Goal: Task Accomplishment & Management: Manage account settings

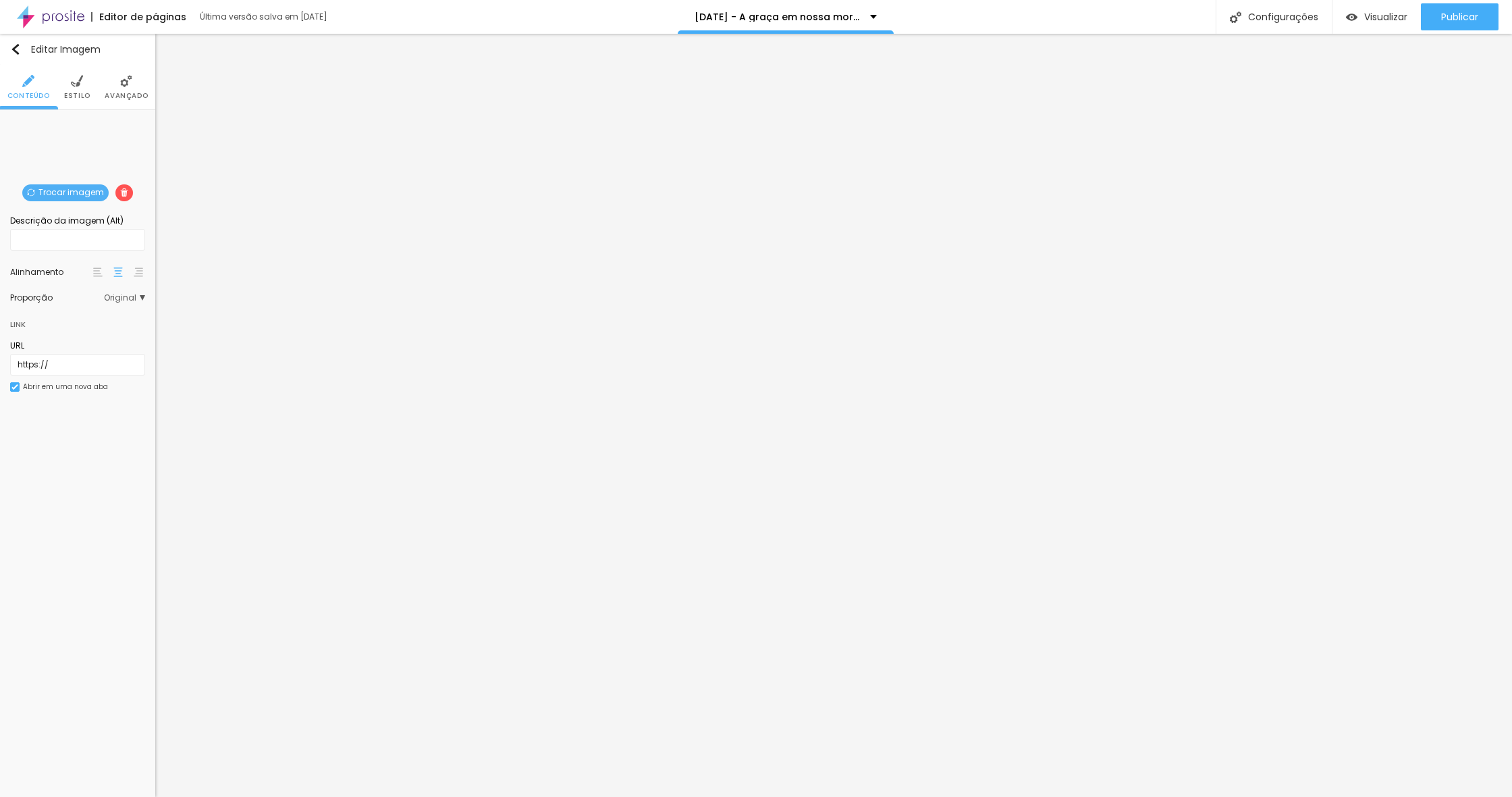
click at [76, 194] on span "Trocar imagem" at bounding box center [66, 193] width 86 height 17
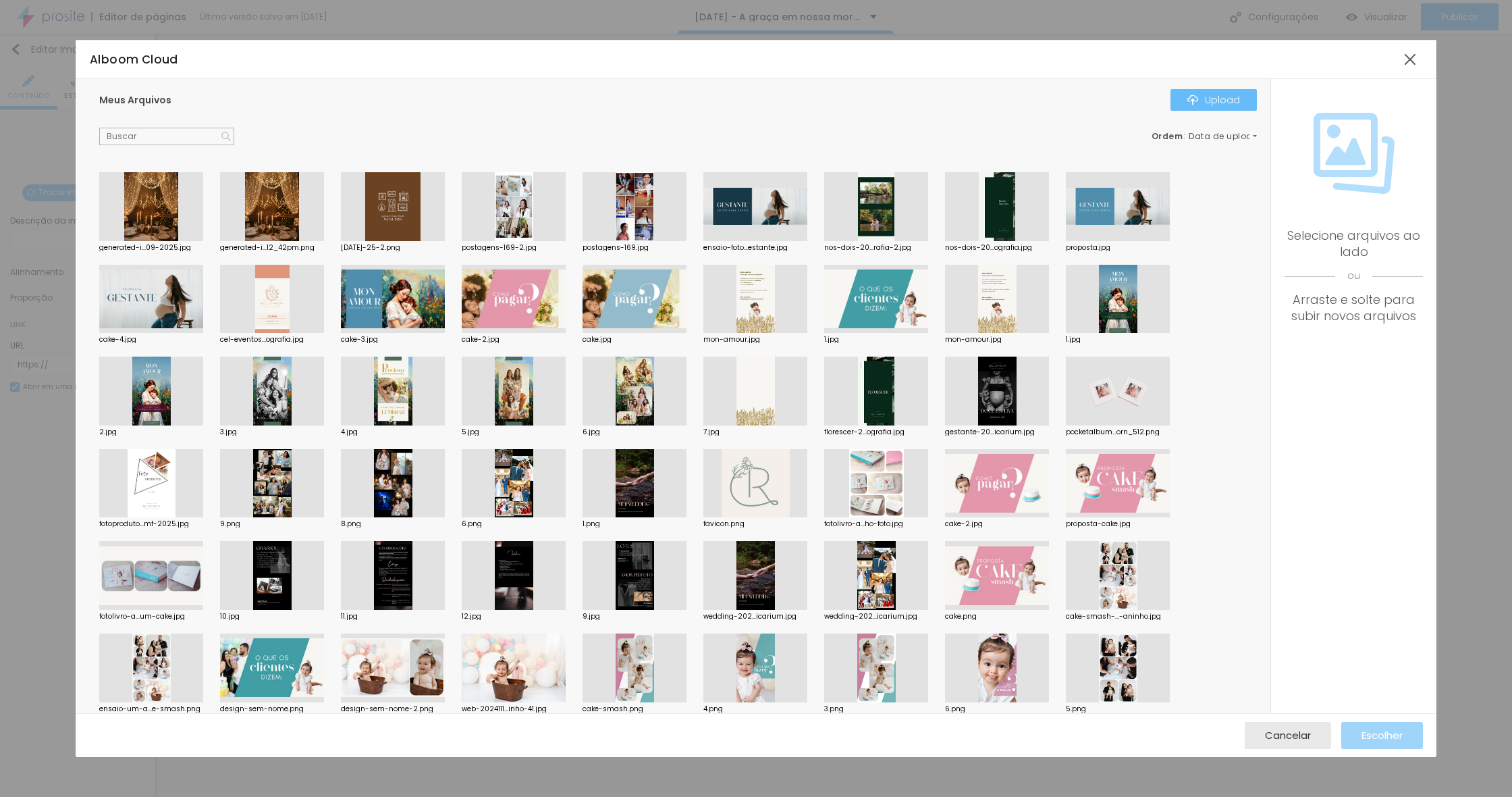
click at [1224, 100] on div "Upload" at bounding box center [1213, 99] width 53 height 11
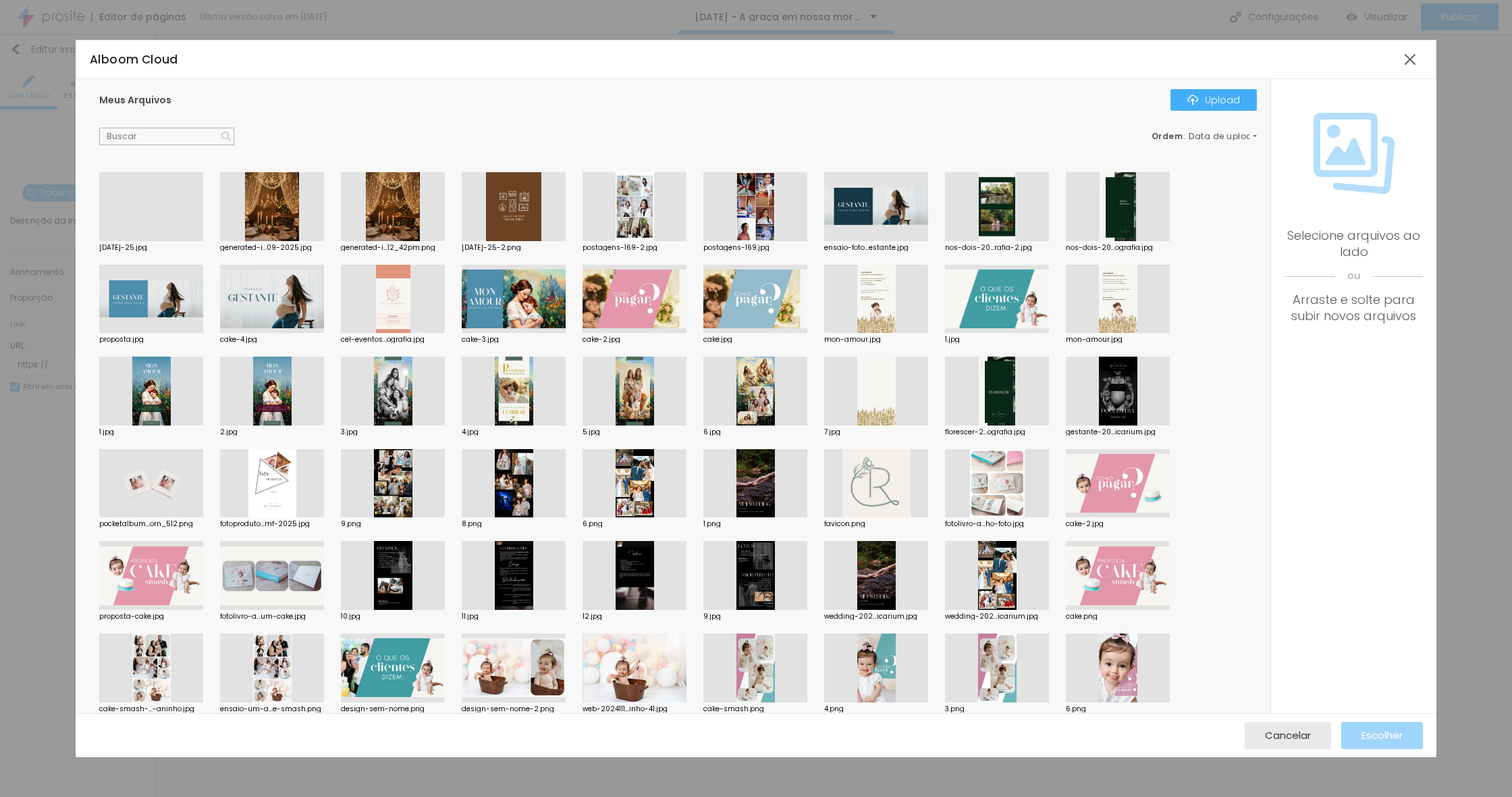
click at [148, 241] on div at bounding box center [151, 241] width 104 height 0
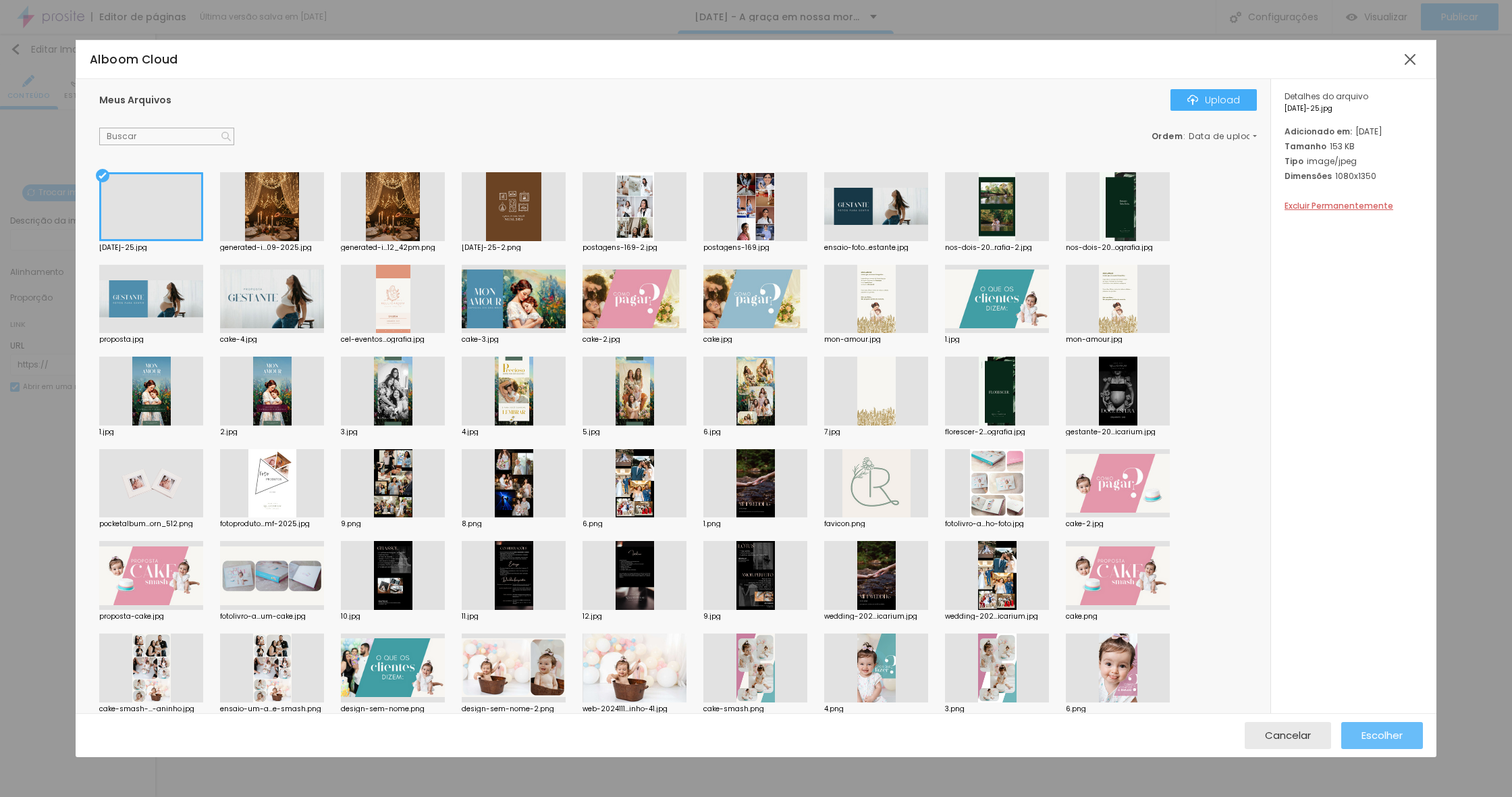
click at [1389, 736] on span "Escolher" at bounding box center [1382, 734] width 41 height 11
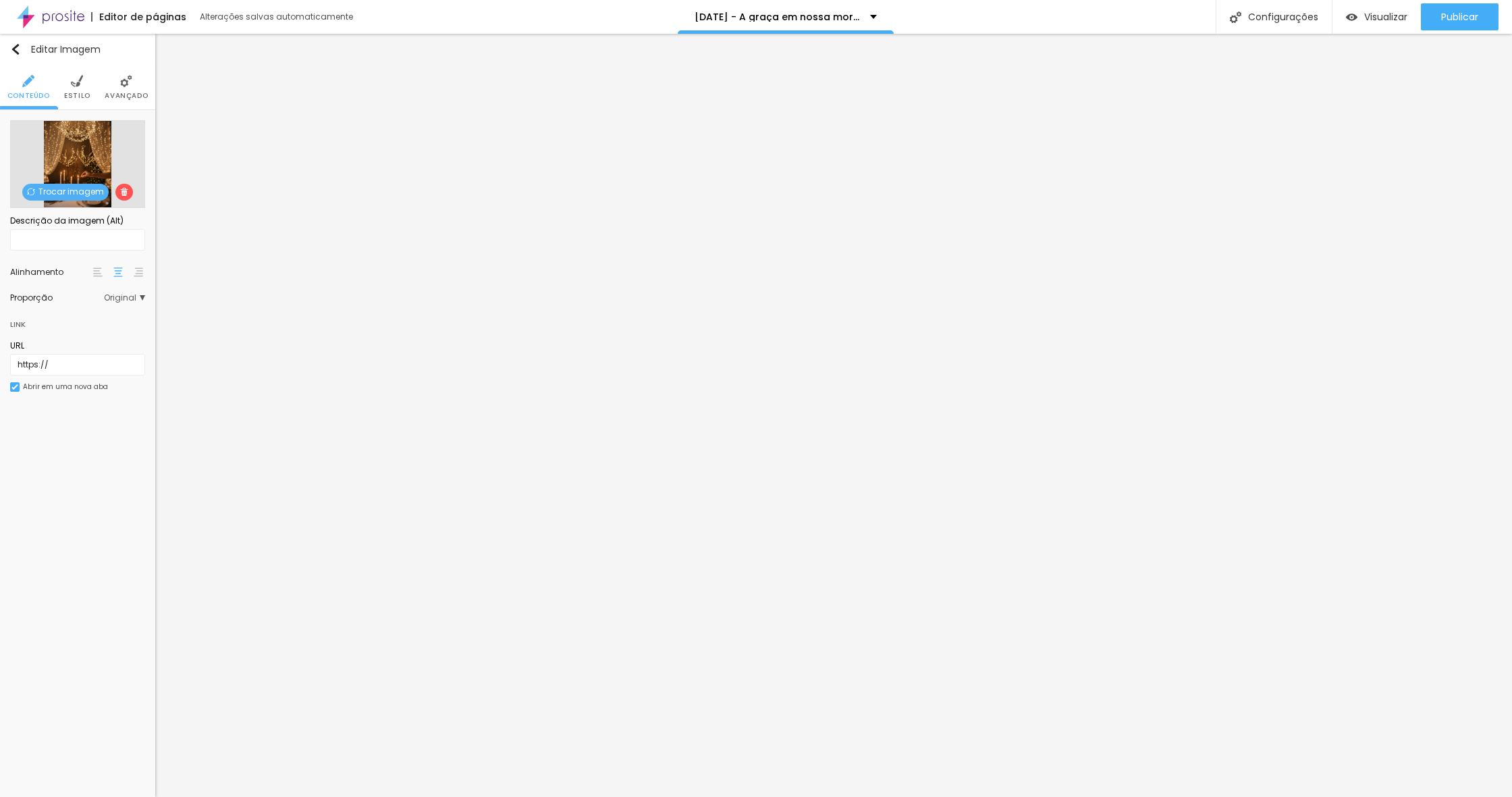
click at [98, 193] on span "Trocar imagem" at bounding box center [66, 193] width 86 height 17
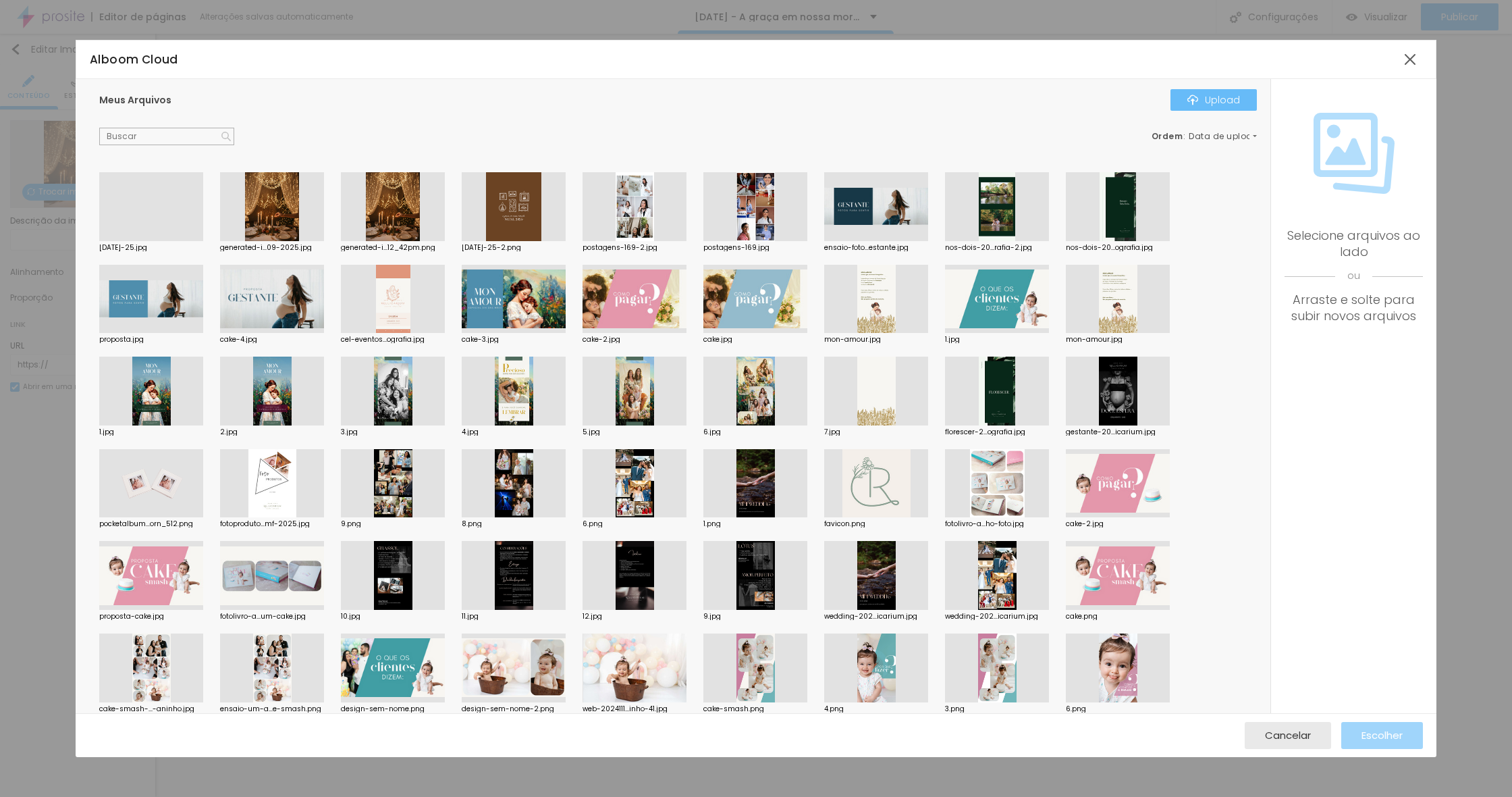
click at [1205, 105] on button "Upload" at bounding box center [1214, 99] width 86 height 22
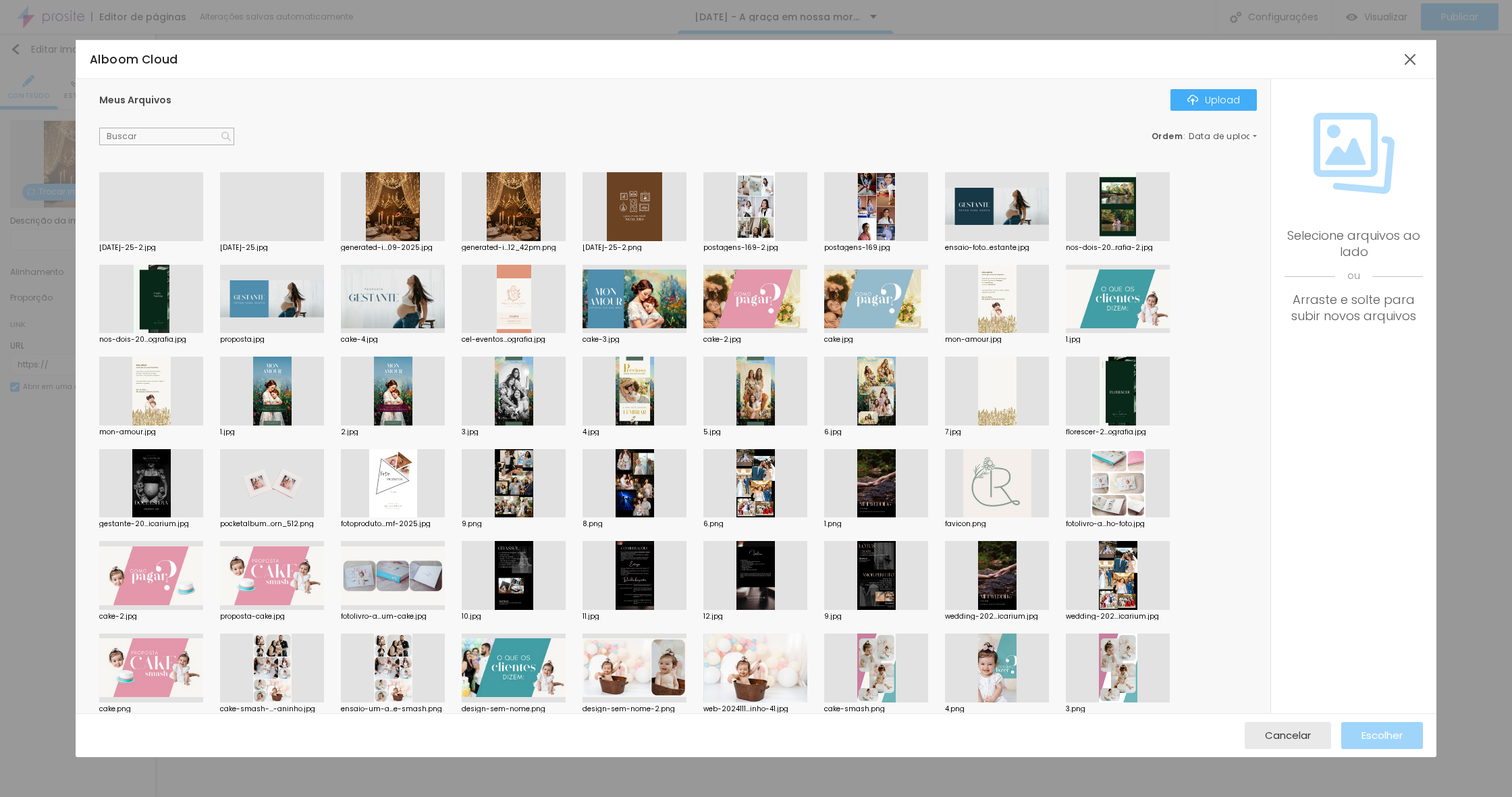
click at [150, 241] on div at bounding box center [151, 241] width 104 height 0
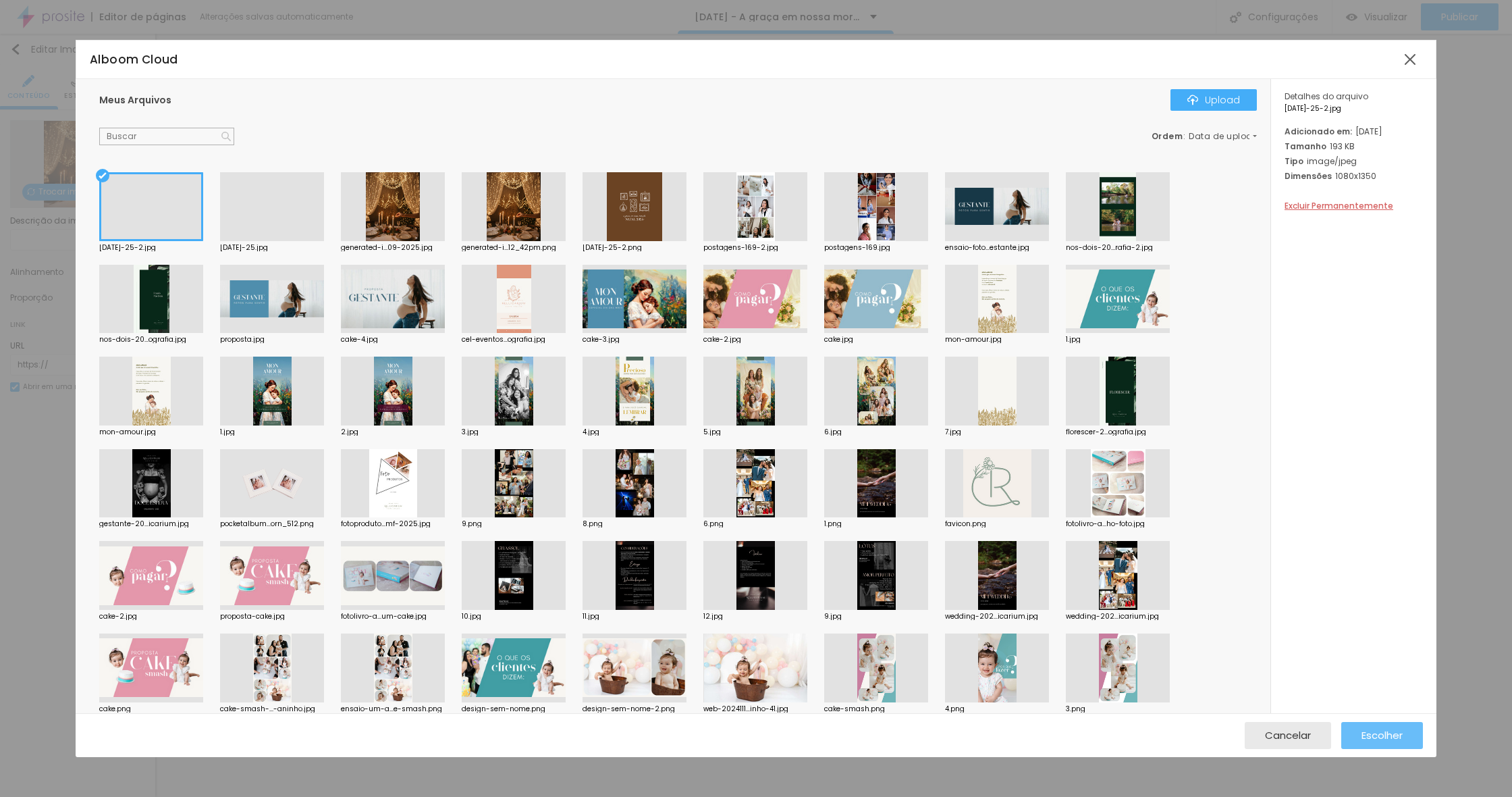
click at [1377, 741] on span "Escolher" at bounding box center [1382, 734] width 41 height 11
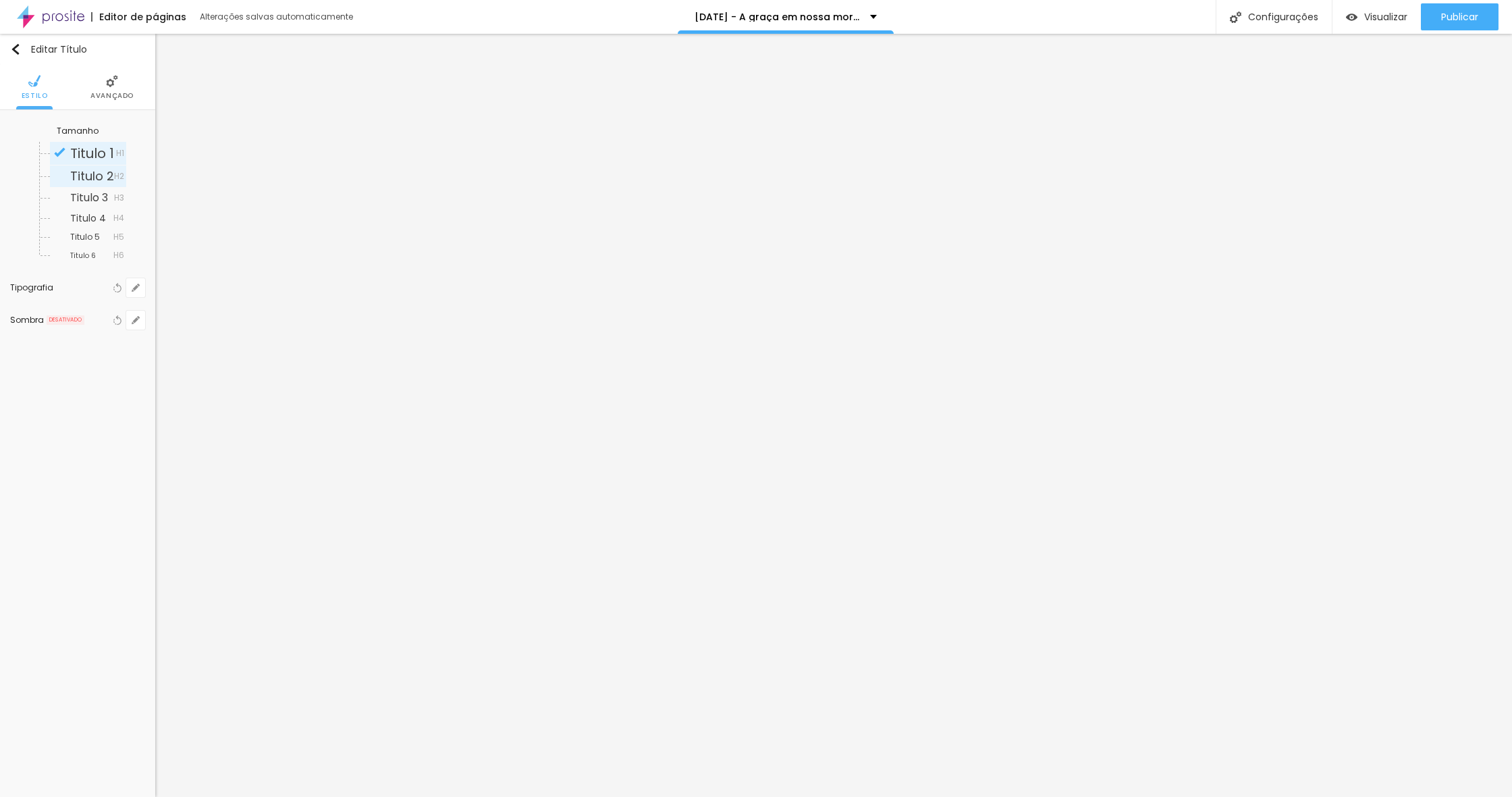
click at [94, 180] on span "Titulo 2" at bounding box center [92, 176] width 44 height 12
click at [104, 107] on li "Avançado" at bounding box center [112, 87] width 43 height 45
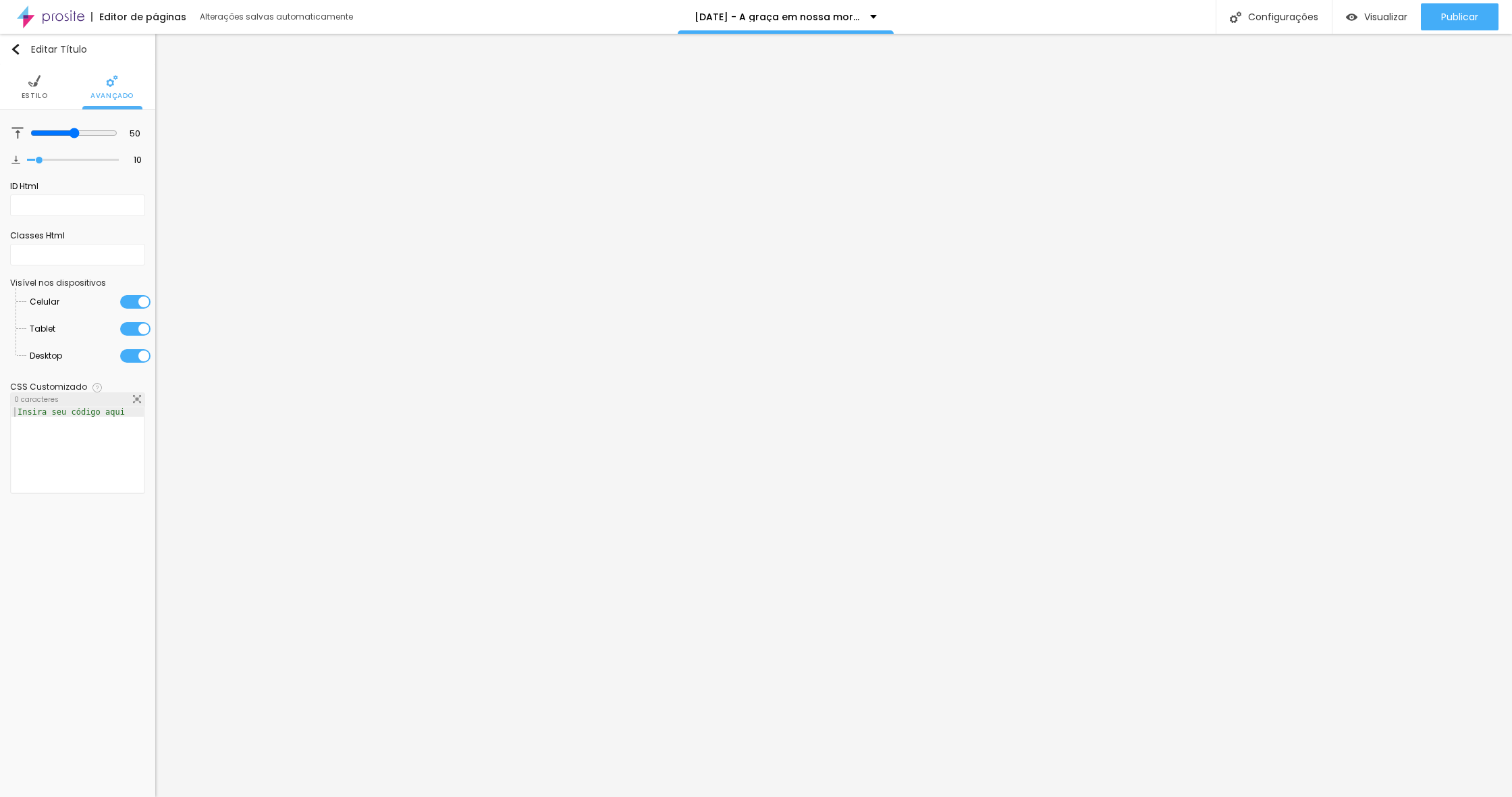
click at [41, 93] on span "Estilo" at bounding box center [35, 96] width 26 height 7
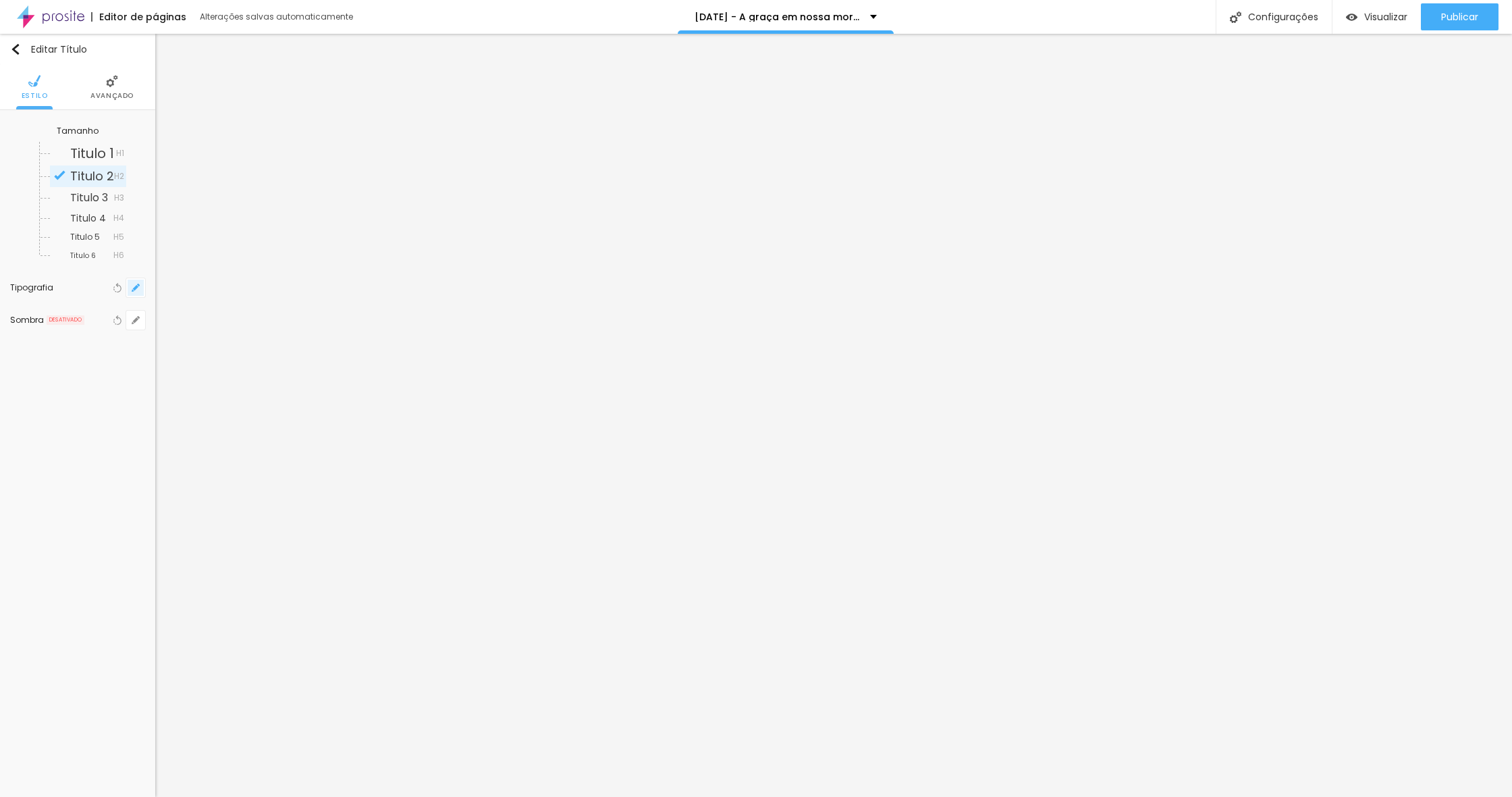
click at [132, 288] on icon "button" at bounding box center [135, 287] width 8 height 8
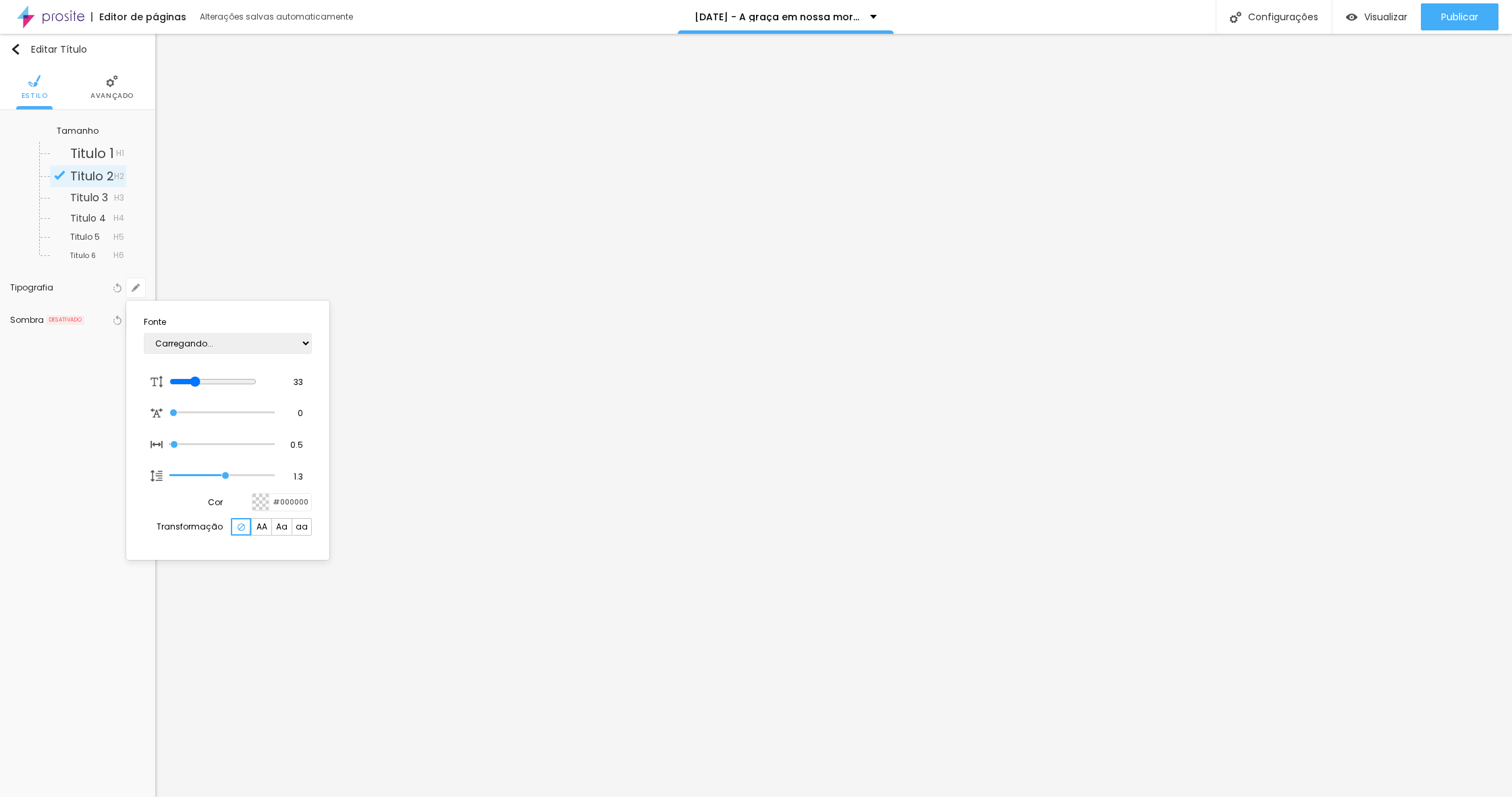
type input "1"
type input "24"
type input "1"
type input "23"
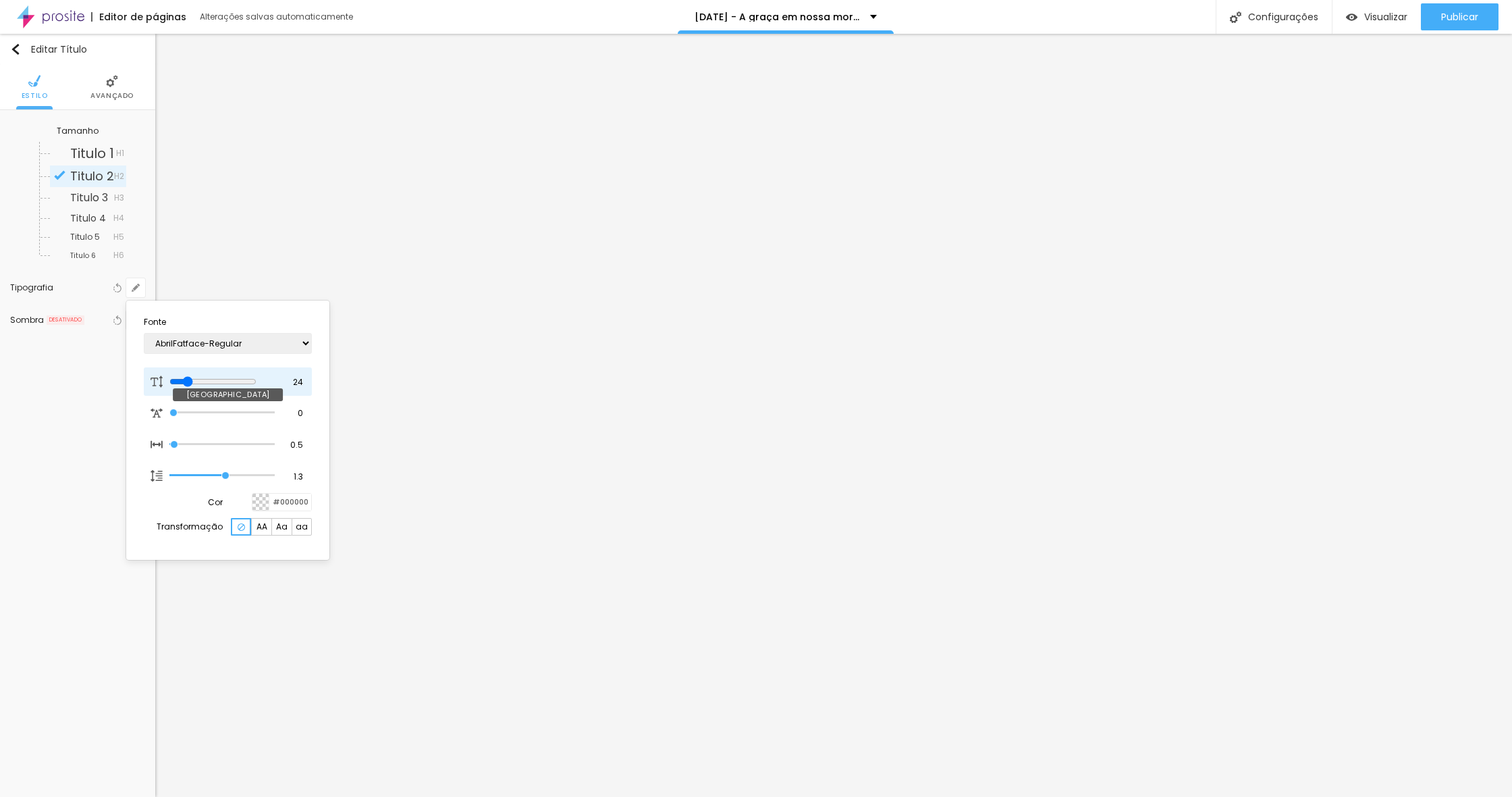
type input "23"
type input "1"
type input "22"
type input "1"
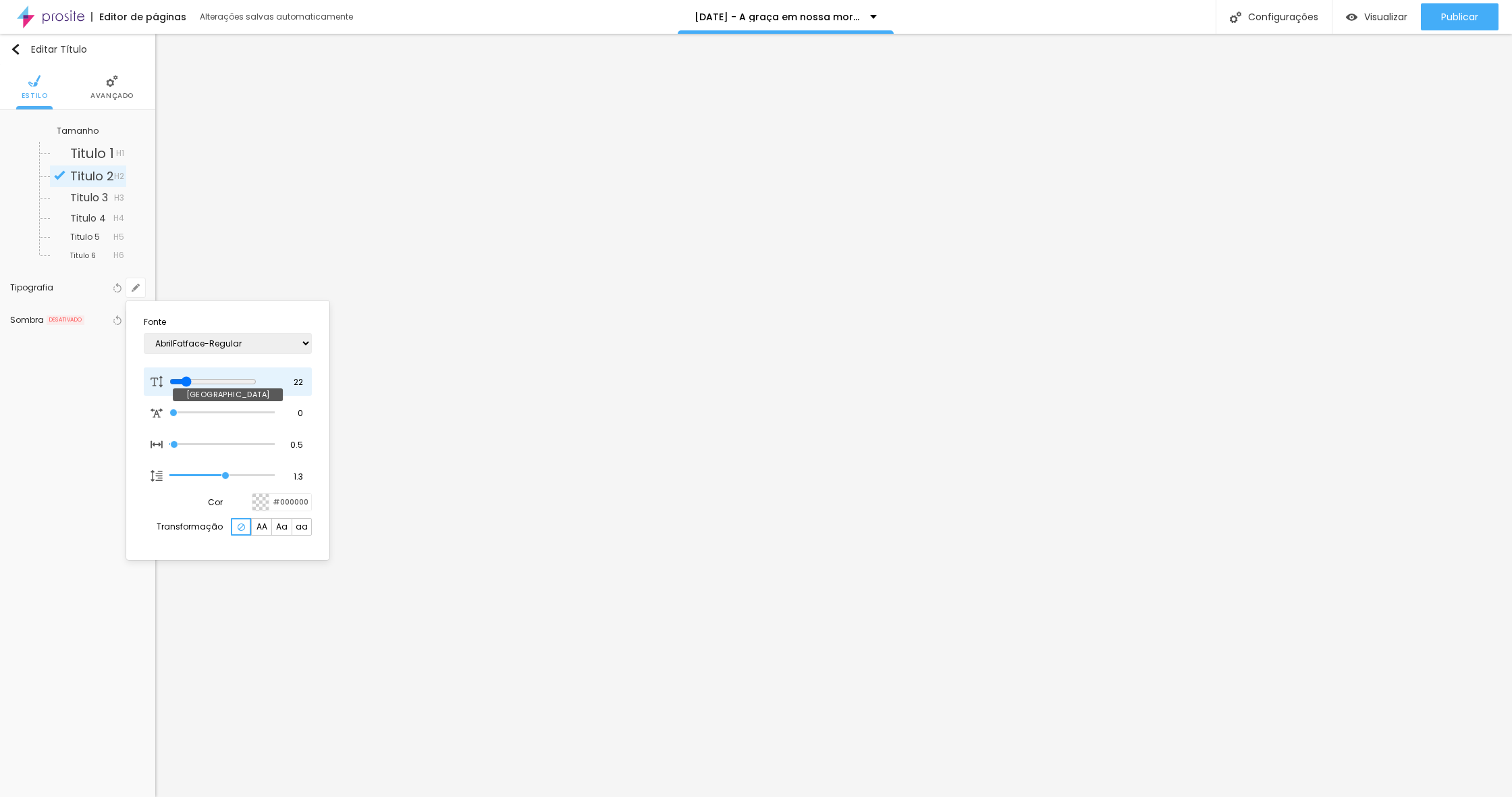
type input "22"
click at [188, 376] on input "range" at bounding box center [212, 381] width 87 height 11
type input "1"
click at [113, 89] on div at bounding box center [756, 398] width 1512 height 797
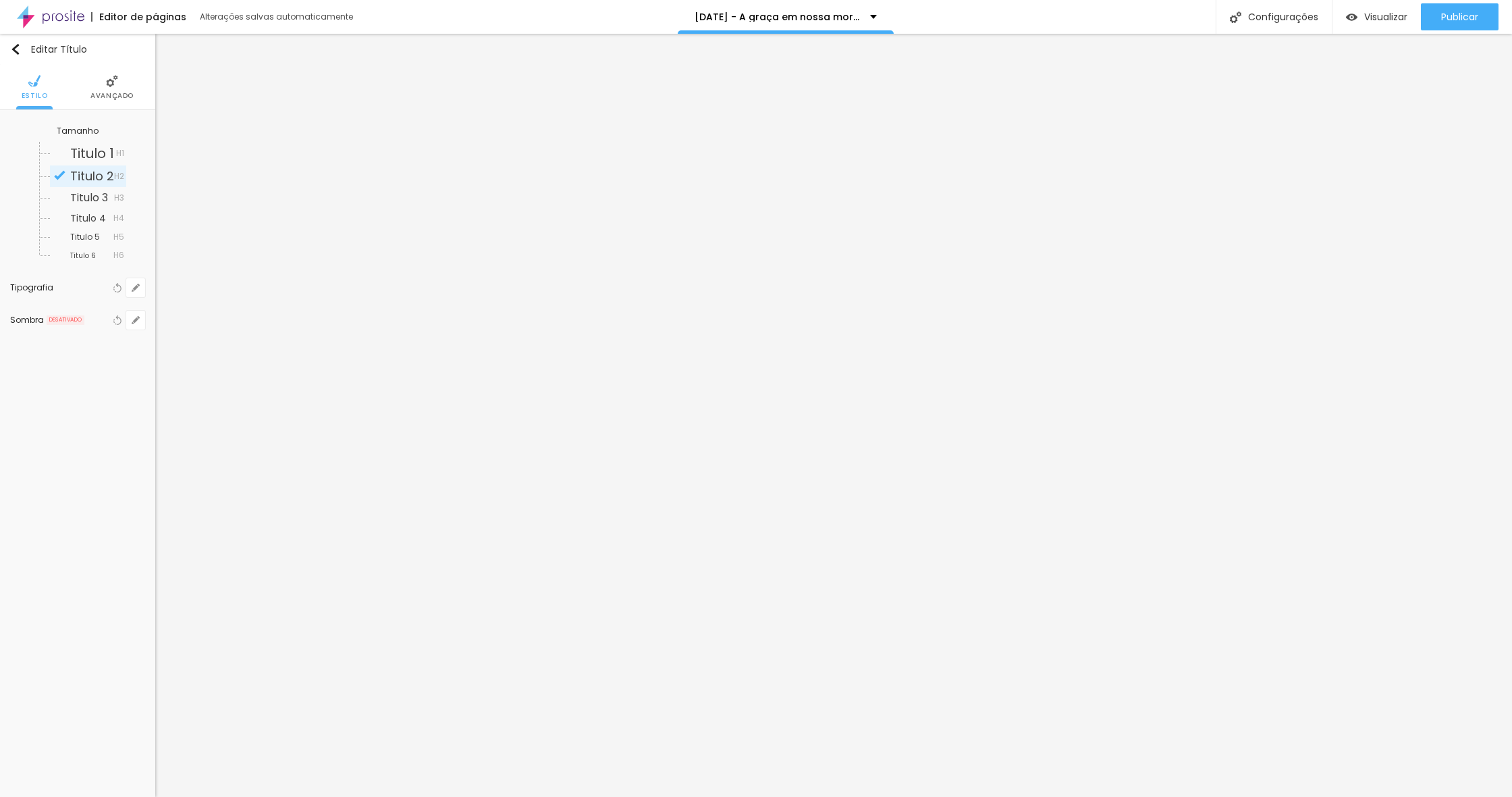
click at [113, 89] on li "Avançado" at bounding box center [112, 87] width 43 height 45
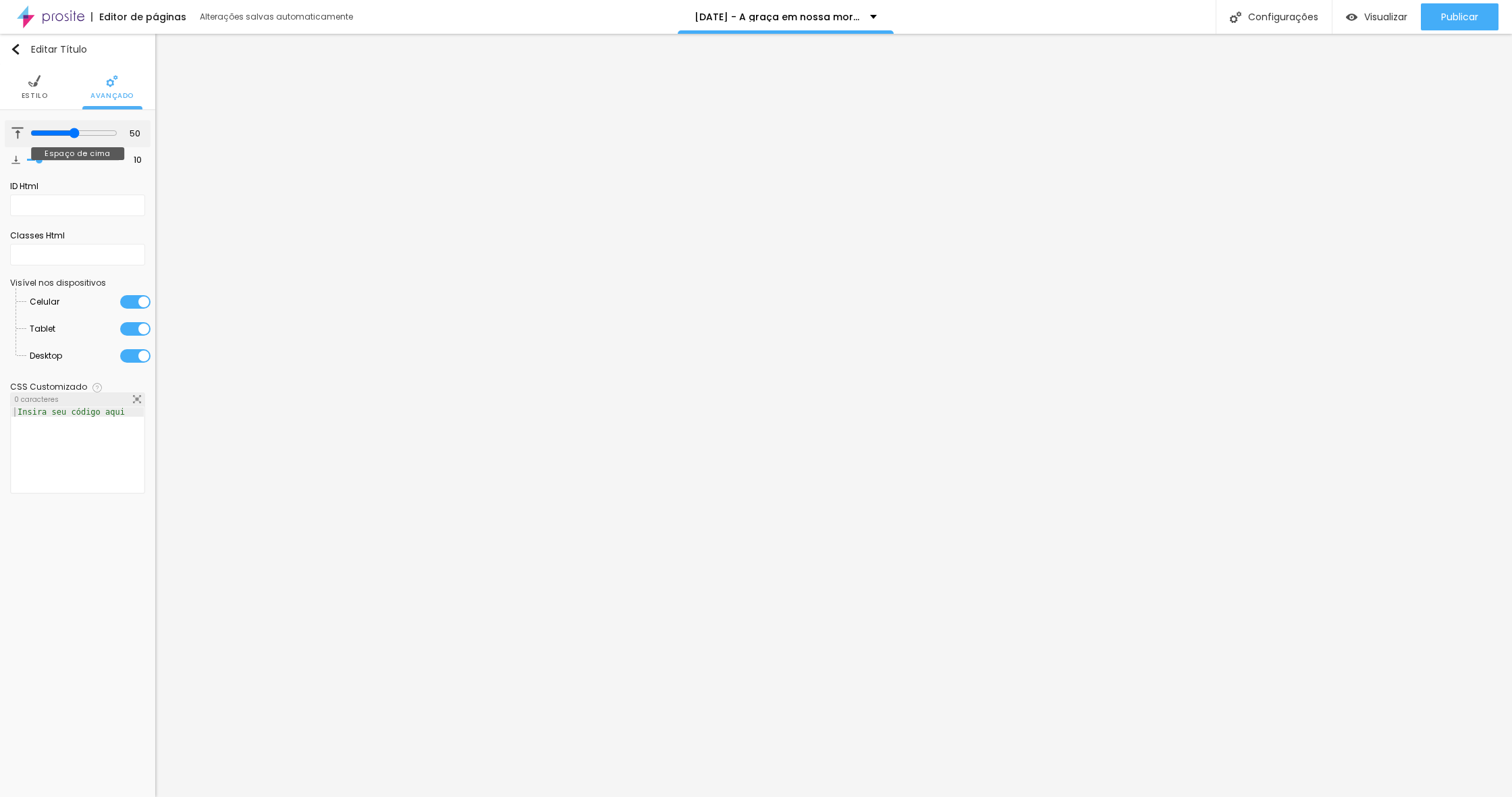
type input "42"
type input "41"
type input "38"
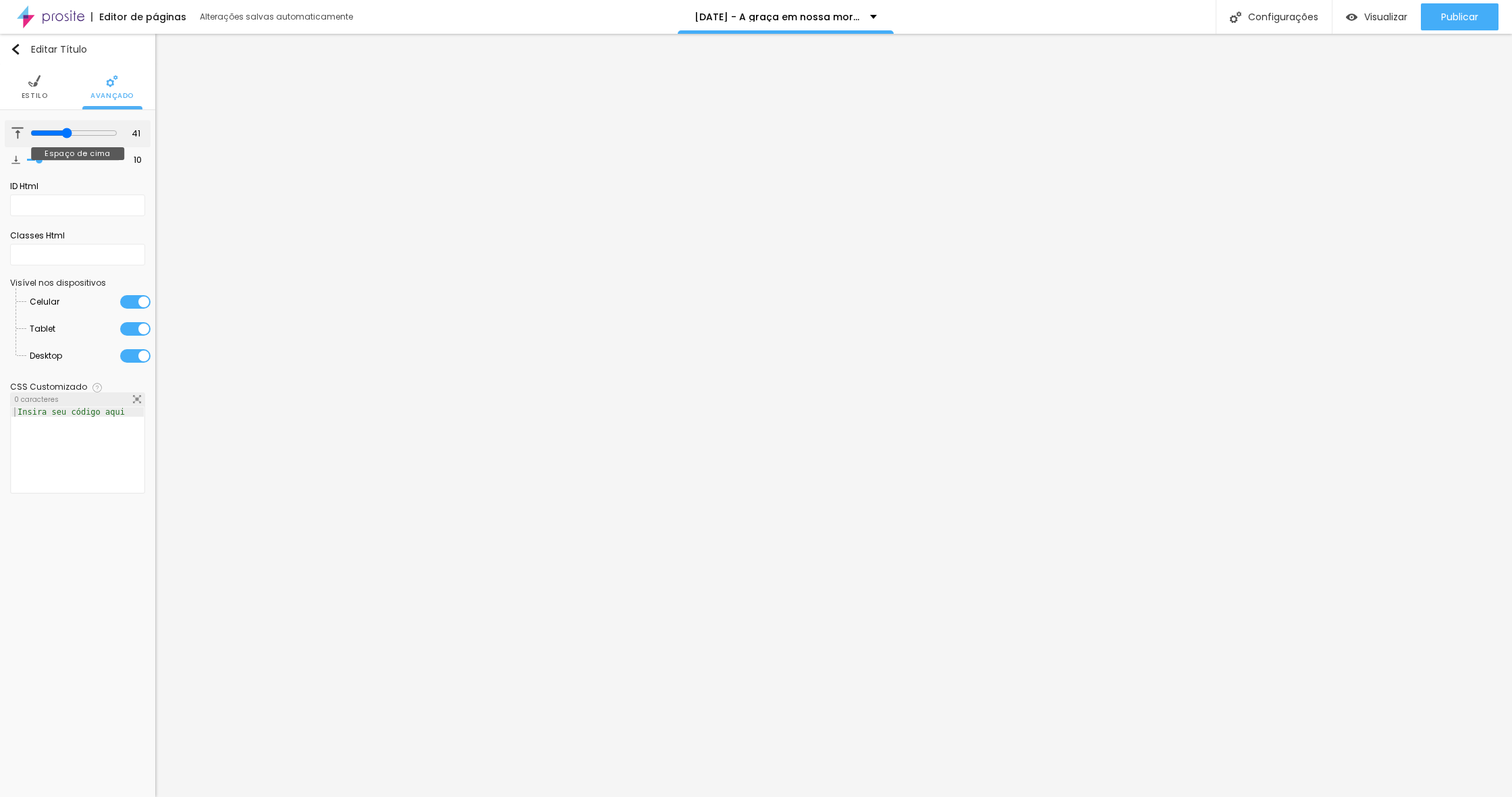
type input "38"
type input "33"
type input "21"
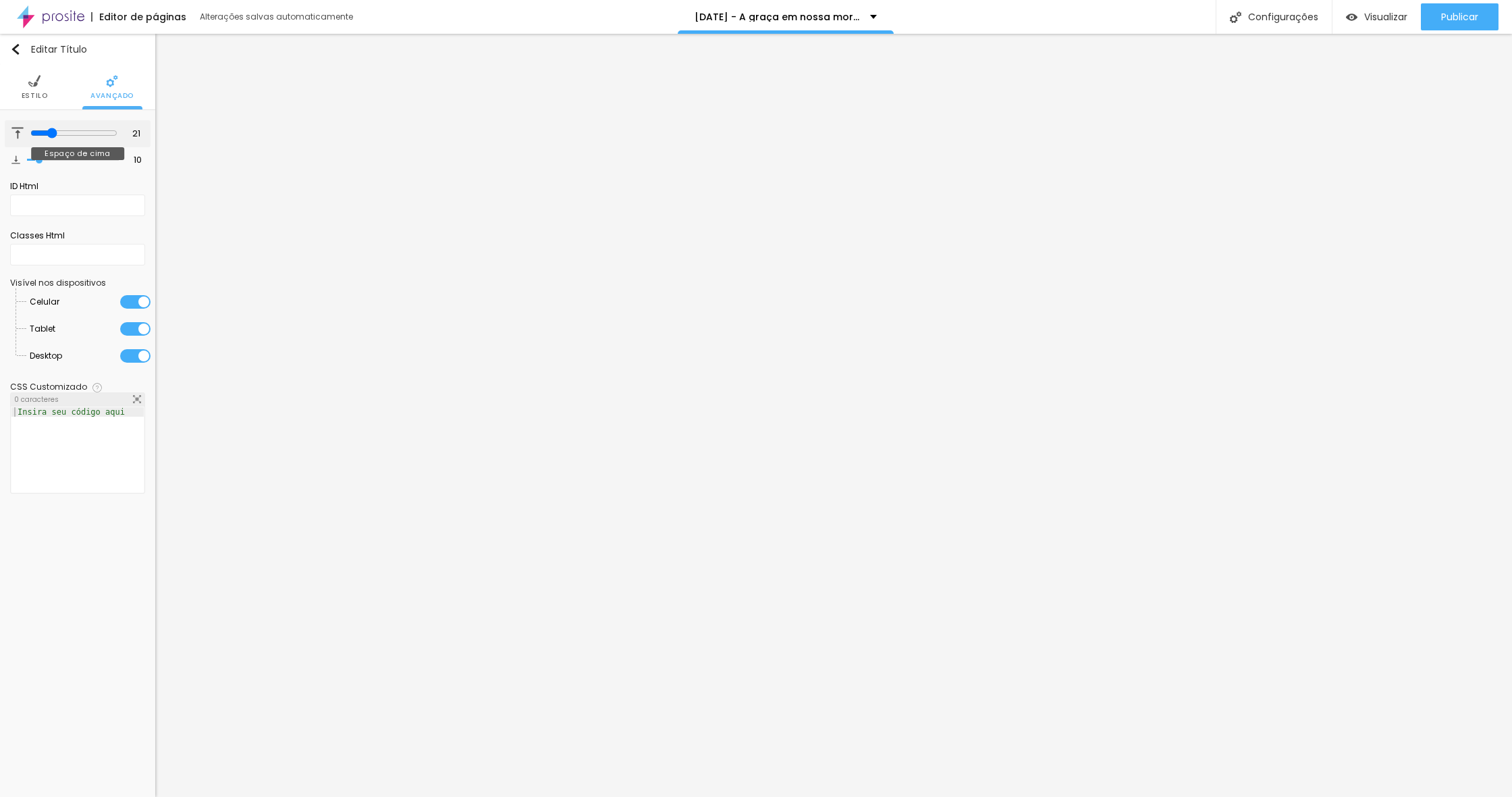
type input "16"
type input "15"
type input "12"
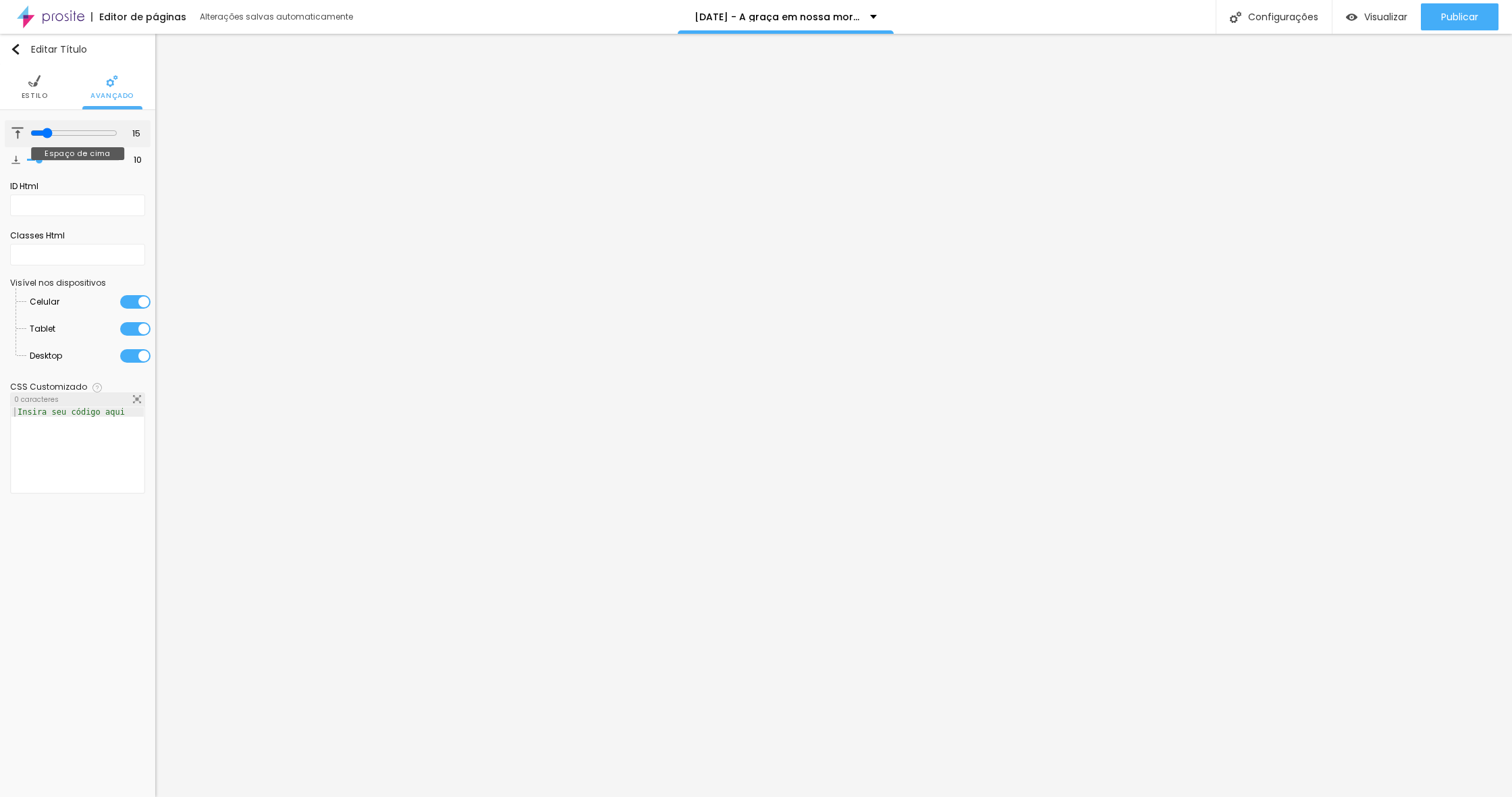
type input "12"
type input "11"
type input "10"
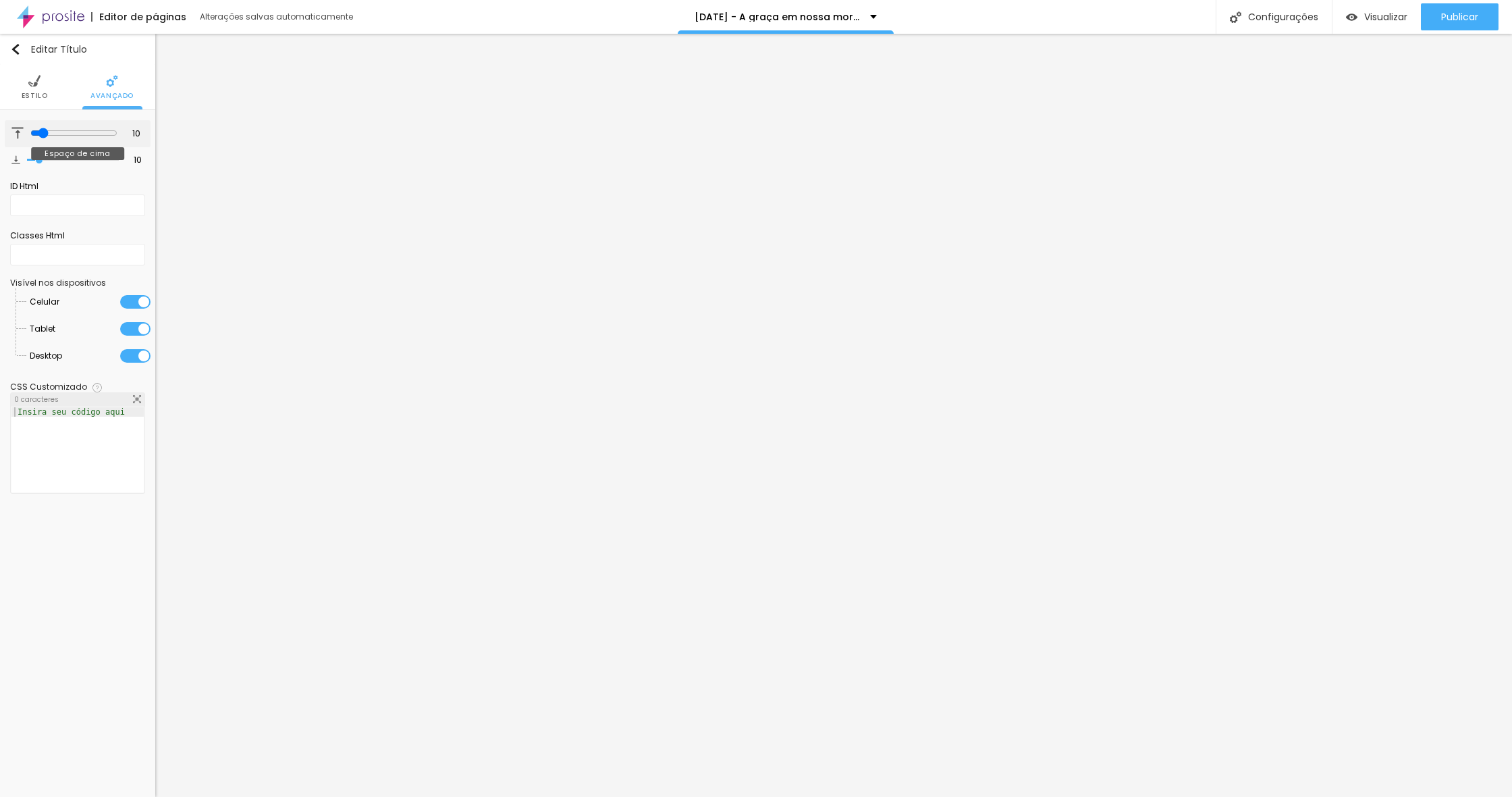
type input "9"
type input "8"
type input "7"
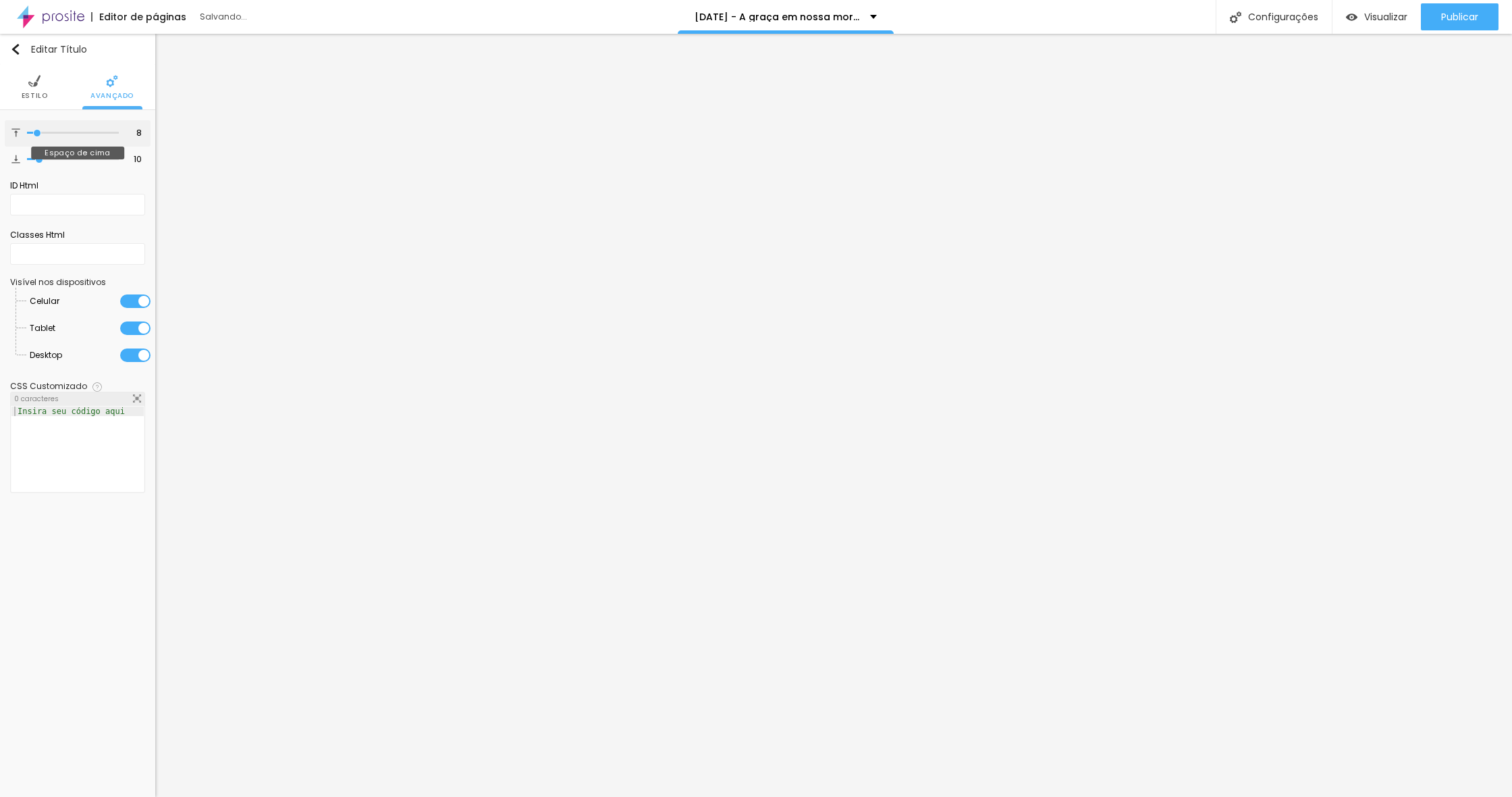
type input "7"
type input "6"
type input "7"
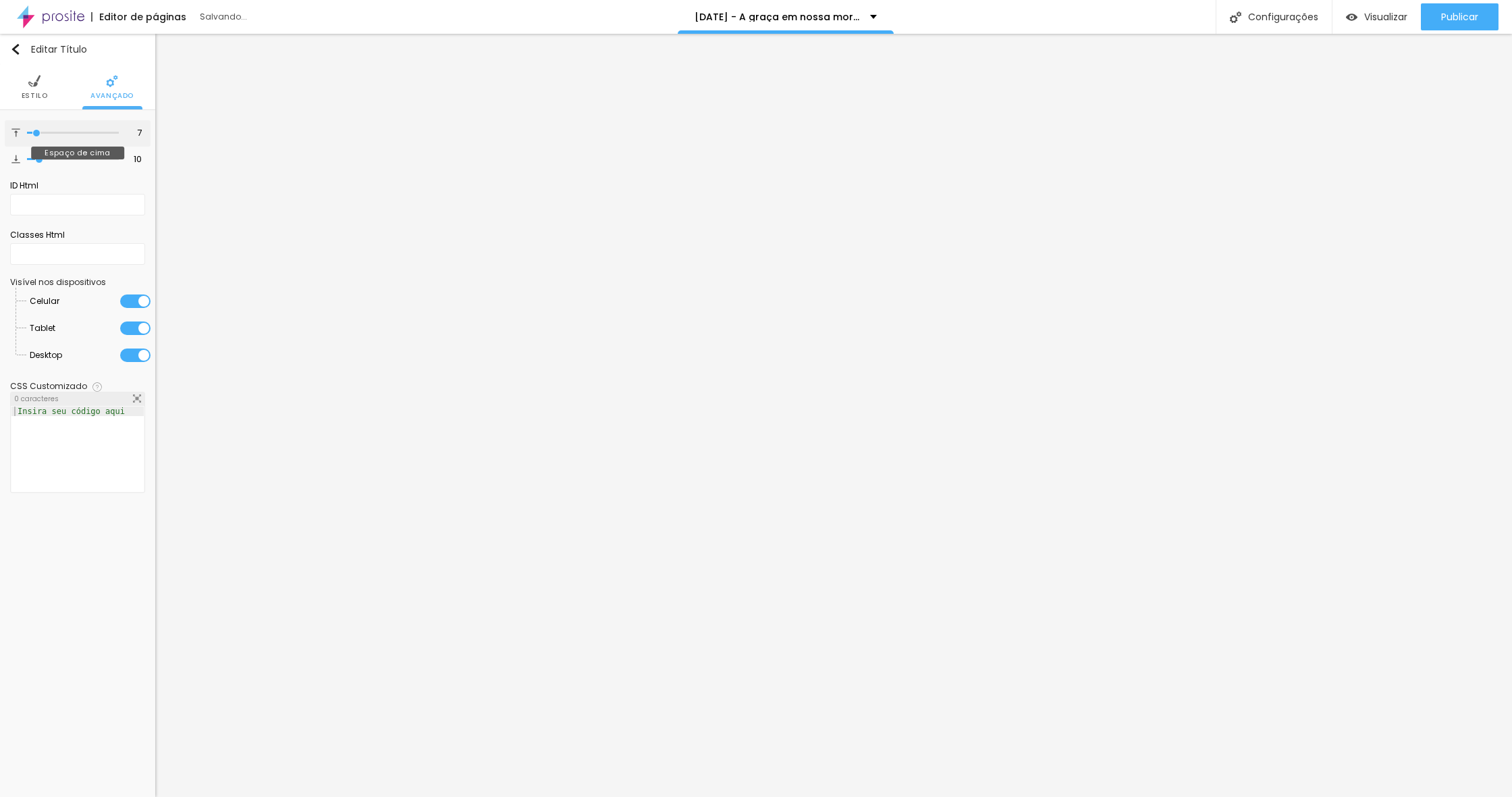
type input "8"
type input "9"
type input "10"
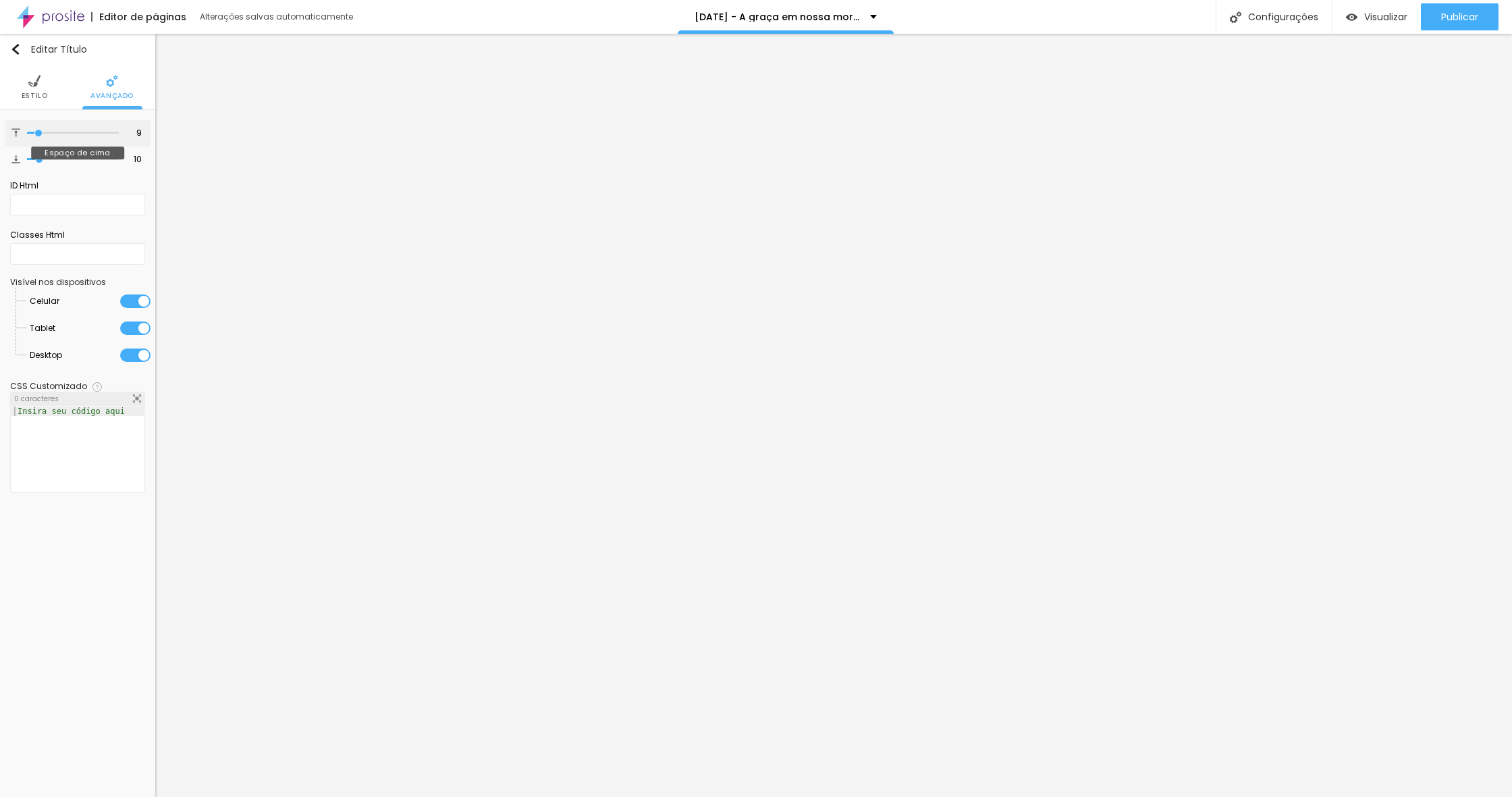
type input "10"
drag, startPoint x: 66, startPoint y: 133, endPoint x: 39, endPoint y: 136, distance: 27.2
type input "10"
click at [39, 136] on input "range" at bounding box center [73, 133] width 92 height 7
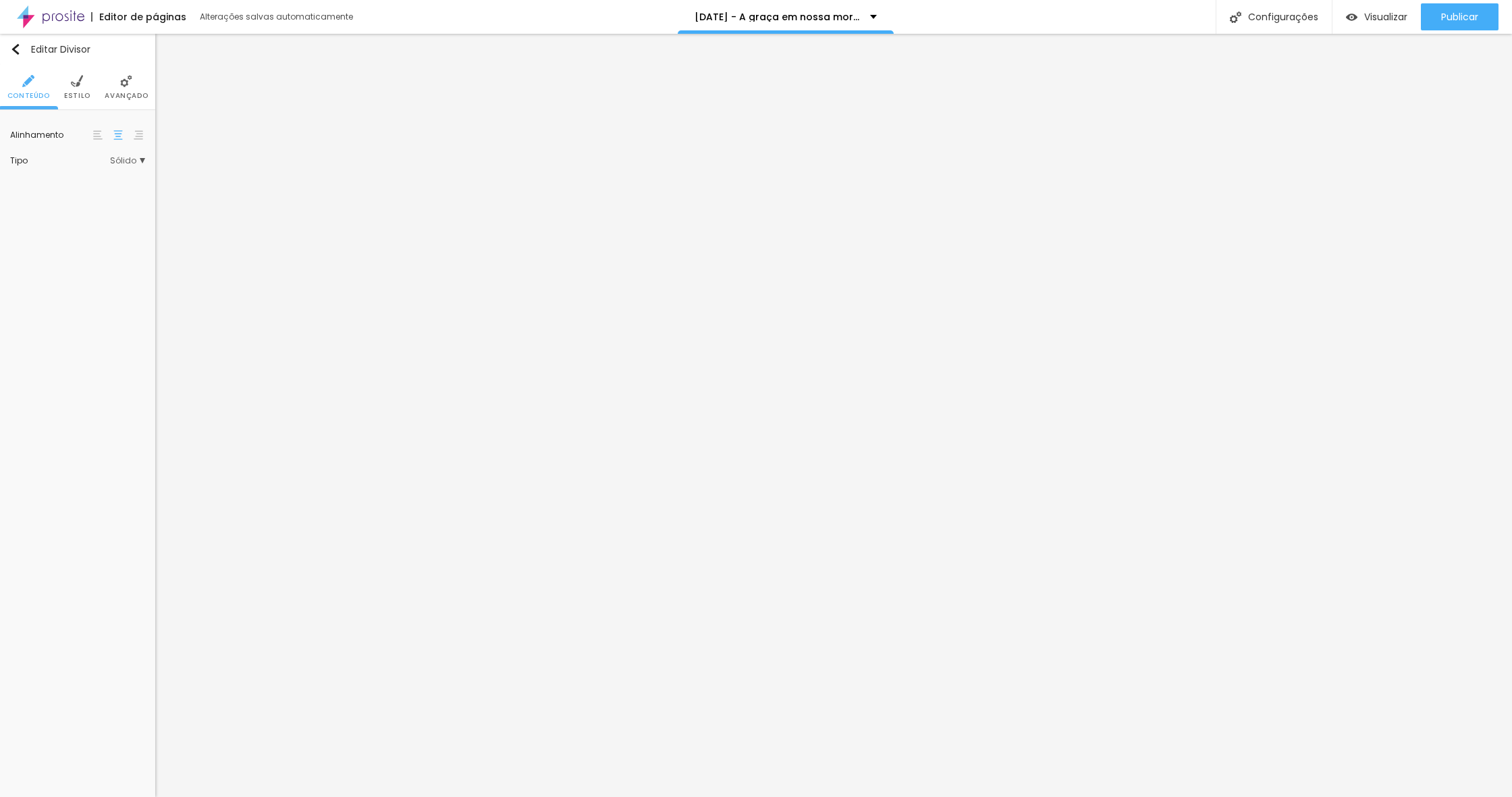
click at [136, 94] on span "Avançado" at bounding box center [126, 96] width 43 height 7
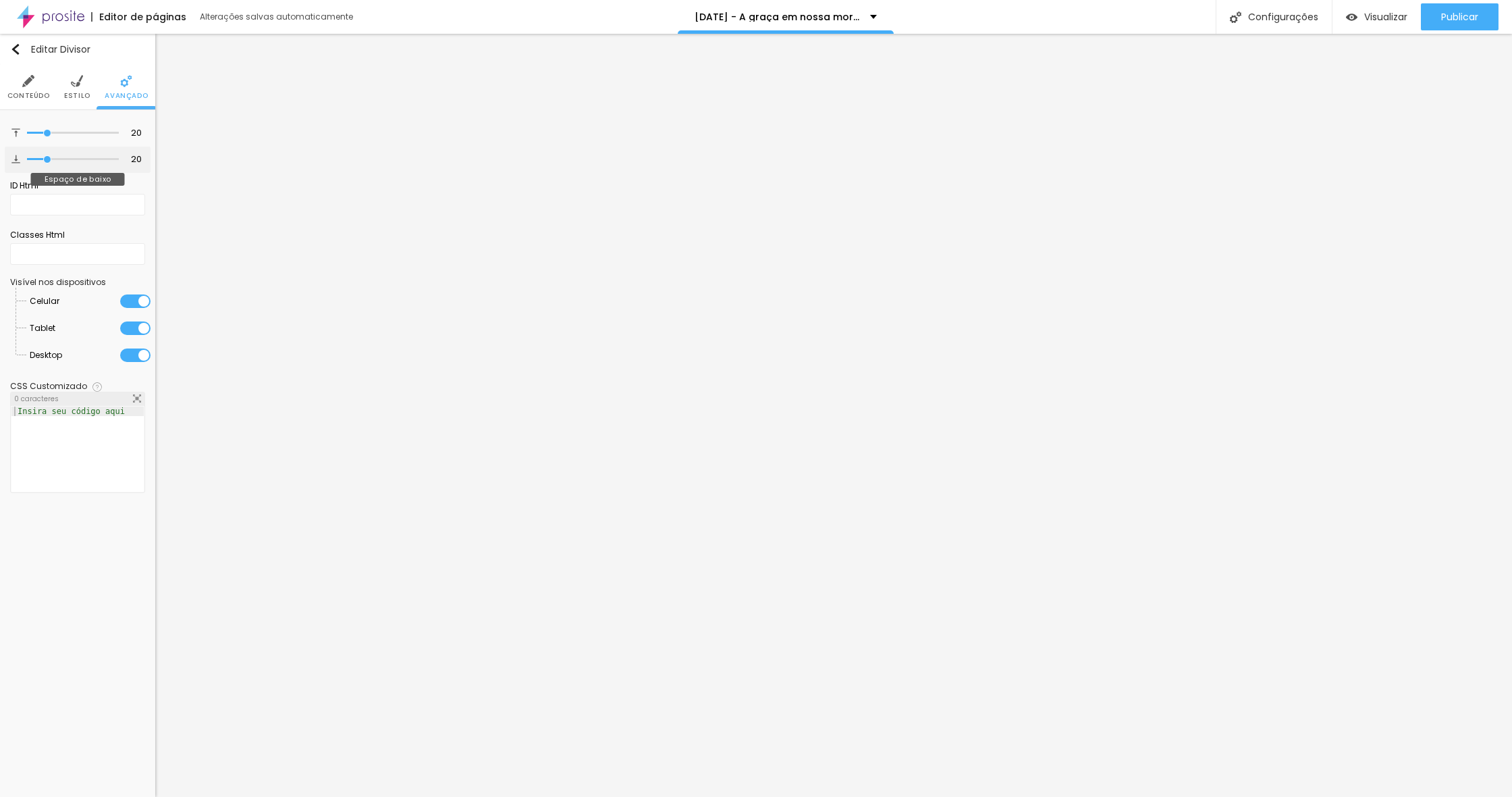
type input "17"
type input "16"
type input "15"
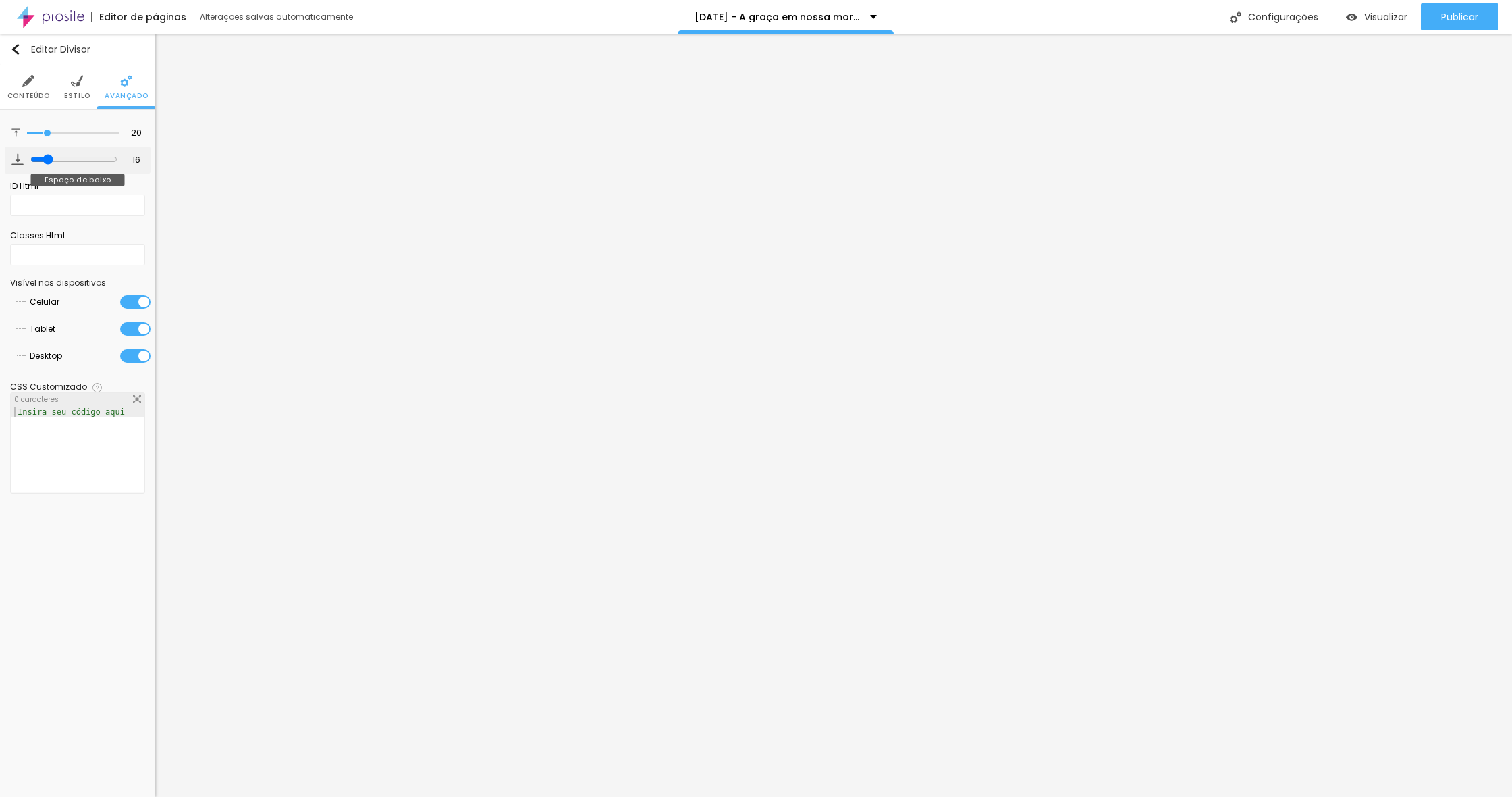
type input "15"
type input "12"
type input "11"
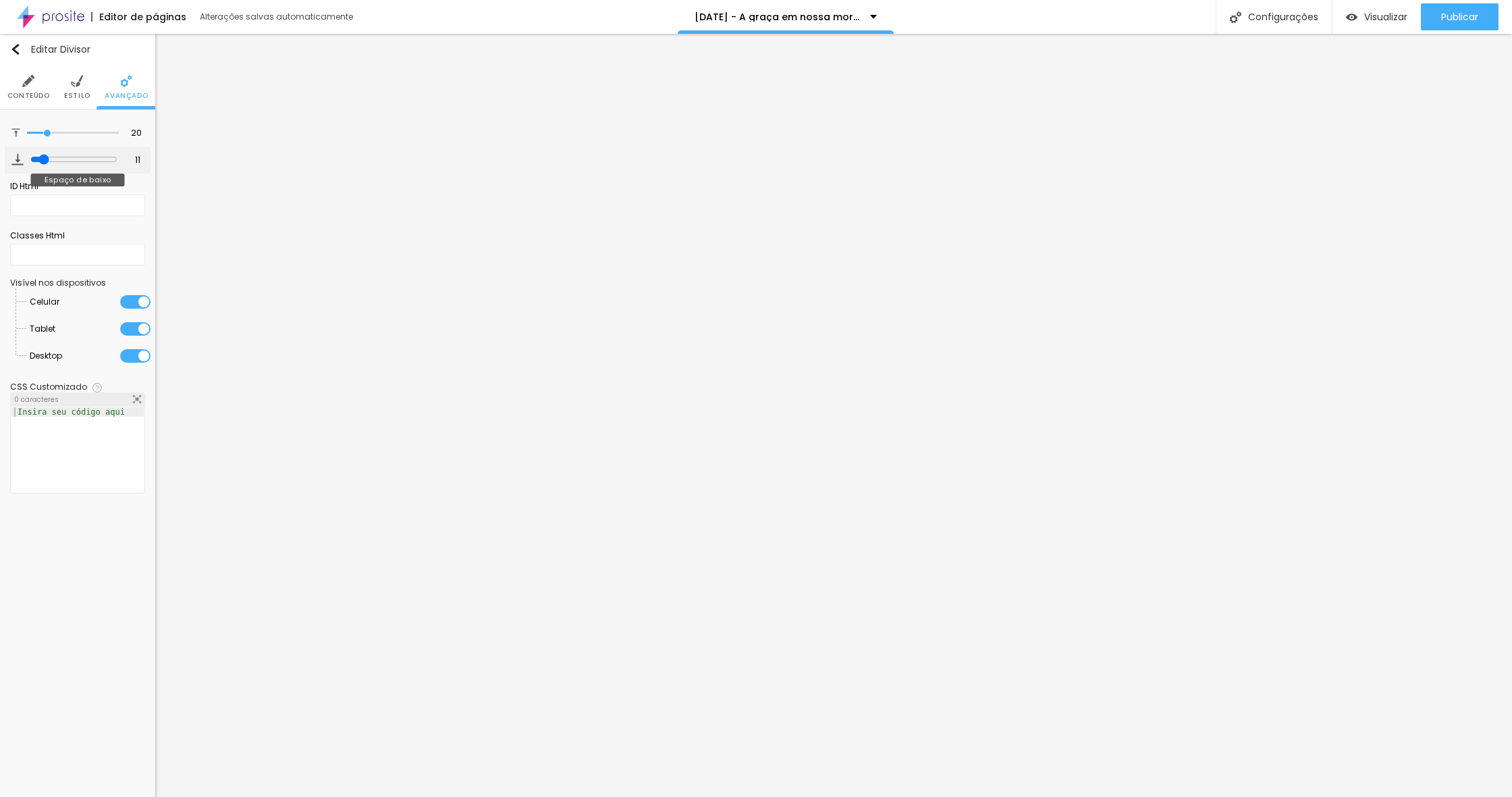
type input "10"
type input "9"
type input "8"
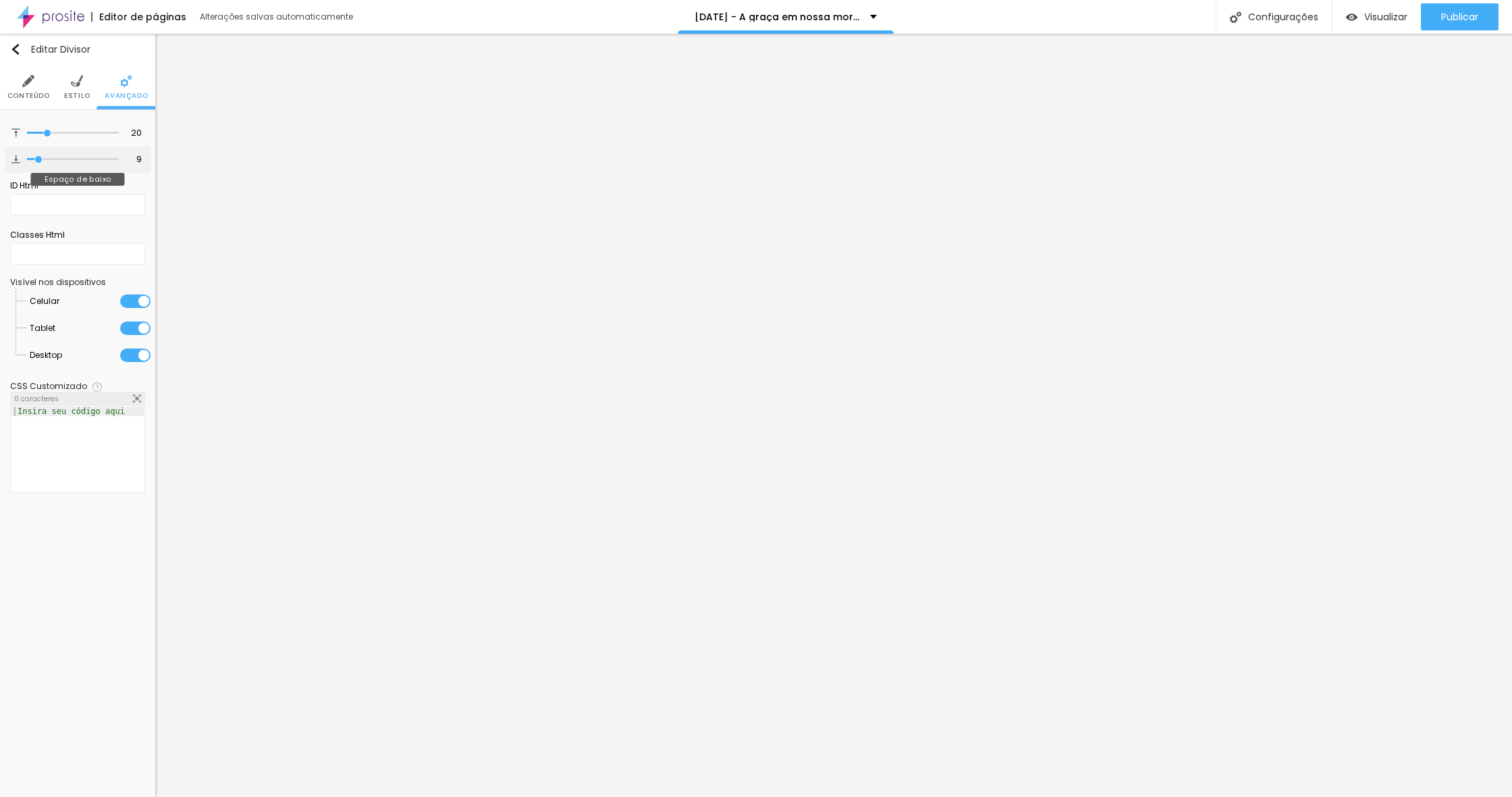
type input "8"
type input "7"
type input "8"
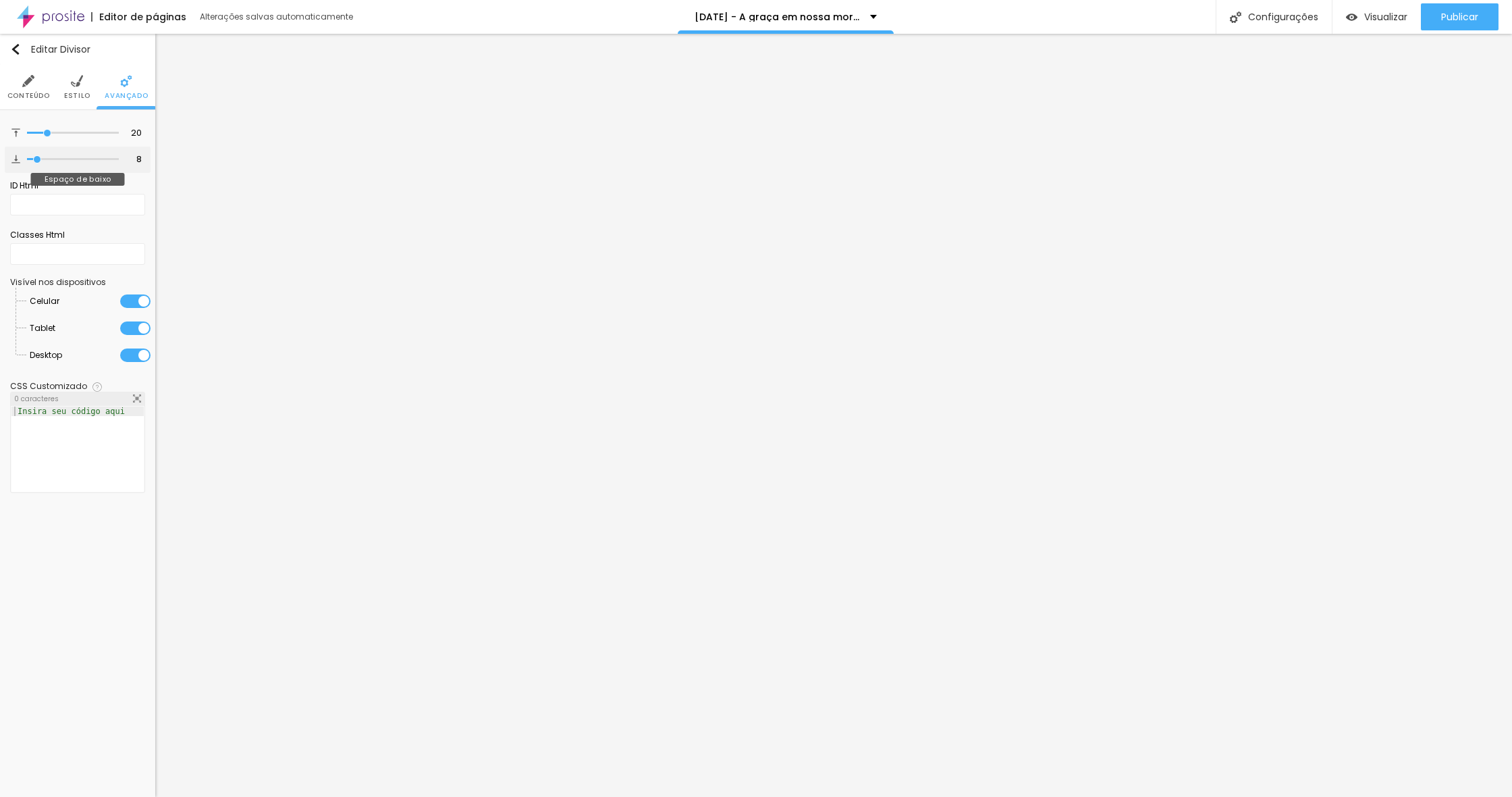
type input "7"
type input "6"
type input "5"
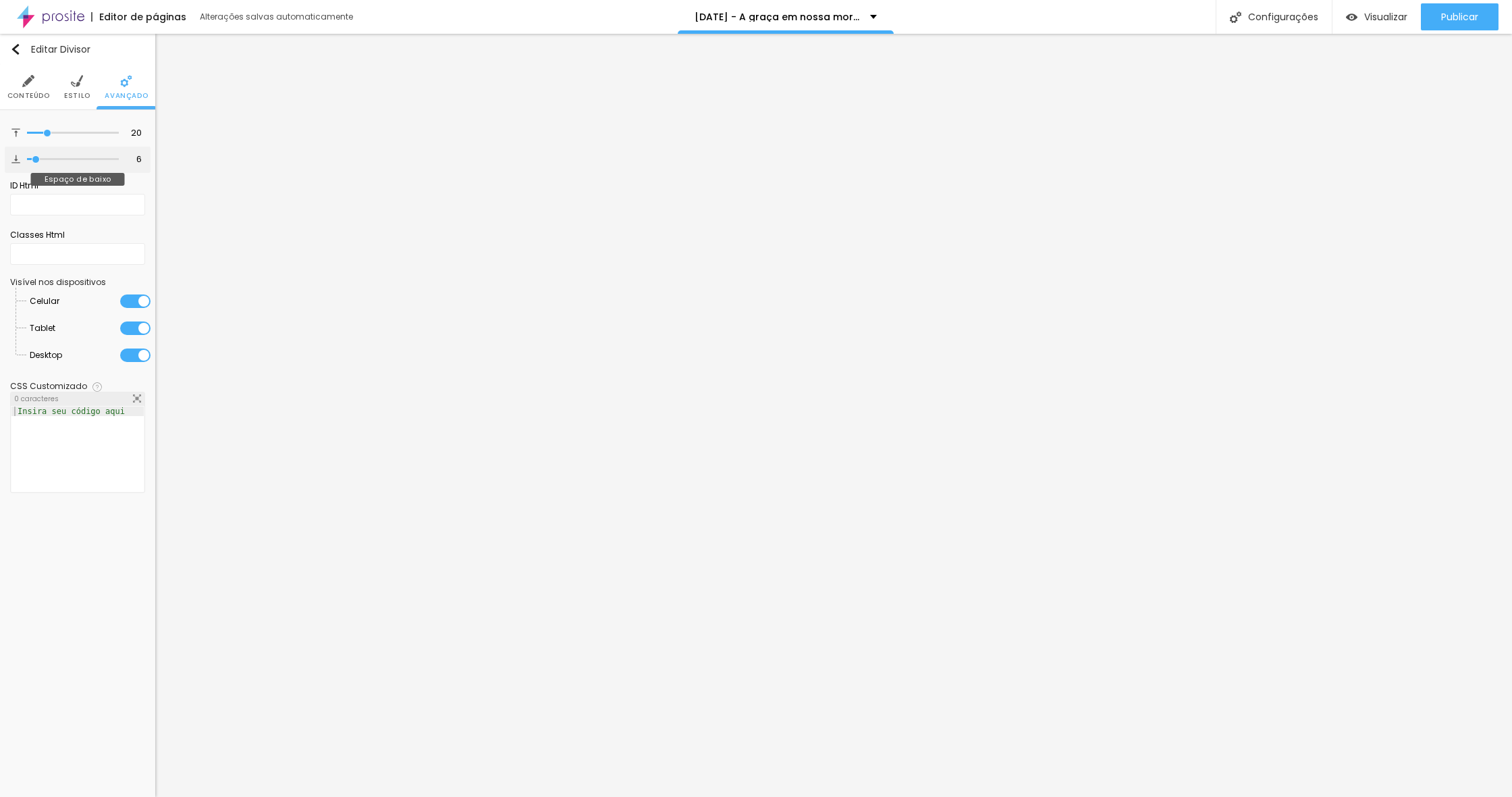
type input "5"
type input "4"
type input "5"
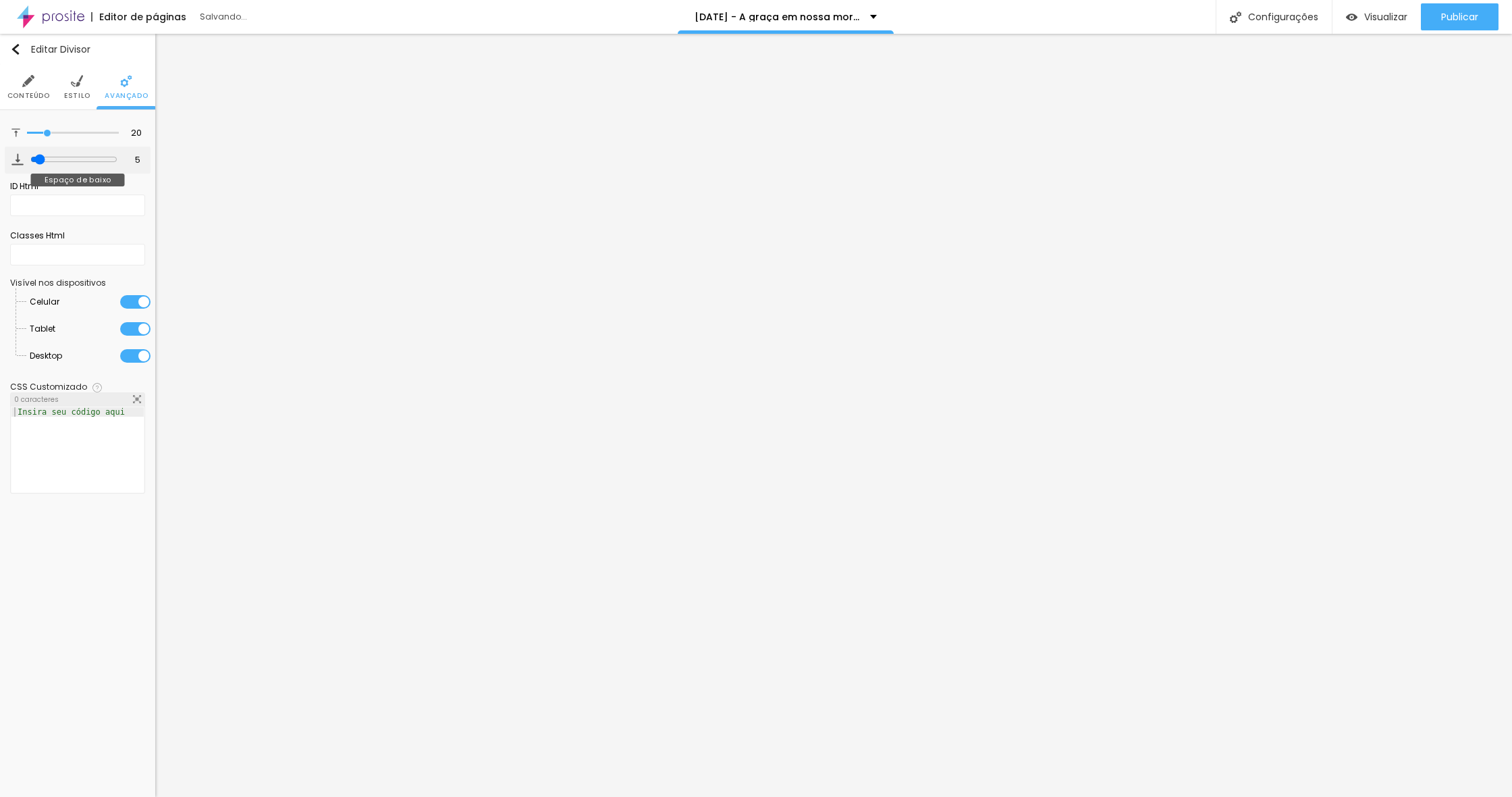
type input "6"
type input "5"
drag, startPoint x: 46, startPoint y: 164, endPoint x: 39, endPoint y: 153, distance: 13.0
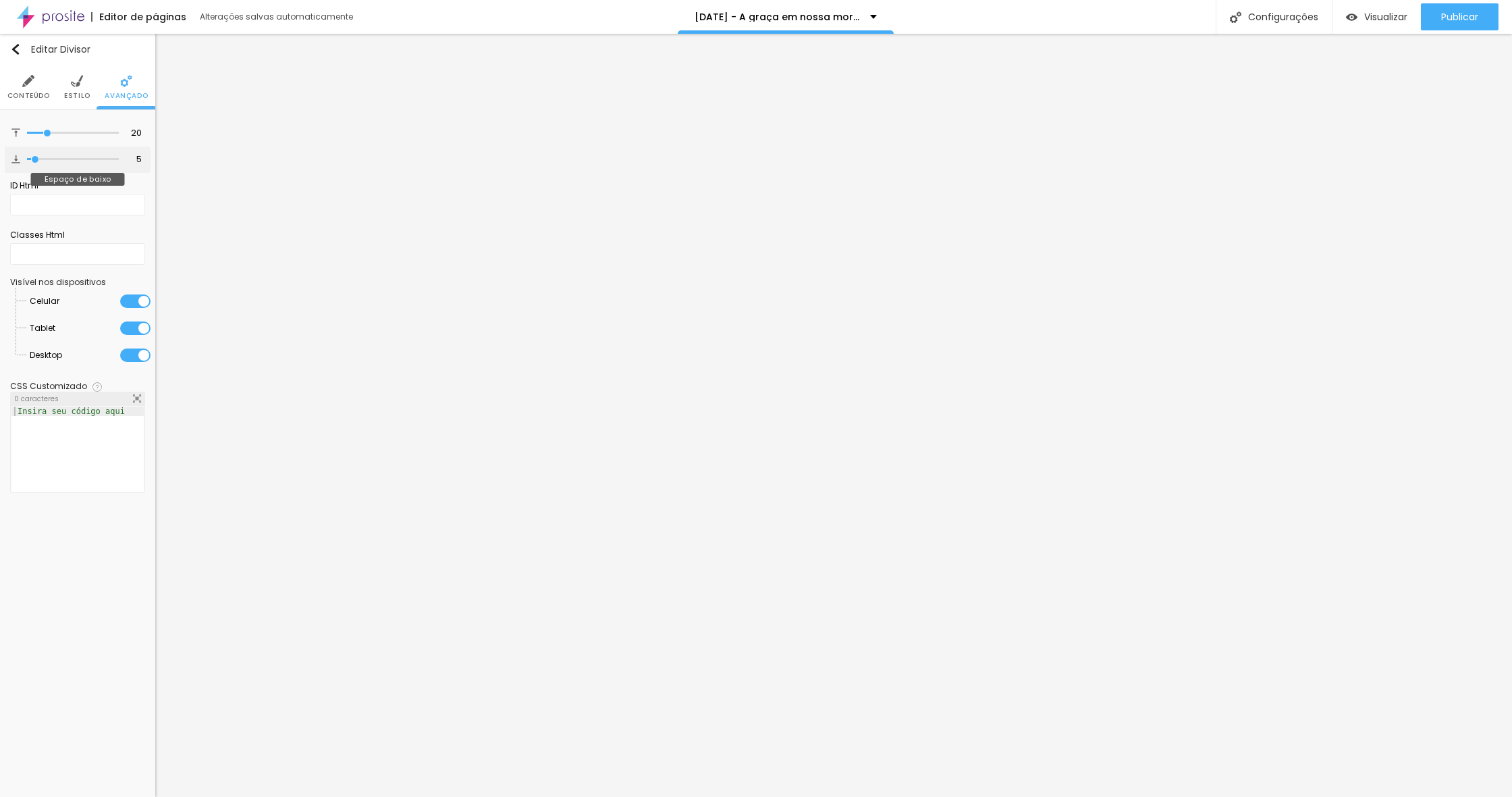
type input "5"
click at [35, 162] on input "range" at bounding box center [73, 160] width 92 height 7
type input "21"
type input "20"
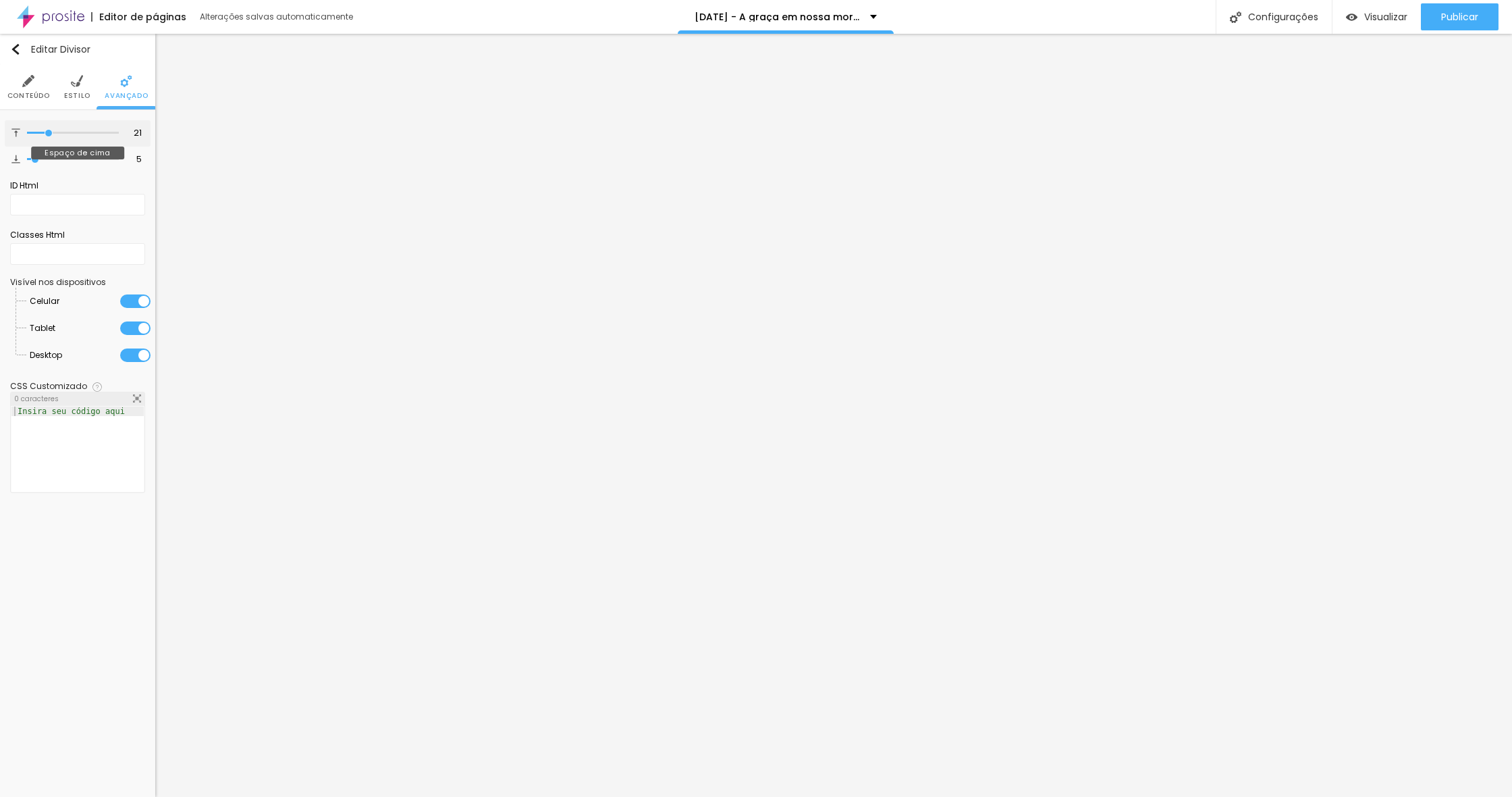
type input "20"
type input "19"
type input "18"
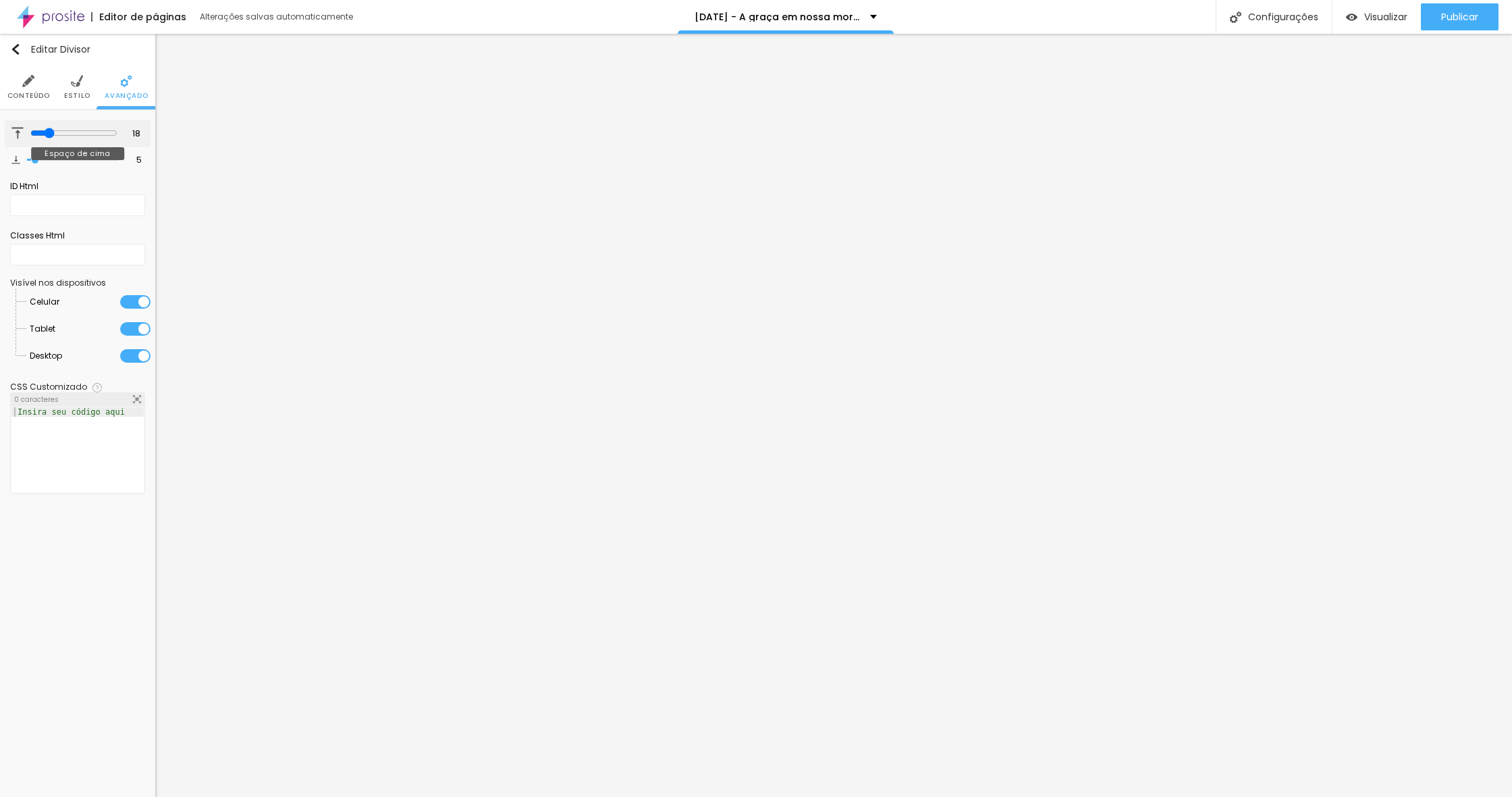
type input "17"
type input "16"
type input "15"
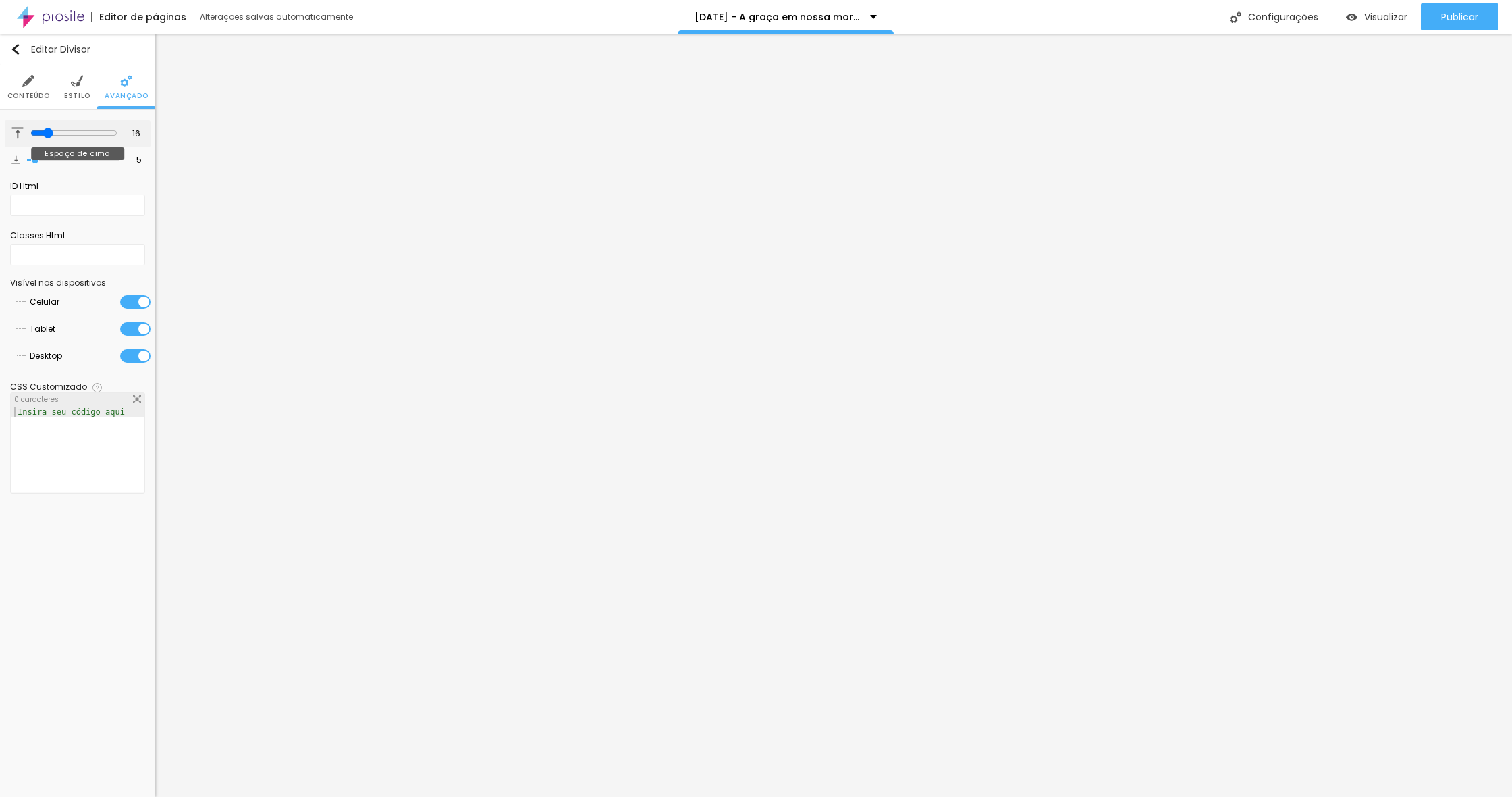
type input "15"
type input "13"
type input "11"
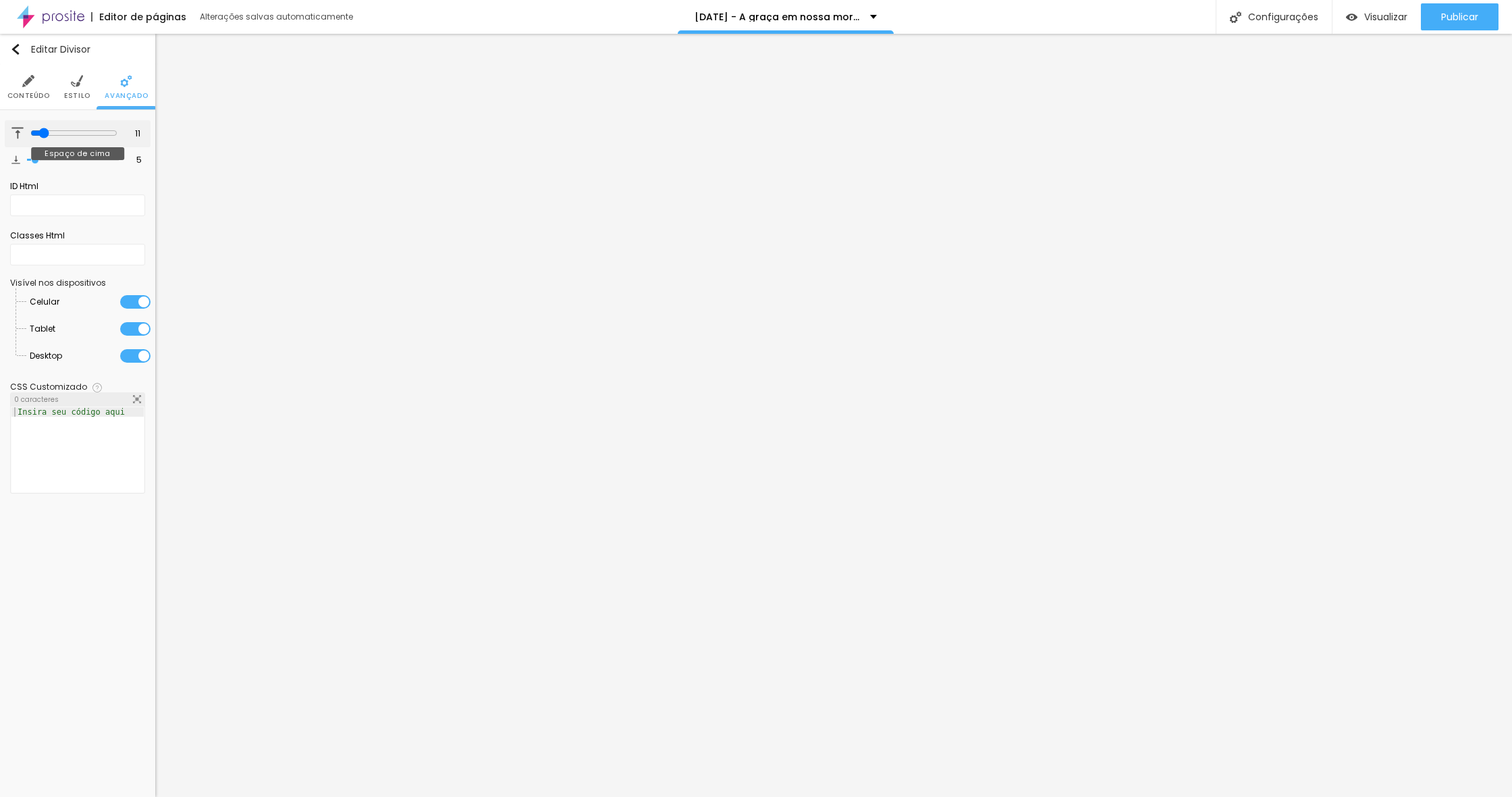
type input "8"
type input "7"
type input "8"
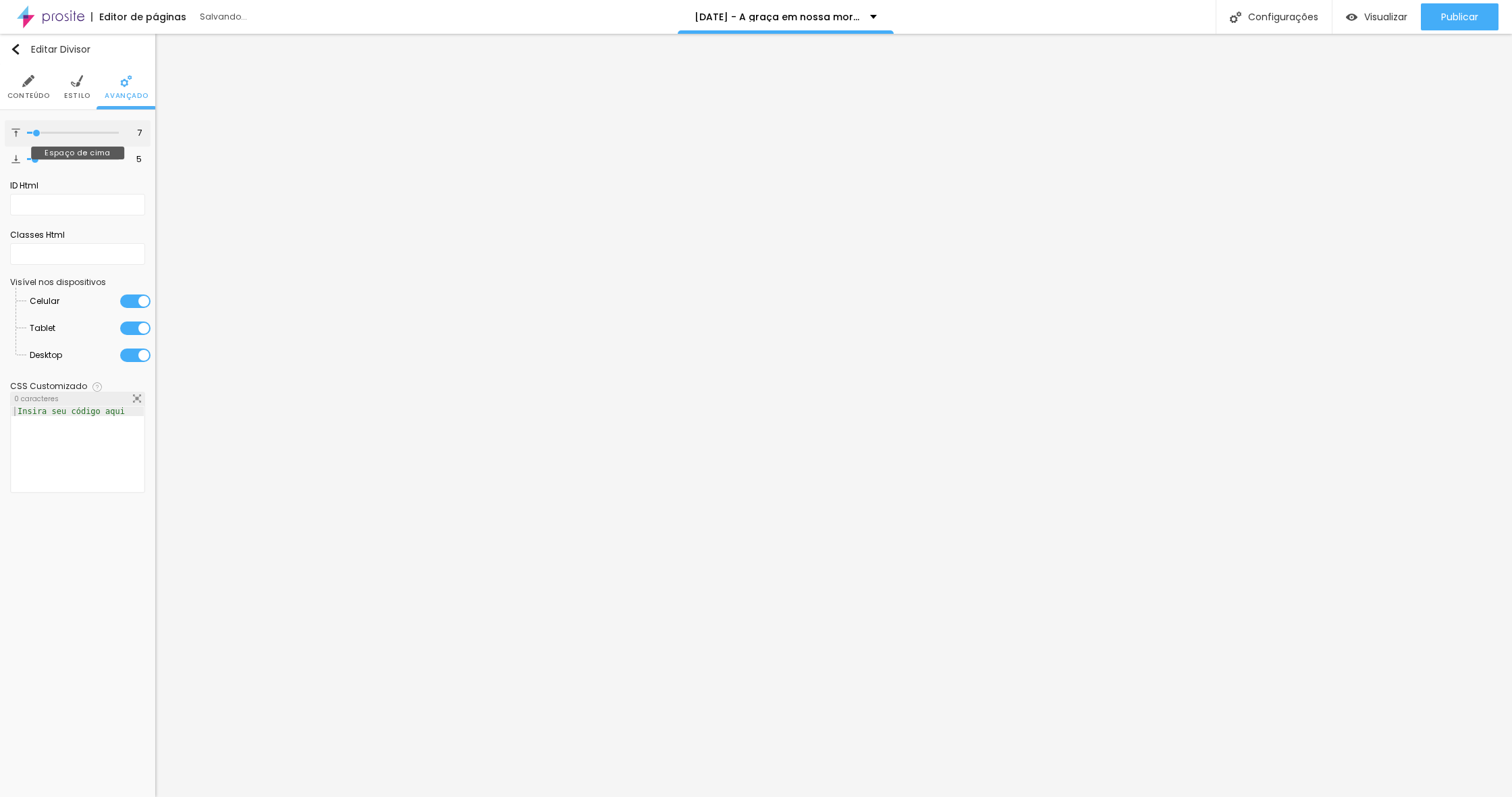
type input "8"
type input "7"
type input "6"
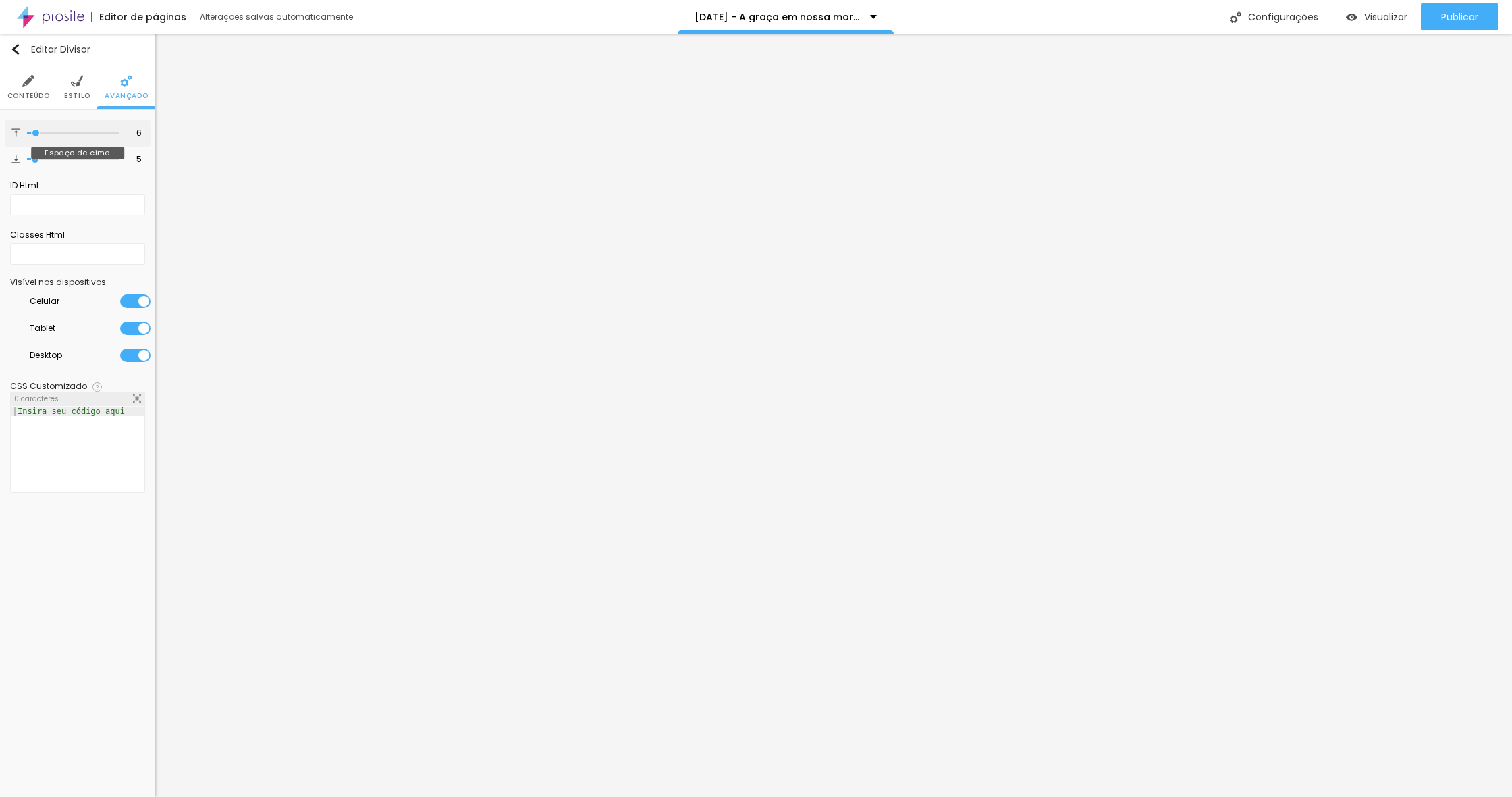
type input "5"
drag, startPoint x: 49, startPoint y: 133, endPoint x: 35, endPoint y: 133, distance: 14.0
type input "5"
click at [35, 133] on input "range" at bounding box center [73, 133] width 92 height 7
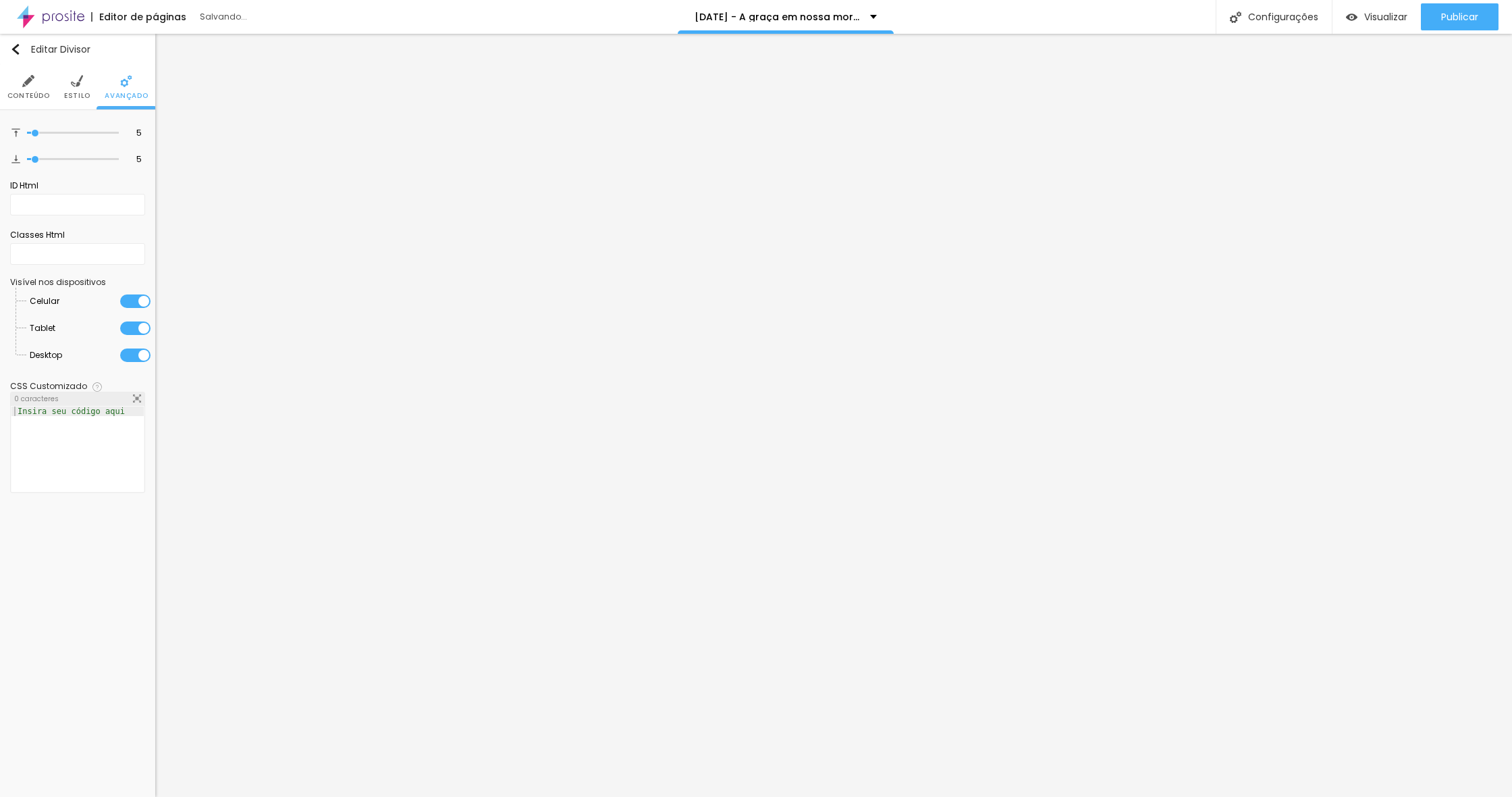
click at [78, 84] on img at bounding box center [77, 81] width 12 height 12
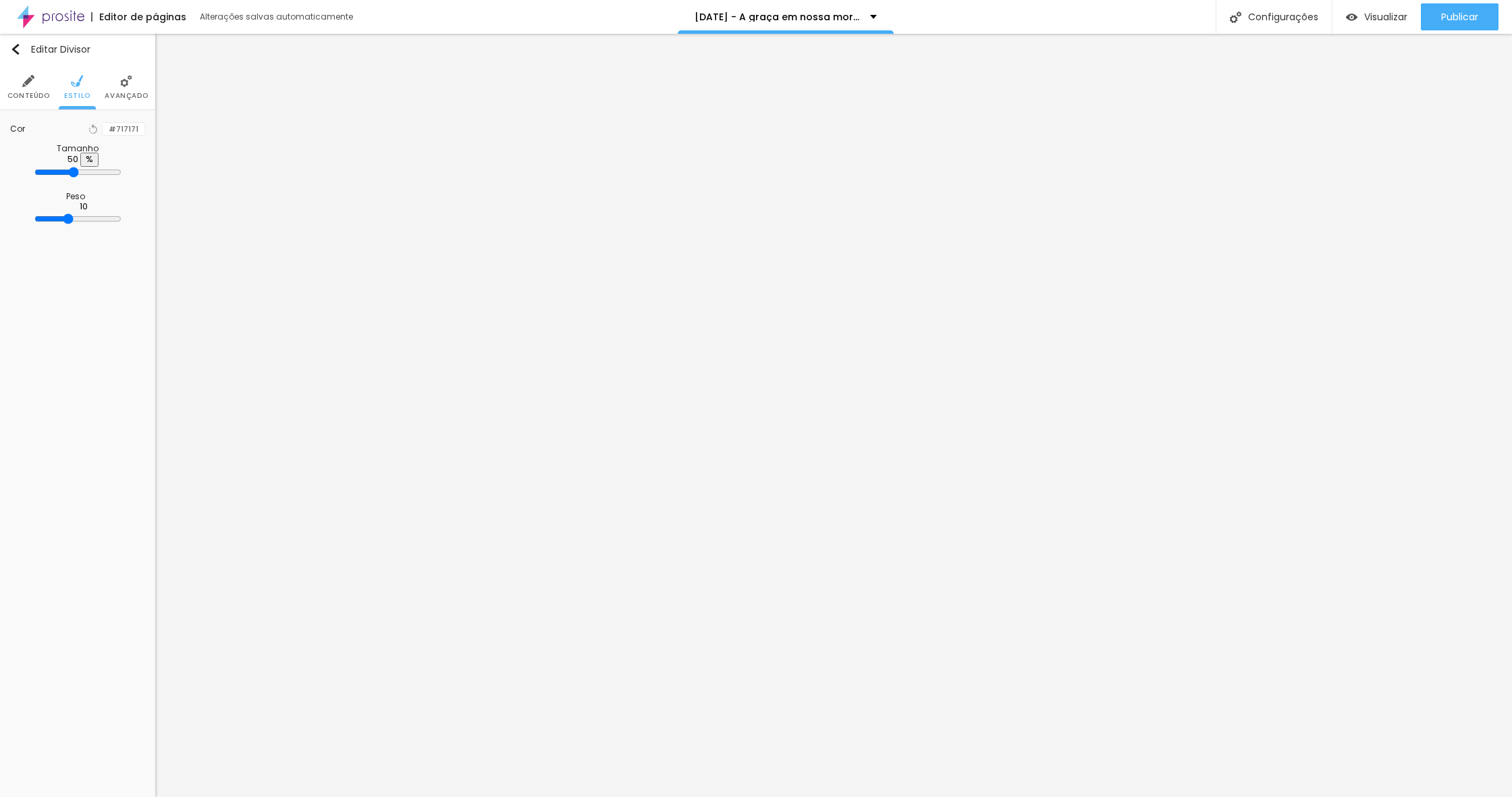
click at [103, 135] on div at bounding box center [103, 129] width 0 height 13
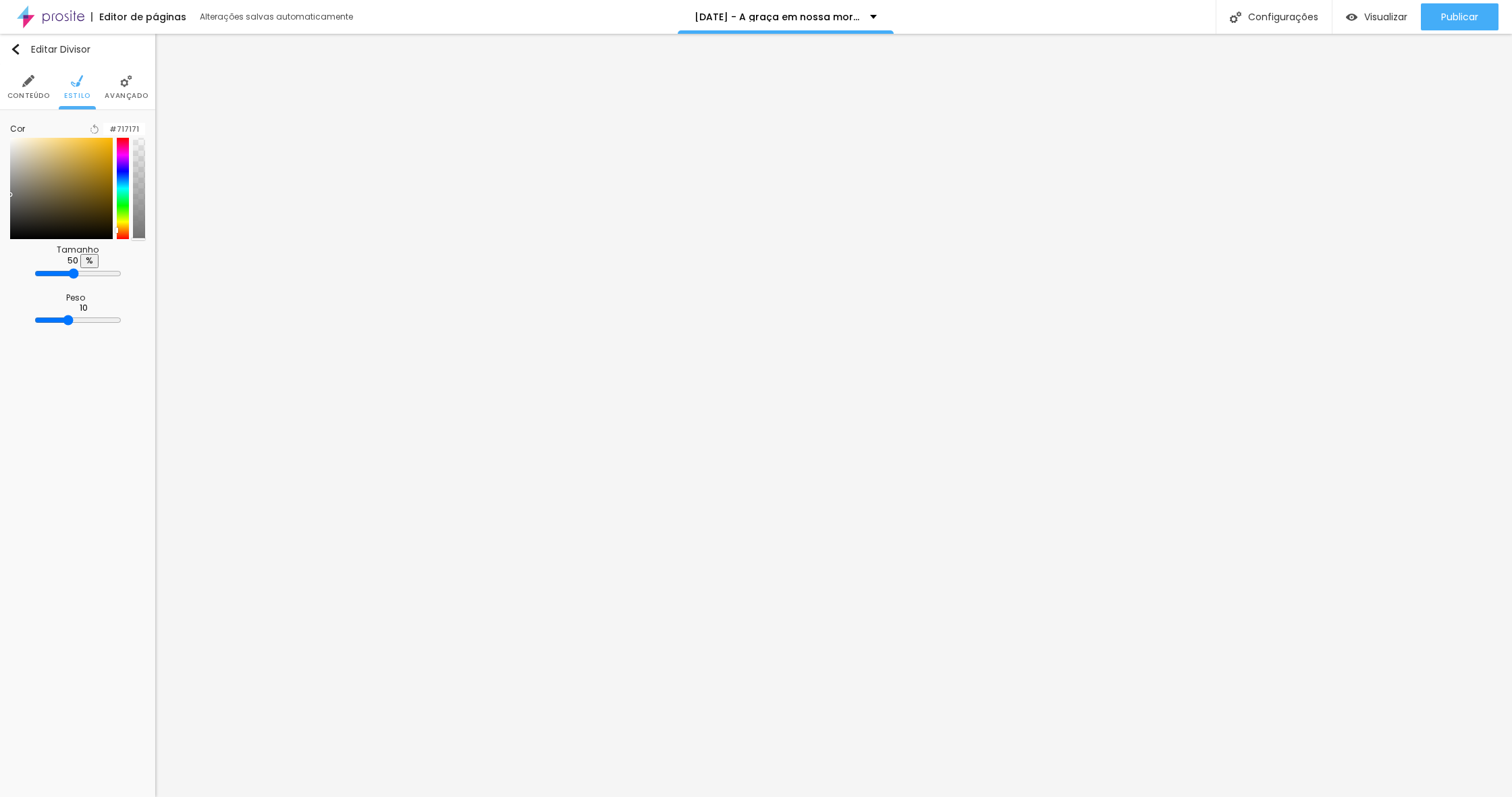
drag, startPoint x: 119, startPoint y: 243, endPoint x: 101, endPoint y: 215, distance: 33.3
click at [117, 235] on div at bounding box center [123, 187] width 12 height 101
click at [100, 183] on div at bounding box center [61, 187] width 103 height 101
click at [117, 239] on div at bounding box center [123, 187] width 12 height 101
type input "#A7780B"
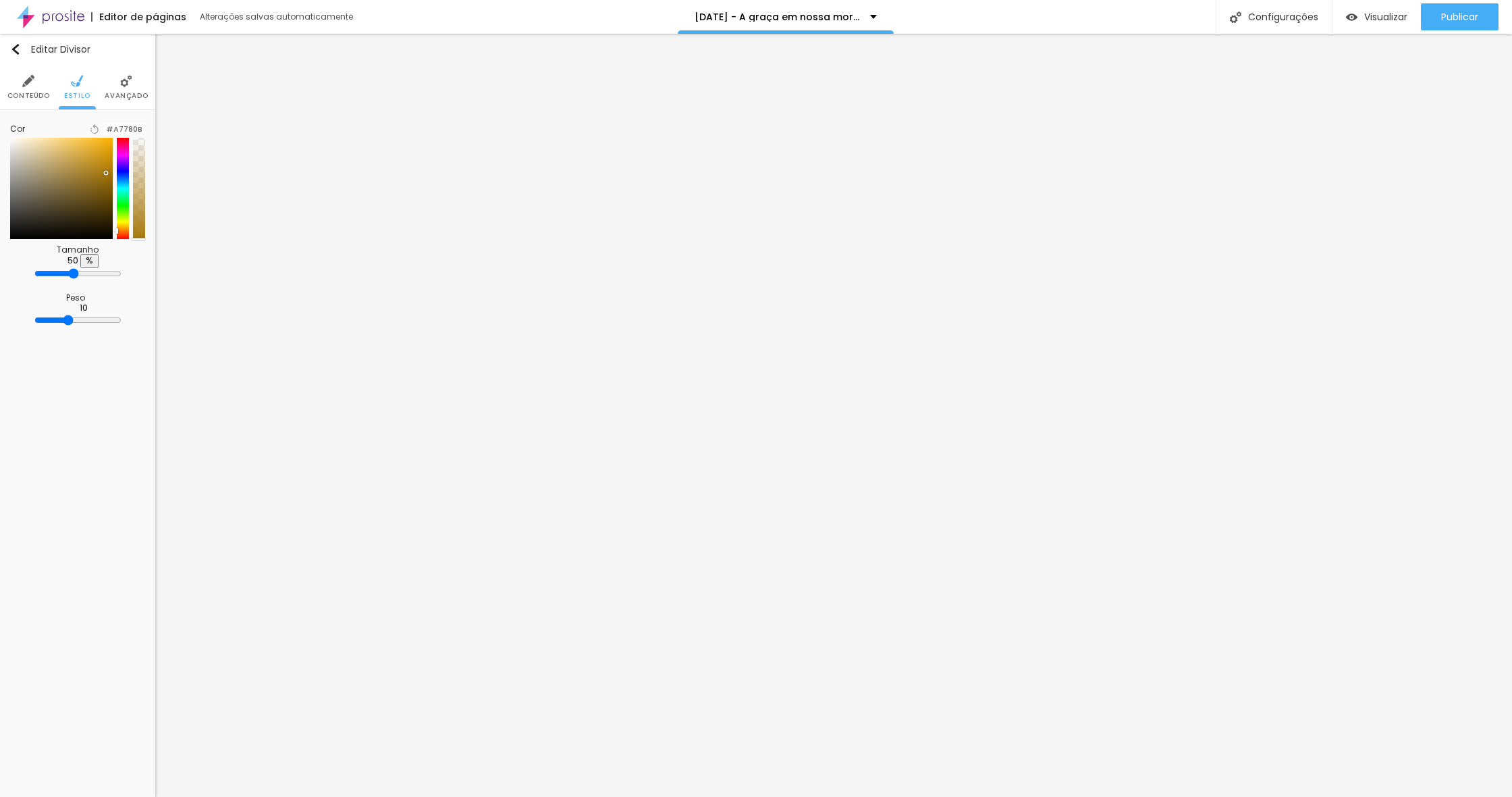
drag, startPoint x: 99, startPoint y: 184, endPoint x: 109, endPoint y: 190, distance: 11.7
click at [104, 174] on div at bounding box center [105, 173] width 3 height 3
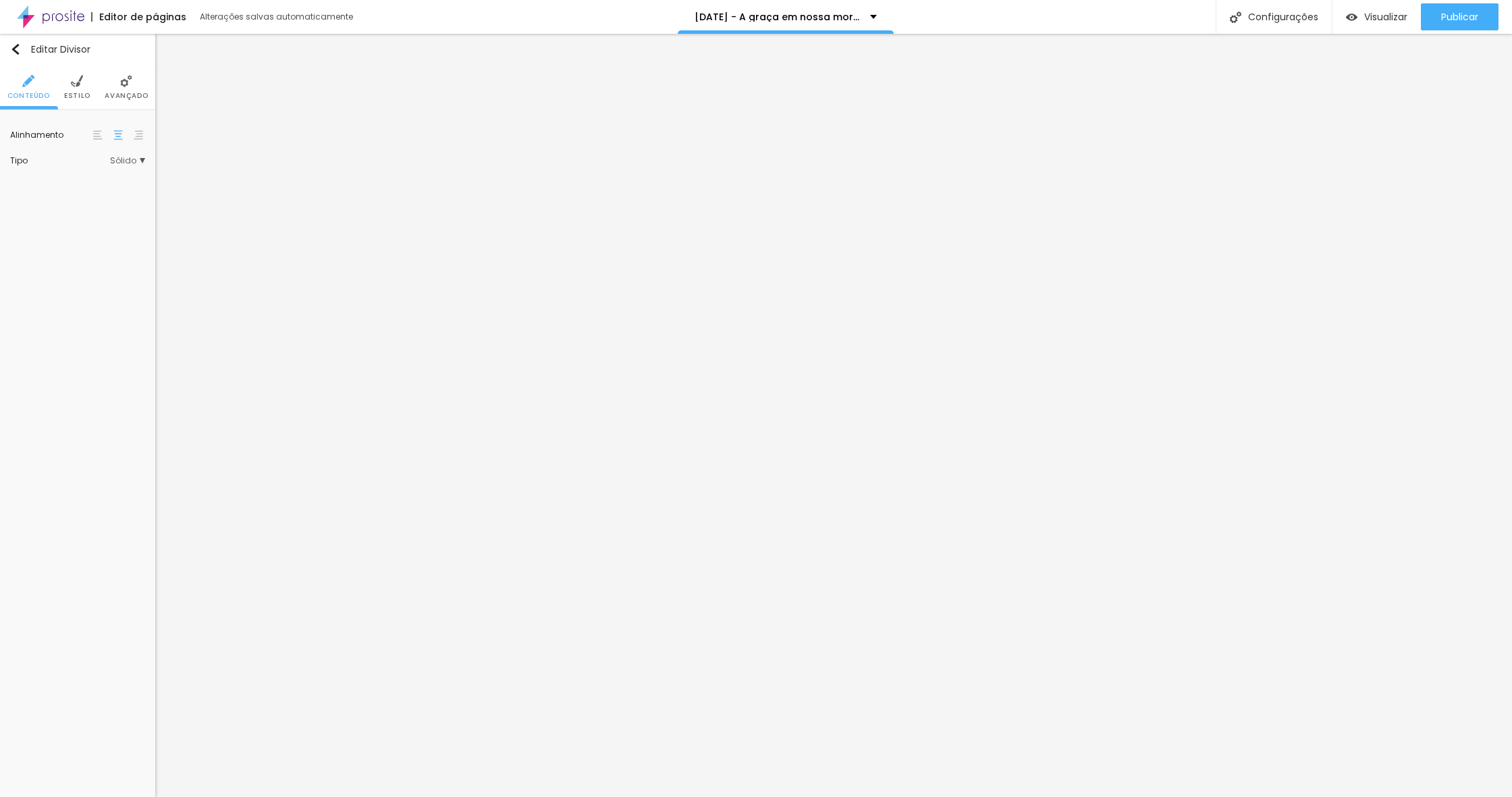
click at [123, 88] on li "Avançado" at bounding box center [126, 87] width 43 height 45
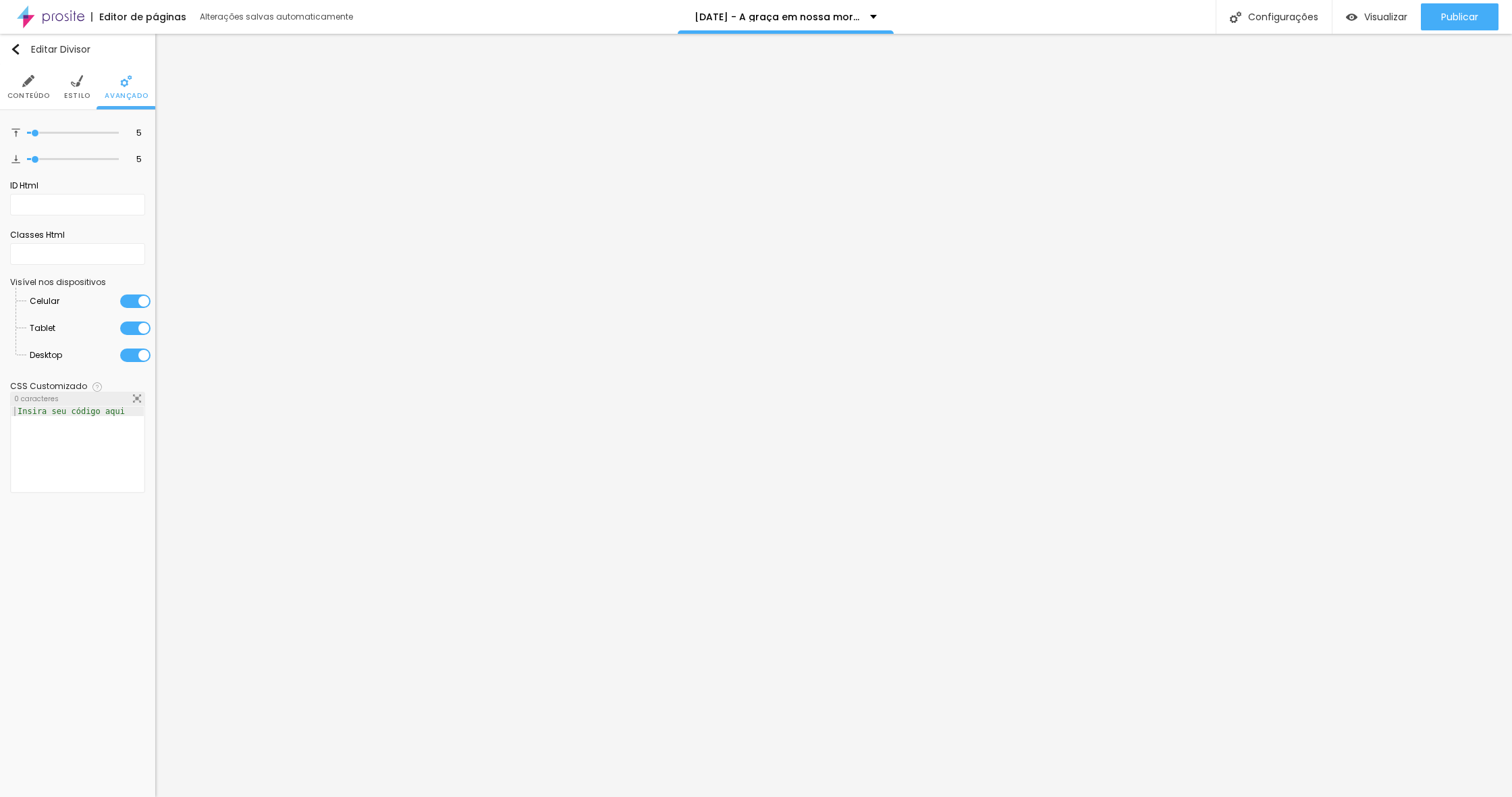
click at [78, 85] on img at bounding box center [77, 81] width 12 height 12
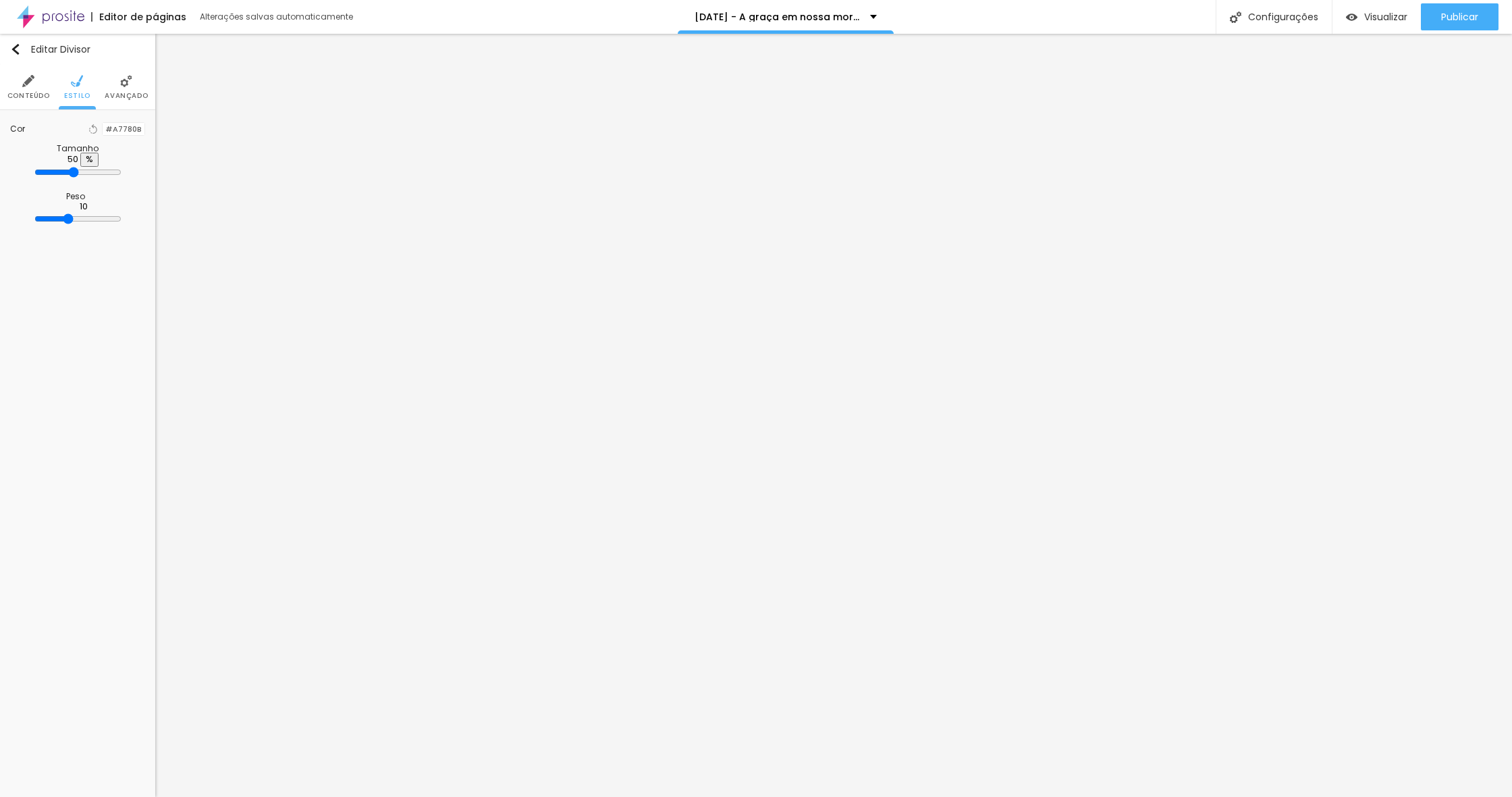
click at [103, 136] on div at bounding box center [103, 129] width 0 height 13
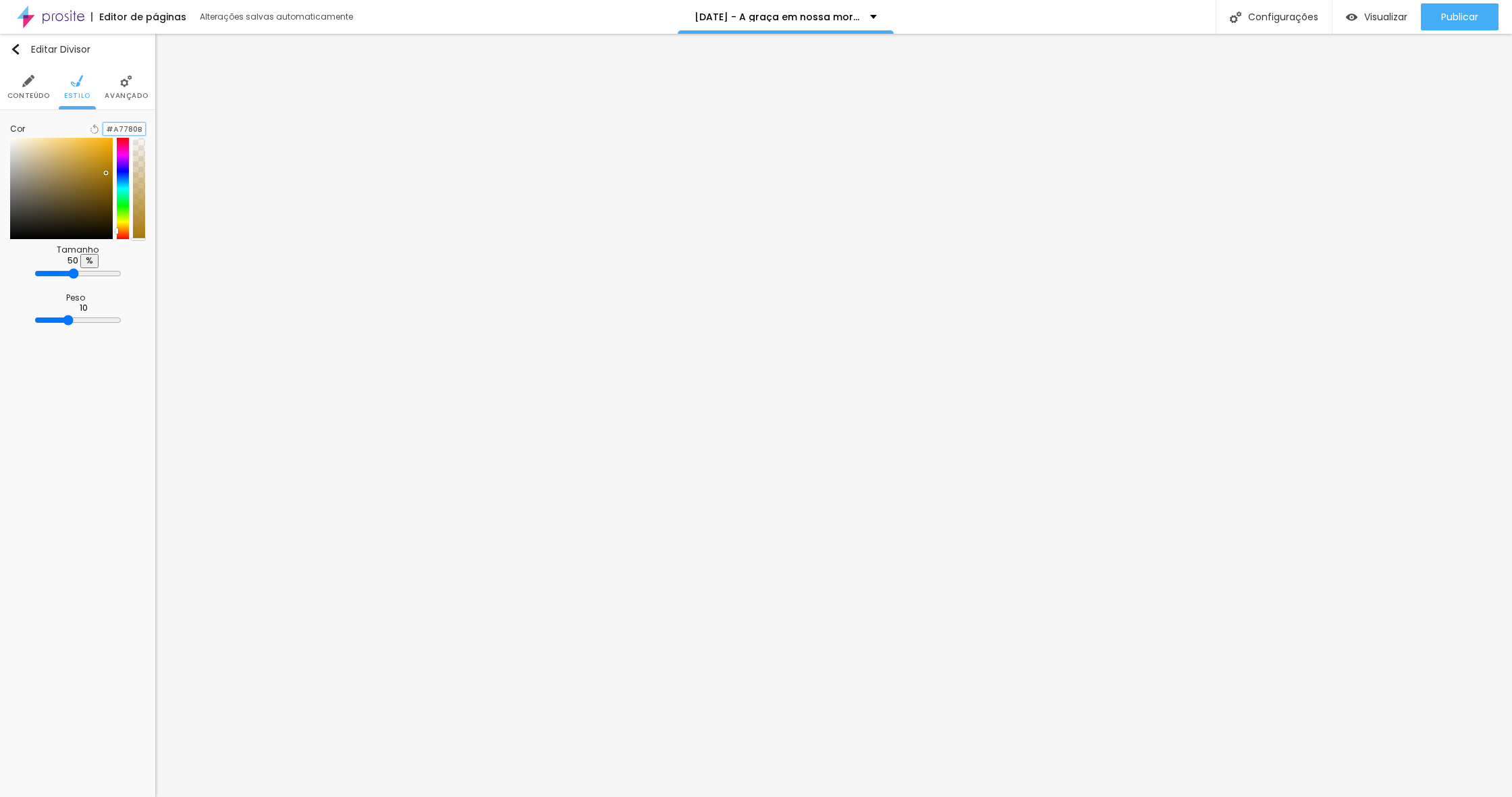
click at [118, 136] on input "#A7780B" at bounding box center [124, 129] width 41 height 13
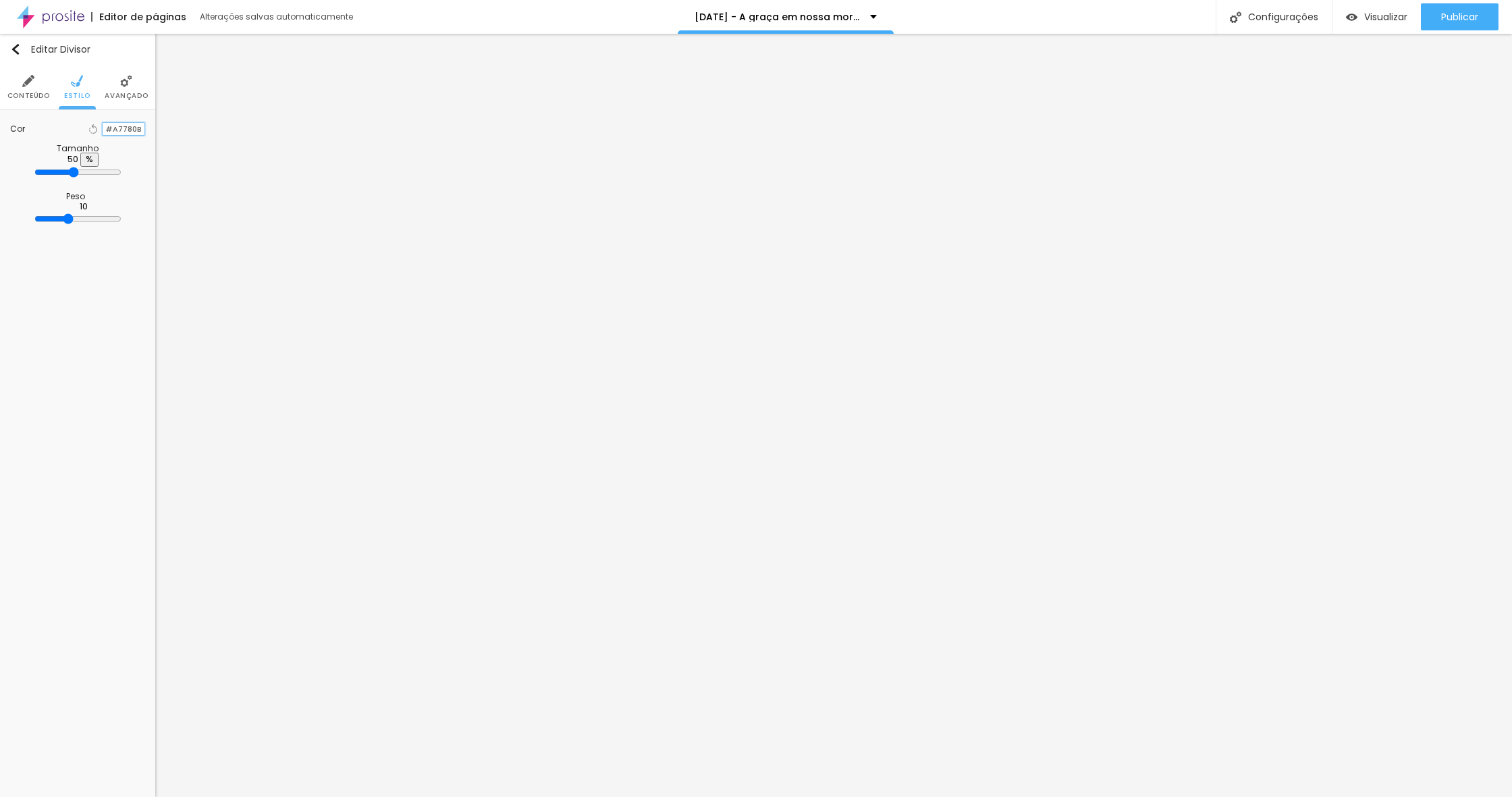
click at [118, 136] on input "#A7780B" at bounding box center [123, 129] width 41 height 13
paste input "C47E2A"
type input "#C47E2A"
type input "38"
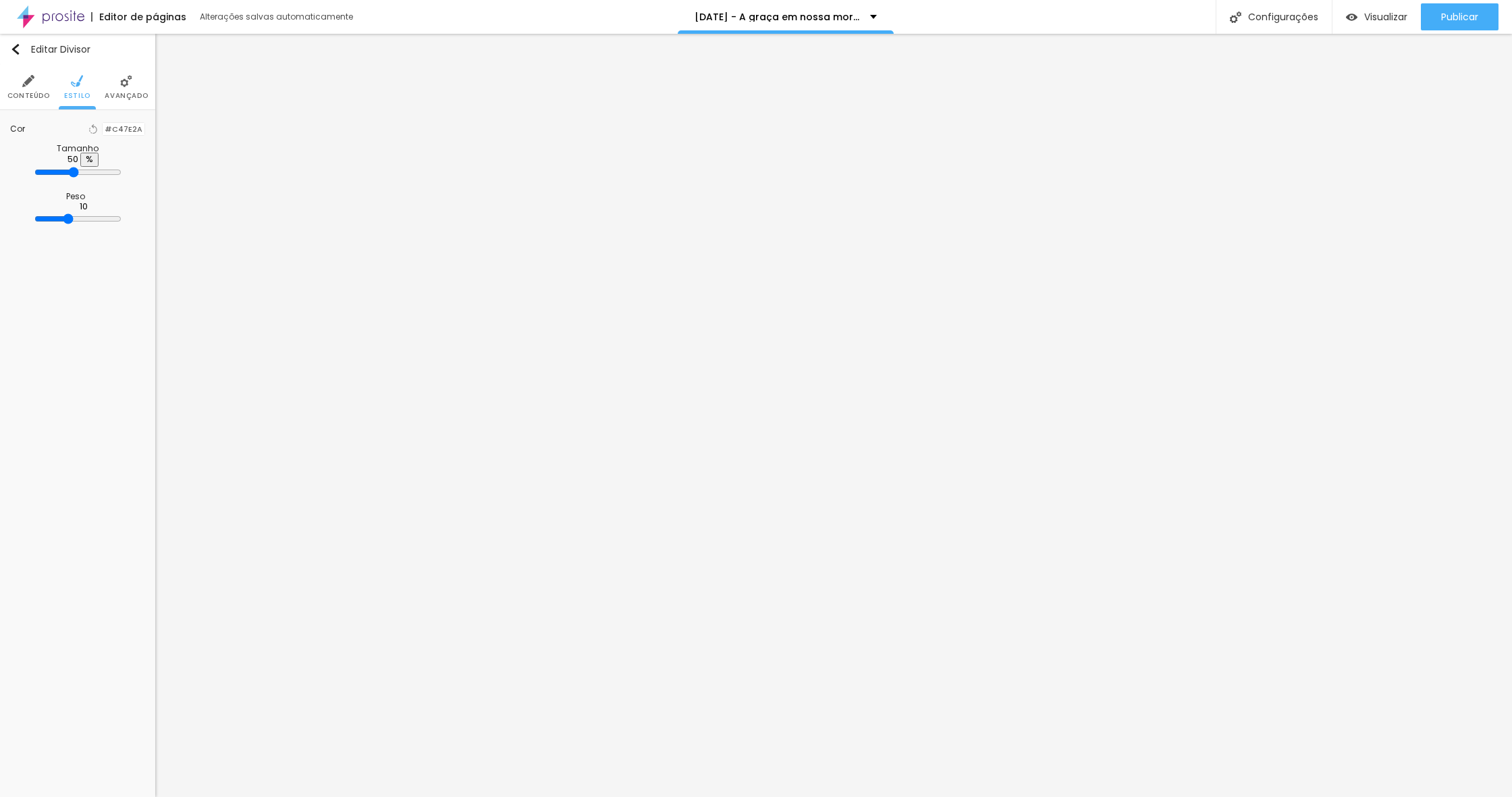
type input "38"
type input "37"
type input "36"
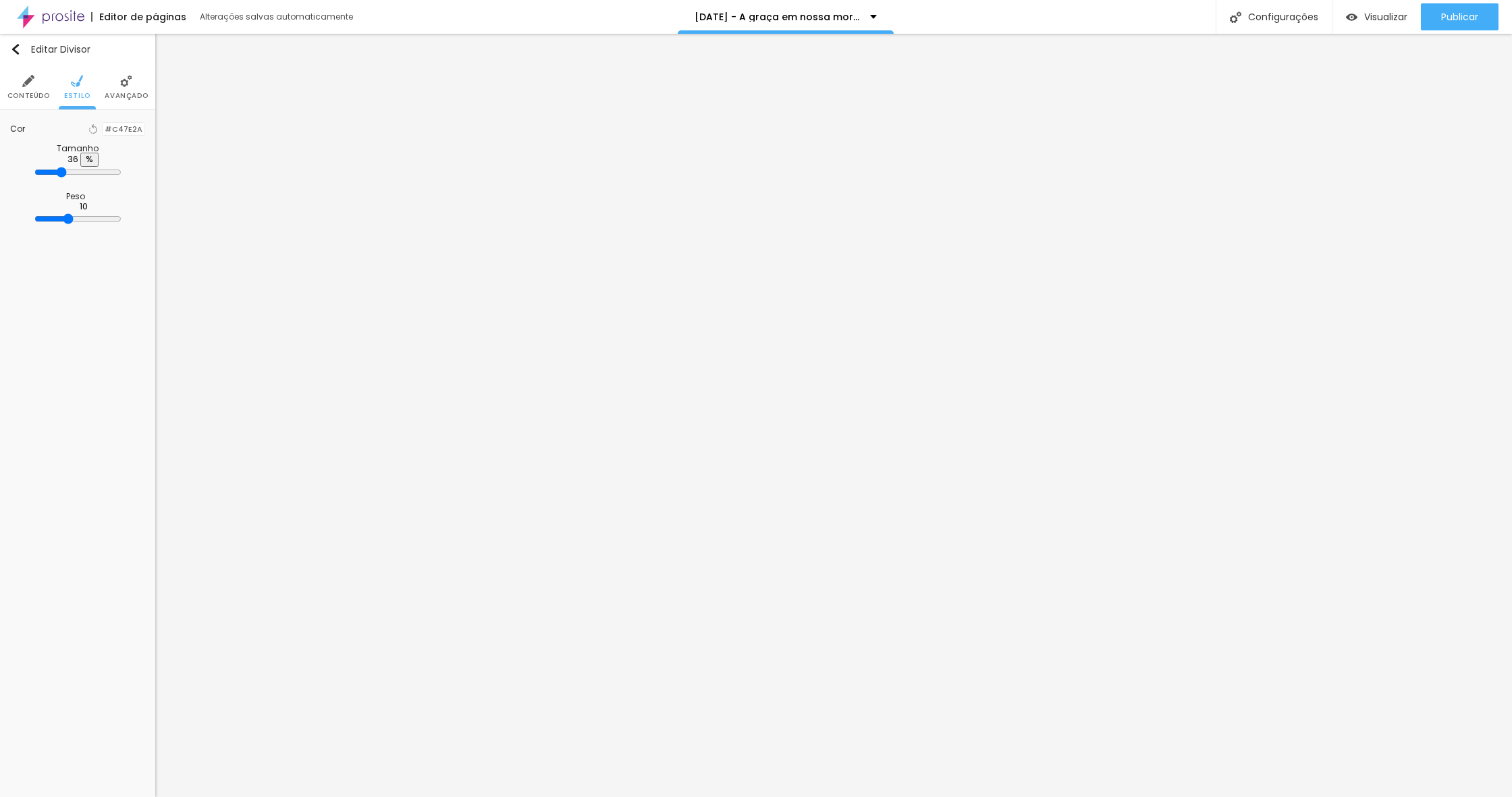
type input "37"
type input "38"
type input "37"
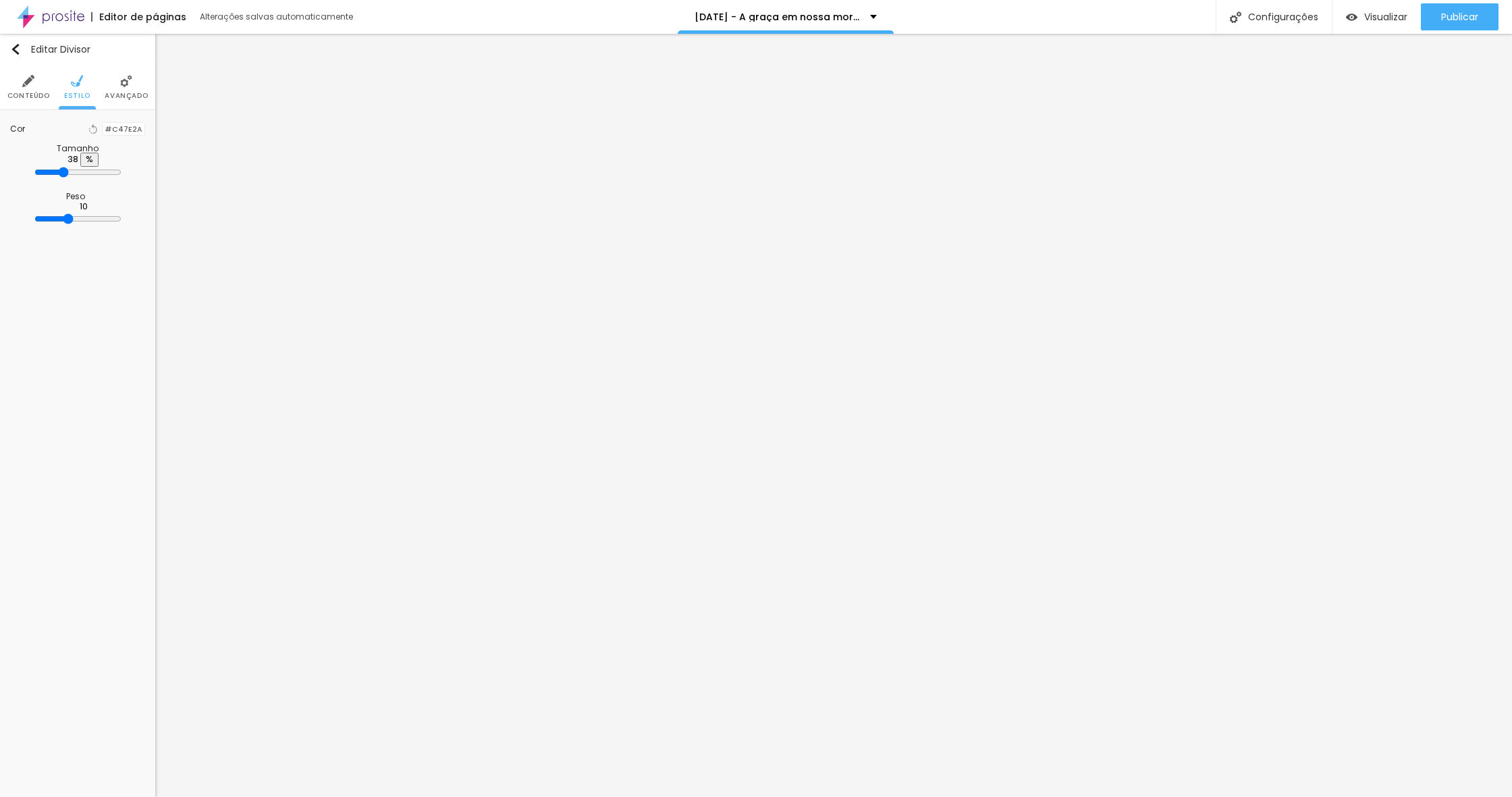
type input "37"
type input "36"
type input "35"
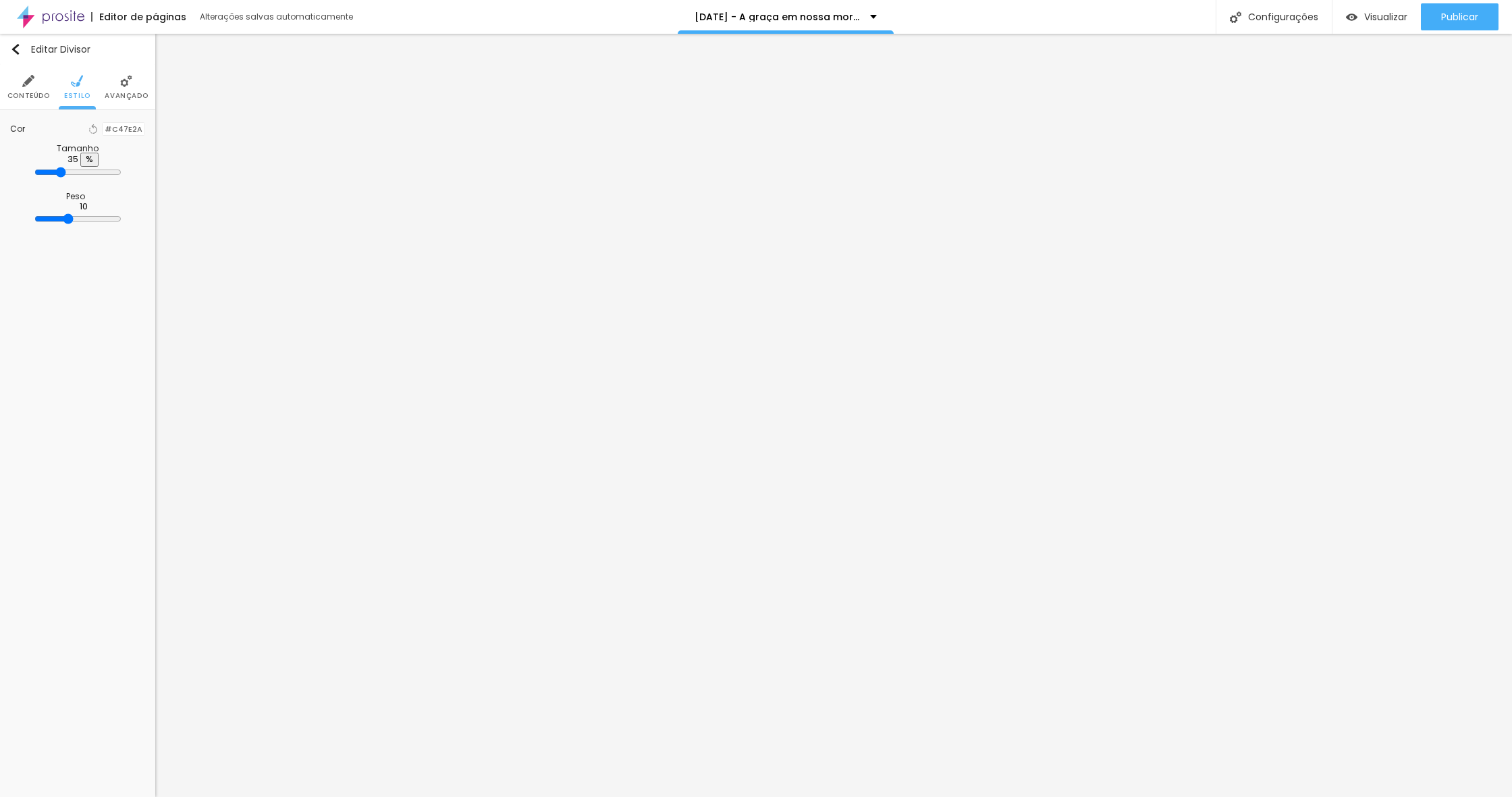
type input "34"
type input "33"
type input "32"
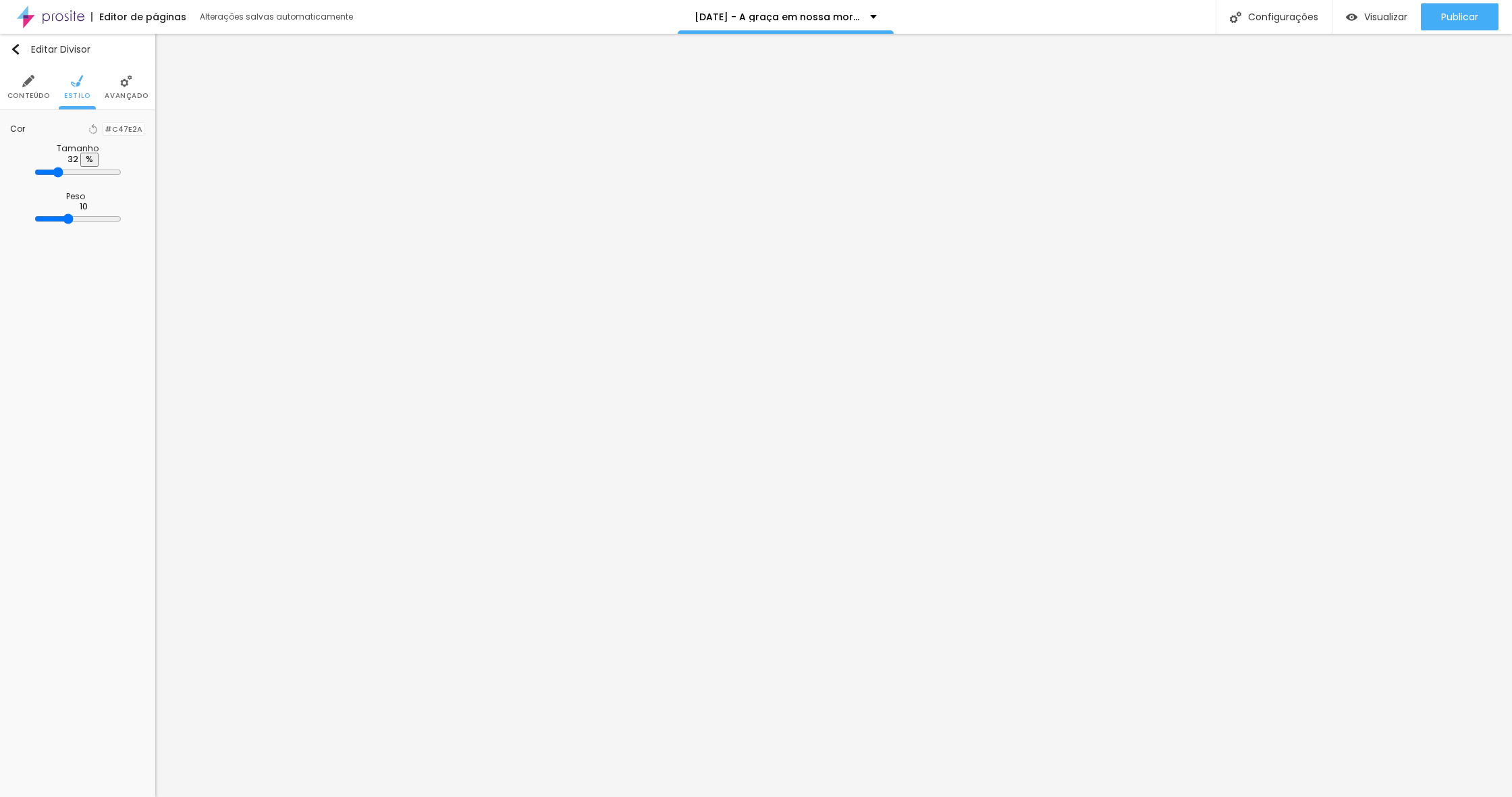
drag, startPoint x: 54, startPoint y: 177, endPoint x: 46, endPoint y: 182, distance: 9.4
type input "32"
click at [45, 177] on input "range" at bounding box center [78, 172] width 87 height 11
type input "6"
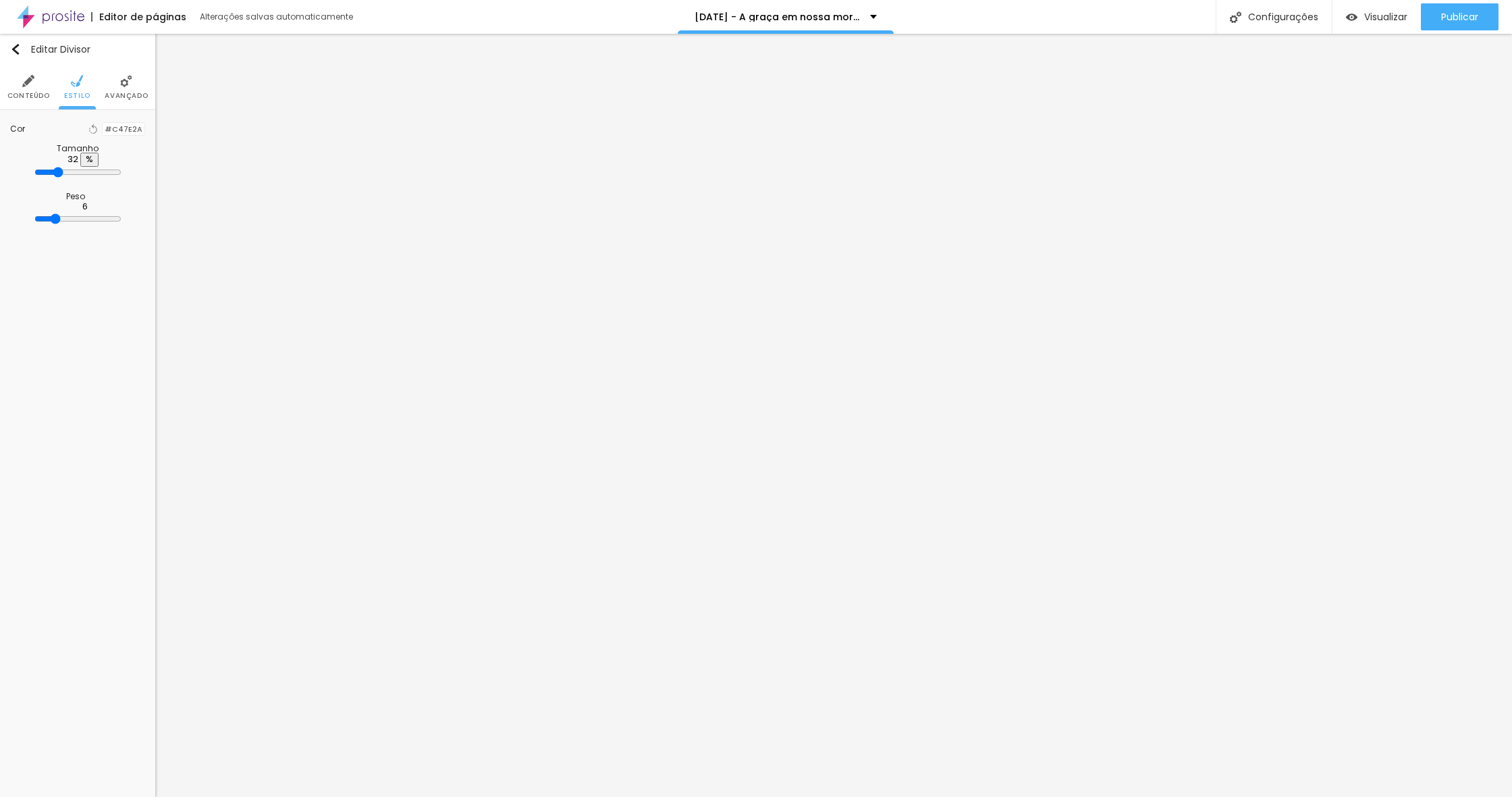
type input "5"
type input "4"
type input "3"
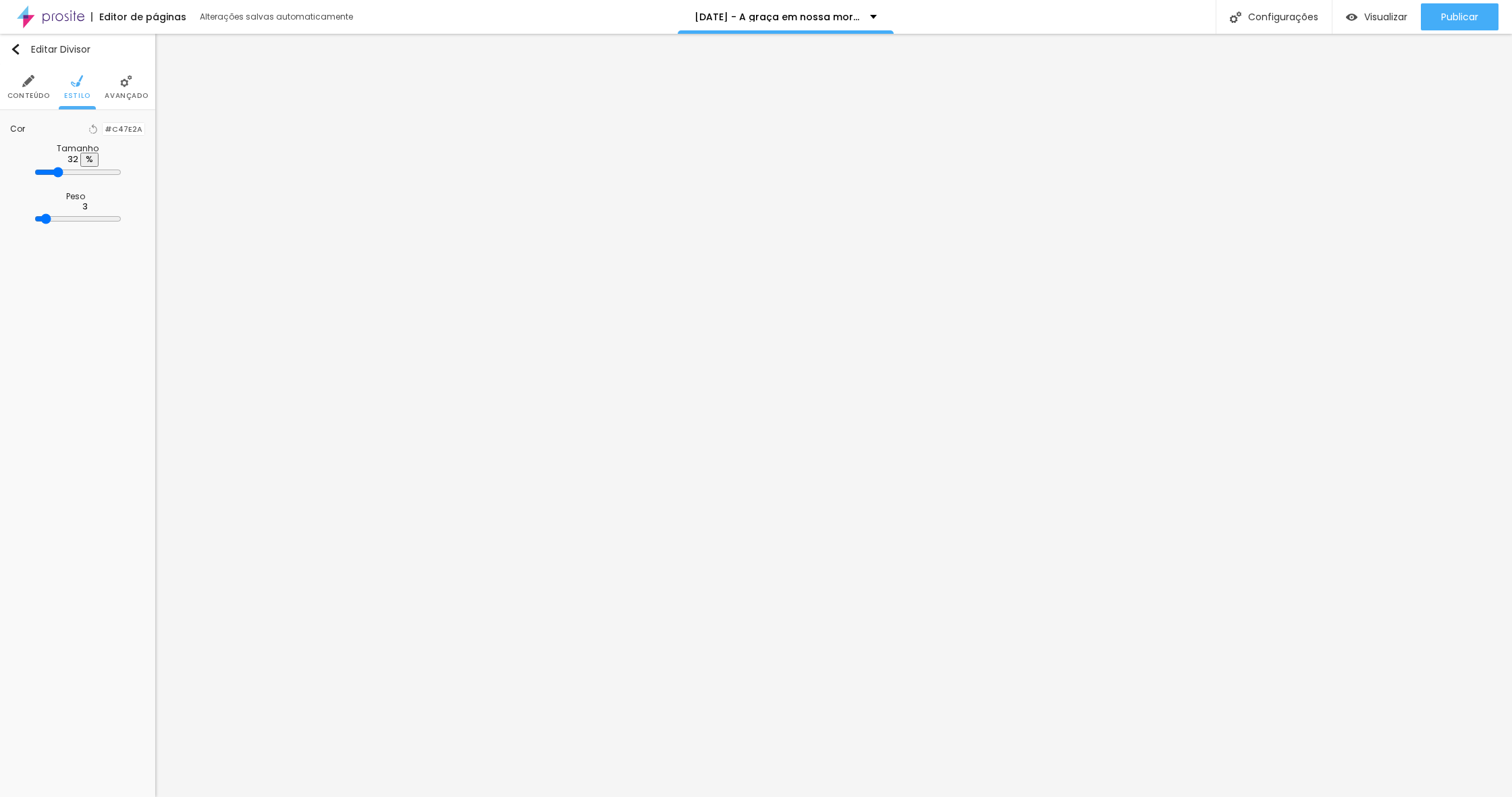
drag, startPoint x: 39, startPoint y: 219, endPoint x: 85, endPoint y: 215, distance: 46.2
type input "3"
click at [35, 218] on input "range" at bounding box center [78, 218] width 87 height 11
click at [118, 84] on li "Avançado" at bounding box center [112, 87] width 43 height 45
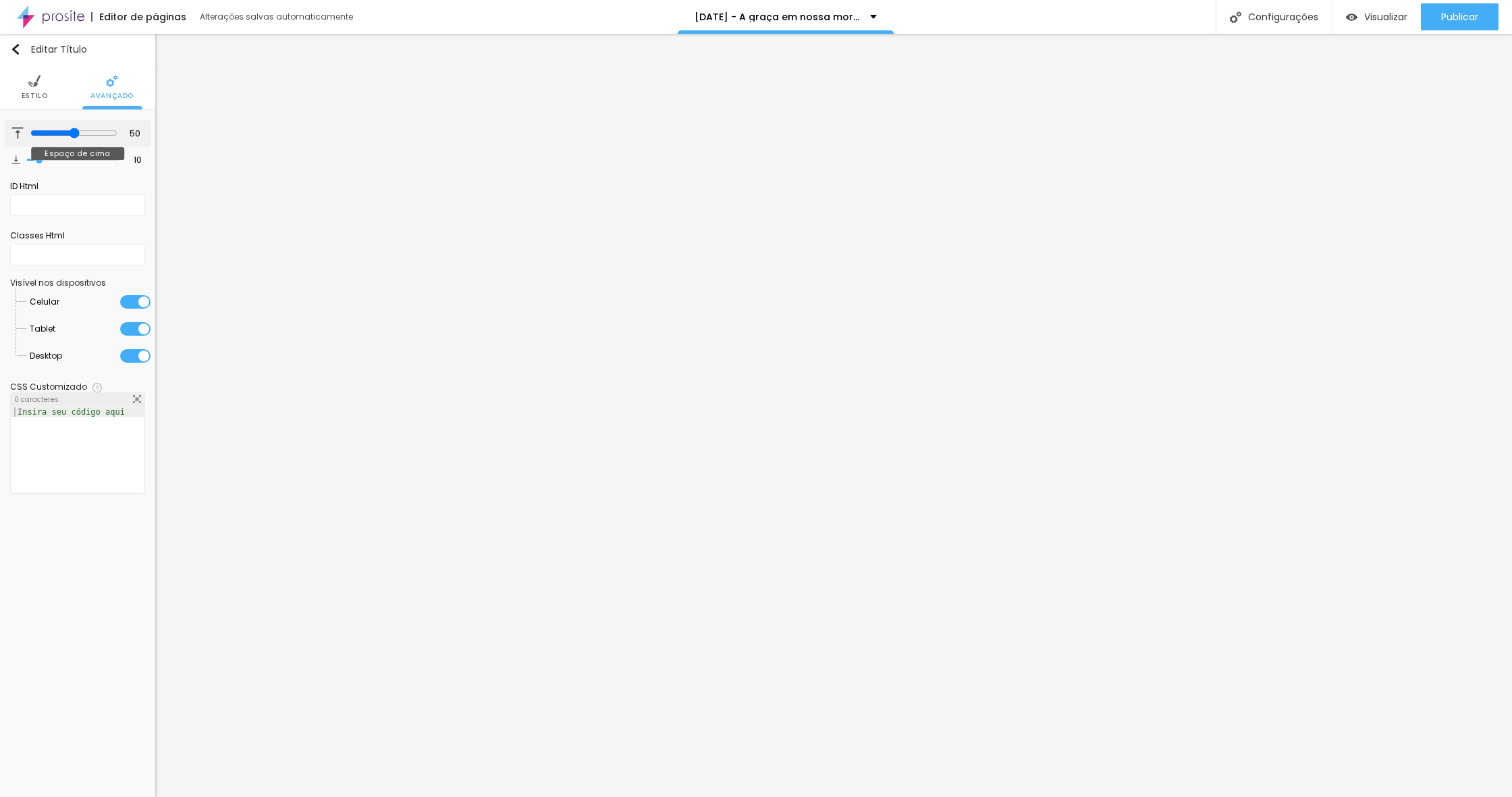
type input "27"
type input "25"
type input "16"
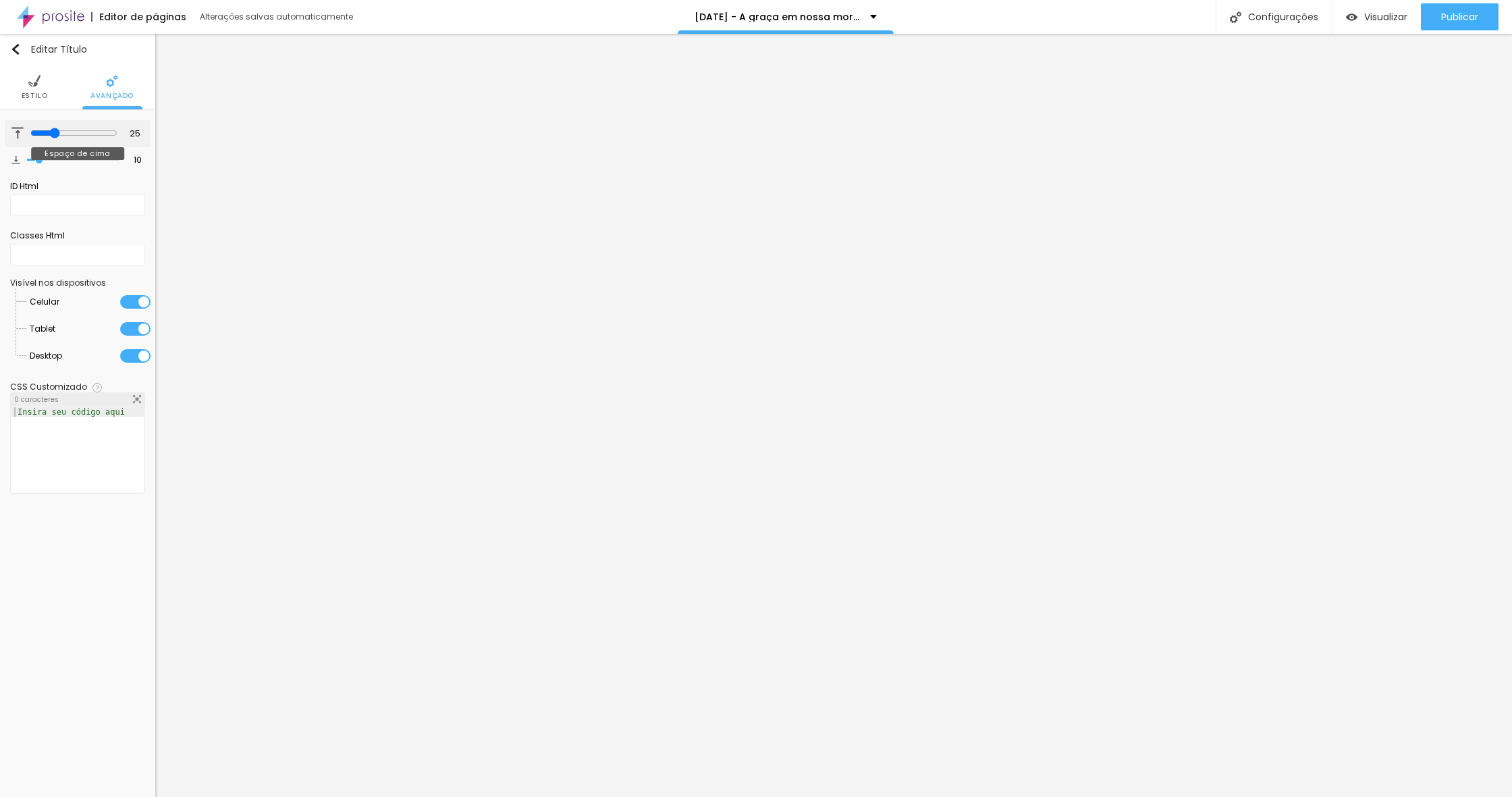
type input "16"
type input "13"
type input "12"
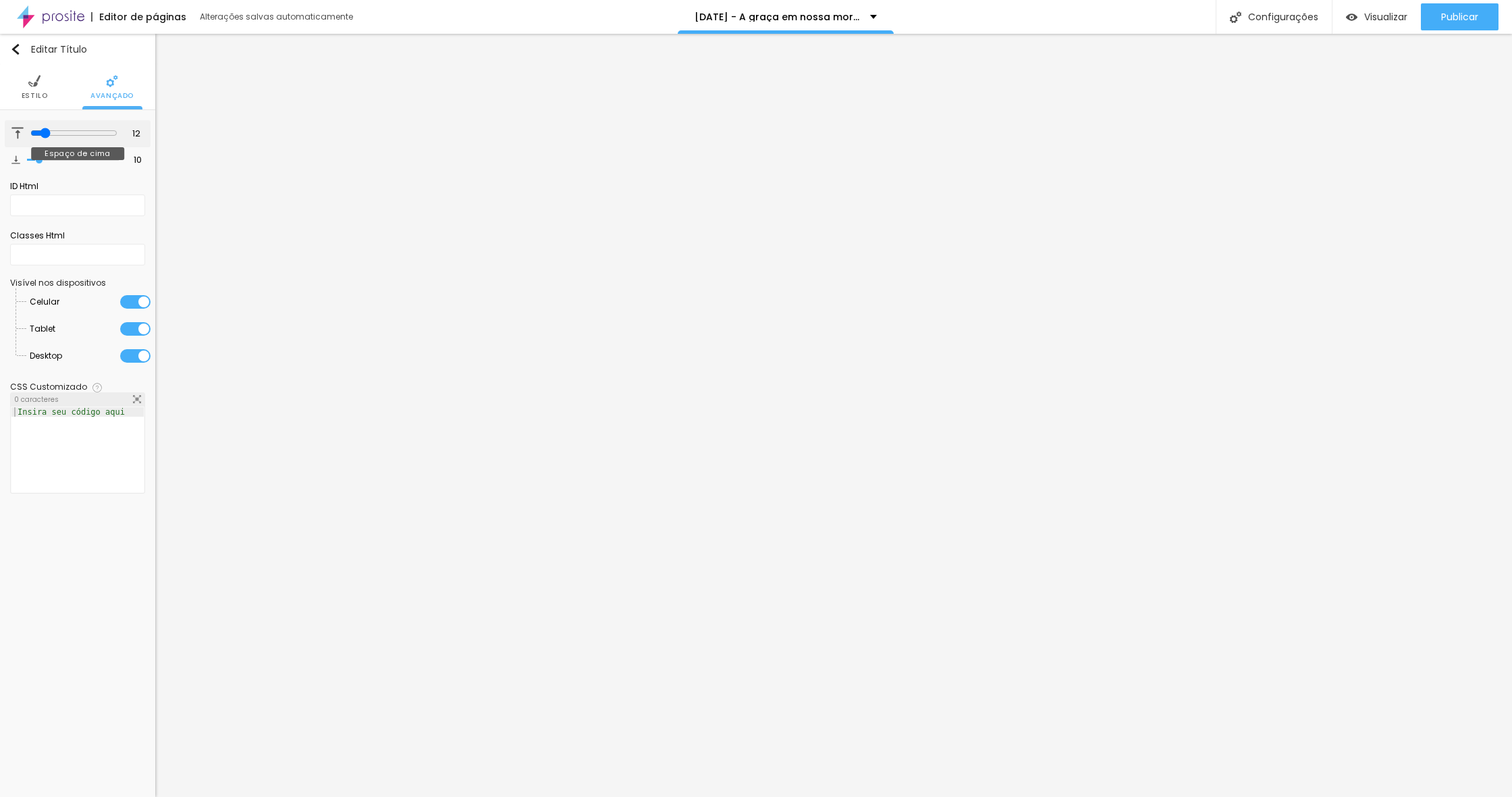
type input "11"
type input "10"
drag, startPoint x: 44, startPoint y: 135, endPoint x: 132, endPoint y: 157, distance: 90.7
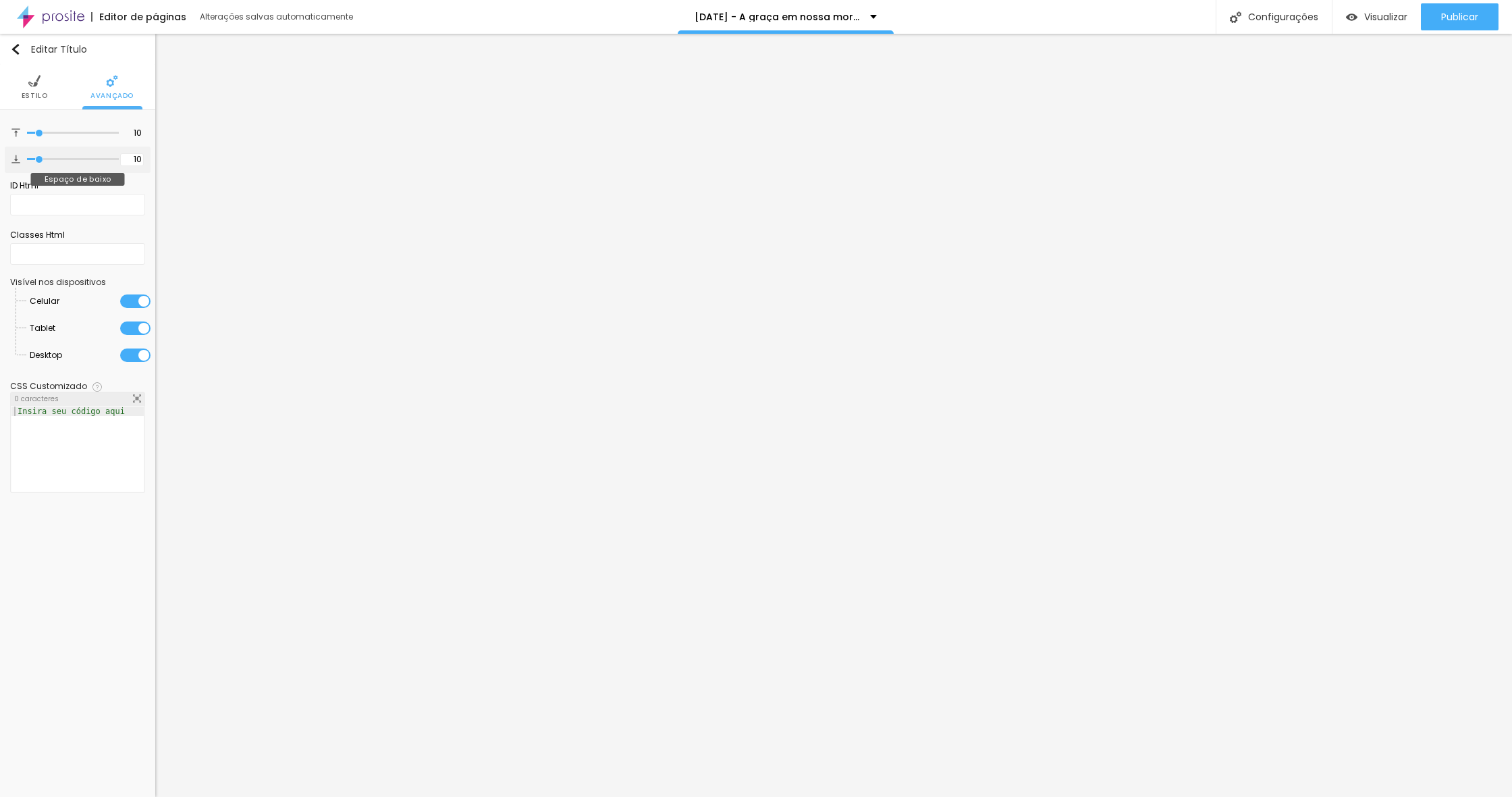
type input "10"
click at [39, 135] on input "range" at bounding box center [73, 133] width 92 height 7
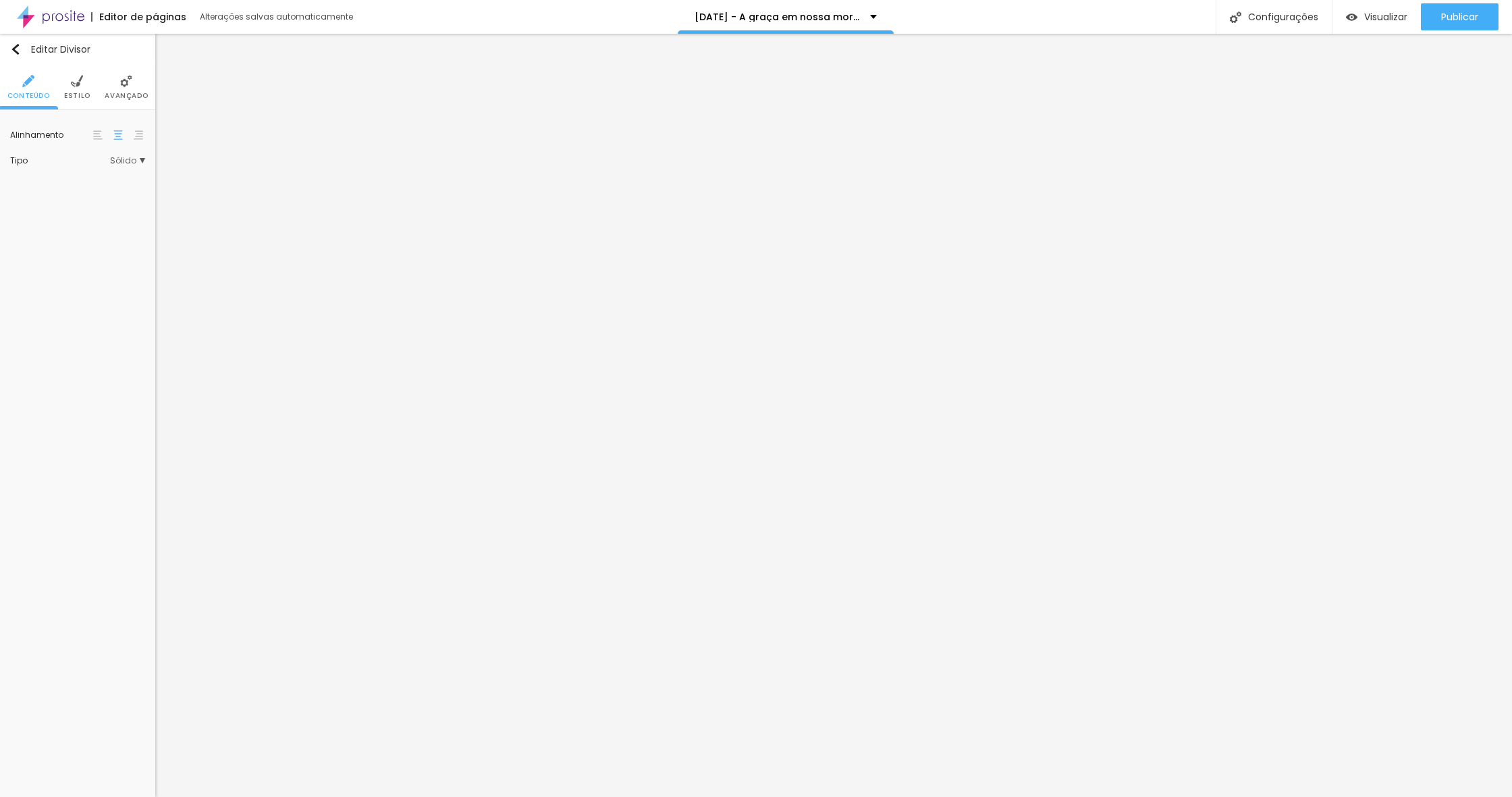
click at [76, 98] on span "Estilo" at bounding box center [77, 96] width 26 height 7
type input "30"
type input "28"
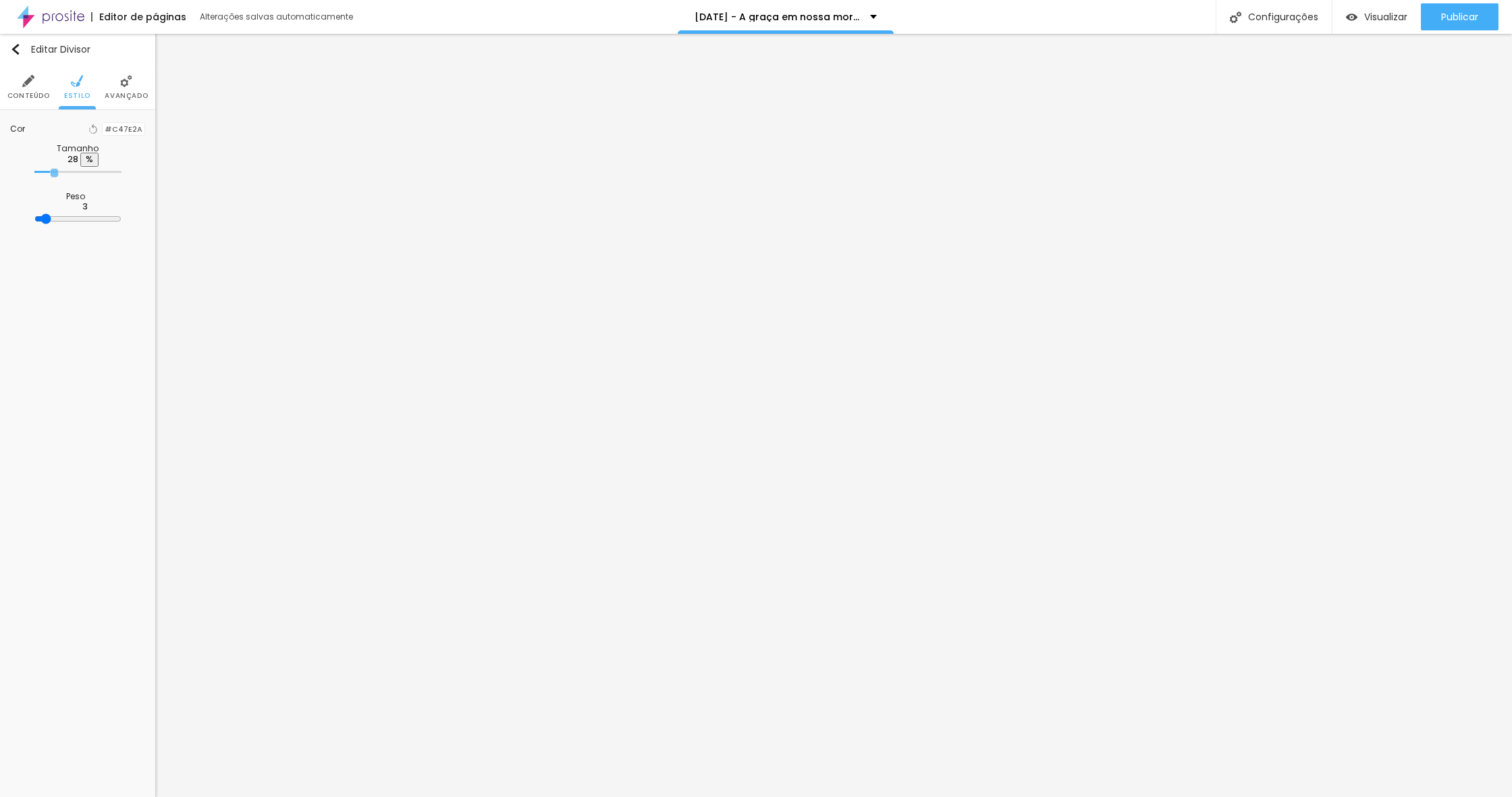
type input "27"
type input "26"
type input "24"
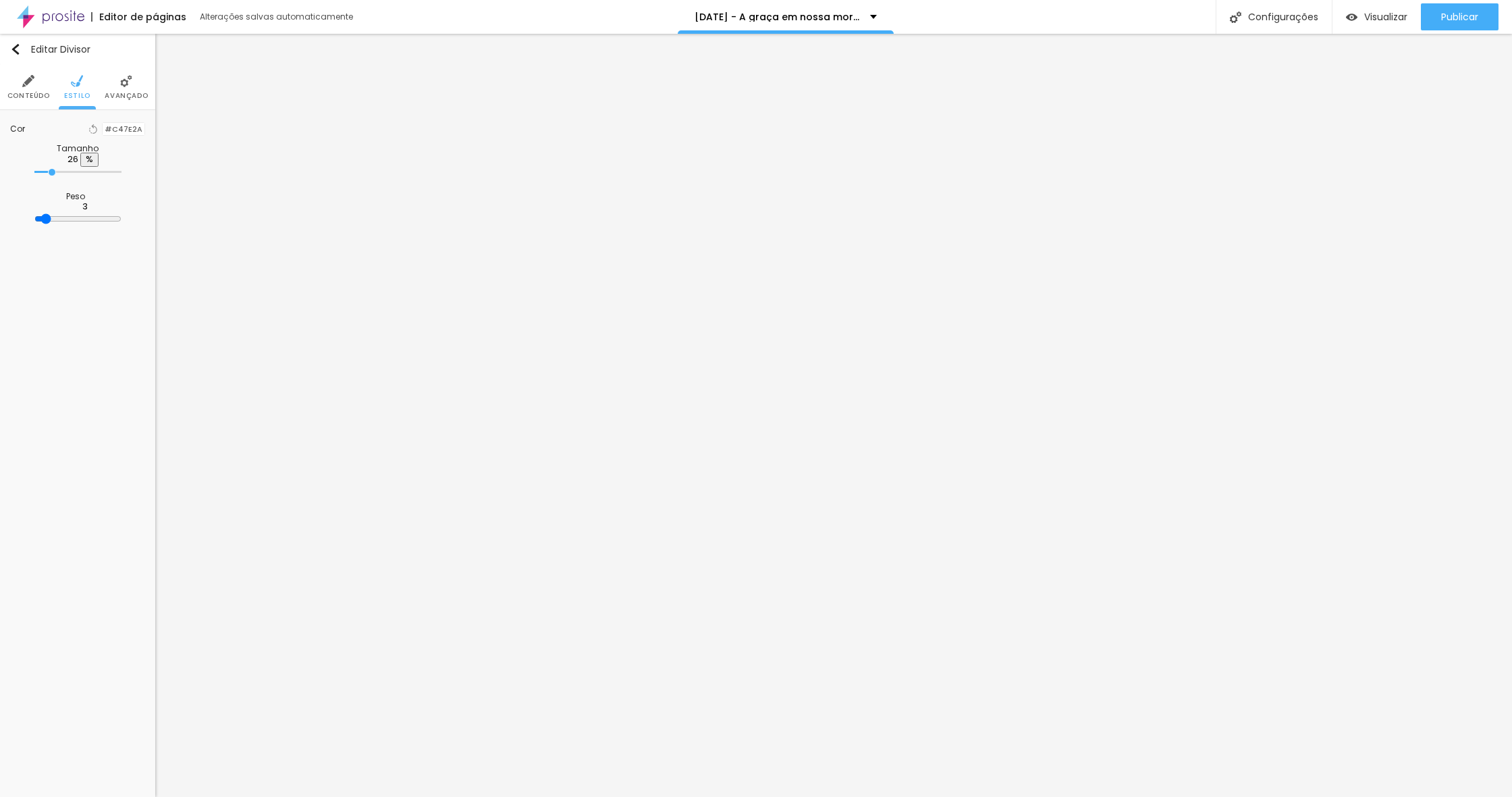
type input "24"
type input "22"
type input "20"
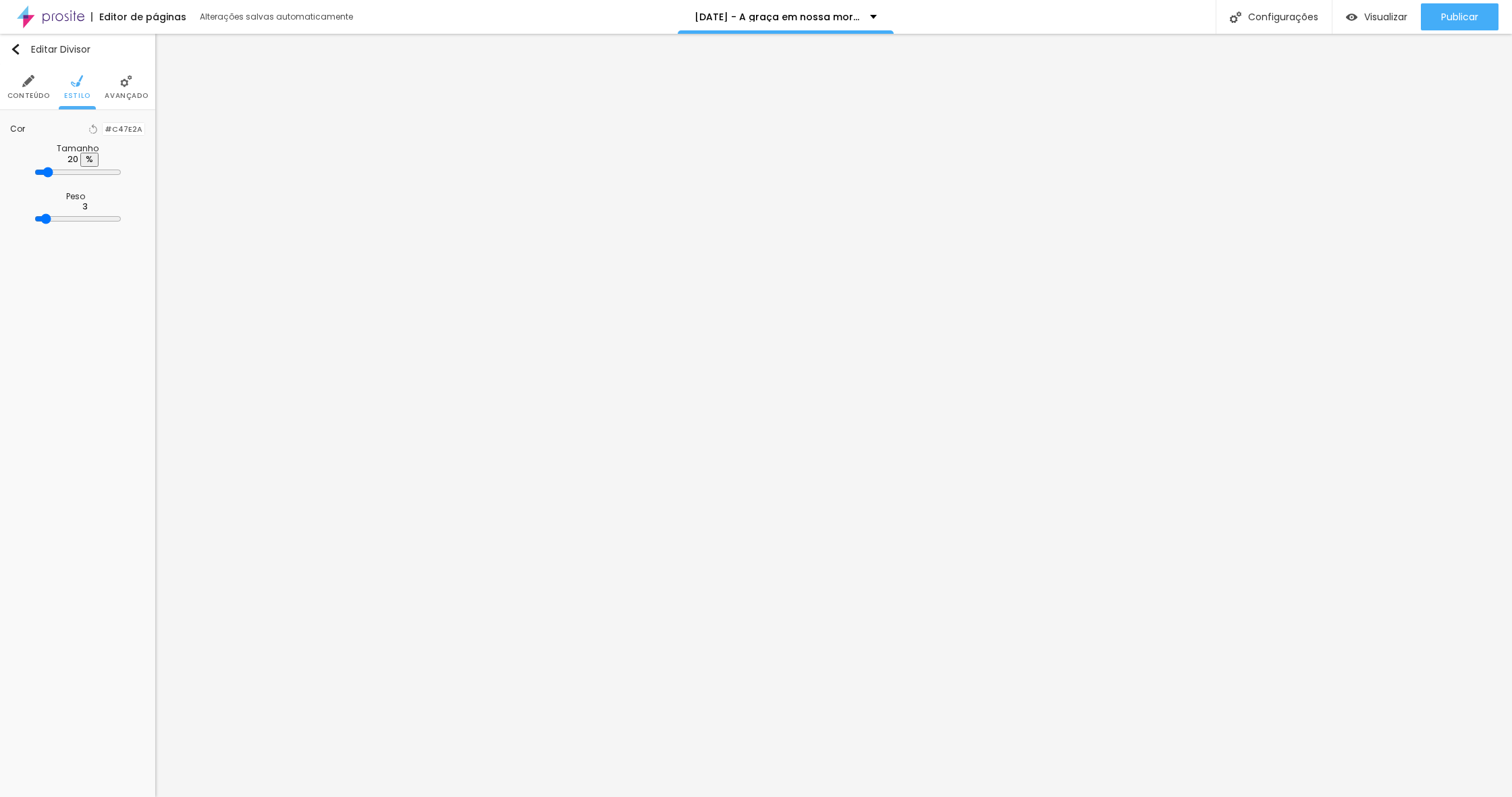
type input "18"
type input "16"
type input "15"
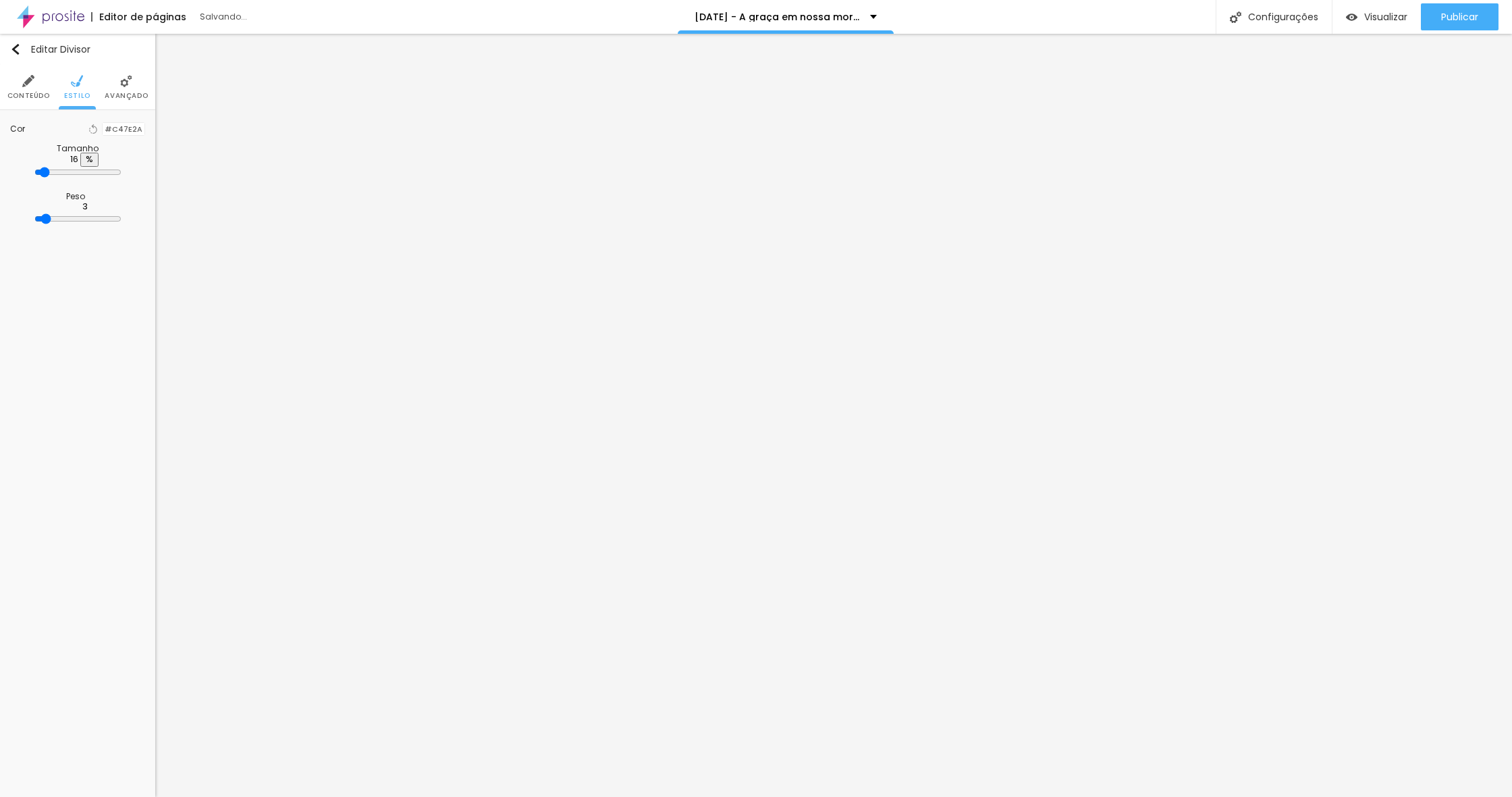
type input "15"
type input "13"
type input "12"
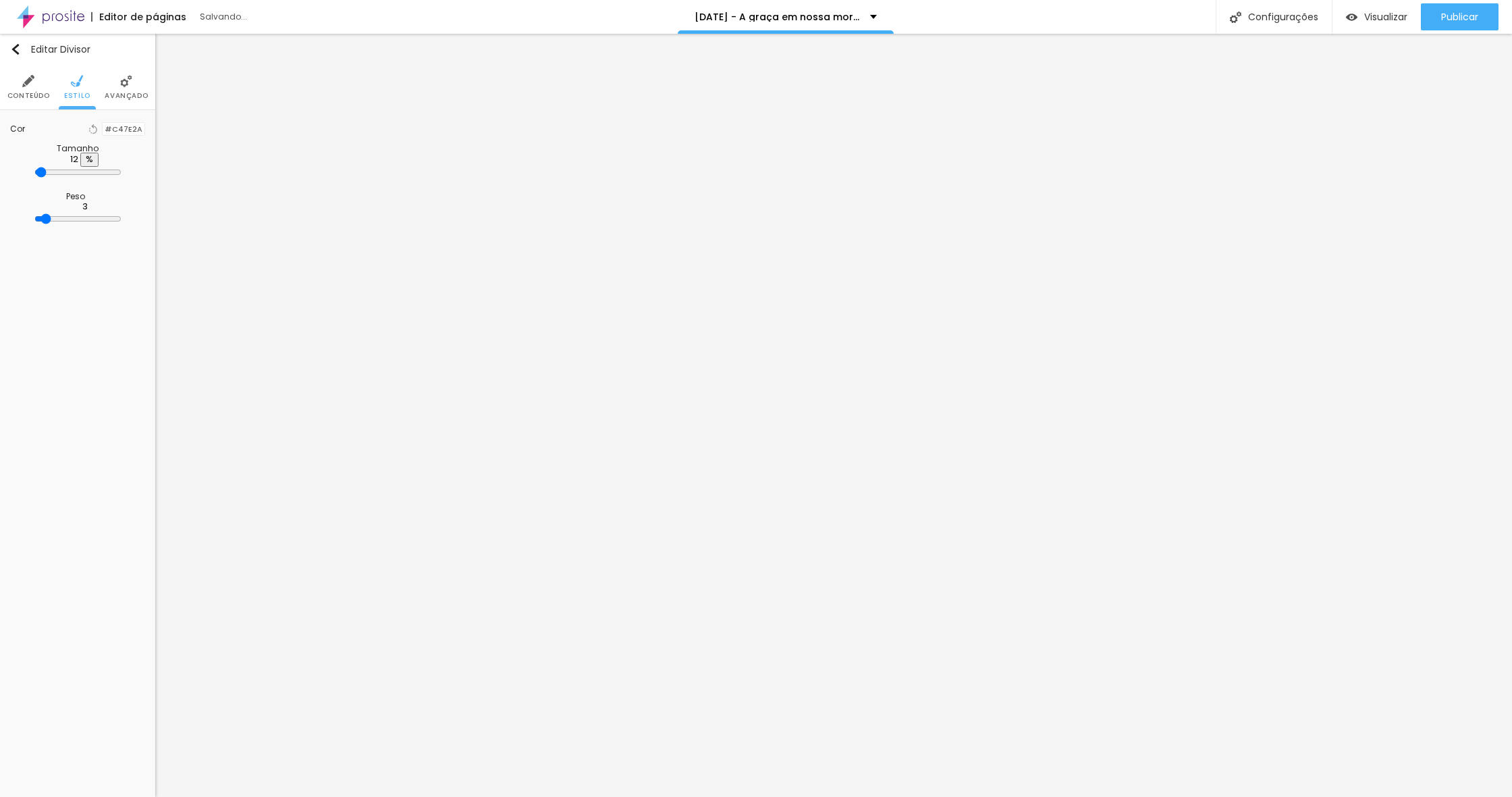
type input "11"
type input "10"
drag, startPoint x: 43, startPoint y: 182, endPoint x: 14, endPoint y: 181, distance: 29.0
type input "10"
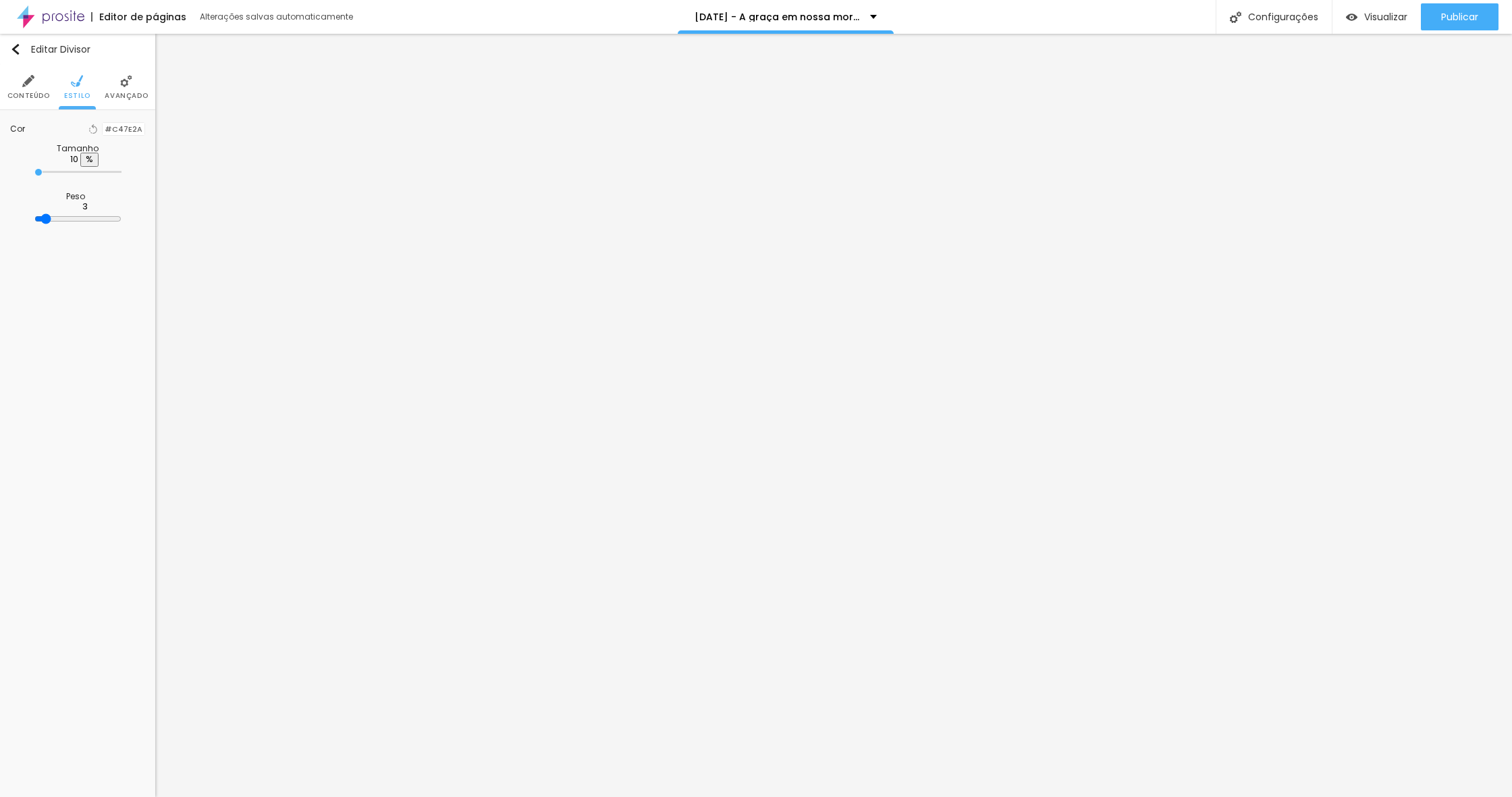
click at [35, 175] on input "range" at bounding box center [78, 172] width 87 height 7
type input "2"
click at [35, 221] on input "range" at bounding box center [78, 218] width 87 height 11
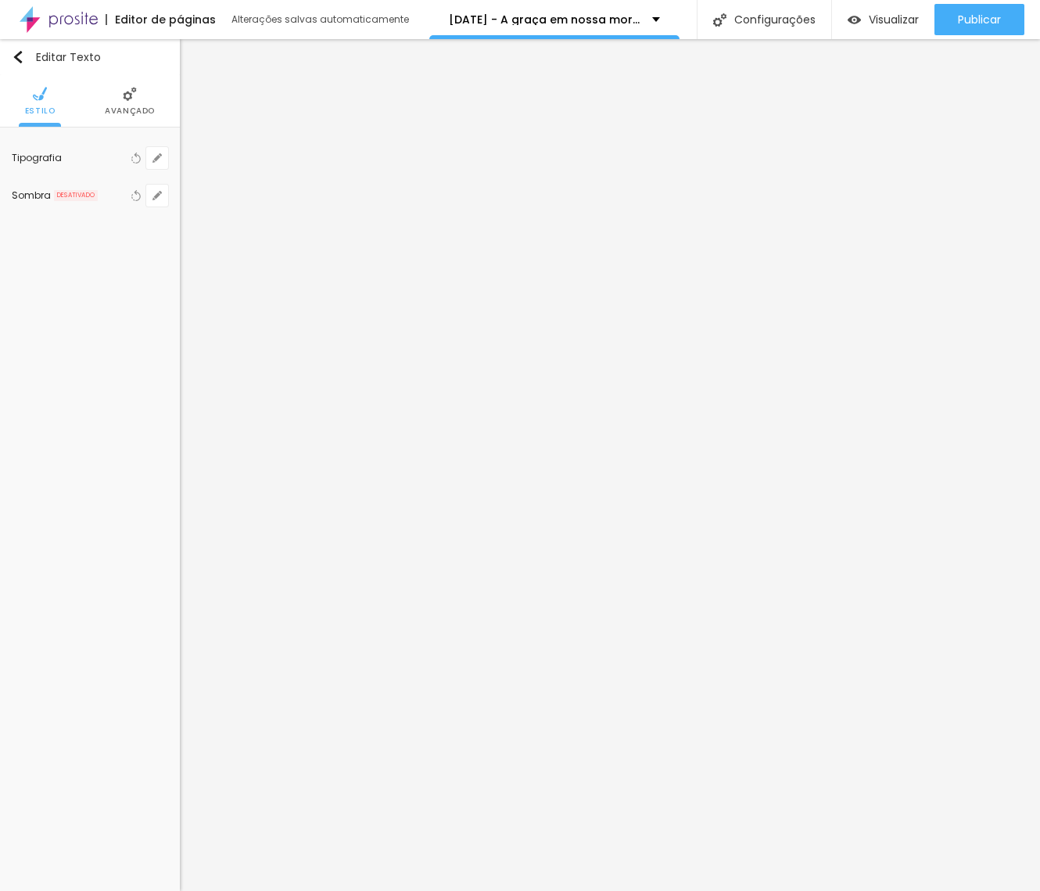
click at [137, 91] on li "Avançado" at bounding box center [130, 101] width 50 height 52
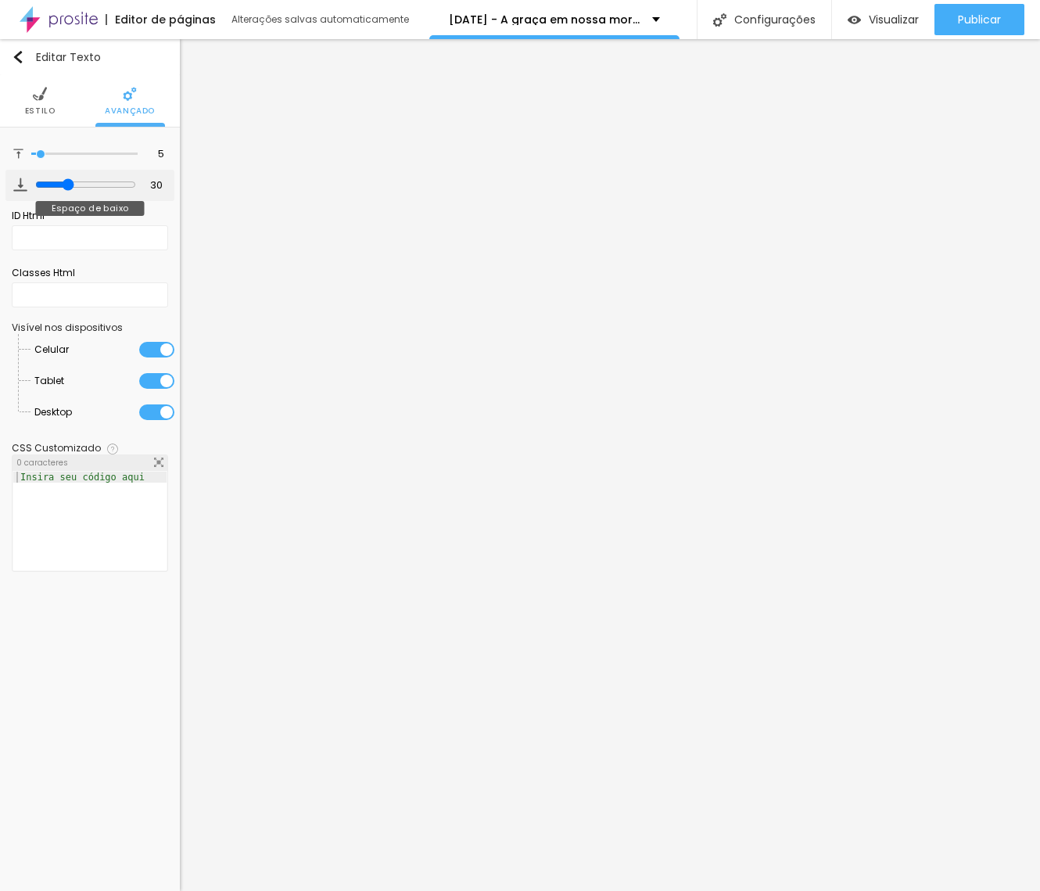
type input "26"
type input "21"
type input "18"
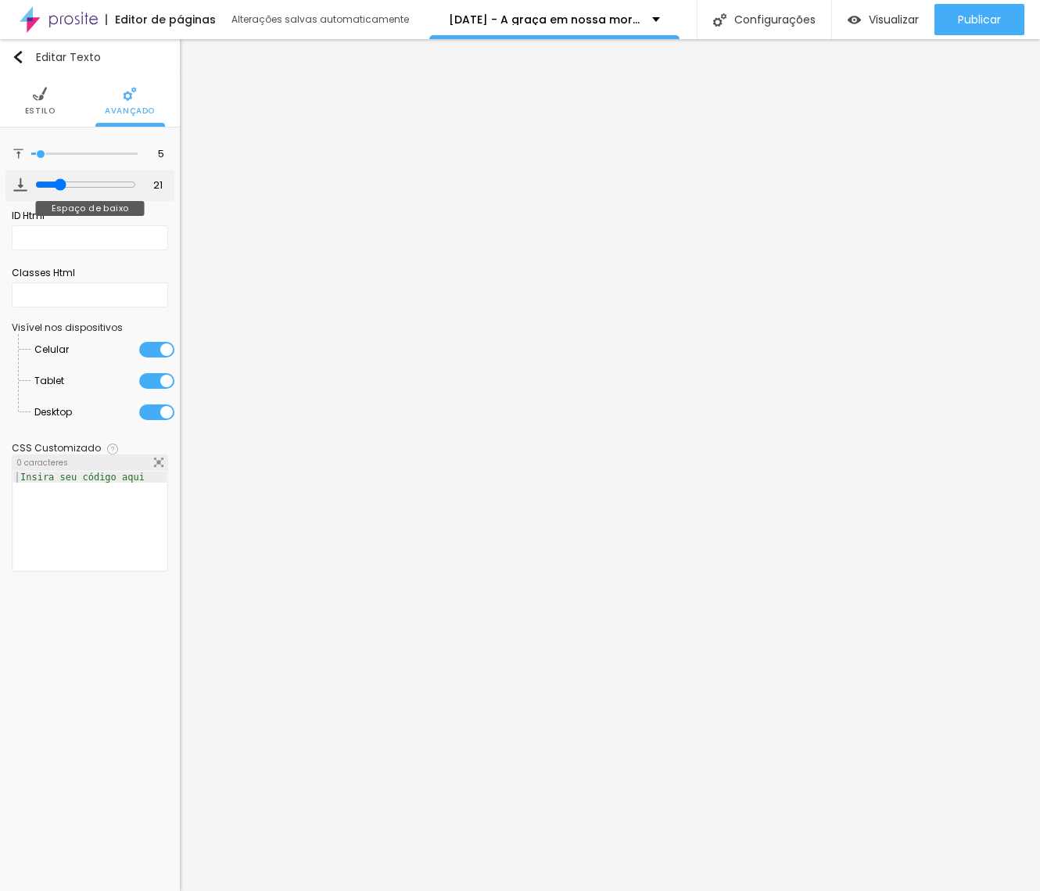
type input "18"
type input "17"
drag, startPoint x: 62, startPoint y: 192, endPoint x: 41, endPoint y: 191, distance: 20.3
click at [41, 188] on input "range" at bounding box center [84, 185] width 106 height 8
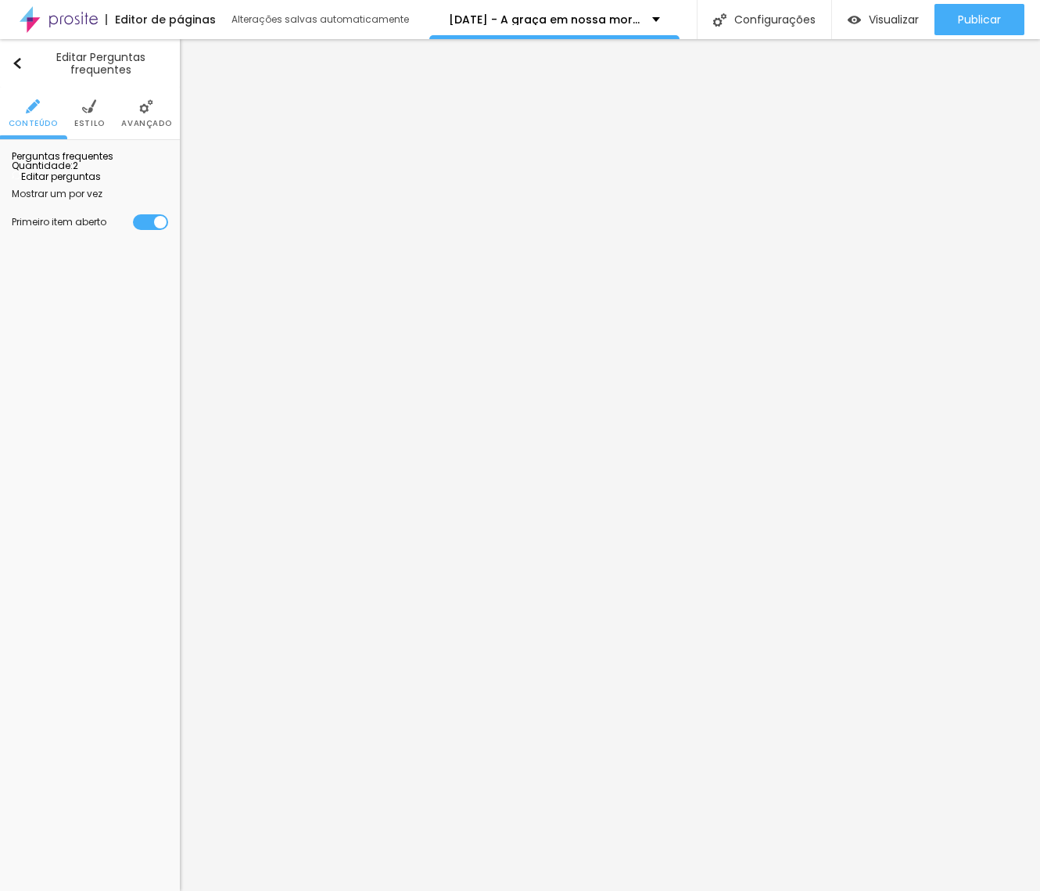
click at [168, 194] on div at bounding box center [168, 194] width 0 height 0
click at [145, 205] on div at bounding box center [150, 197] width 35 height 16
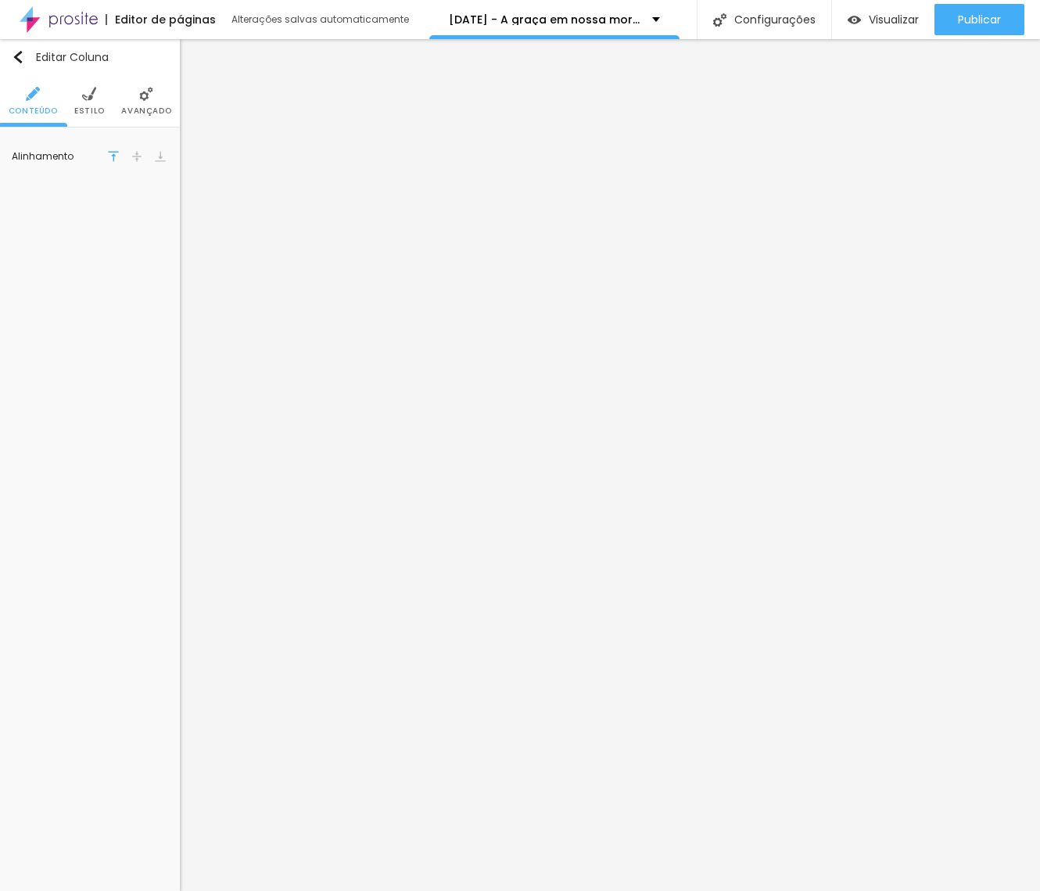
click at [138, 101] on li "Avançado" at bounding box center [146, 101] width 50 height 52
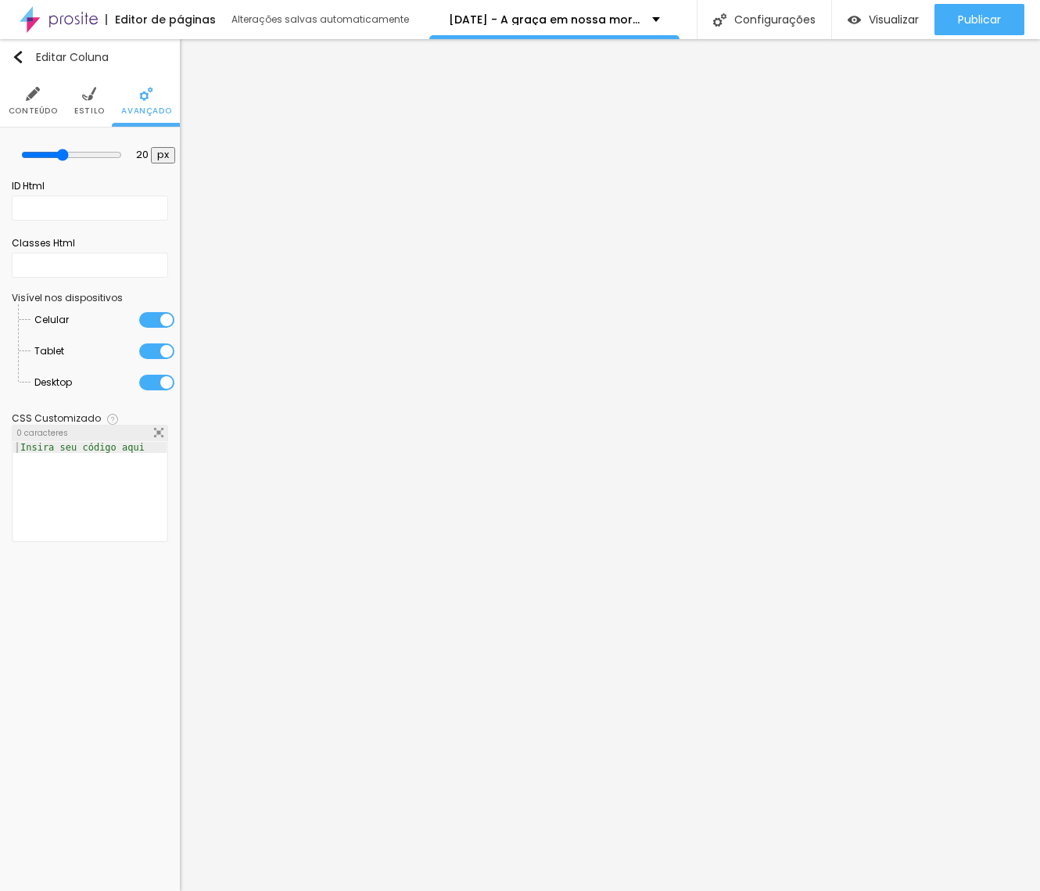
click at [89, 103] on li "Estilo" at bounding box center [89, 101] width 30 height 52
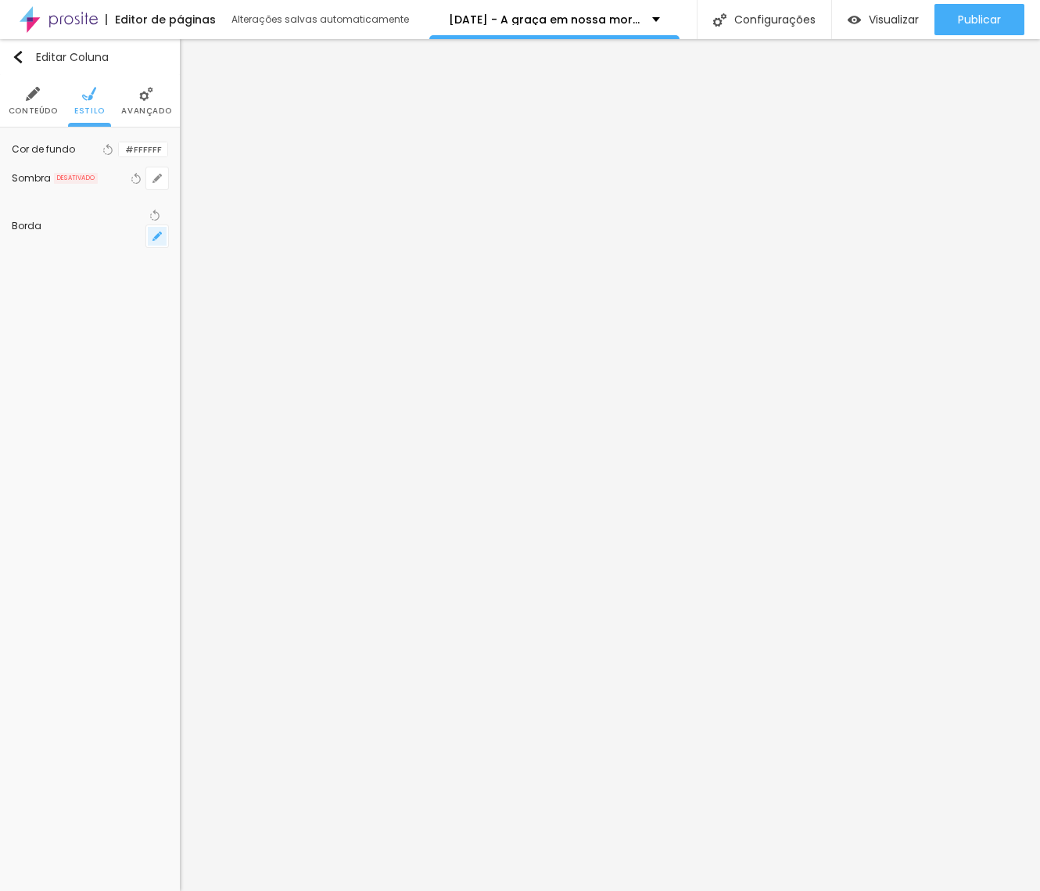
click at [149, 230] on button "button" at bounding box center [157, 236] width 22 height 22
click at [151, 227] on div at bounding box center [520, 445] width 1040 height 891
click at [153, 220] on icon "button" at bounding box center [156, 215] width 6 height 11
click at [157, 231] on icon "button" at bounding box center [156, 235] width 9 height 9
click at [156, 230] on div at bounding box center [520, 445] width 1040 height 891
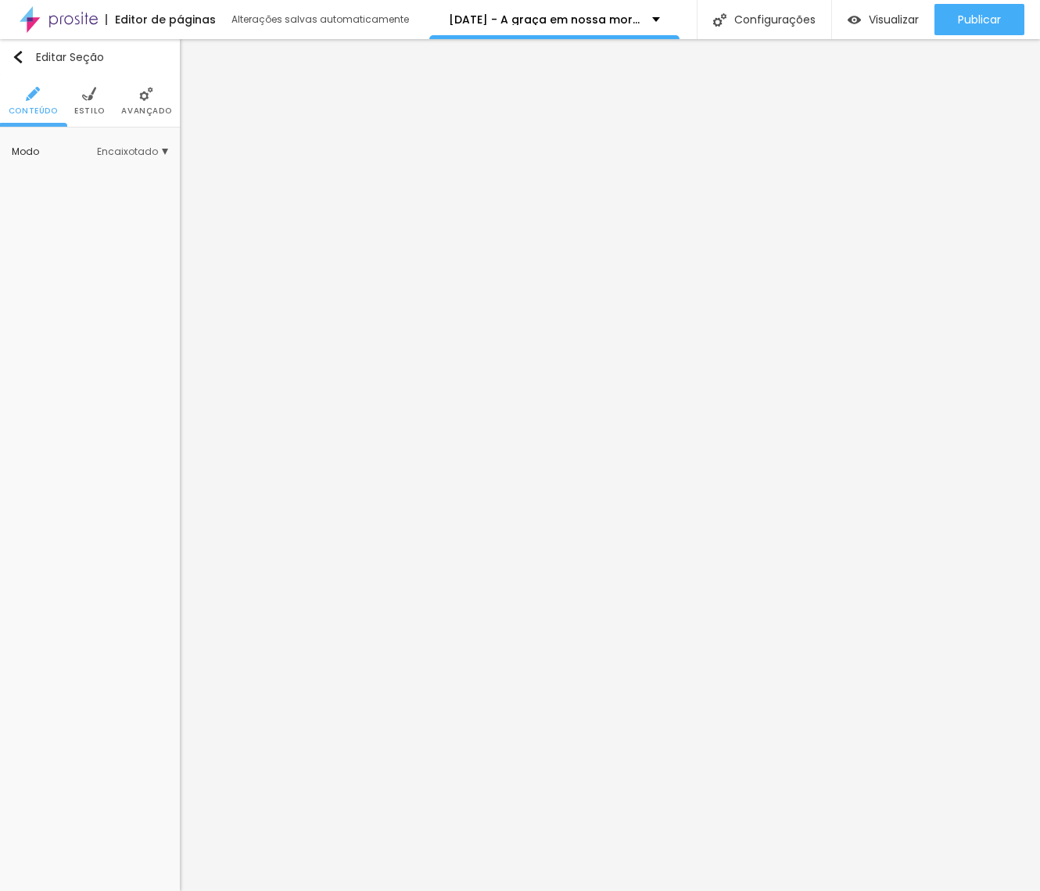
click at [94, 107] on span "Estilo" at bounding box center [89, 111] width 30 height 8
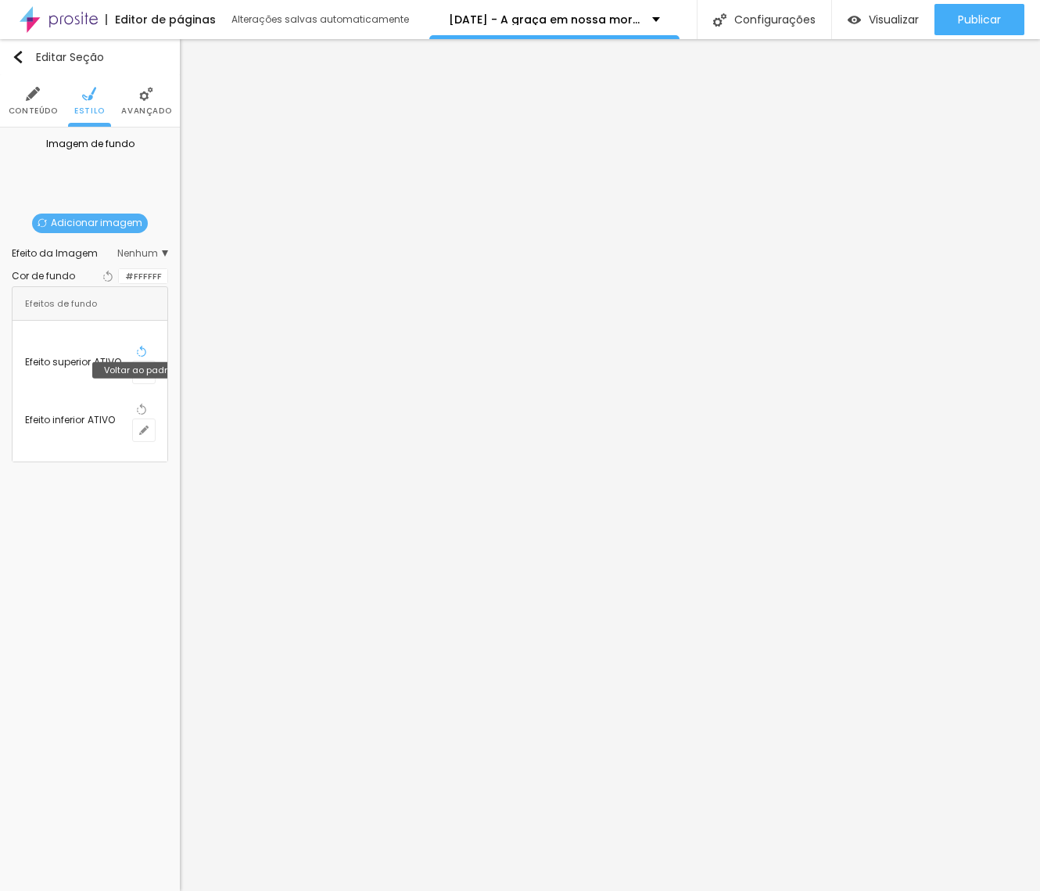
click at [138, 352] on icon "button" at bounding box center [141, 351] width 11 height 11
click at [138, 399] on button "Voltar ao padrão" at bounding box center [141, 409] width 17 height 20
click at [151, 361] on button "button" at bounding box center [144, 372] width 22 height 22
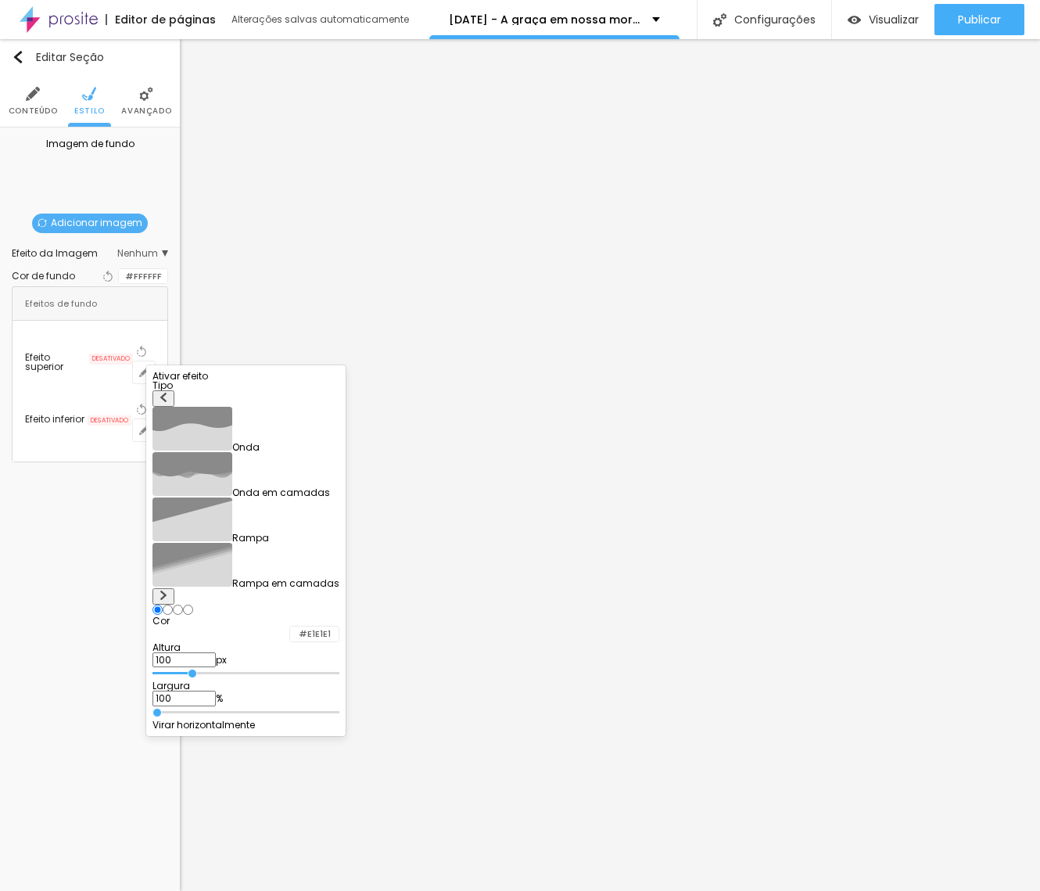
click at [174, 588] on button at bounding box center [163, 596] width 22 height 16
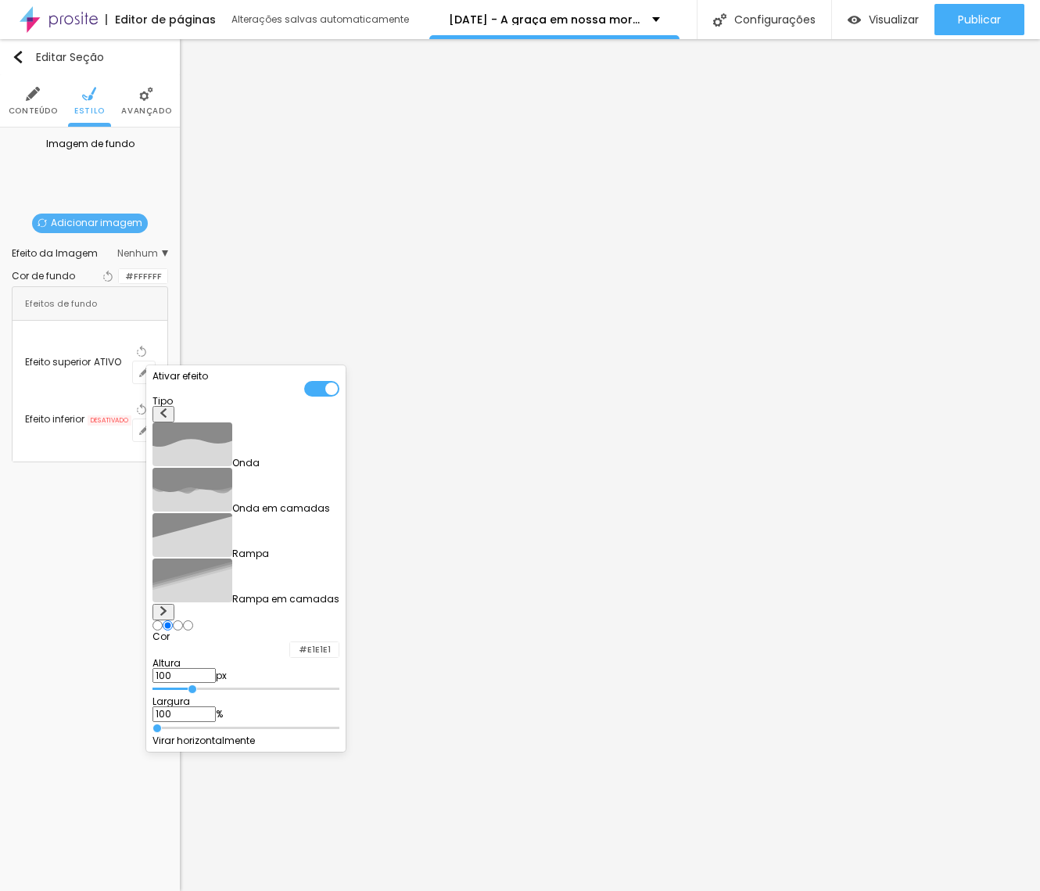
click at [168, 606] on img at bounding box center [163, 610] width 9 height 9
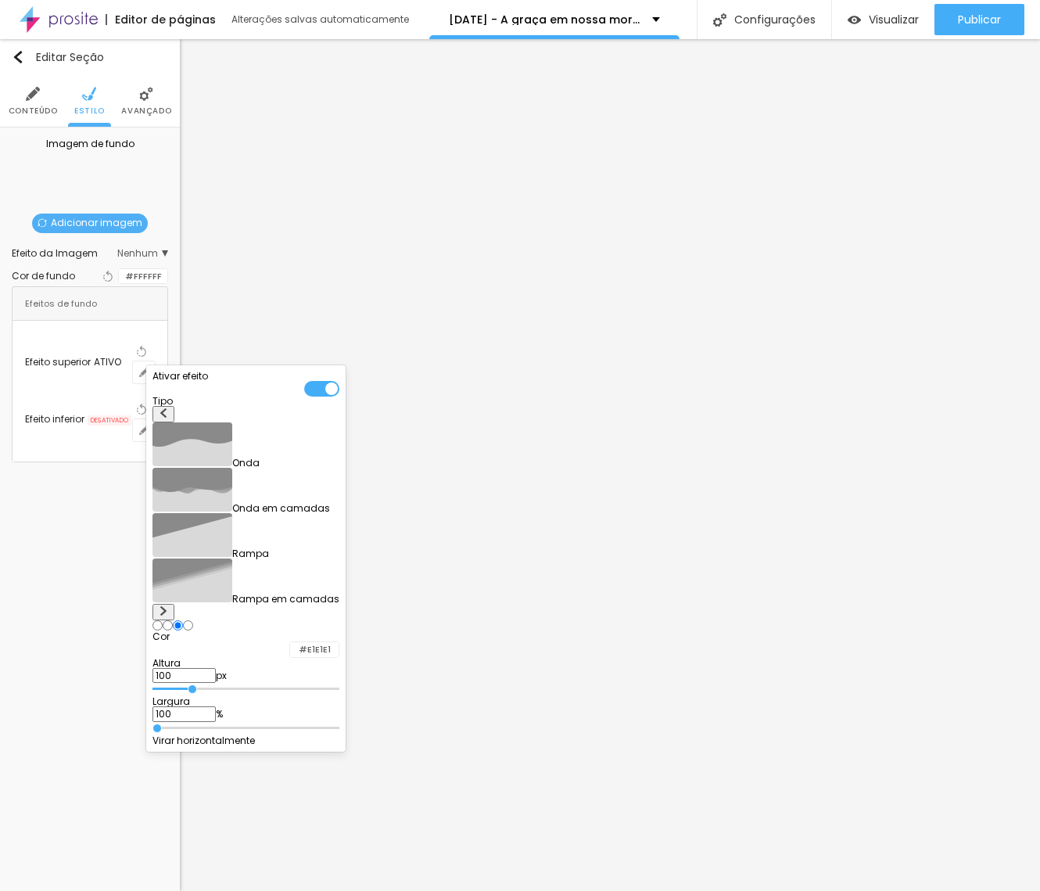
click at [328, 745] on div at bounding box center [245, 745] width 187 height 0
click at [330, 745] on div at bounding box center [321, 753] width 35 height 16
drag, startPoint x: 199, startPoint y: 563, endPoint x: 165, endPoint y: 563, distance: 34.4
click at [165, 685] on input "range" at bounding box center [245, 689] width 187 height 8
click at [330, 389] on div at bounding box center [321, 389] width 35 height 16
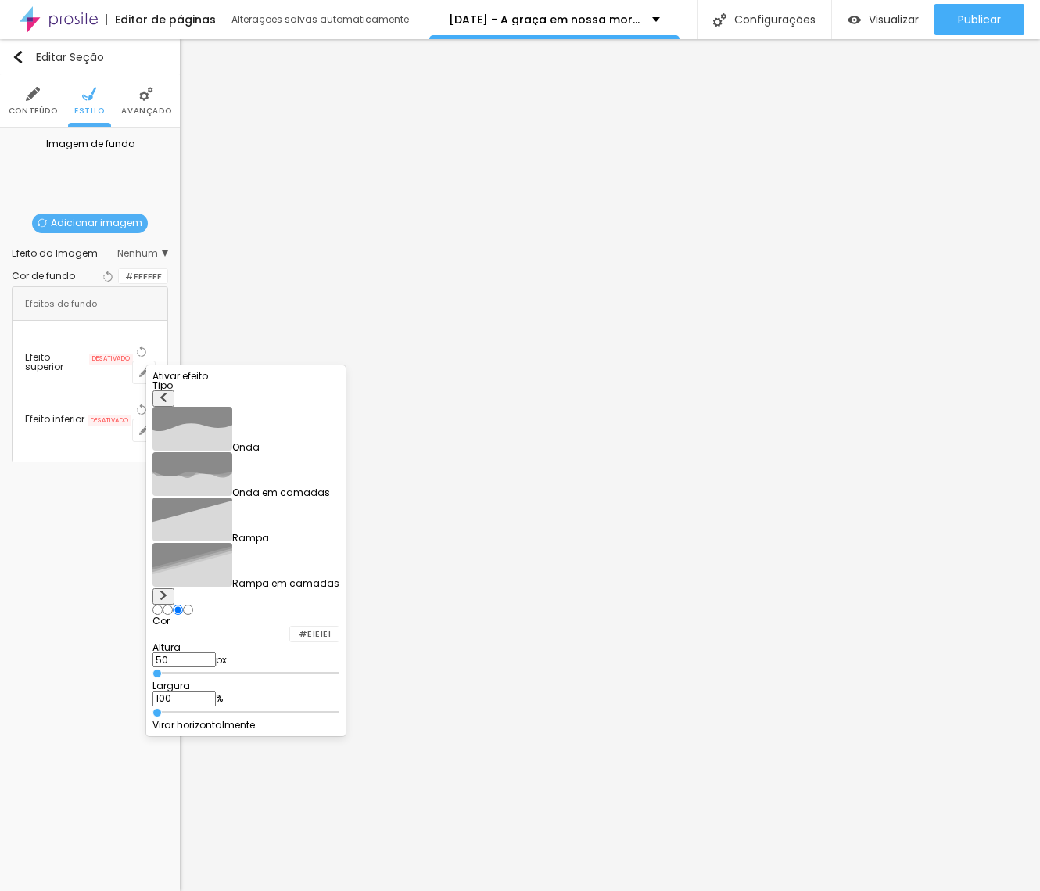
click at [329, 381] on div at bounding box center [245, 381] width 187 height 0
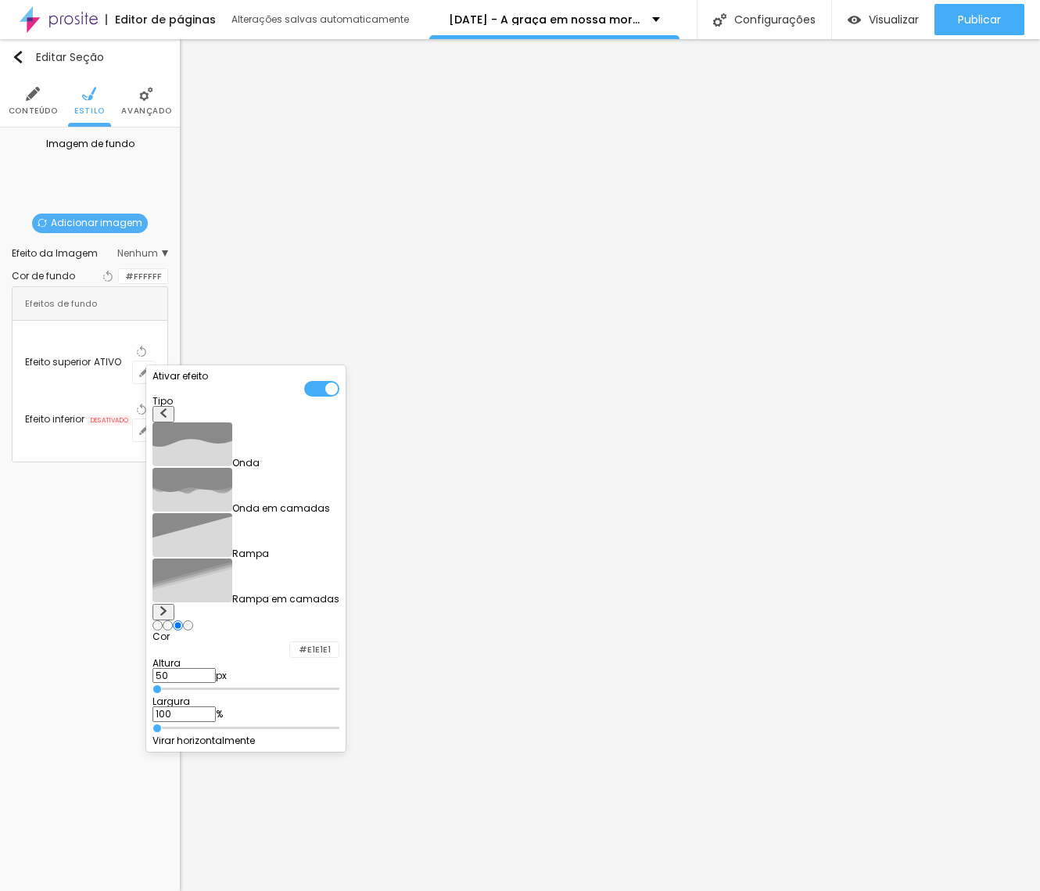
click at [329, 390] on div at bounding box center [321, 389] width 35 height 16
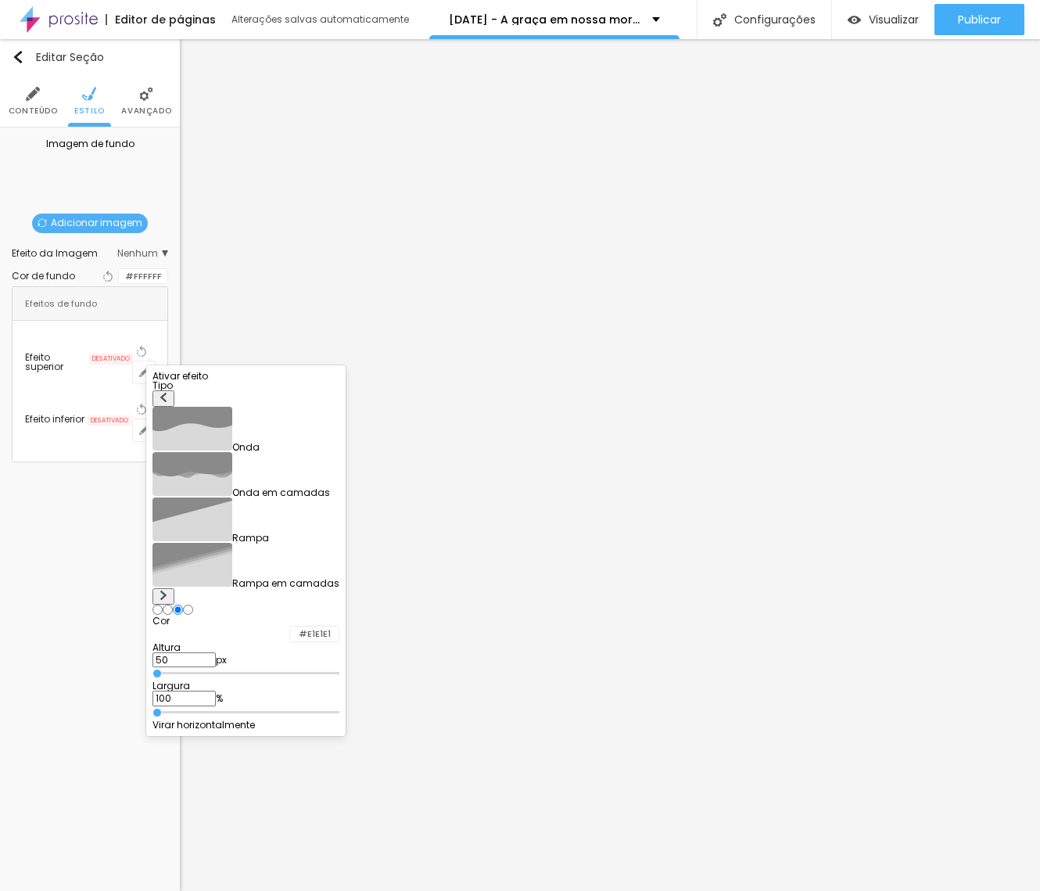
click at [364, 353] on div at bounding box center [520, 445] width 1040 height 891
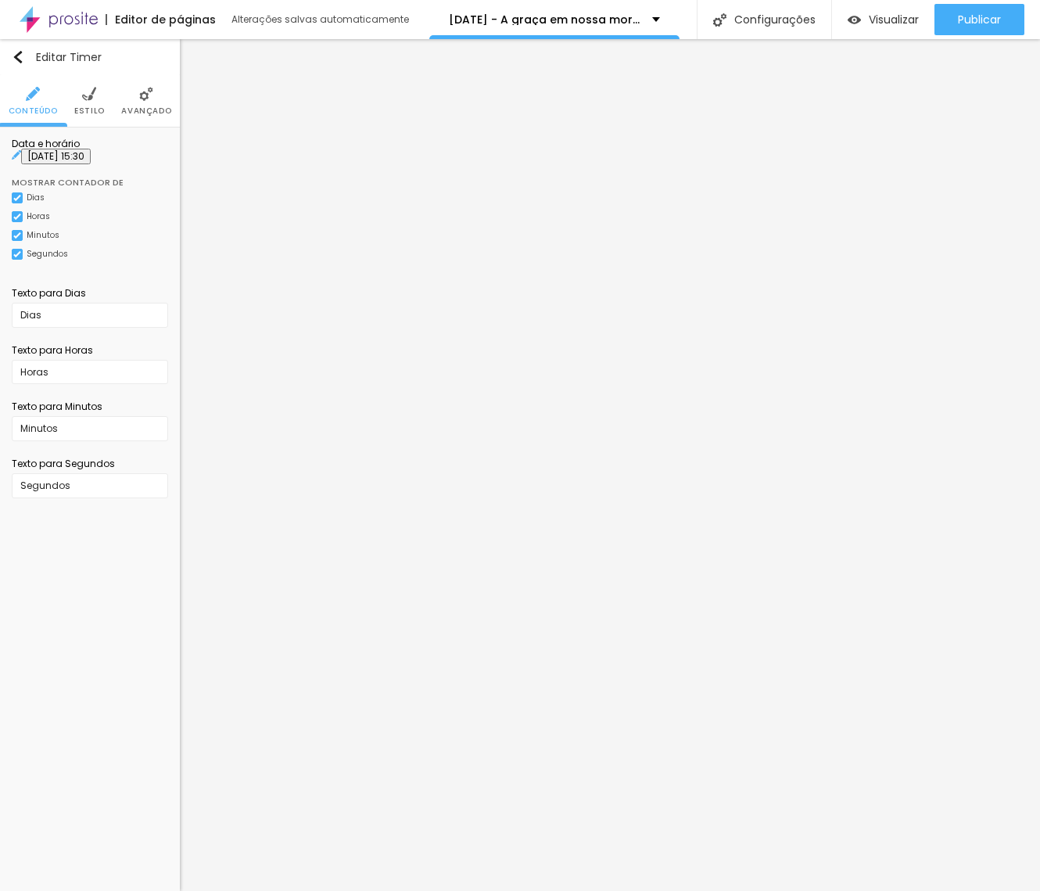
click at [91, 164] on input "21 de dezembro de 2024 às 15:30" at bounding box center [56, 157] width 70 height 16
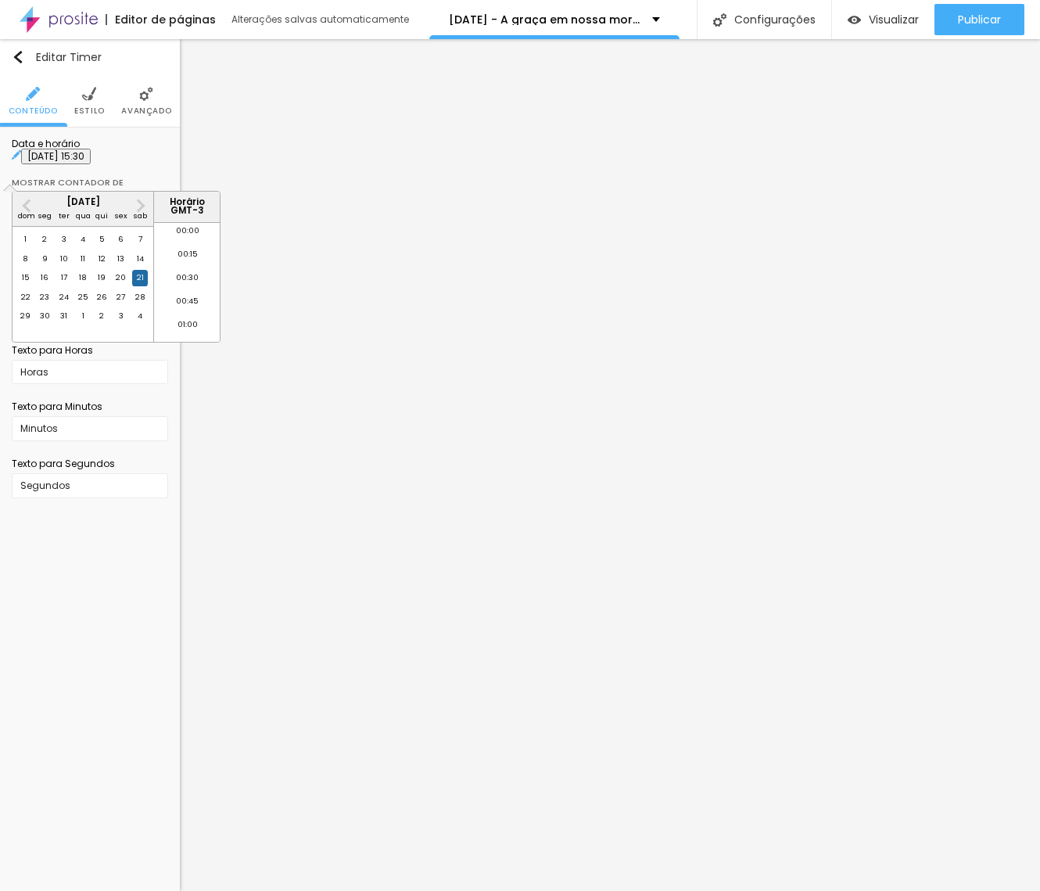
scroll to position [1407, 0]
click at [139, 202] on span "Next Month" at bounding box center [139, 205] width 0 height 18
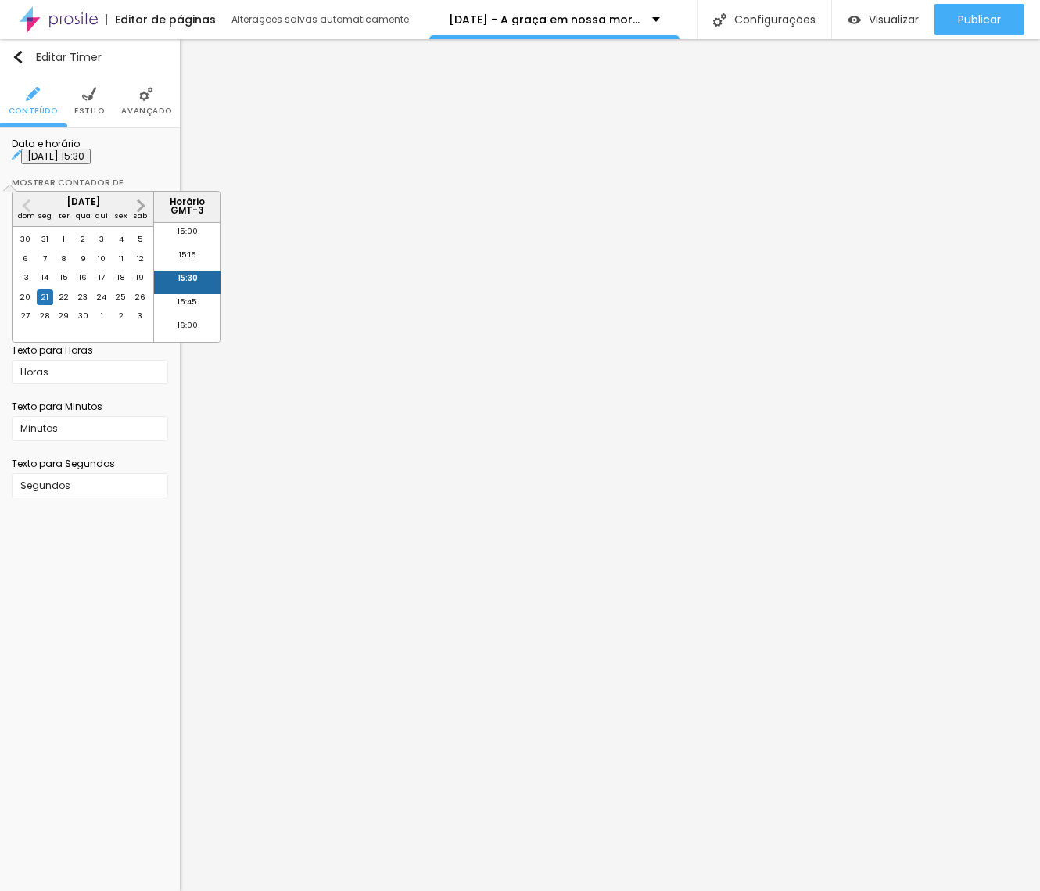
click at [139, 202] on span "Next Month" at bounding box center [139, 205] width 0 height 18
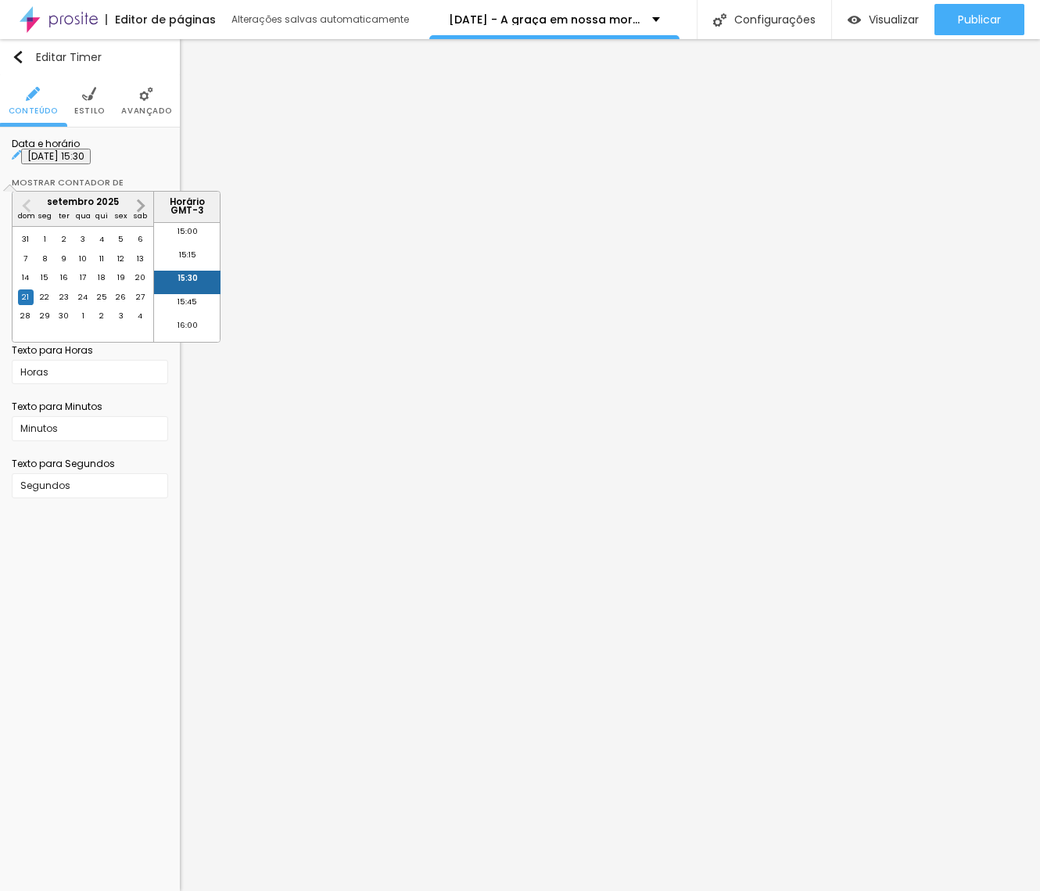
click at [139, 202] on span "Next Month" at bounding box center [139, 205] width 0 height 18
click at [103, 305] on div "23" at bounding box center [102, 297] width 16 height 16
click at [188, 247] on li "21:00" at bounding box center [187, 245] width 66 height 23
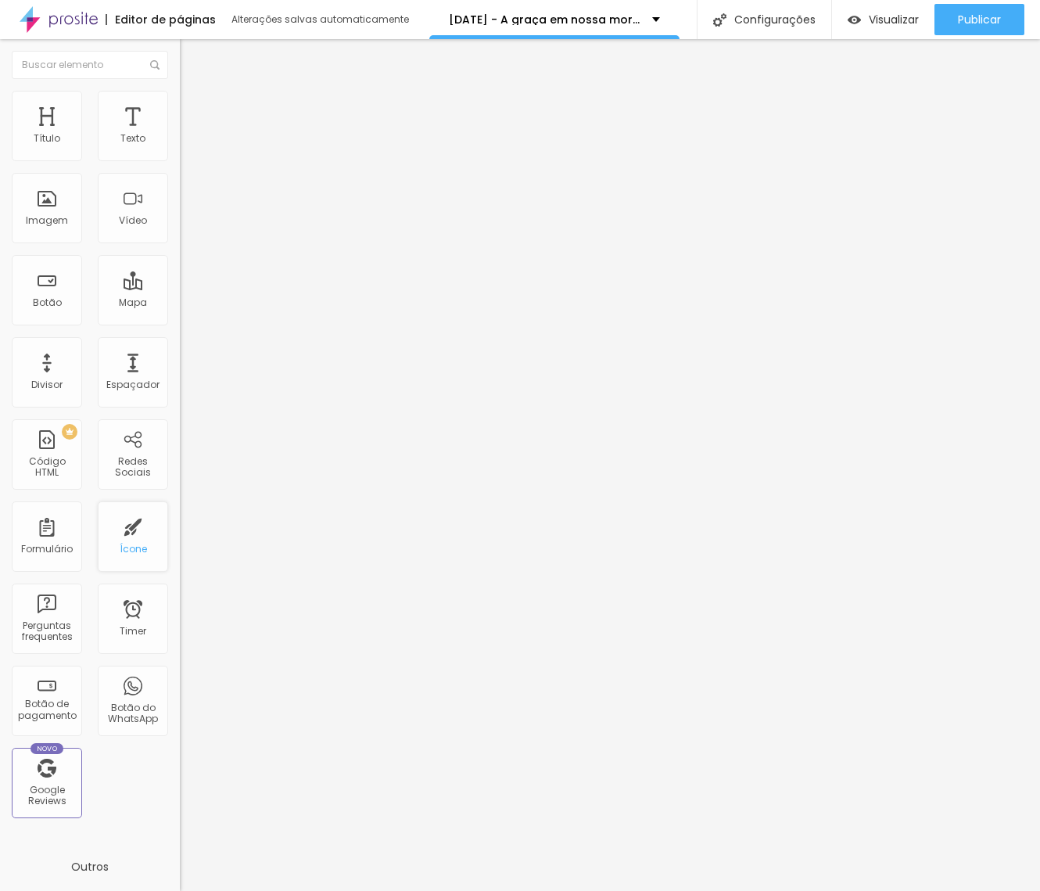
click at [142, 538] on div "Ícone" at bounding box center [133, 536] width 70 height 70
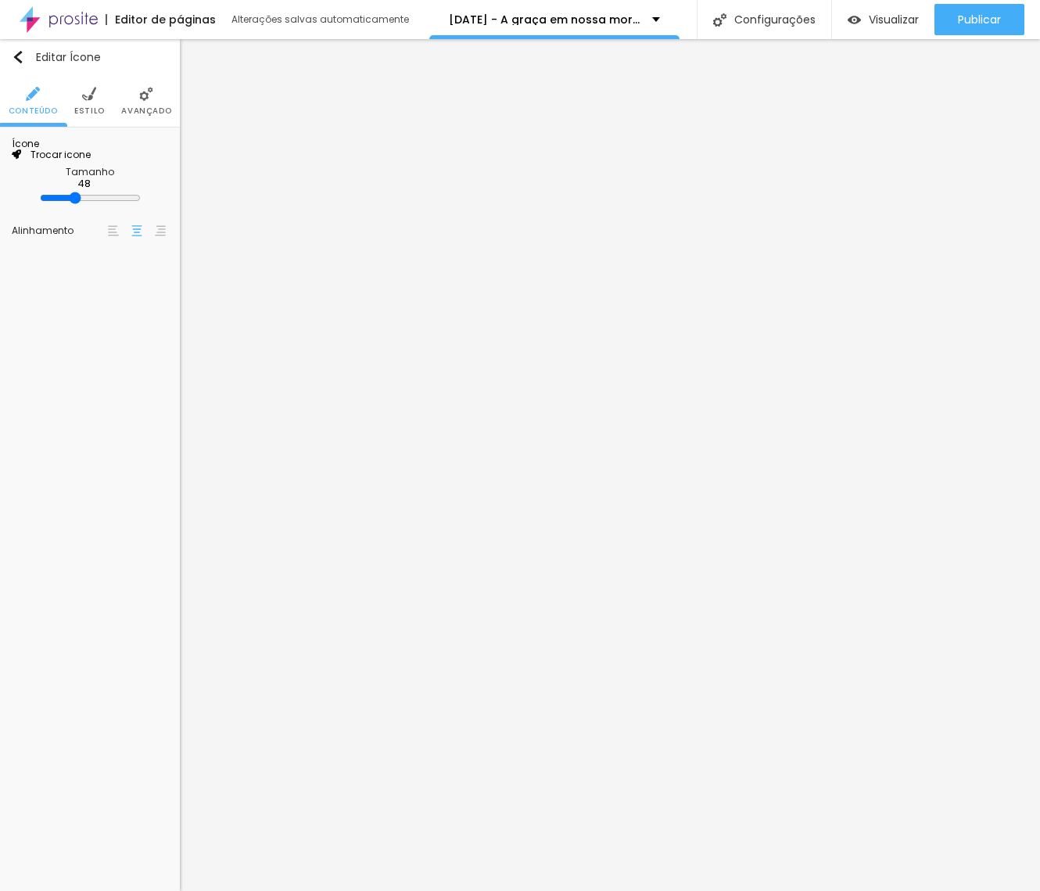
click at [91, 161] on span "Trocar icone" at bounding box center [56, 154] width 70 height 13
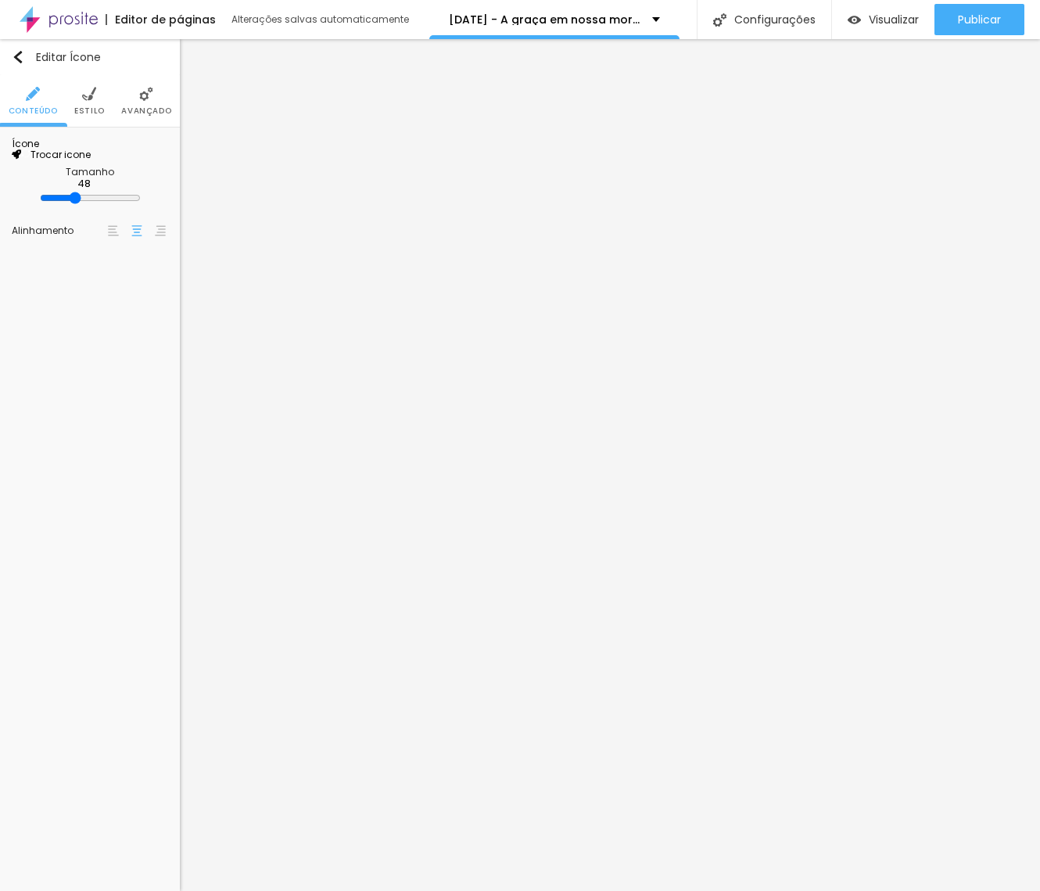
click at [89, 101] on li "Estilo" at bounding box center [89, 101] width 30 height 52
click at [138, 102] on li "Avançado" at bounding box center [146, 101] width 50 height 52
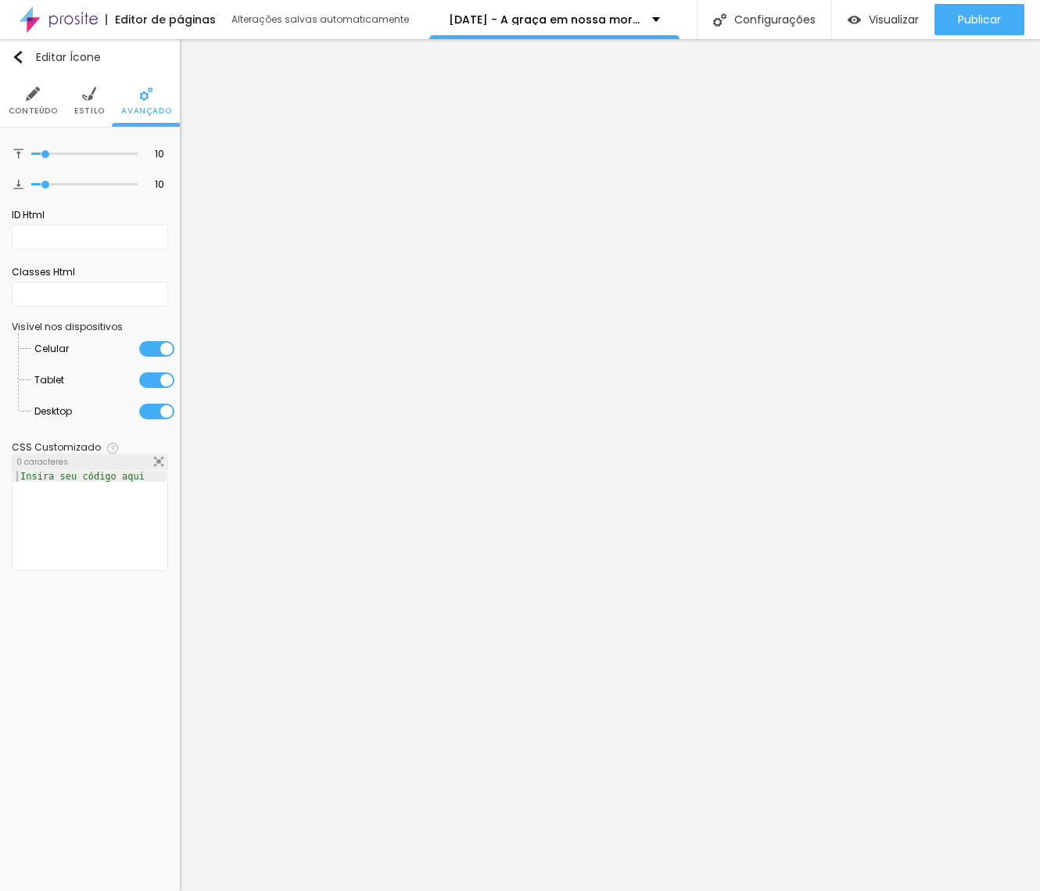
click at [91, 92] on img at bounding box center [89, 94] width 14 height 14
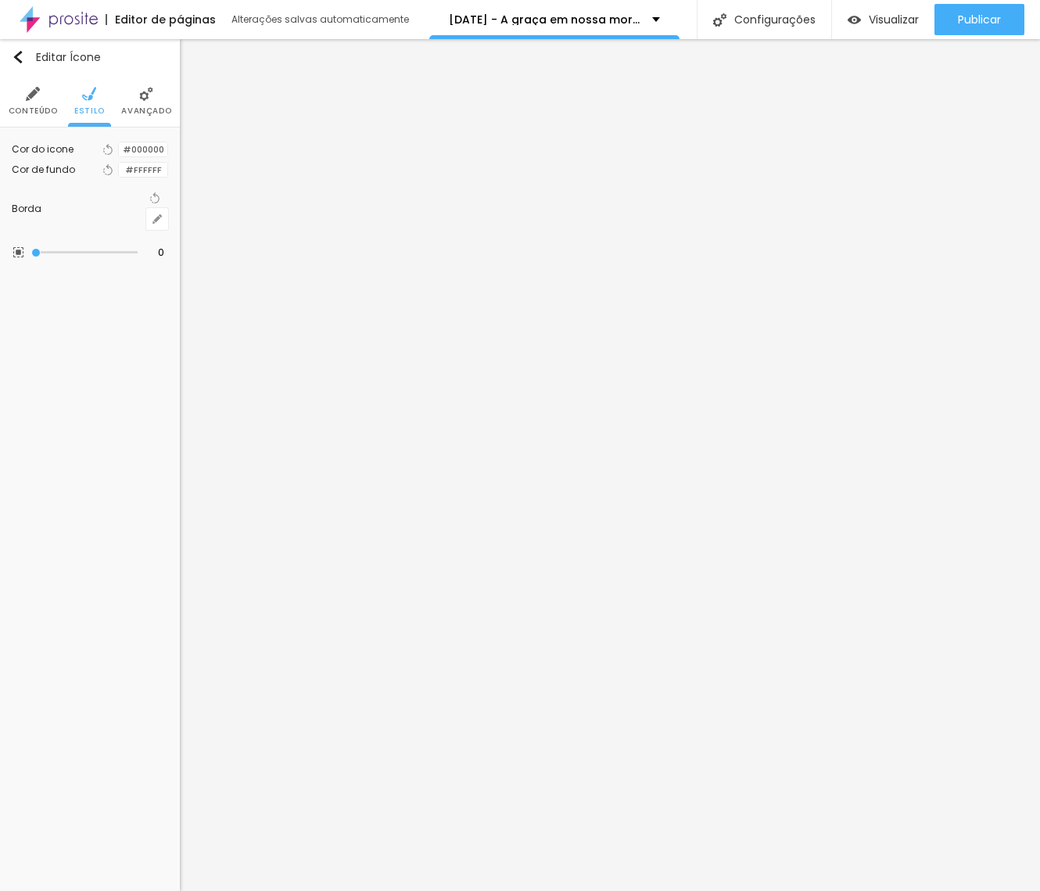
click at [119, 156] on div at bounding box center [119, 149] width 0 height 15
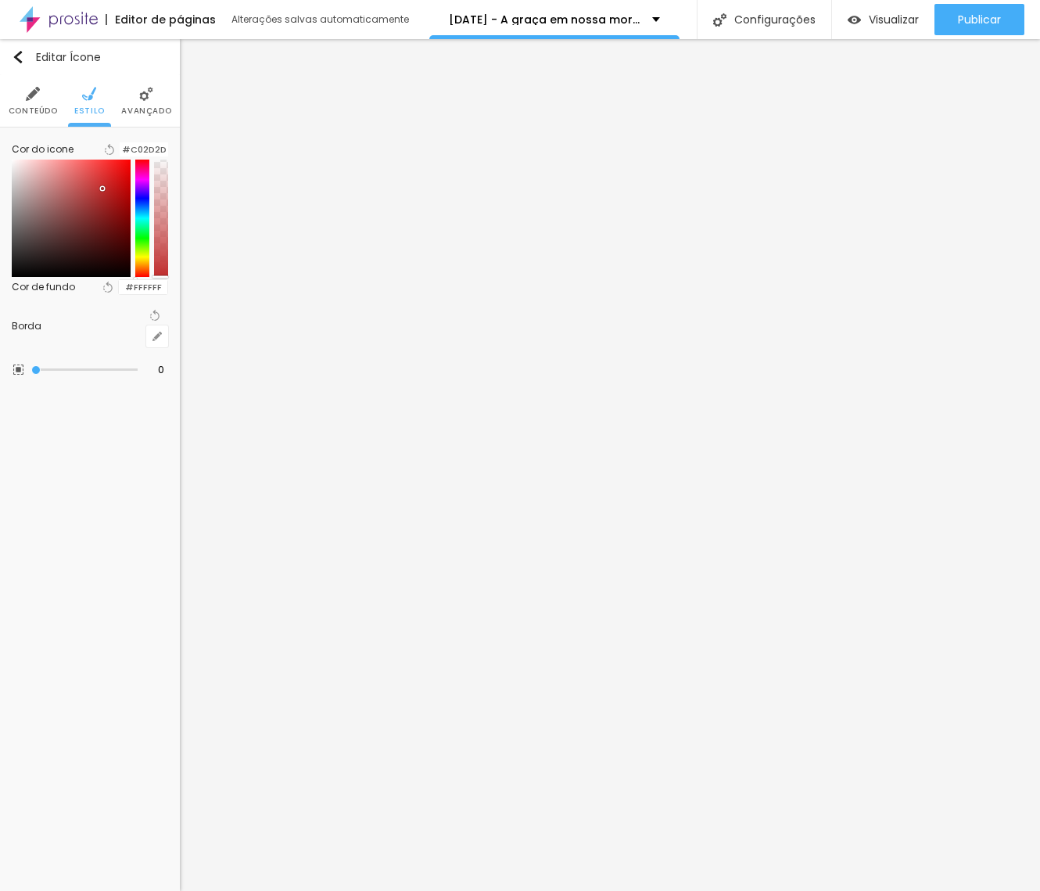
click at [103, 205] on div at bounding box center [71, 217] width 119 height 117
paste input "47E2A"
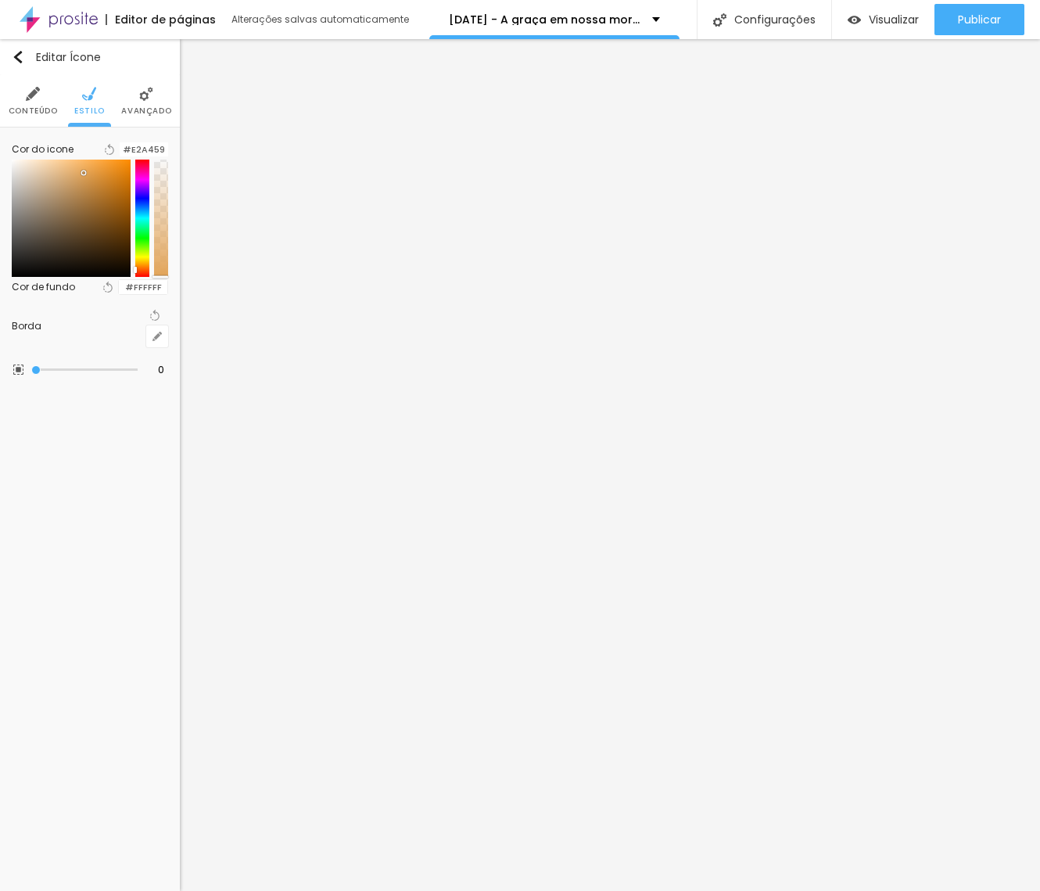
drag, startPoint x: 101, startPoint y: 200, endPoint x: 87, endPoint y: 190, distance: 17.4
click at [86, 190] on div at bounding box center [71, 217] width 119 height 117
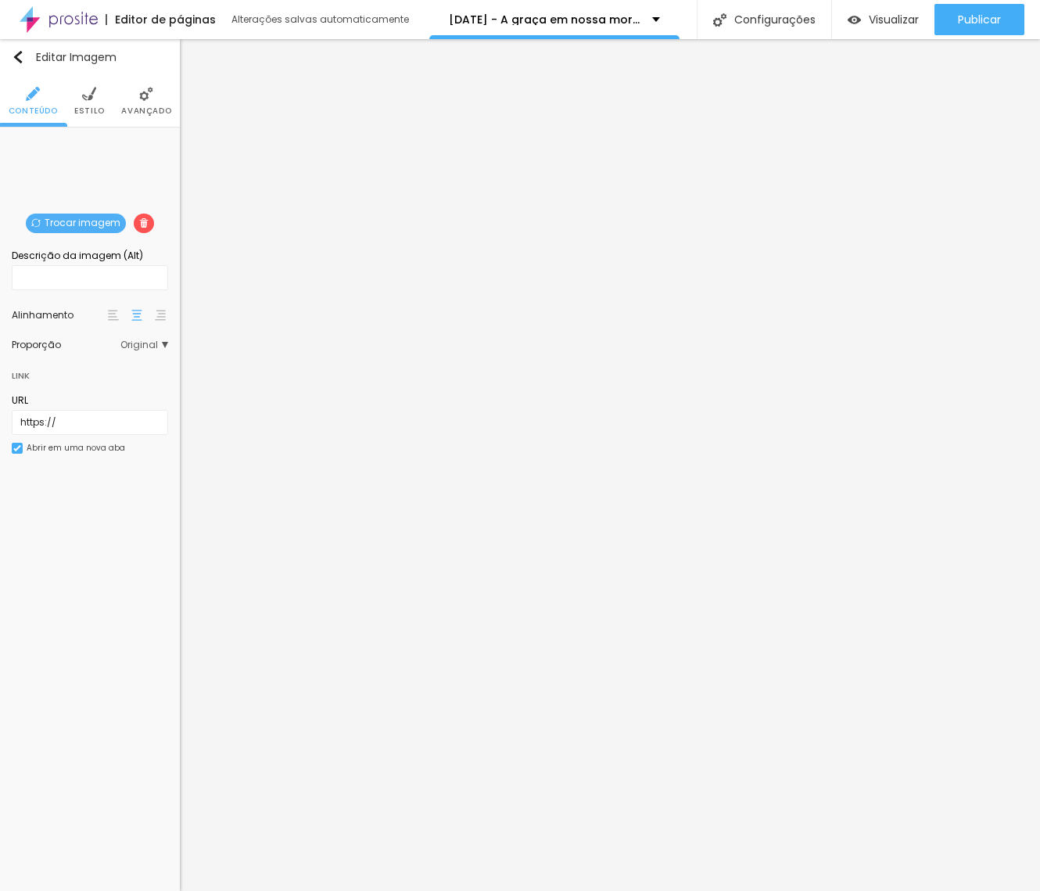
click at [90, 139] on div "Trocar imagem" at bounding box center [90, 139] width 0 height 0
click at [88, 225] on span "Trocar imagem" at bounding box center [76, 223] width 100 height 20
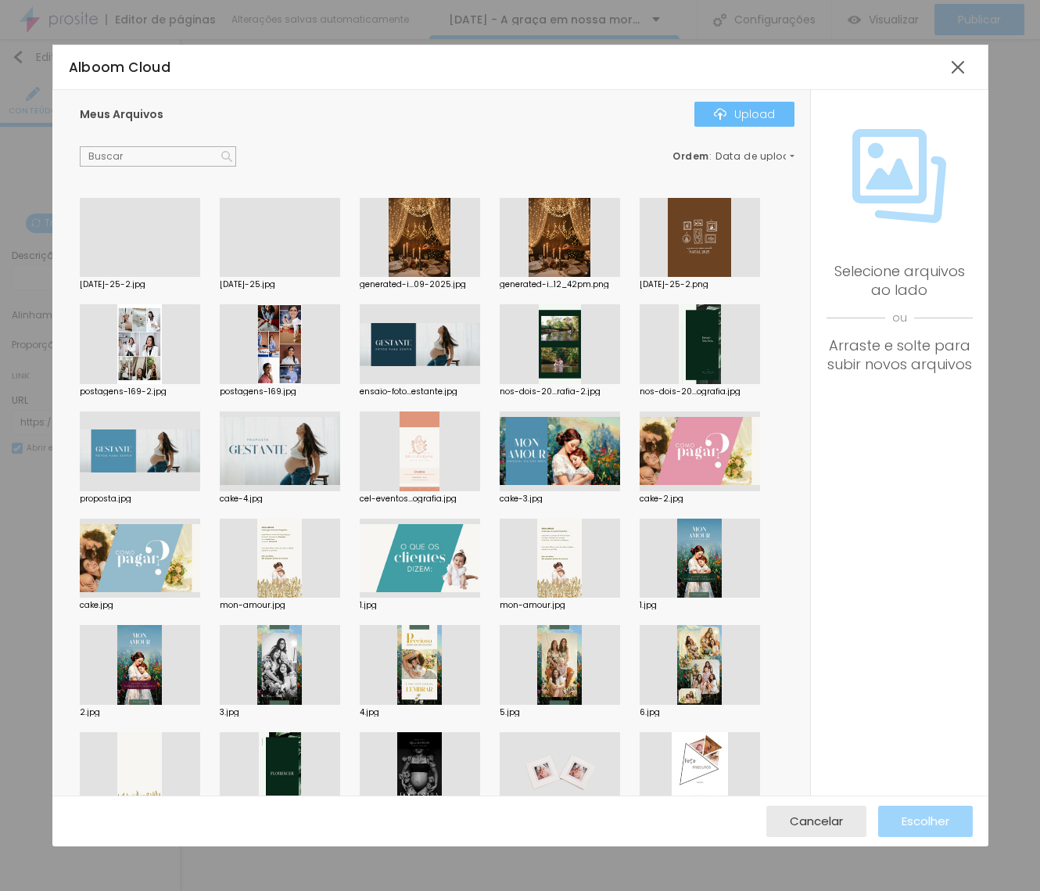
click at [736, 119] on div "Upload" at bounding box center [744, 114] width 61 height 13
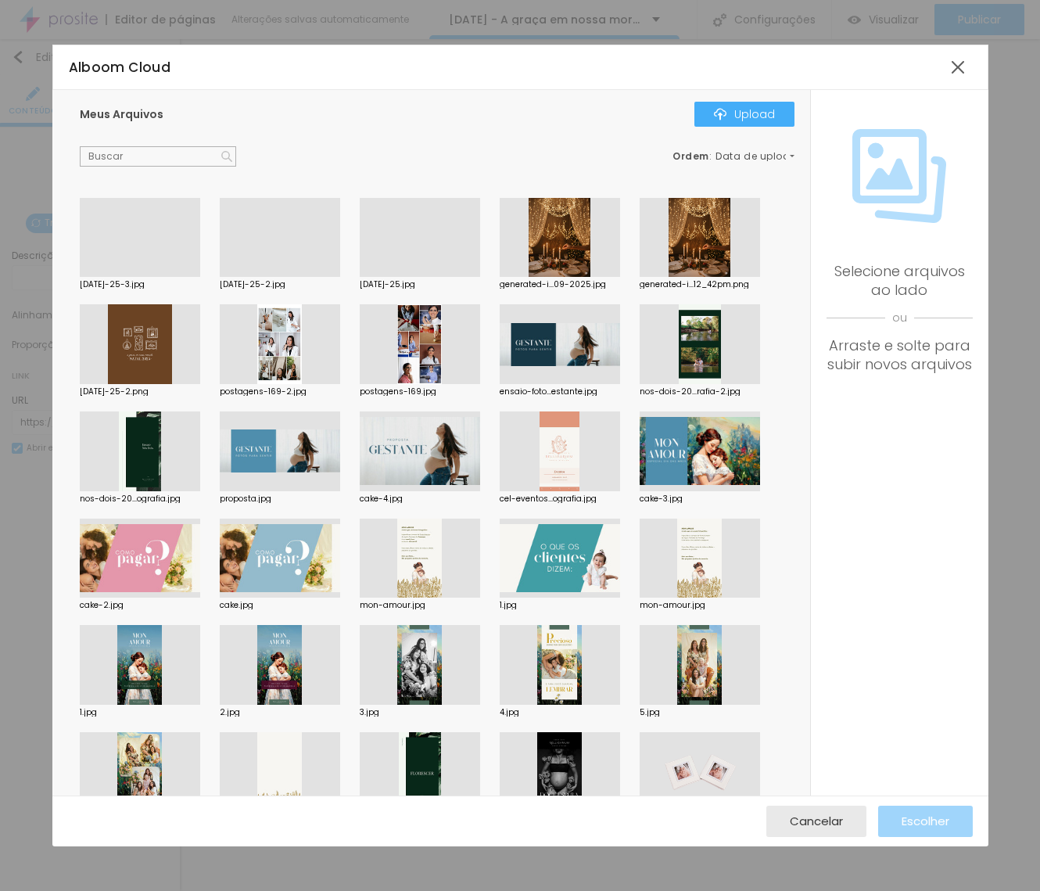
click at [156, 277] on div at bounding box center [140, 277] width 120 height 0
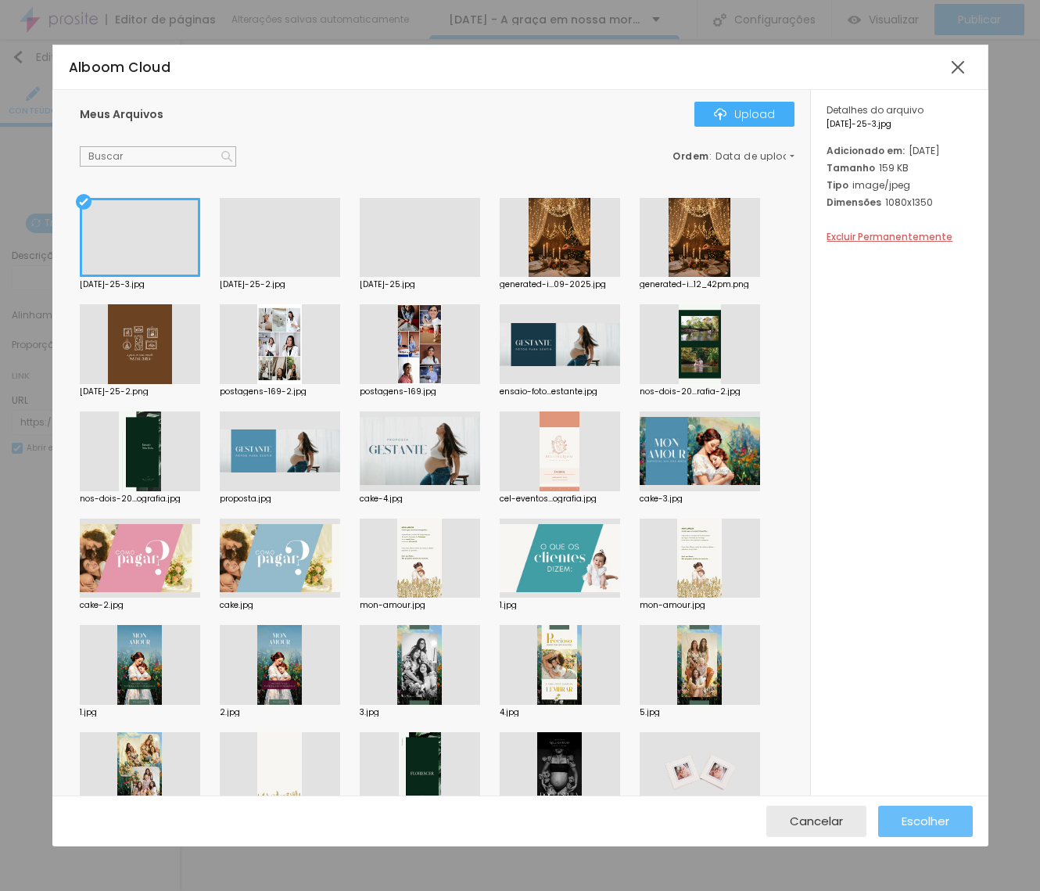
click at [932, 821] on span "Escolher" at bounding box center [925, 820] width 48 height 13
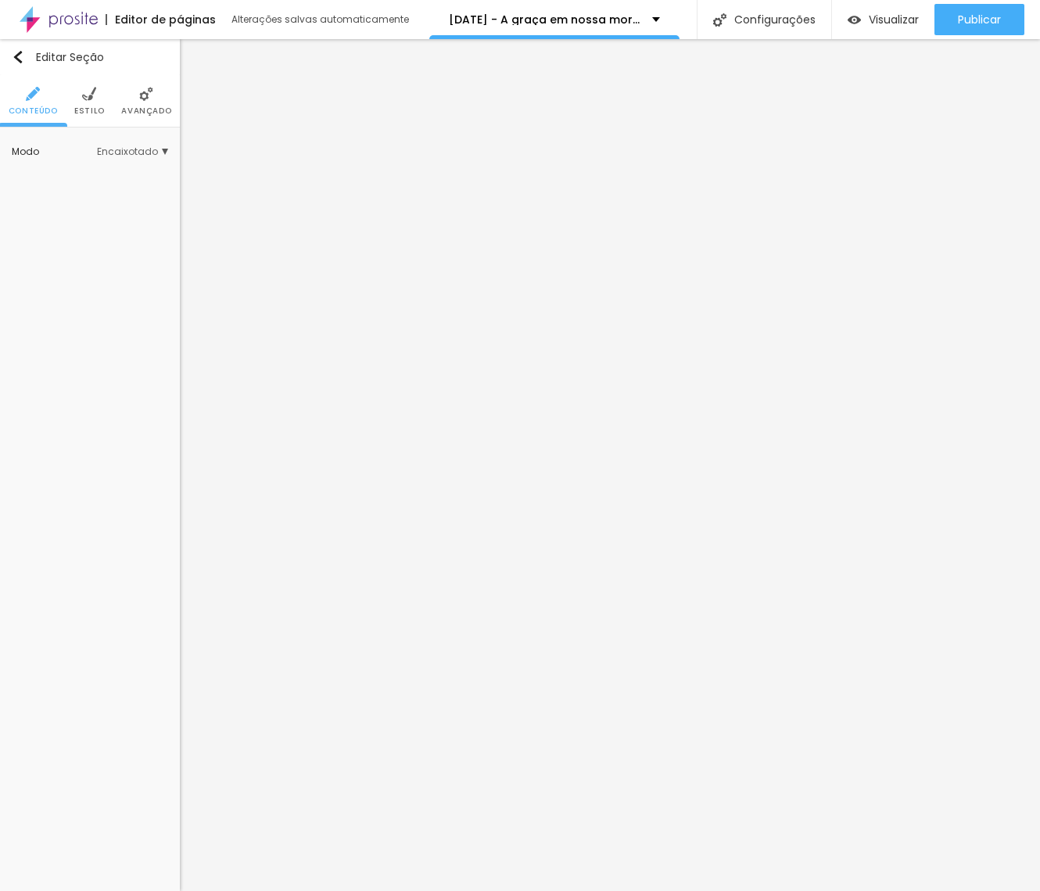
click at [149, 94] on img at bounding box center [146, 94] width 14 height 14
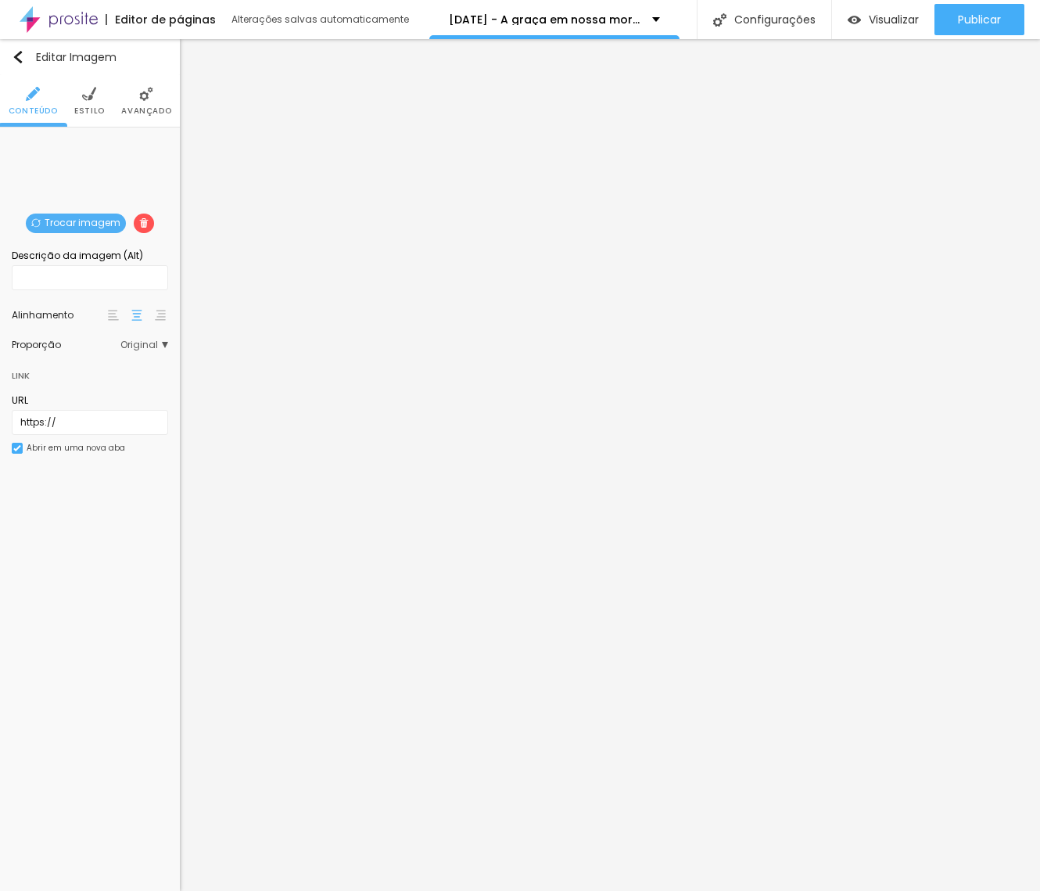
click at [143, 92] on img at bounding box center [146, 94] width 14 height 14
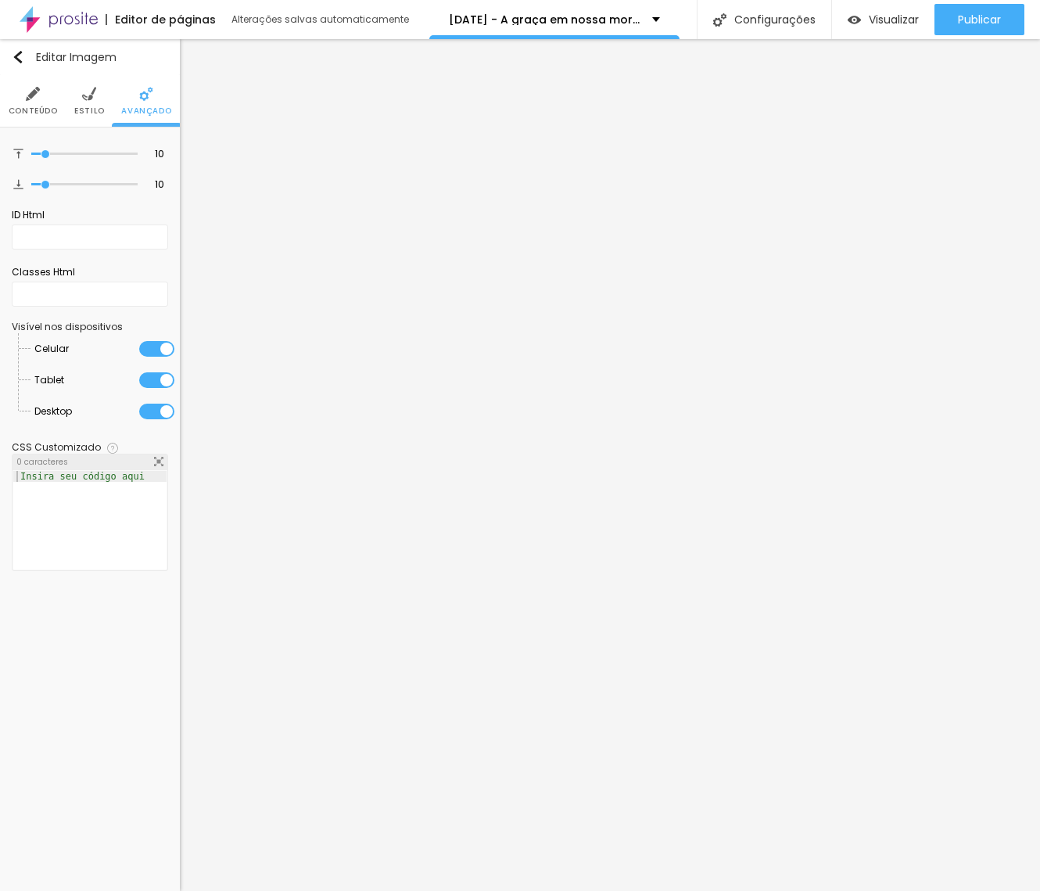
click at [88, 107] on span "Estilo" at bounding box center [89, 111] width 30 height 8
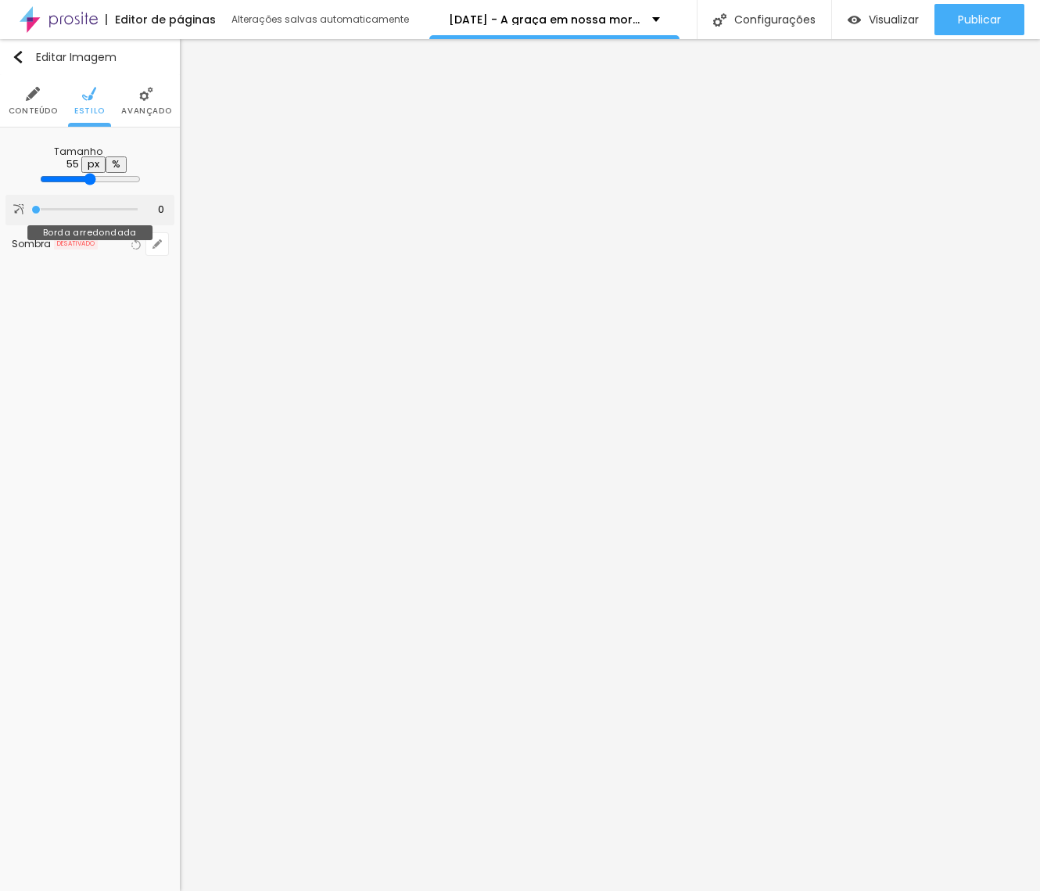
drag, startPoint x: 69, startPoint y: 174, endPoint x: 124, endPoint y: 190, distance: 57.7
click at [88, 178] on div at bounding box center [90, 180] width 101 height 14
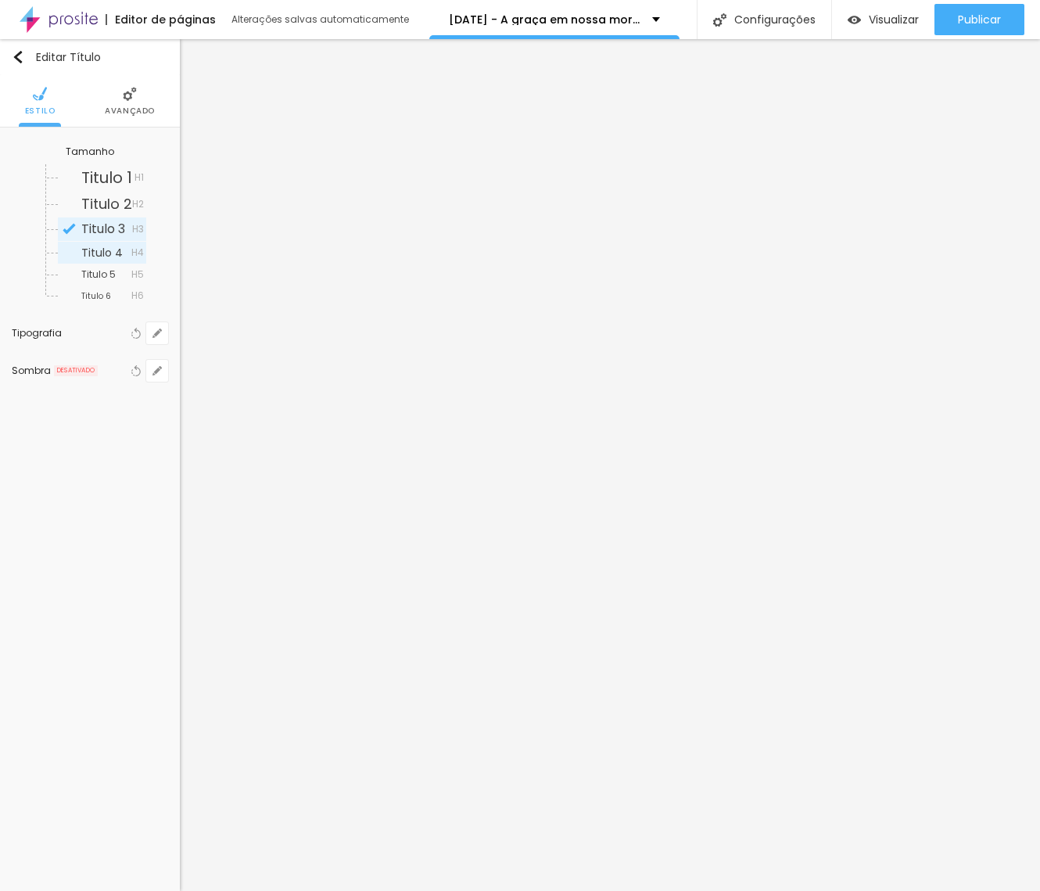
click at [81, 252] on span "Titulo 4" at bounding box center [101, 253] width 41 height 16
click at [163, 346] on div "Tipografia Voltar ao padrão" at bounding box center [90, 333] width 156 height 38
click at [157, 335] on icon "button" at bounding box center [156, 332] width 9 height 9
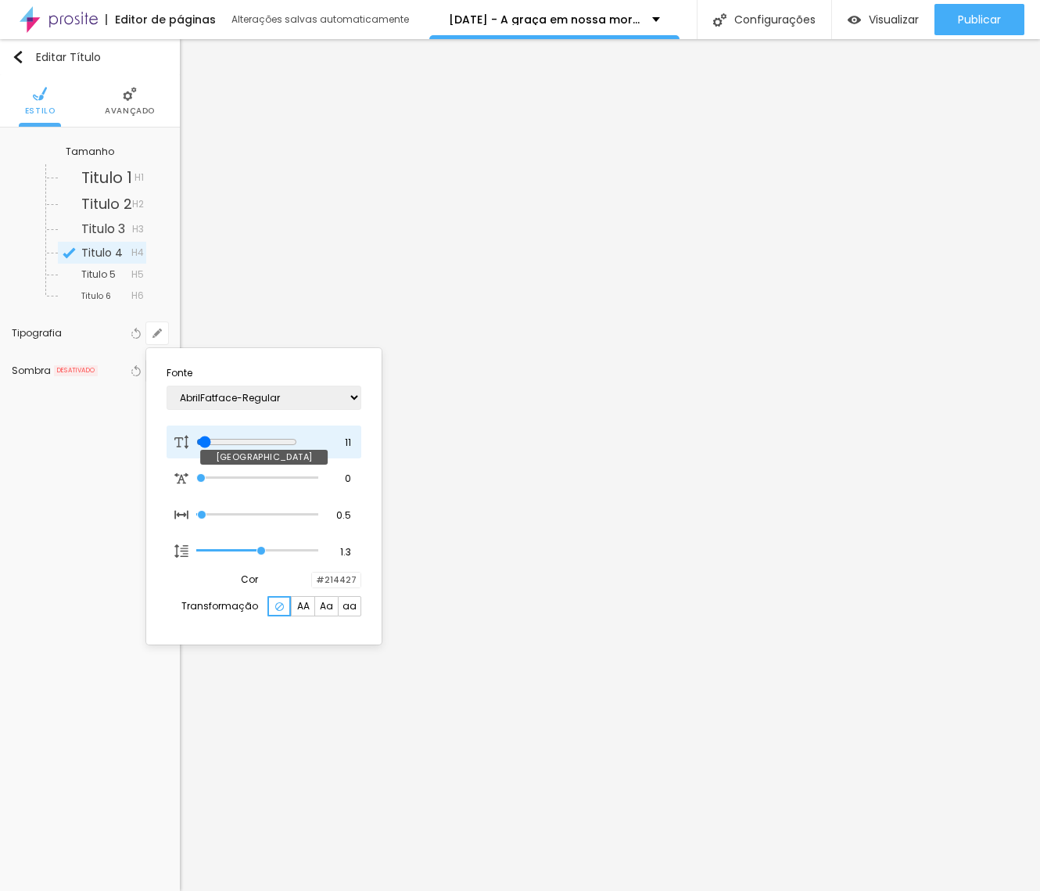
drag, startPoint x: 217, startPoint y: 435, endPoint x: 205, endPoint y: 435, distance: 12.5
click at [205, 435] on input "range" at bounding box center [246, 441] width 101 height 13
click at [403, 579] on div at bounding box center [520, 445] width 1040 height 891
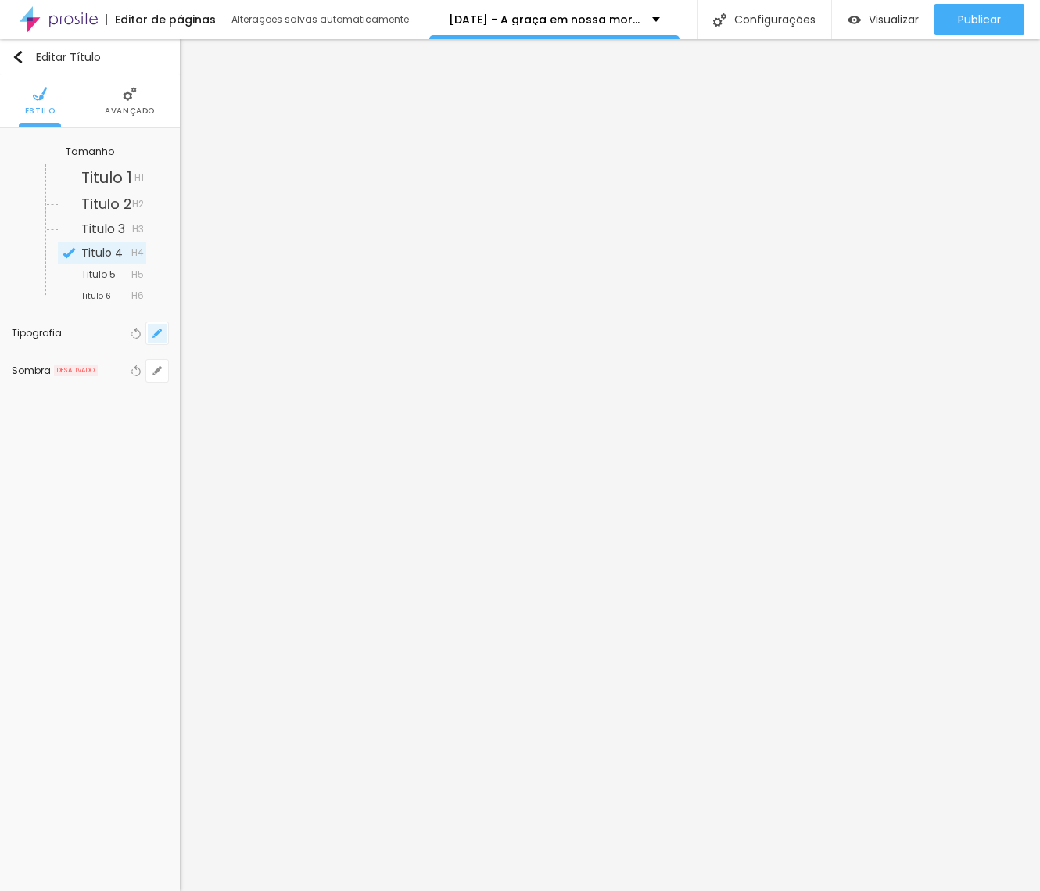
click at [155, 336] on icon "button" at bounding box center [156, 332] width 9 height 9
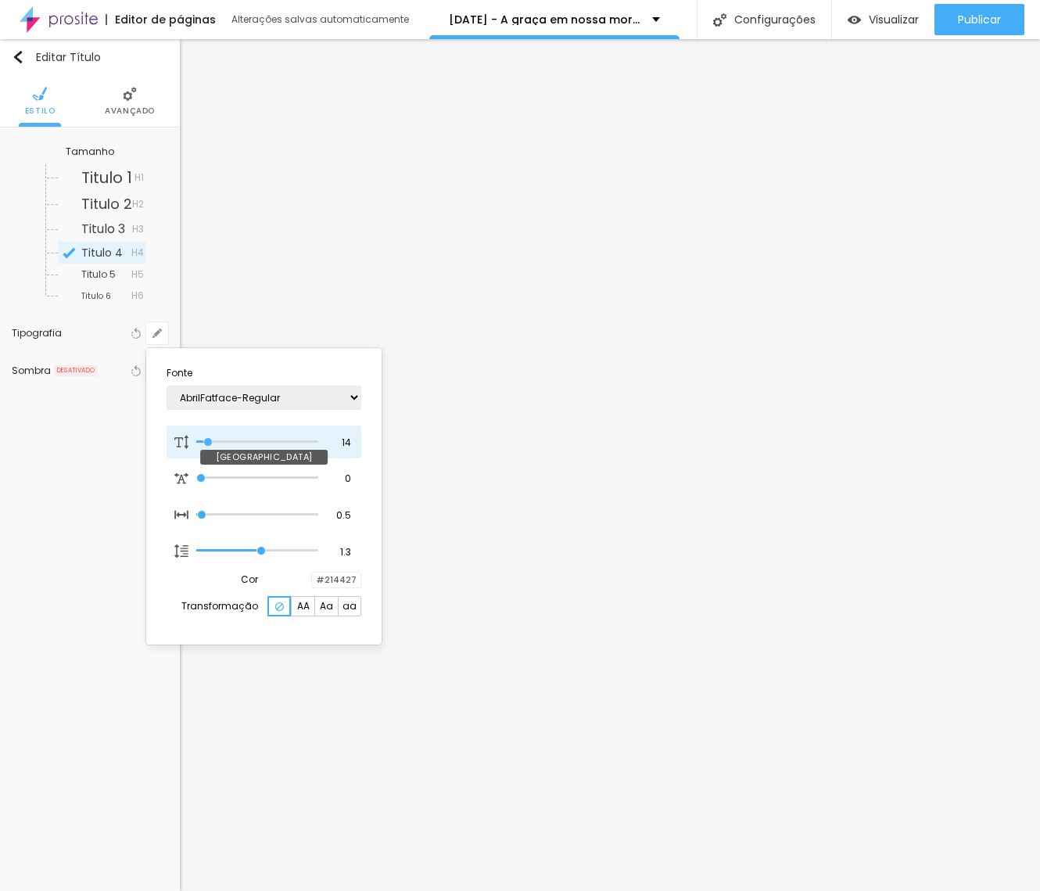
drag, startPoint x: 201, startPoint y: 435, endPoint x: 244, endPoint y: 435, distance: 43.0
click at [209, 438] on input "range" at bounding box center [257, 442] width 122 height 8
click at [430, 429] on div at bounding box center [520, 445] width 1040 height 891
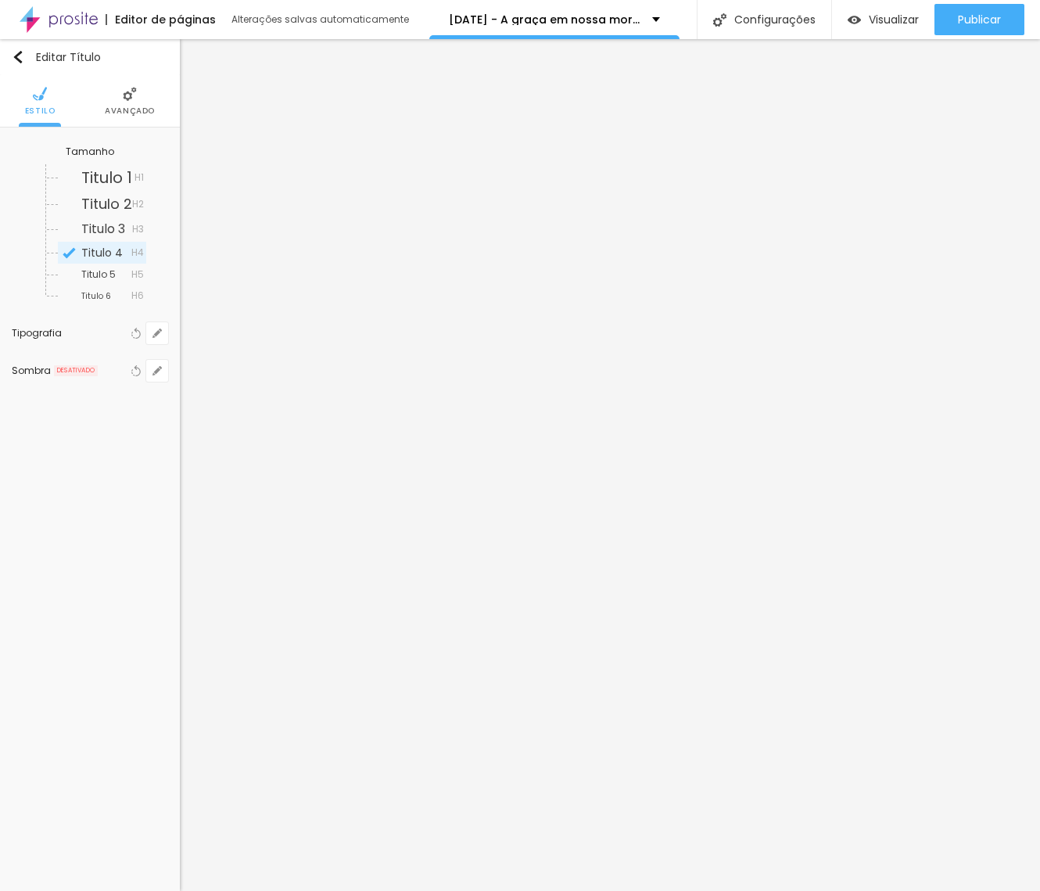
click at [138, 118] on li "Avançado" at bounding box center [130, 101] width 50 height 52
click at [130, 95] on img at bounding box center [130, 94] width 14 height 14
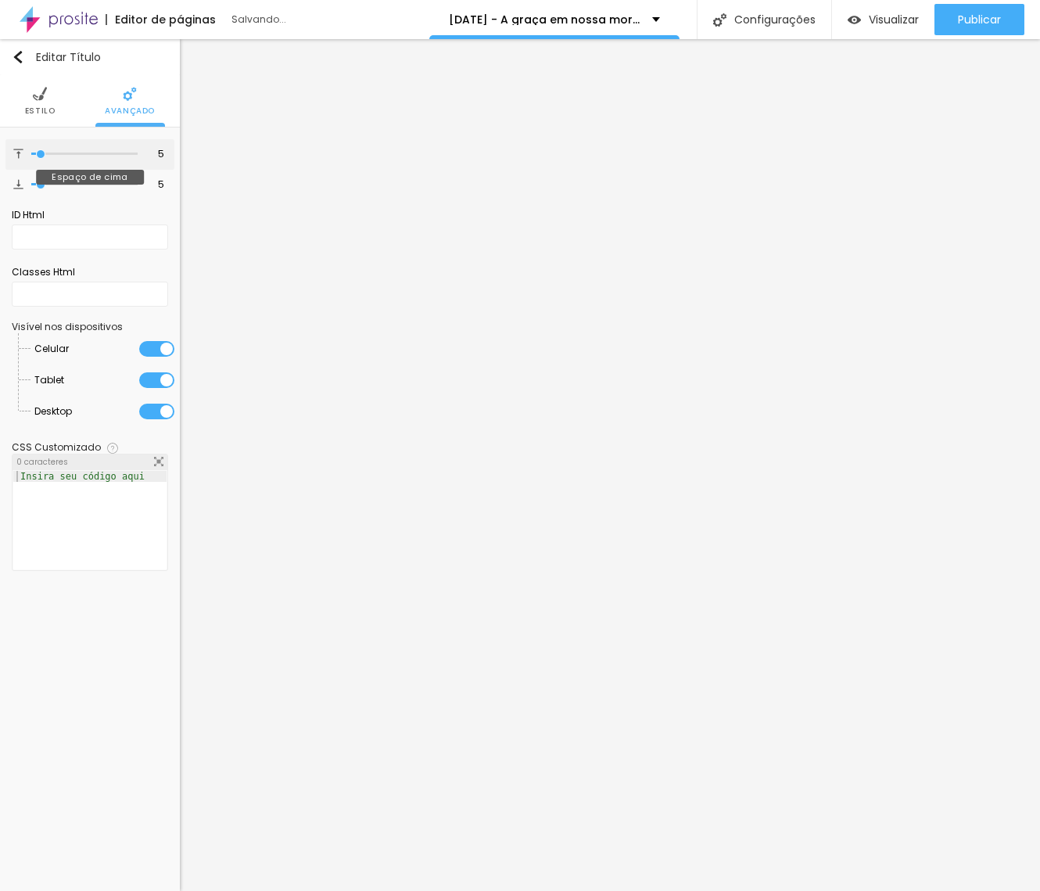
click at [41, 158] on input "range" at bounding box center [84, 154] width 106 height 8
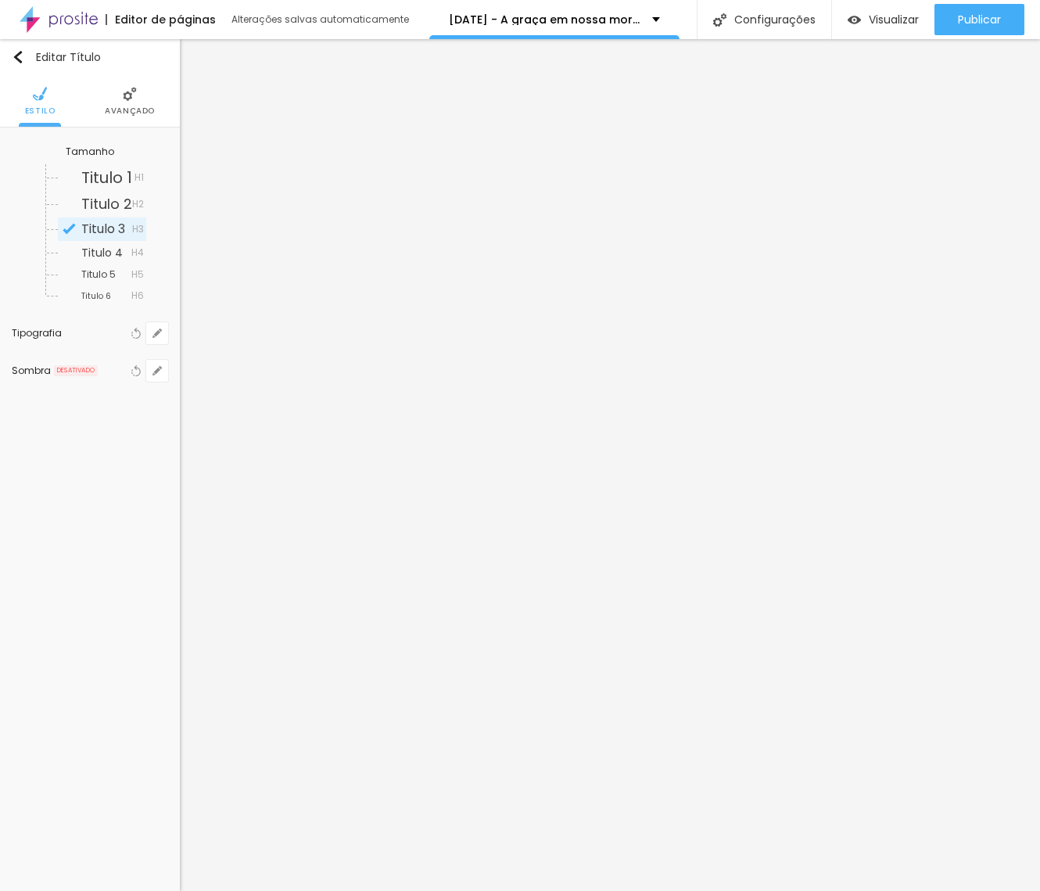
click at [136, 104] on li "Avançado" at bounding box center [130, 101] width 50 height 52
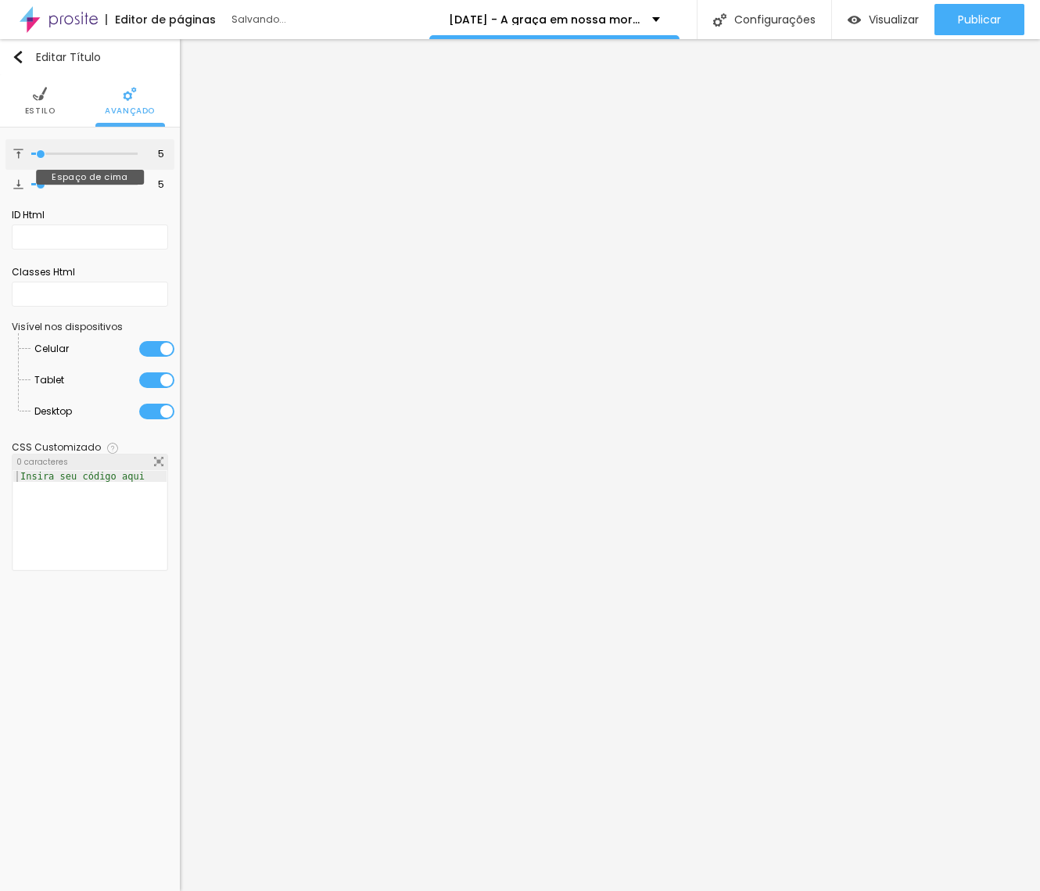
click at [41, 158] on input "range" at bounding box center [84, 154] width 106 height 8
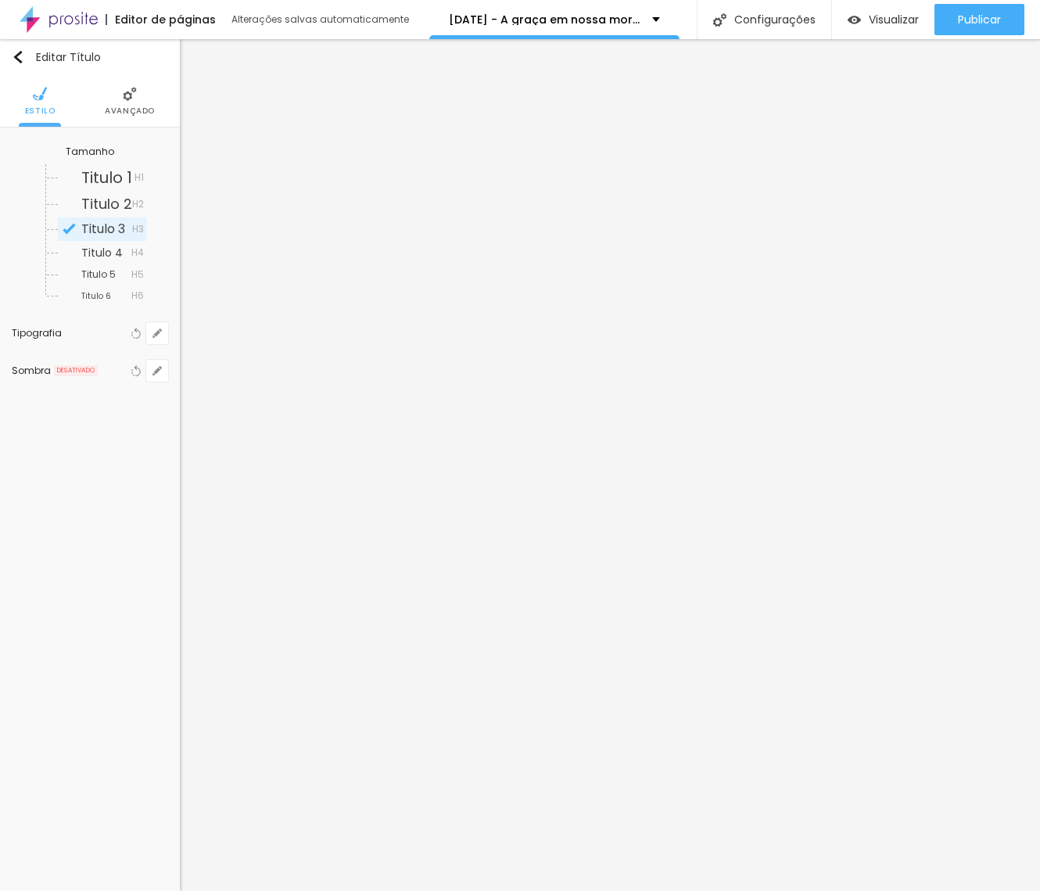
click at [123, 91] on img at bounding box center [130, 94] width 14 height 14
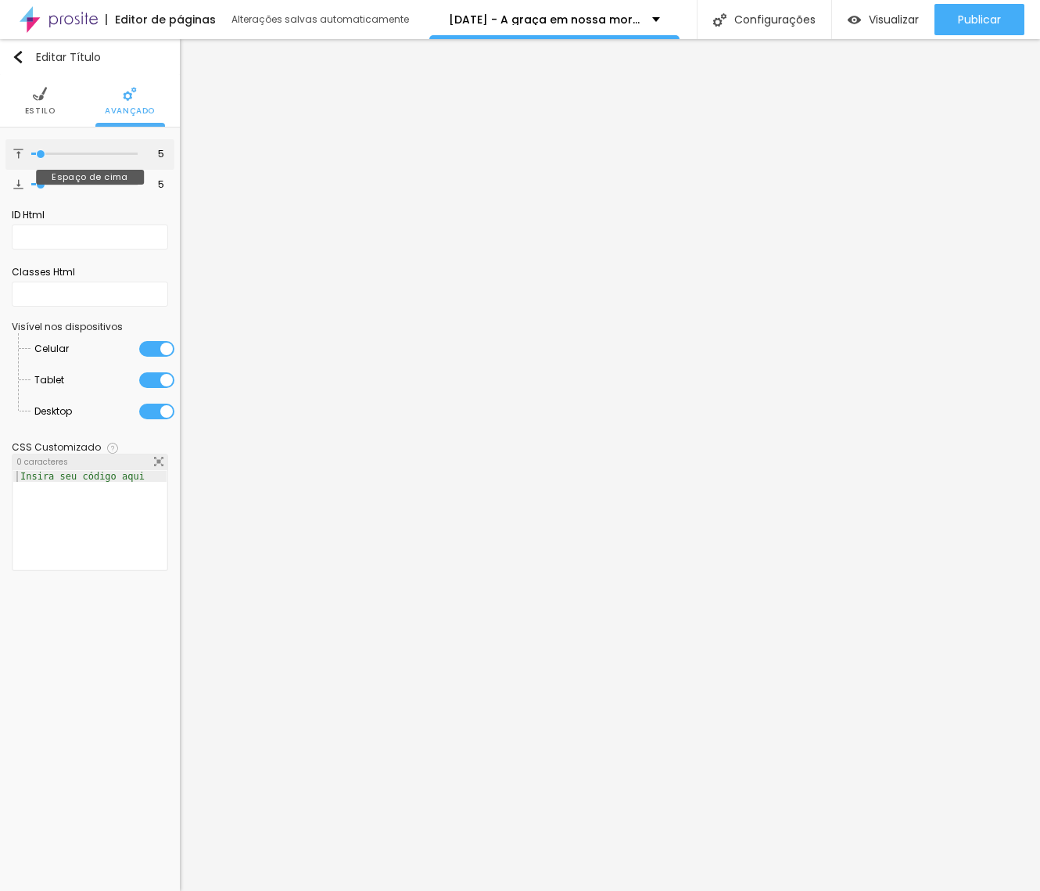
click at [41, 156] on input "range" at bounding box center [84, 154] width 106 height 8
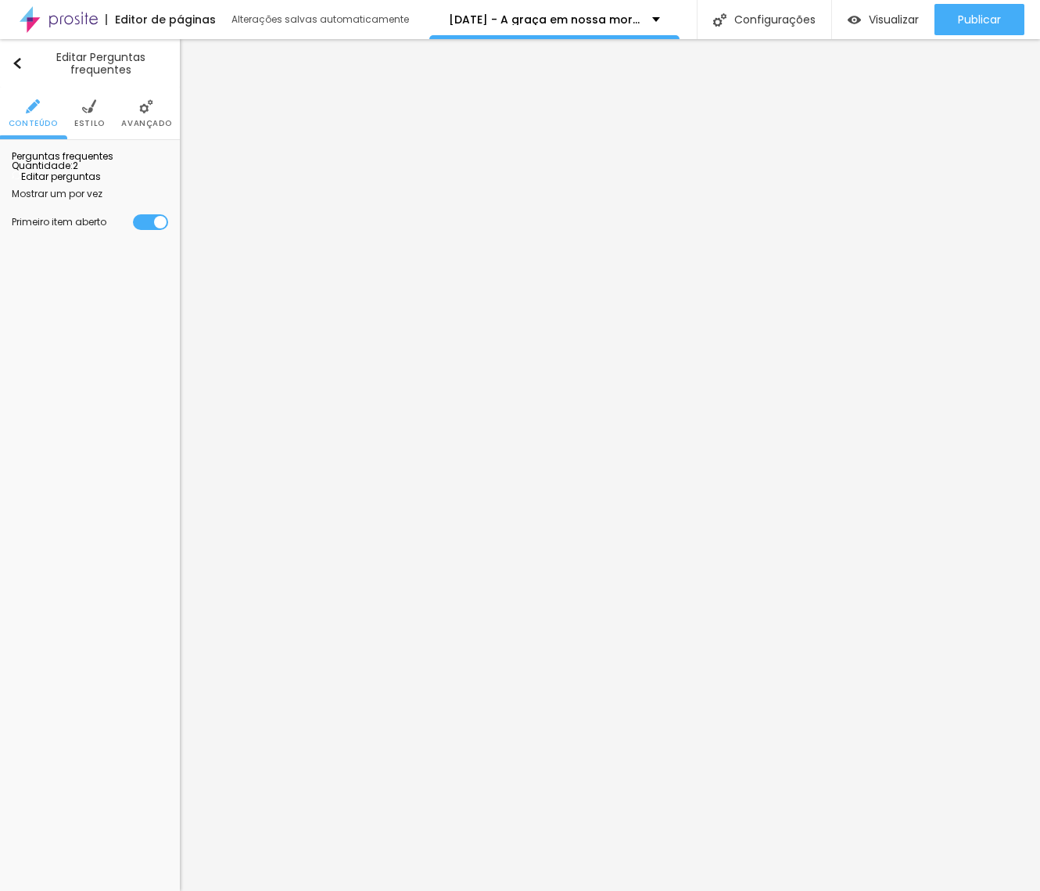
click at [95, 183] on span "Editar perguntas" at bounding box center [56, 176] width 89 height 13
click at [101, 183] on span "Editar perguntas" at bounding box center [56, 176] width 89 height 13
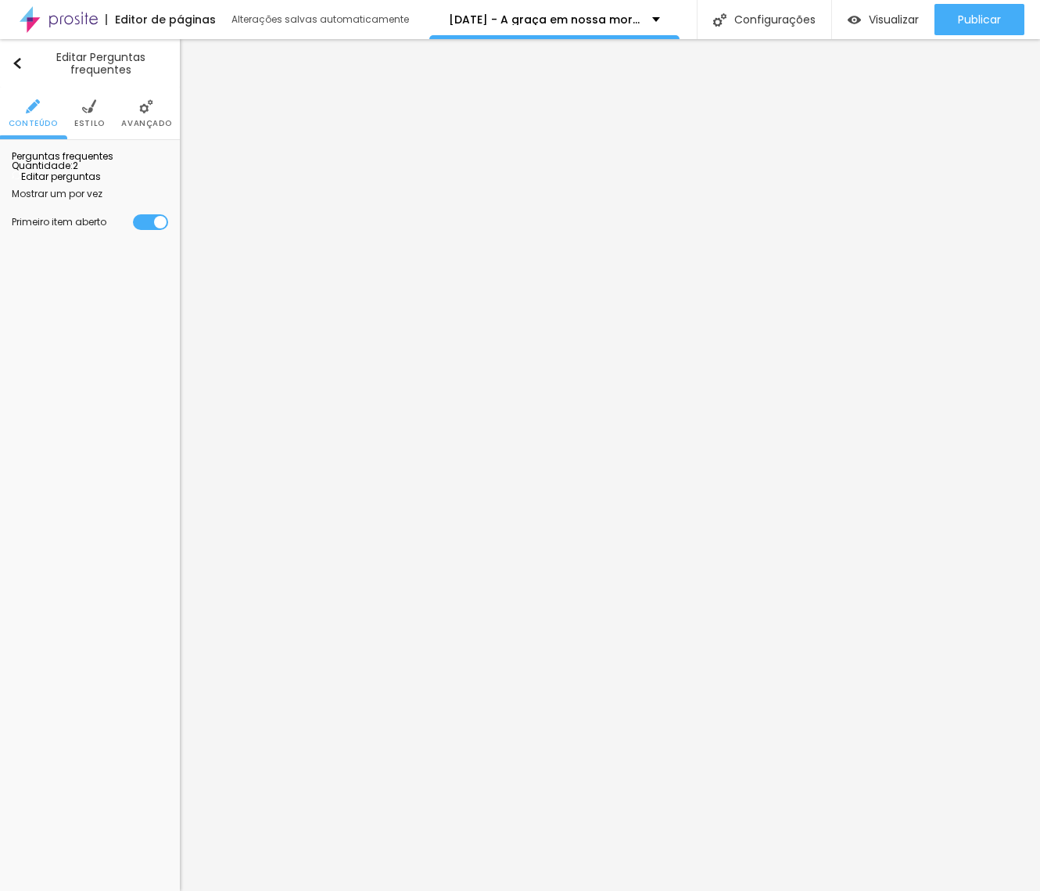
drag, startPoint x: 474, startPoint y: 287, endPoint x: 386, endPoint y: 427, distance: 165.1
drag, startPoint x: 493, startPoint y: 439, endPoint x: 295, endPoint y: 435, distance: 198.6
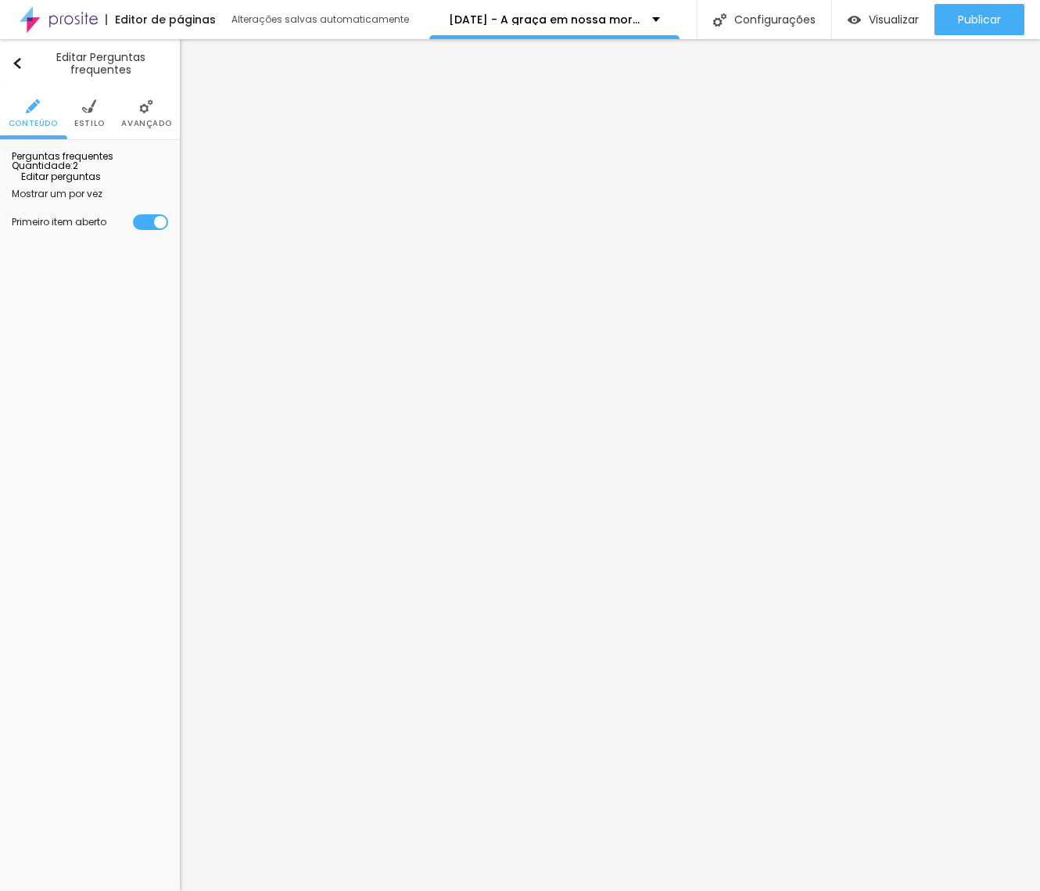
drag, startPoint x: 483, startPoint y: 288, endPoint x: 327, endPoint y: 287, distance: 156.4
drag, startPoint x: 511, startPoint y: 287, endPoint x: 309, endPoint y: 249, distance: 205.2
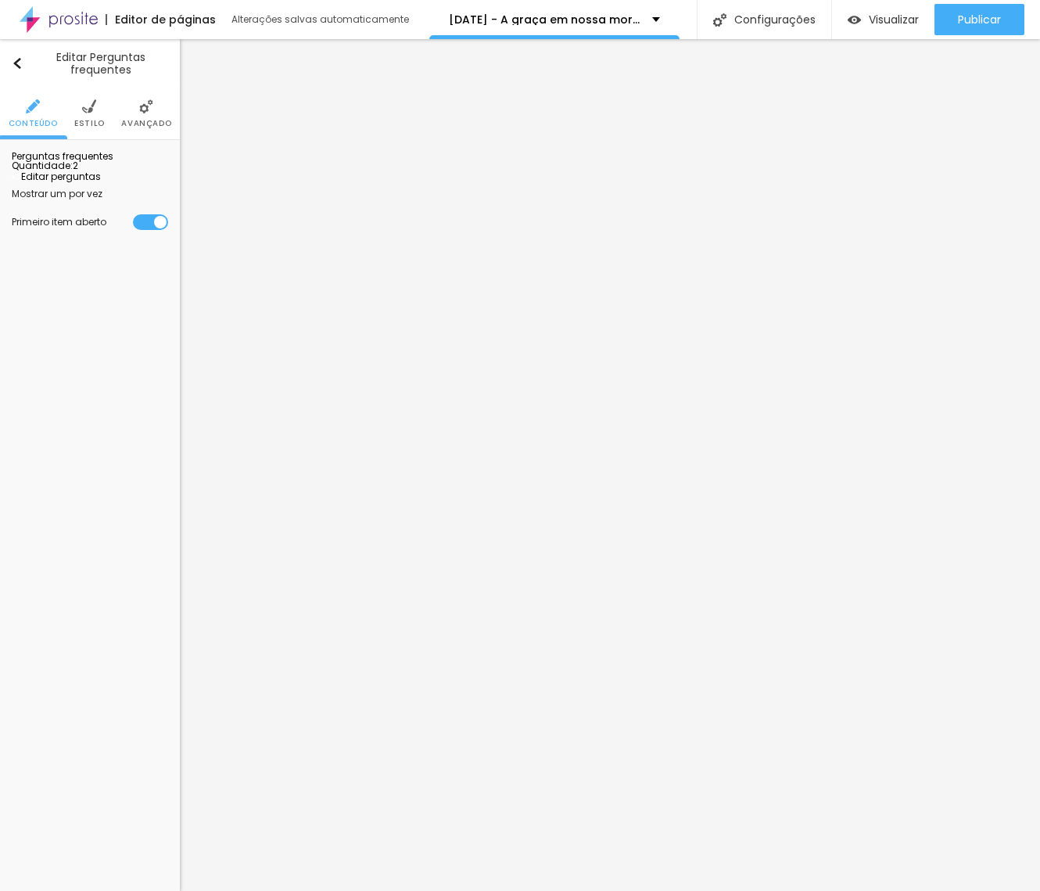
drag, startPoint x: 589, startPoint y: 442, endPoint x: 597, endPoint y: 440, distance: 8.0
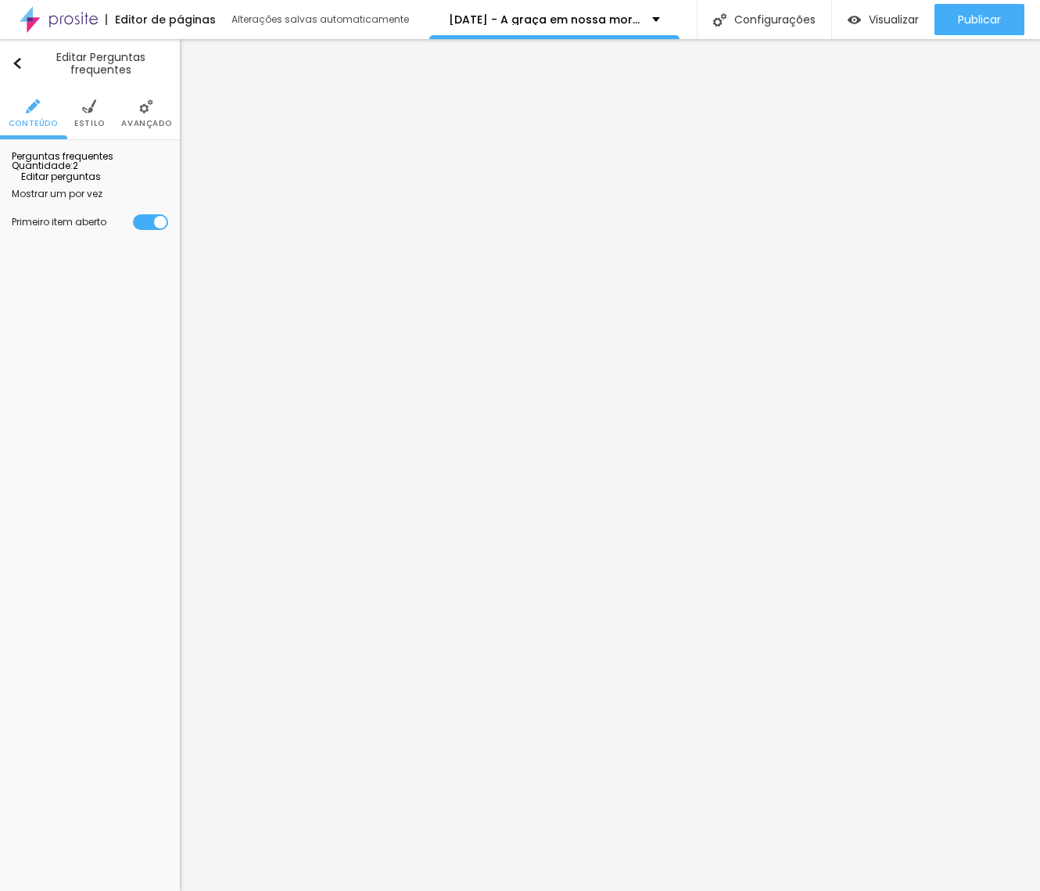
drag, startPoint x: 504, startPoint y: 471, endPoint x: 518, endPoint y: 471, distance: 14.9
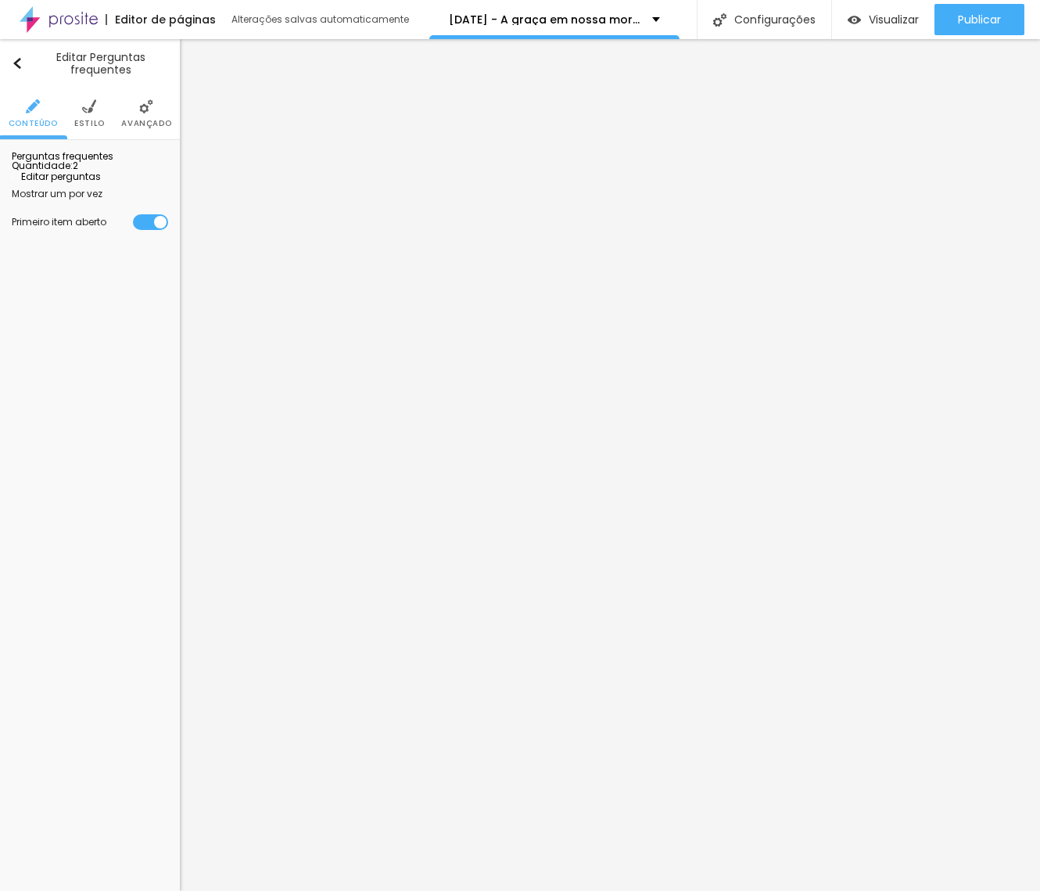
click at [91, 116] on li "Estilo" at bounding box center [89, 114] width 30 height 52
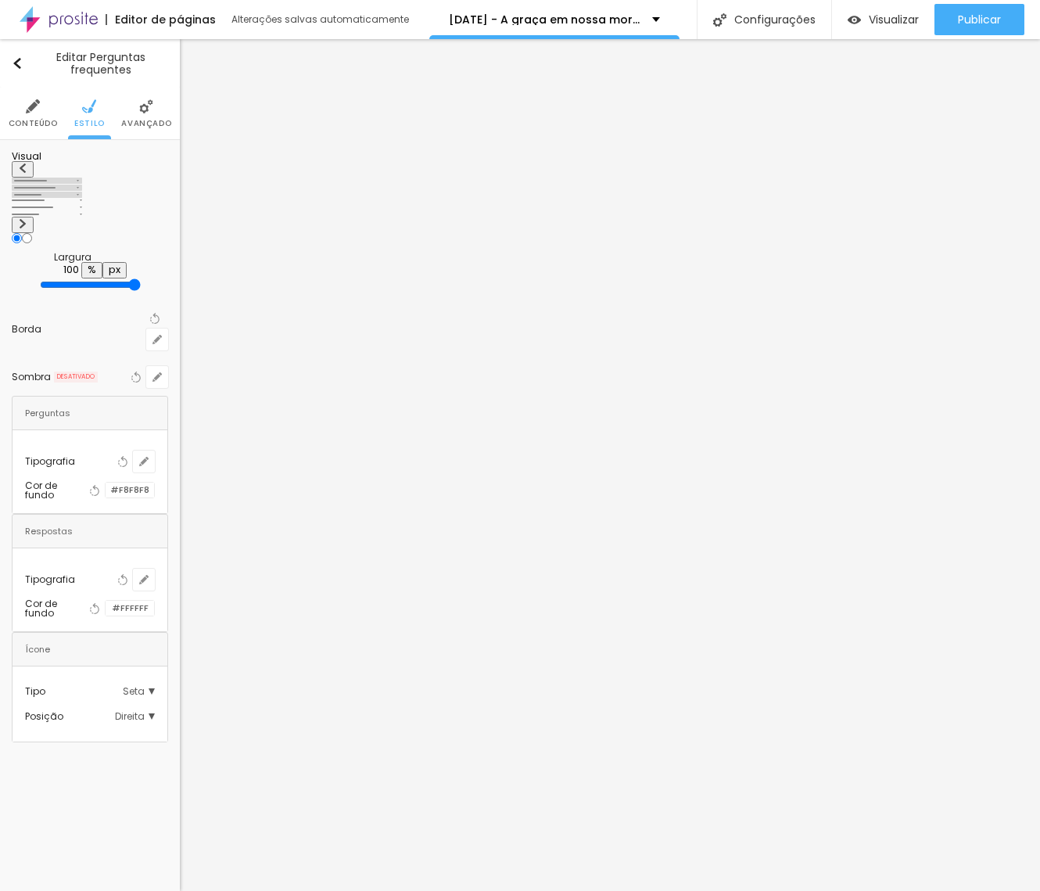
click at [27, 219] on img at bounding box center [22, 223] width 9 height 9
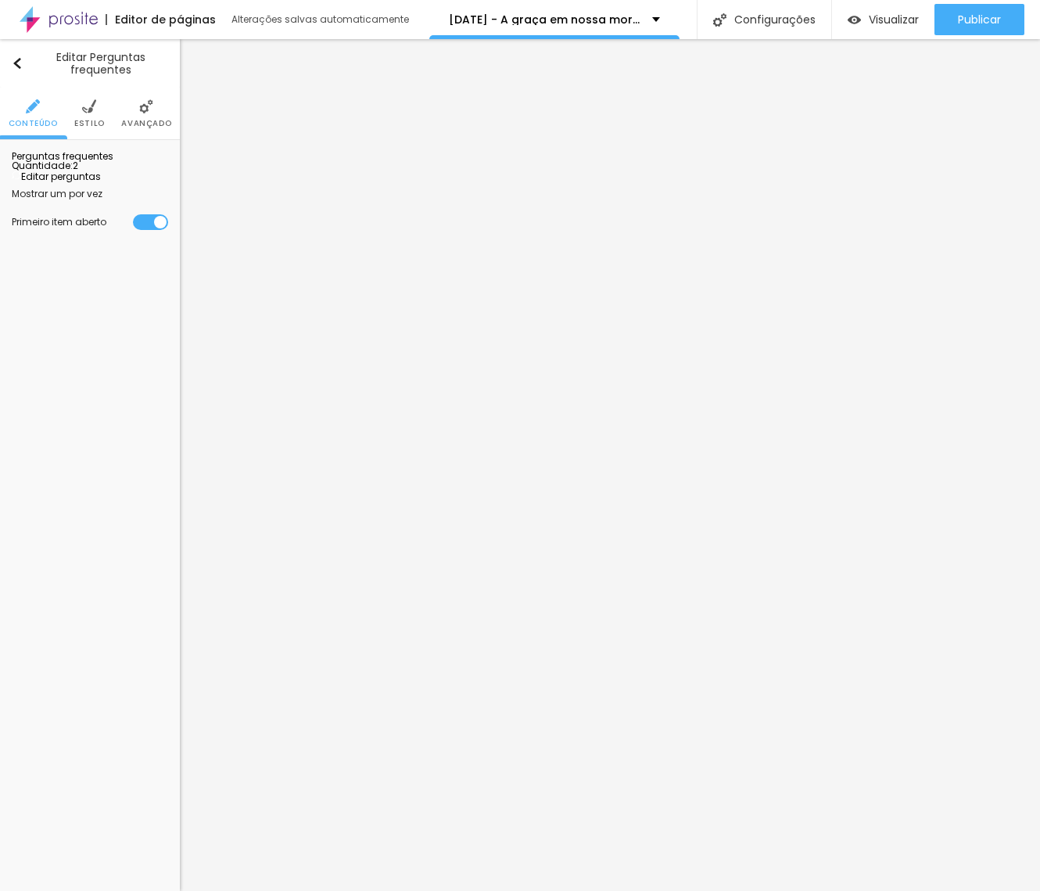
click at [86, 106] on img at bounding box center [89, 106] width 14 height 14
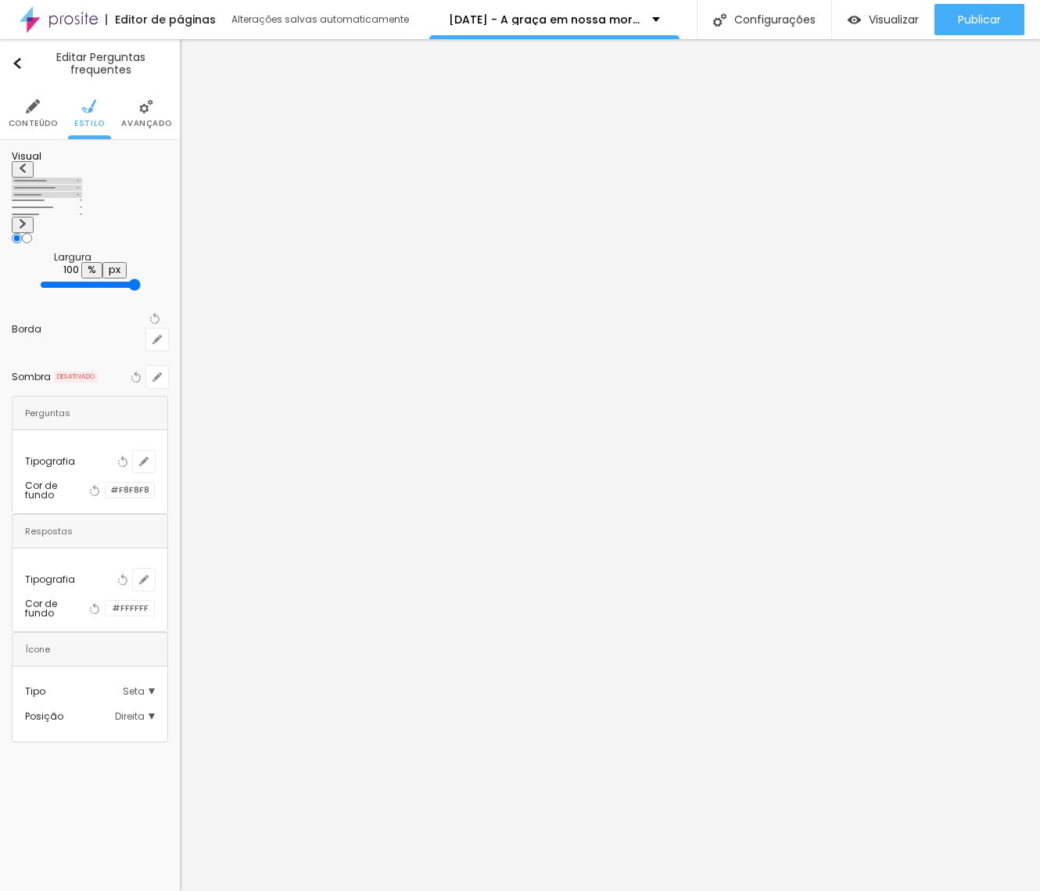
click at [106, 482] on div at bounding box center [106, 489] width 0 height 15
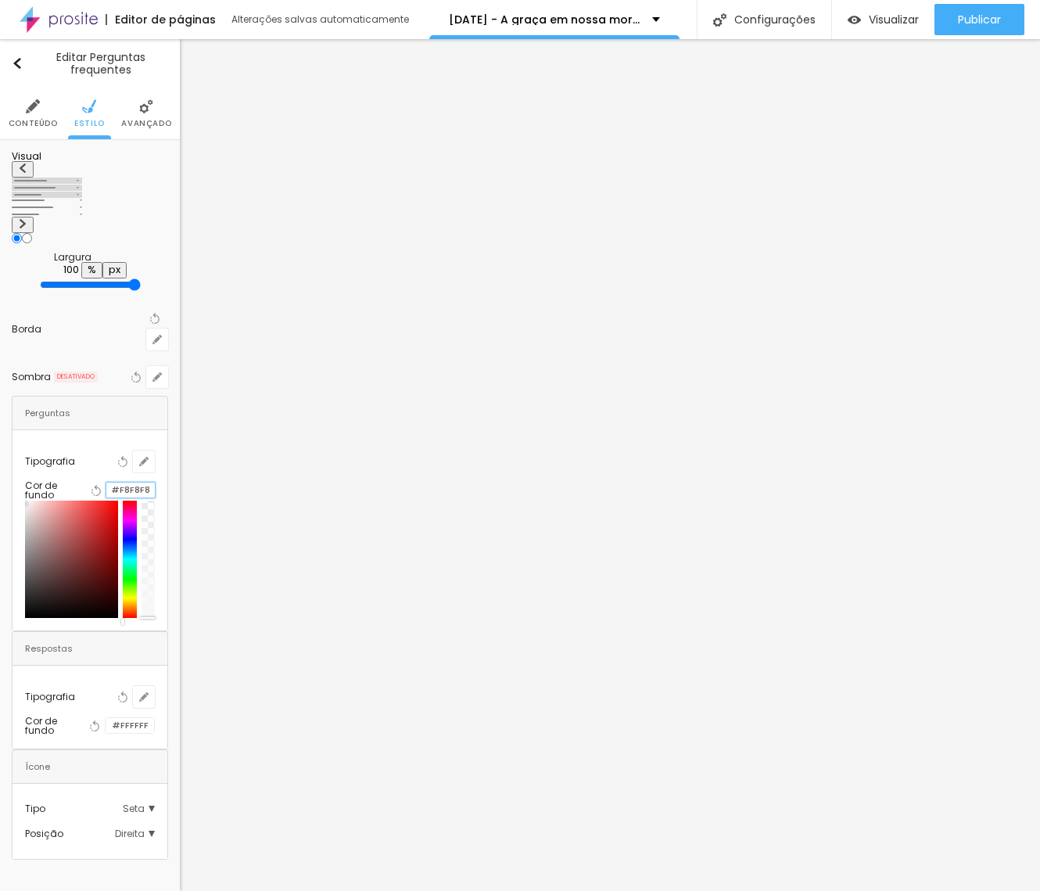
drag, startPoint x: 124, startPoint y: 442, endPoint x: 178, endPoint y: 443, distance: 54.7
click at [178, 443] on div "Visual Largura 100 % px Borda Voltar ao padrão Sombra DESATIVADO Voltar ao padr…" at bounding box center [90, 505] width 180 height 731
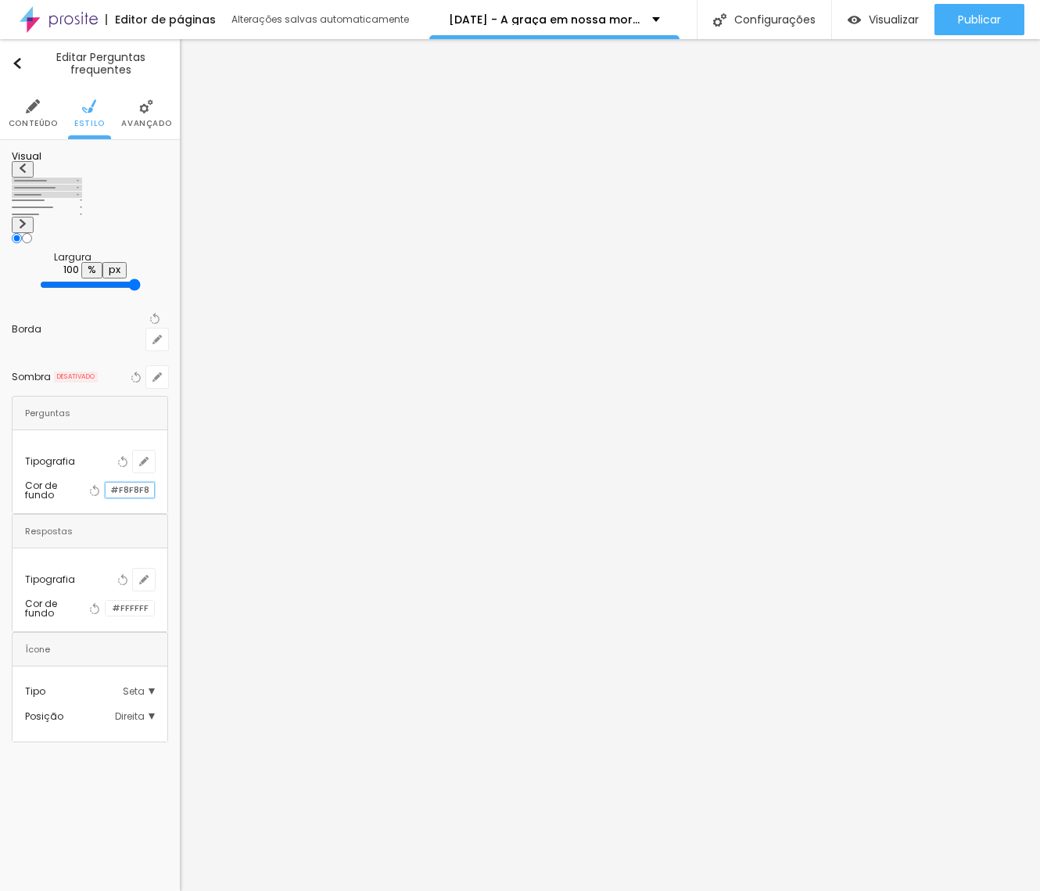
paste input "DE8A26"
click at [147, 458] on icon "button" at bounding box center [144, 461] width 6 height 6
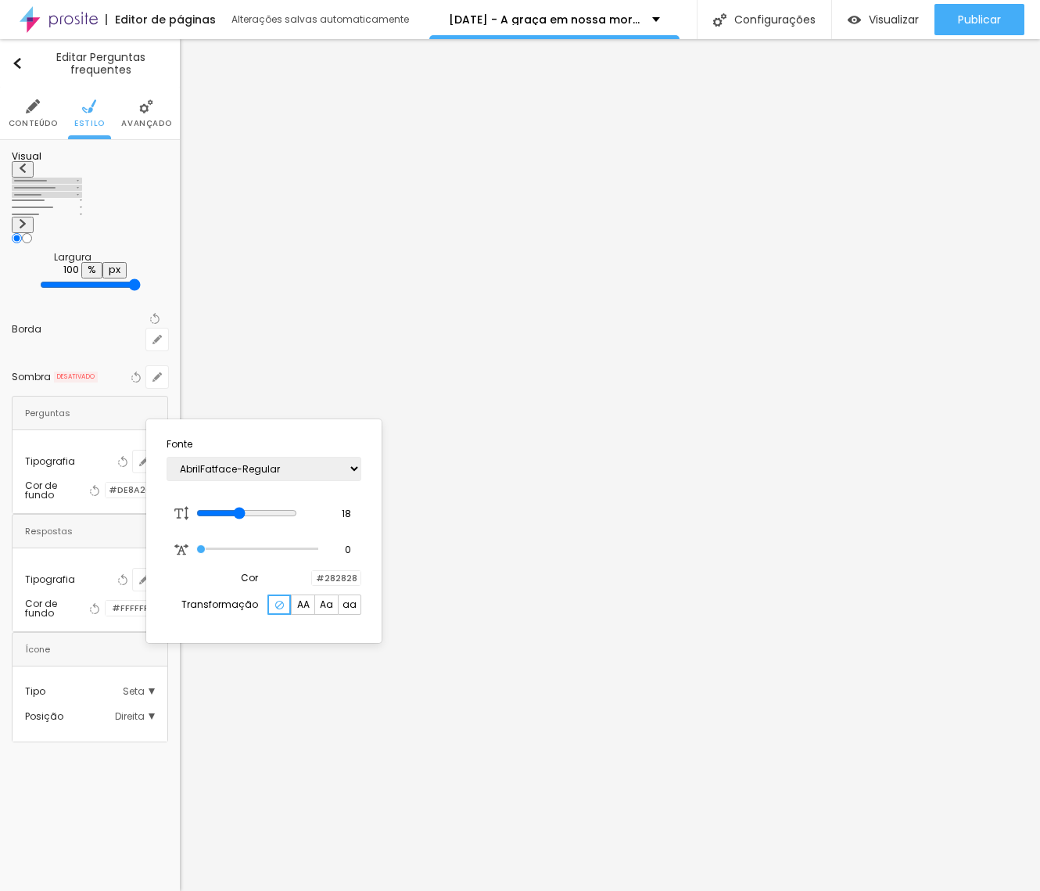
click at [312, 574] on div at bounding box center [312, 578] width 0 height 15
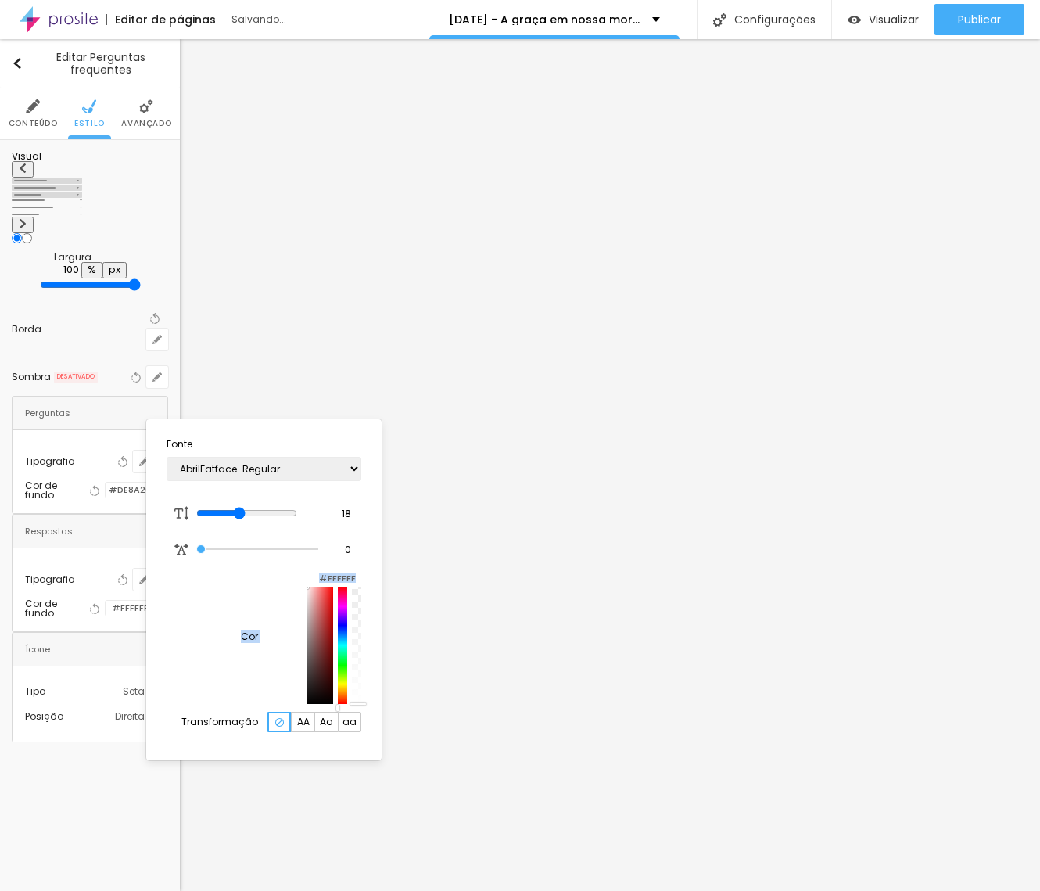
drag, startPoint x: 222, startPoint y: 621, endPoint x: 211, endPoint y: 576, distance: 45.9
click at [208, 580] on div "Cor #FFFFFF" at bounding box center [264, 636] width 195 height 134
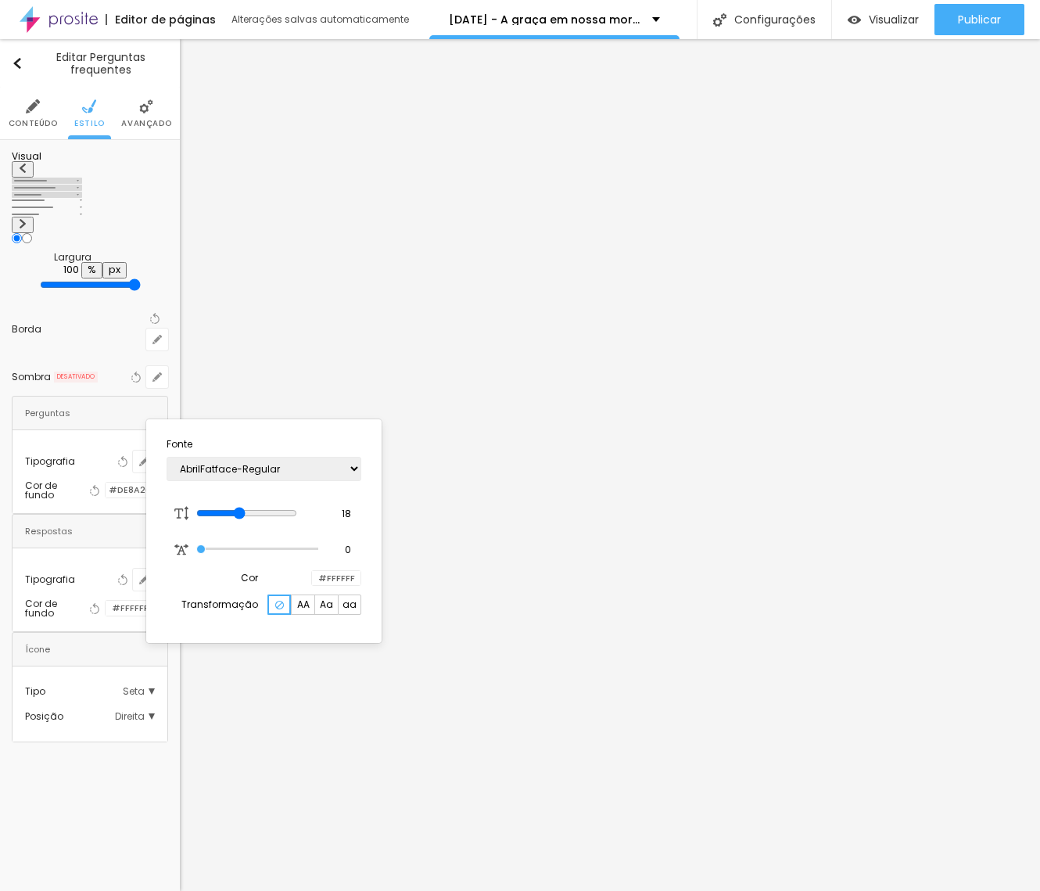
click at [303, 609] on span "AA" at bounding box center [303, 604] width 13 height 9
click at [407, 647] on div at bounding box center [520, 445] width 1040 height 891
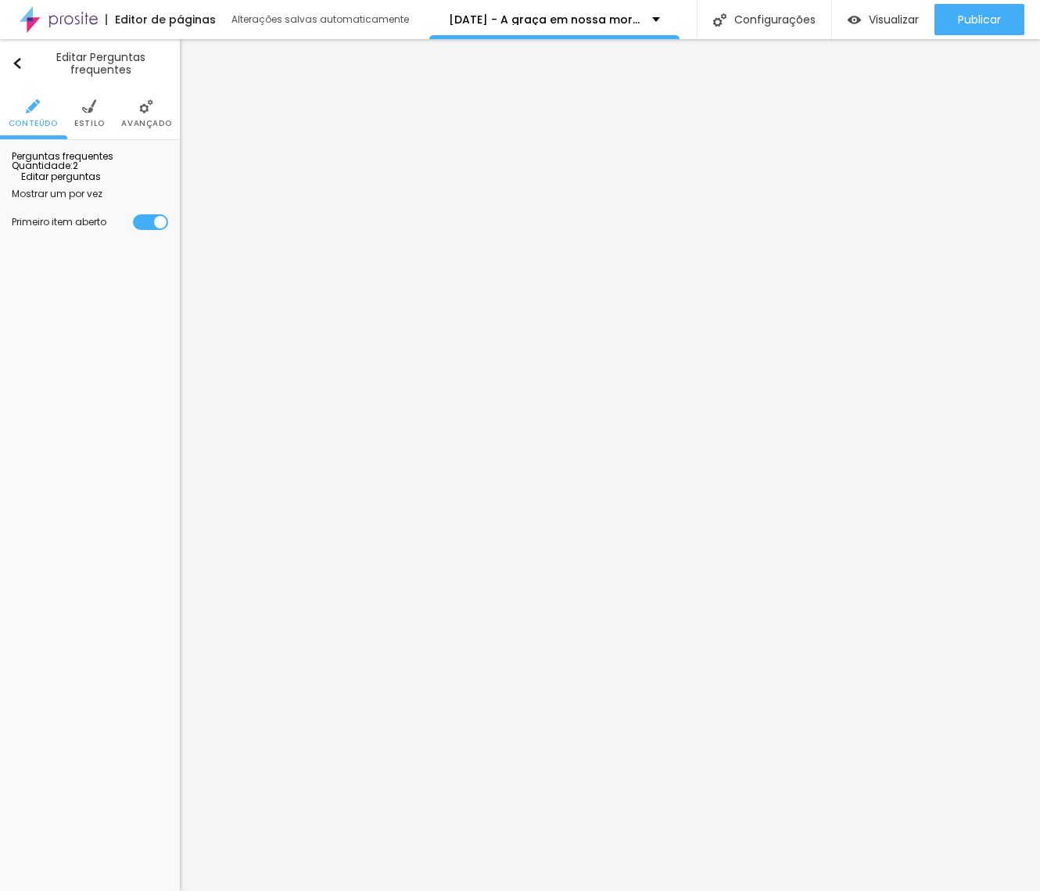
click at [92, 108] on img at bounding box center [89, 106] width 14 height 14
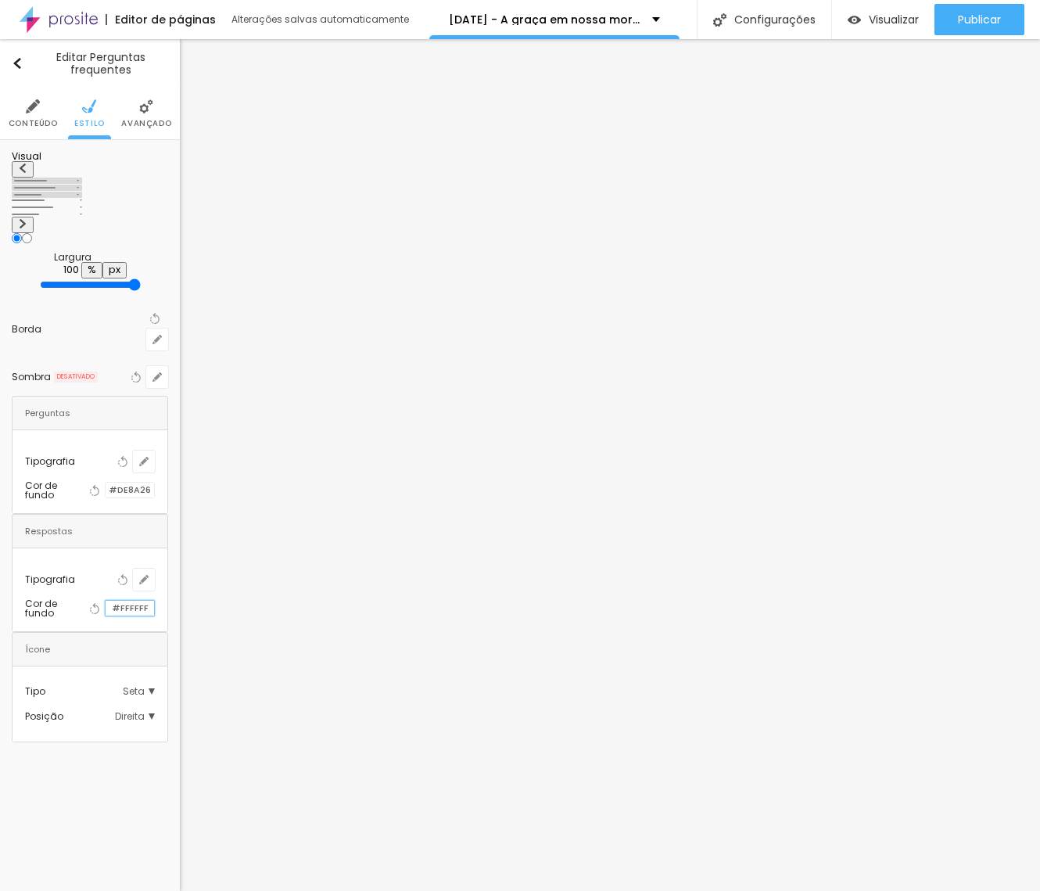
drag, startPoint x: 135, startPoint y: 556, endPoint x: 170, endPoint y: 557, distance: 34.4
click at [170, 557] on div "Visual Largura 100 % px Borda Voltar ao padrão Sombra DESATIVADO Voltar ao padr…" at bounding box center [90, 447] width 180 height 614
paste input "DE8A26"
click at [90, 485] on icon "button" at bounding box center [94, 490] width 11 height 11
click at [89, 603] on icon "button" at bounding box center [94, 608] width 11 height 11
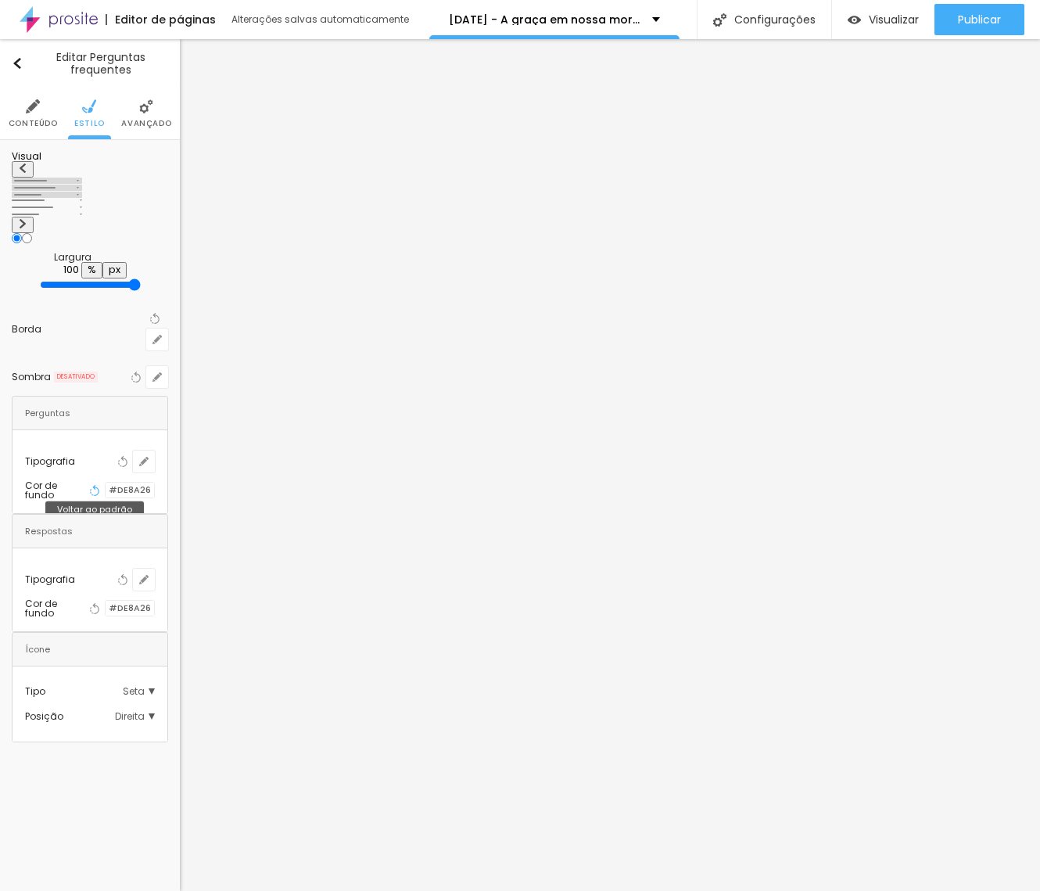
click at [91, 485] on icon "button" at bounding box center [94, 490] width 11 height 11
click at [139, 482] on input "#DE8A26" at bounding box center [130, 489] width 48 height 15
click at [128, 456] on icon "button" at bounding box center [122, 461] width 11 height 11
click at [149, 457] on icon "button" at bounding box center [143, 461] width 9 height 9
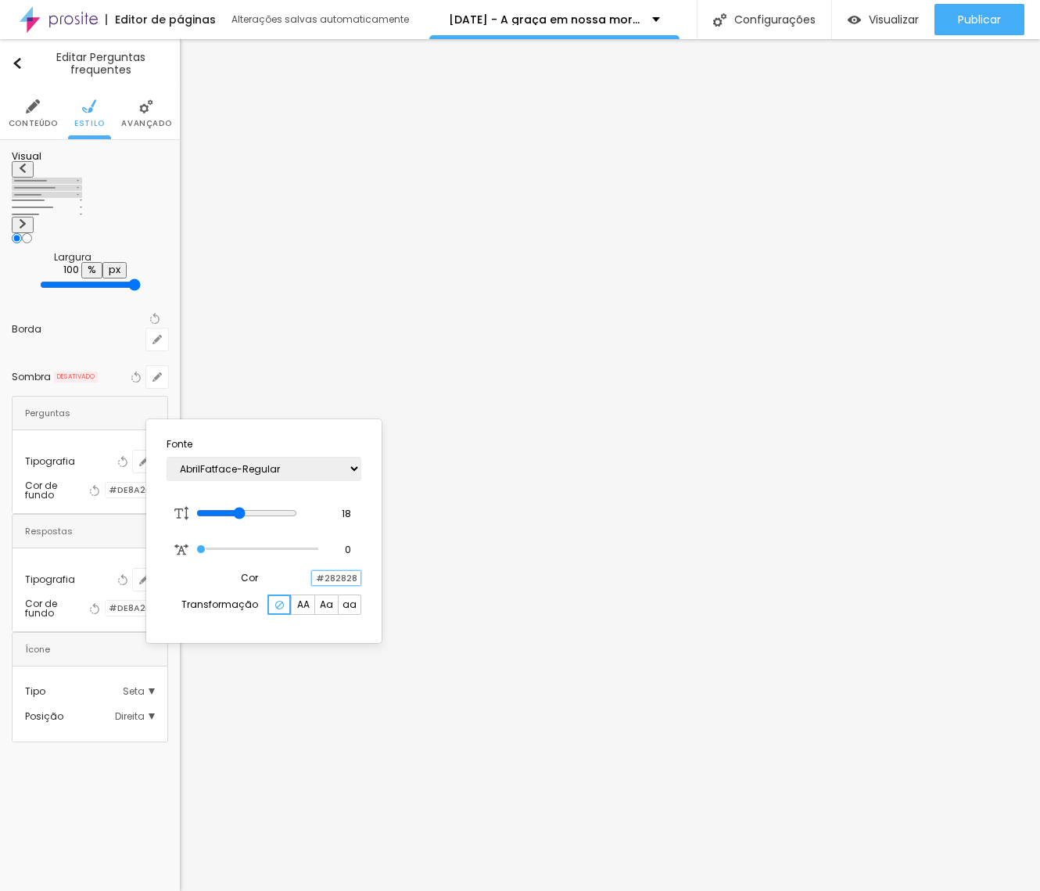
drag, startPoint x: 360, startPoint y: 579, endPoint x: 380, endPoint y: 579, distance: 20.3
click at [380, 579] on div "Fonte AbrilFatface-Regular Actor-Regular Alegreya AlegreyaBlack Alice Allan-Bol…" at bounding box center [263, 531] width 235 height 224
paste input "DE8A26"
click at [403, 562] on div at bounding box center [520, 445] width 1040 height 891
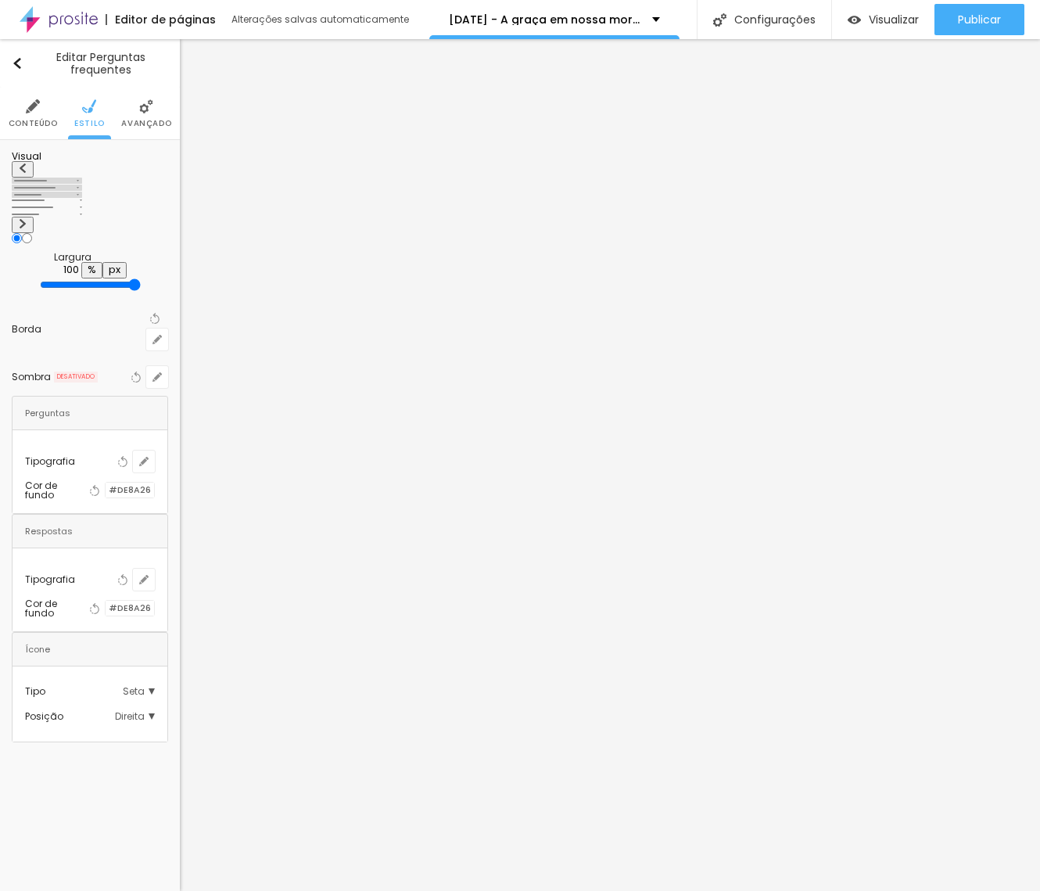
click at [106, 482] on div at bounding box center [106, 489] width 0 height 15
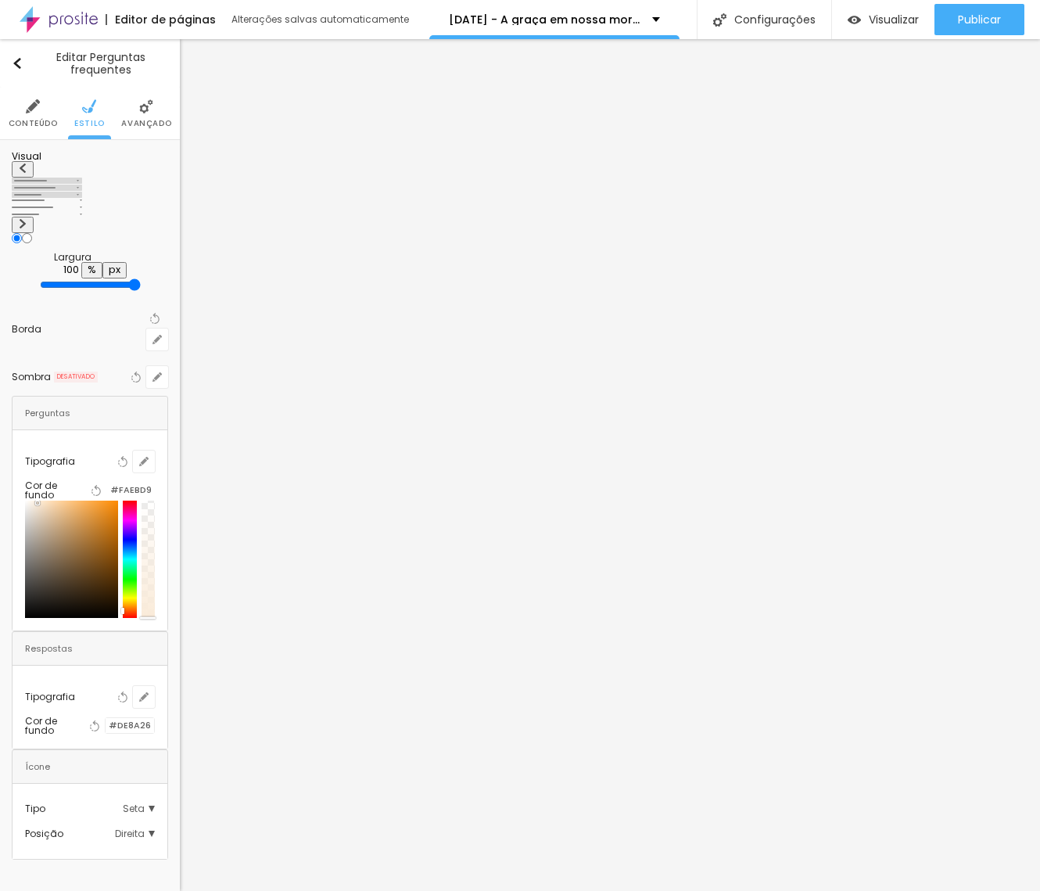
drag, startPoint x: 56, startPoint y: 471, endPoint x: 38, endPoint y: 463, distance: 19.6
click at [38, 500] on div at bounding box center [71, 558] width 93 height 117
click at [132, 482] on input "#FAEBD9" at bounding box center [130, 489] width 48 height 15
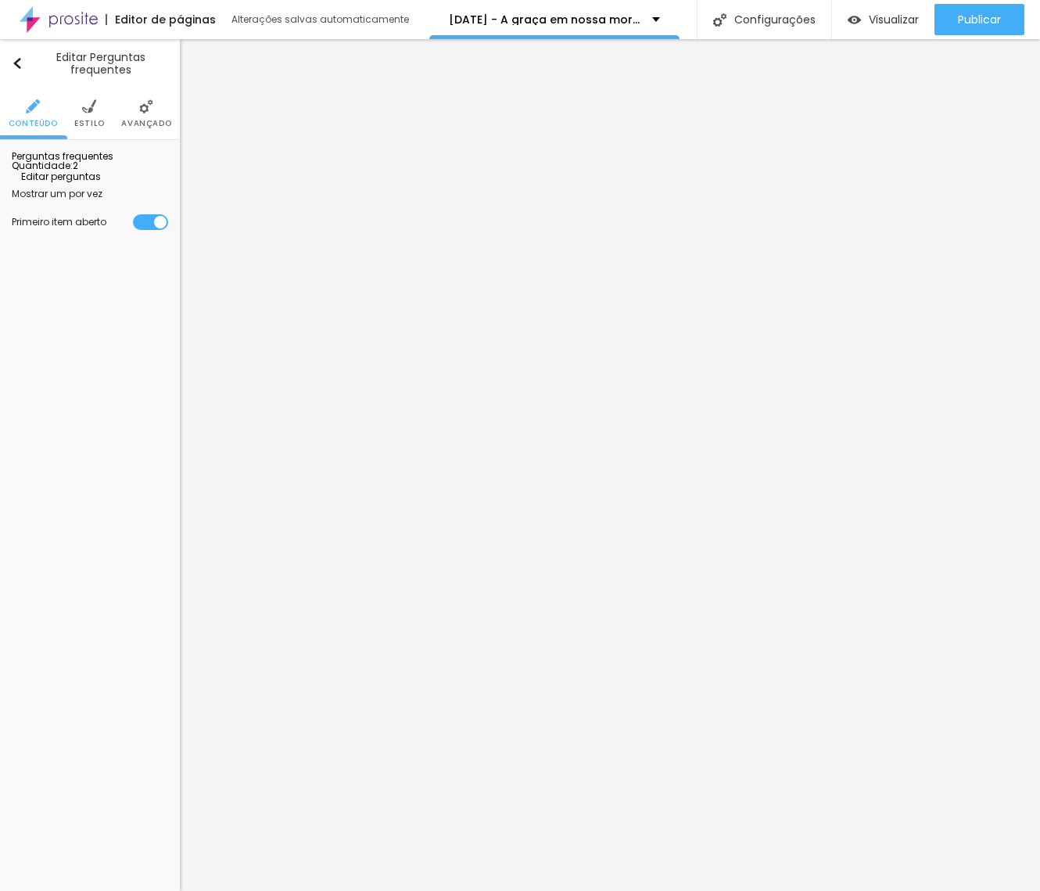
click at [89, 104] on img at bounding box center [89, 106] width 14 height 14
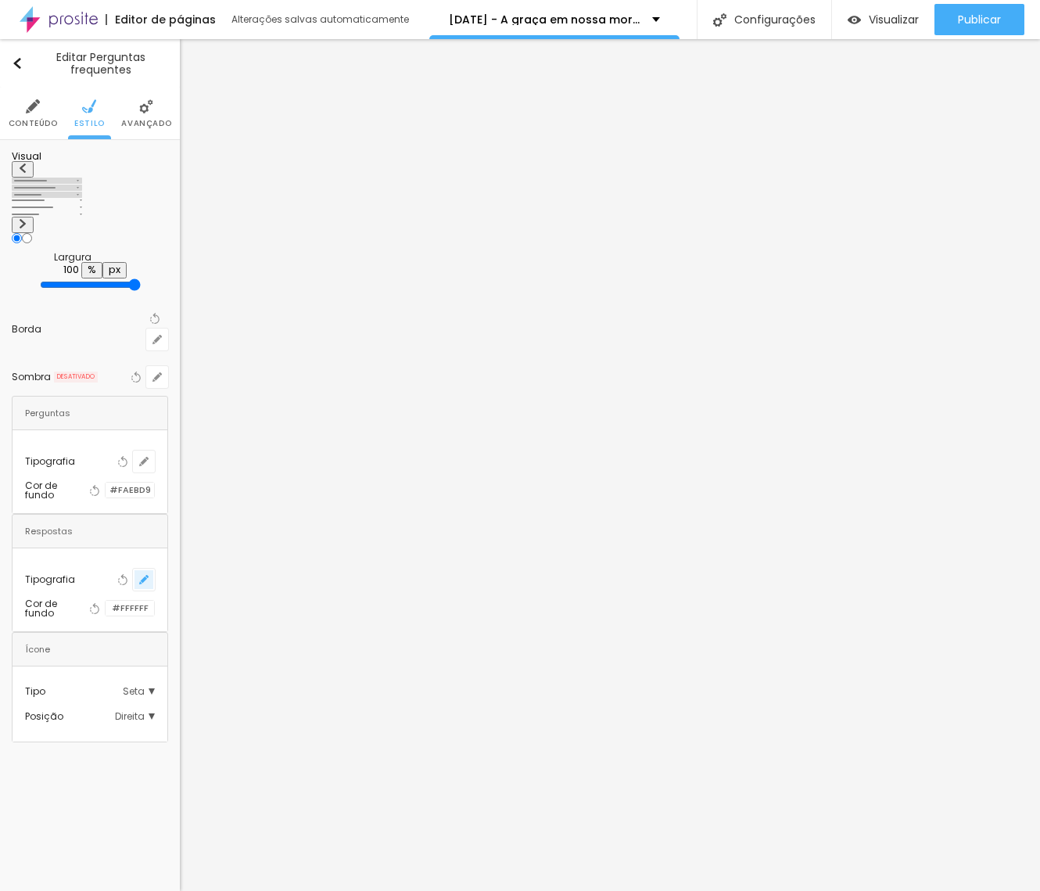
click at [149, 575] on icon "button" at bounding box center [143, 579] width 9 height 9
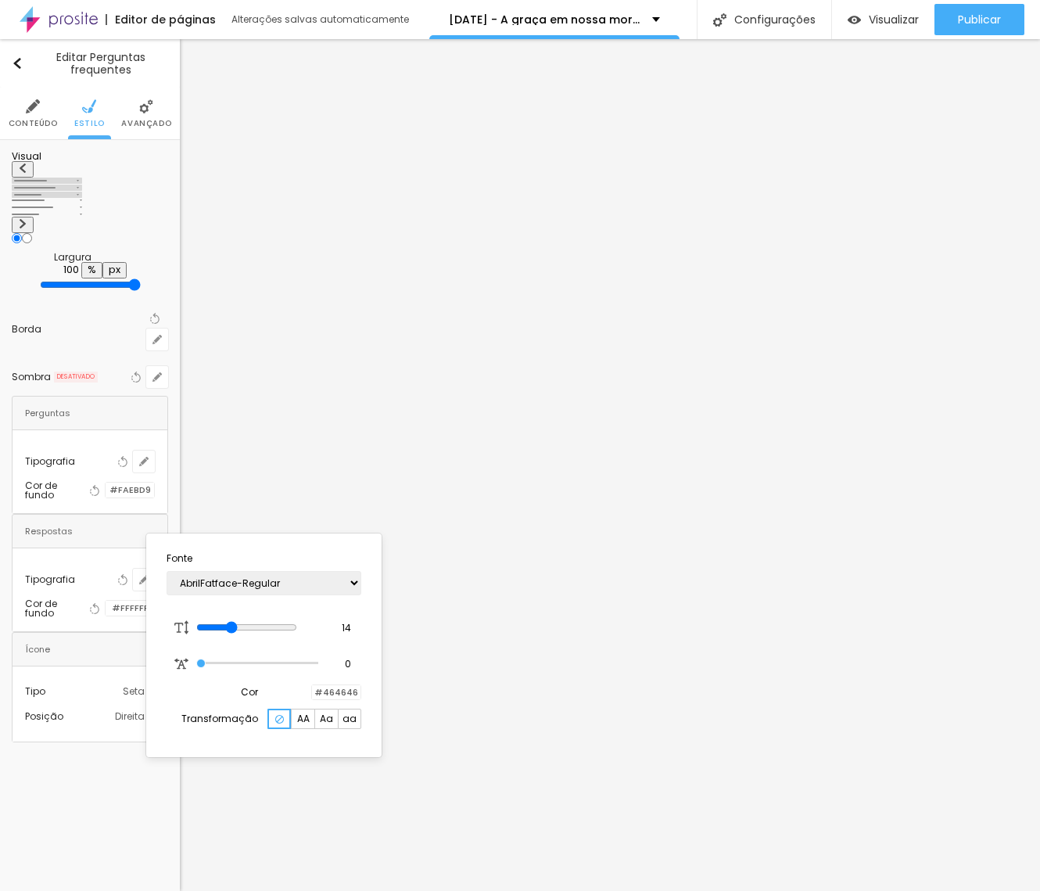
click at [312, 693] on div at bounding box center [312, 692] width 0 height 15
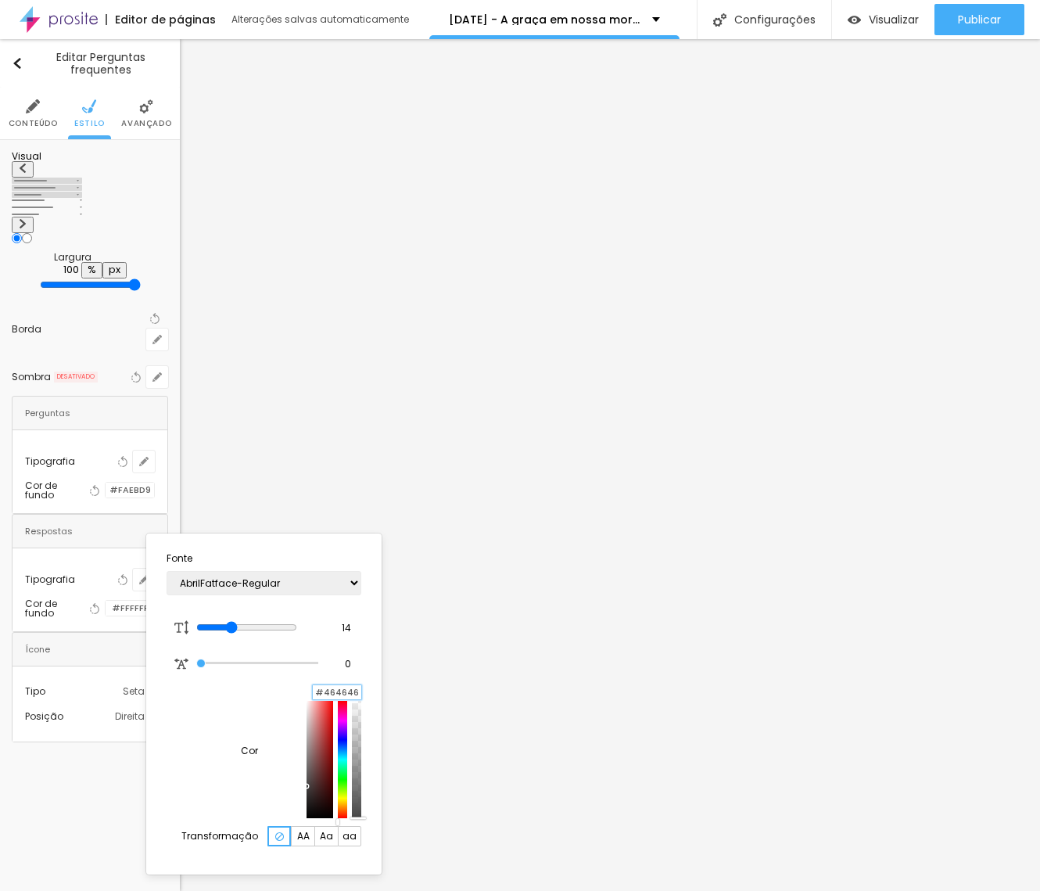
drag, startPoint x: 316, startPoint y: 690, endPoint x: 371, endPoint y: 690, distance: 55.5
click at [372, 690] on section "Fonte AbrilFatface-Regular Actor-Regular Alegreya AlegreyaBlack Alice Allan-Bol…" at bounding box center [263, 703] width 223 height 328
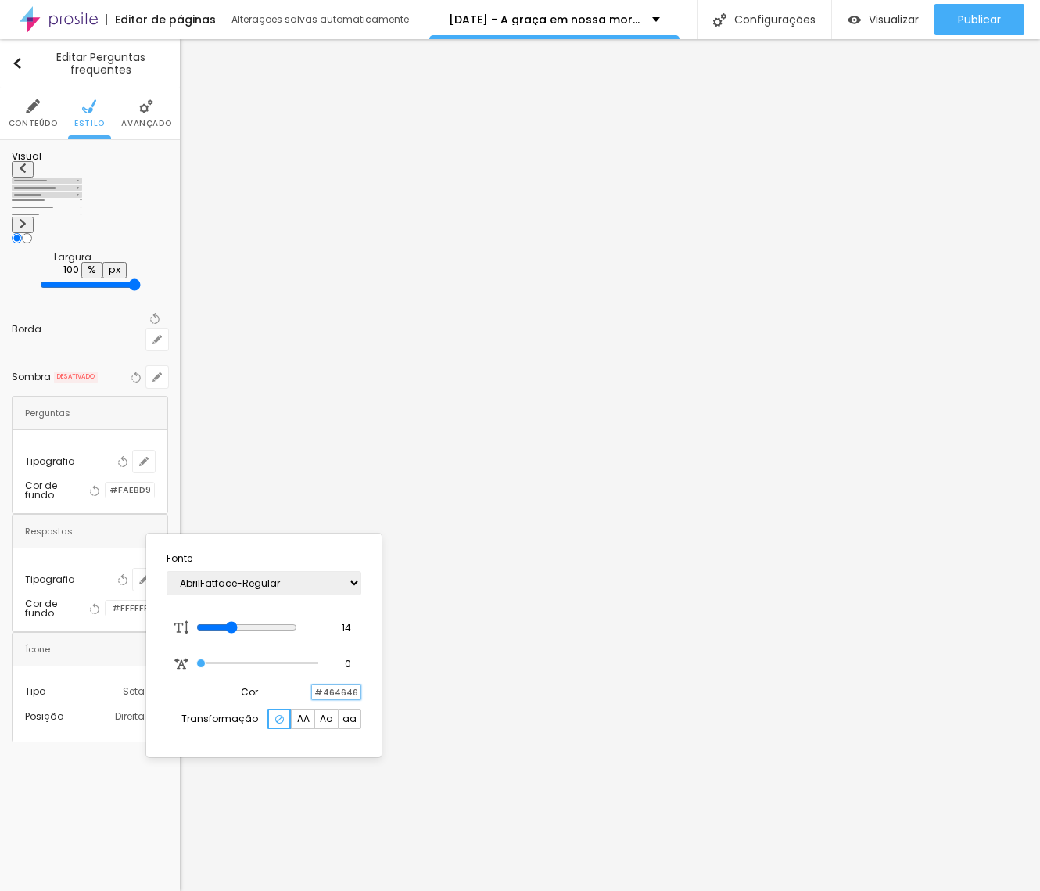
paste input "214427"
click at [410, 647] on div at bounding box center [520, 445] width 1040 height 891
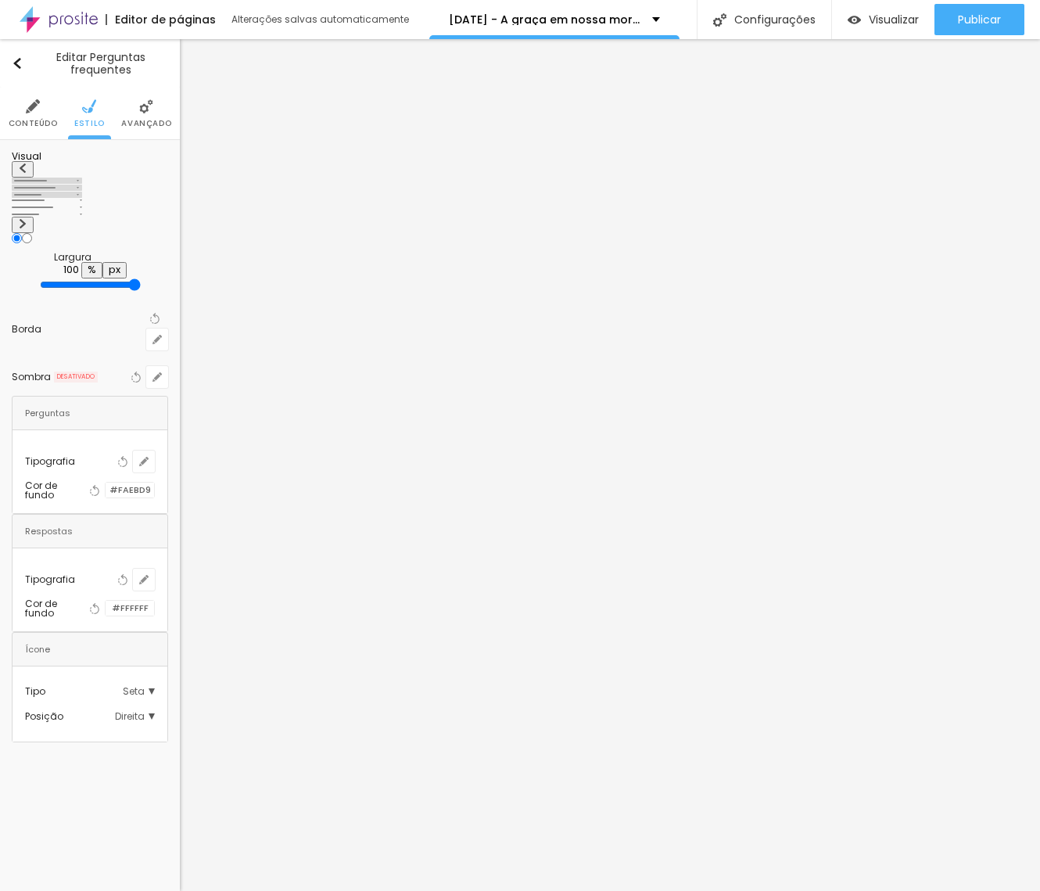
click at [36, 120] on span "Conteúdo" at bounding box center [33, 124] width 49 height 8
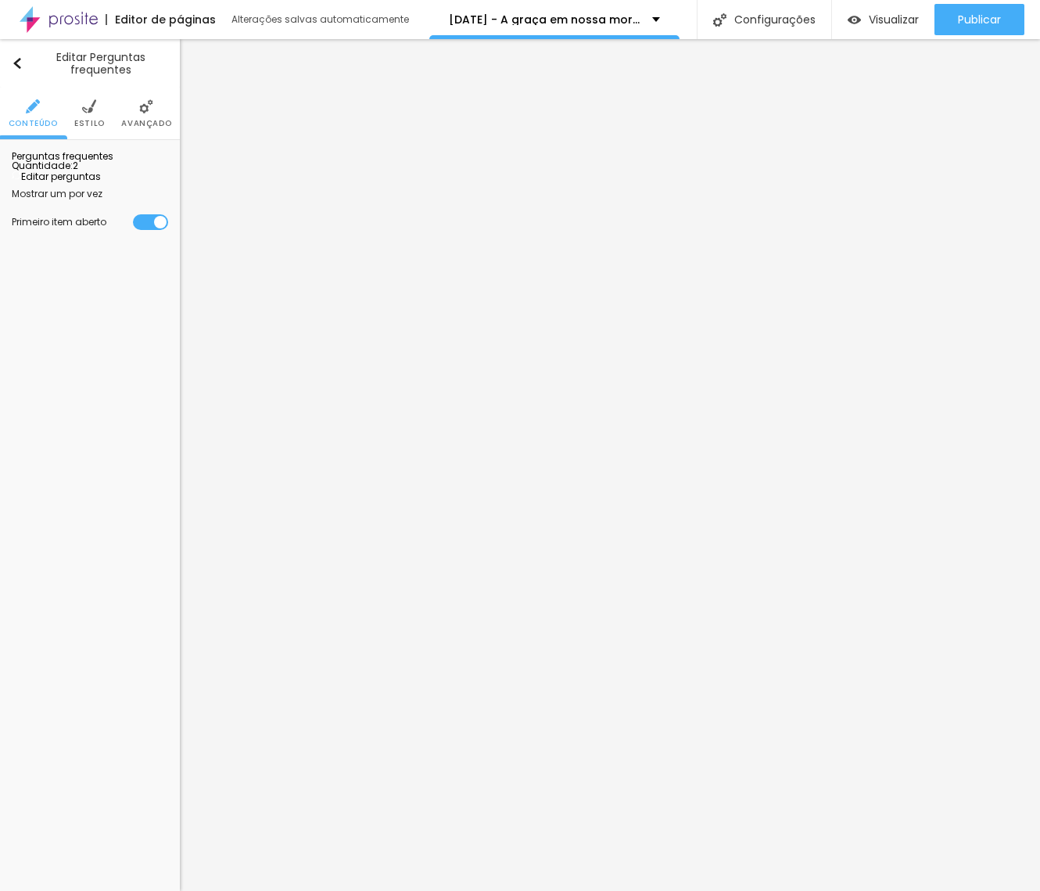
click at [94, 183] on span "Editar perguntas" at bounding box center [56, 176] width 89 height 13
drag, startPoint x: 471, startPoint y: 288, endPoint x: 334, endPoint y: 277, distance: 138.0
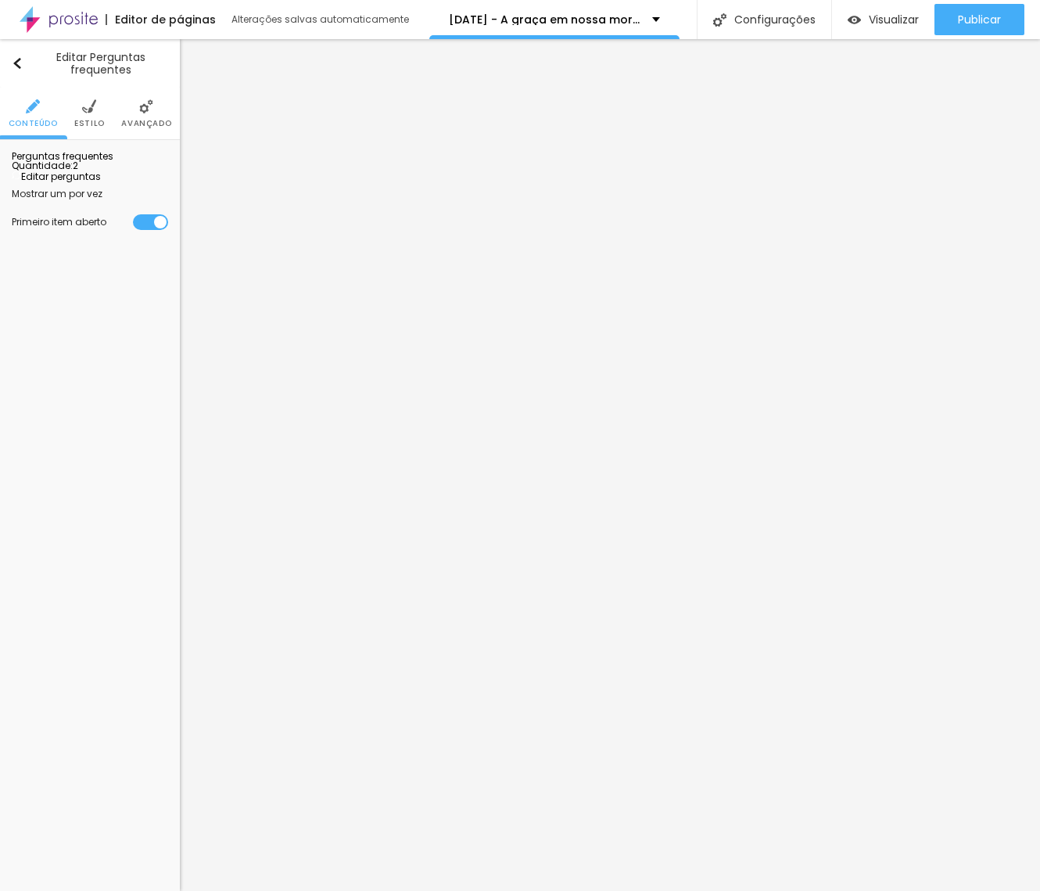
drag, startPoint x: 334, startPoint y: 428, endPoint x: 361, endPoint y: 428, distance: 27.4
drag, startPoint x: 444, startPoint y: 432, endPoint x: 471, endPoint y: 432, distance: 27.4
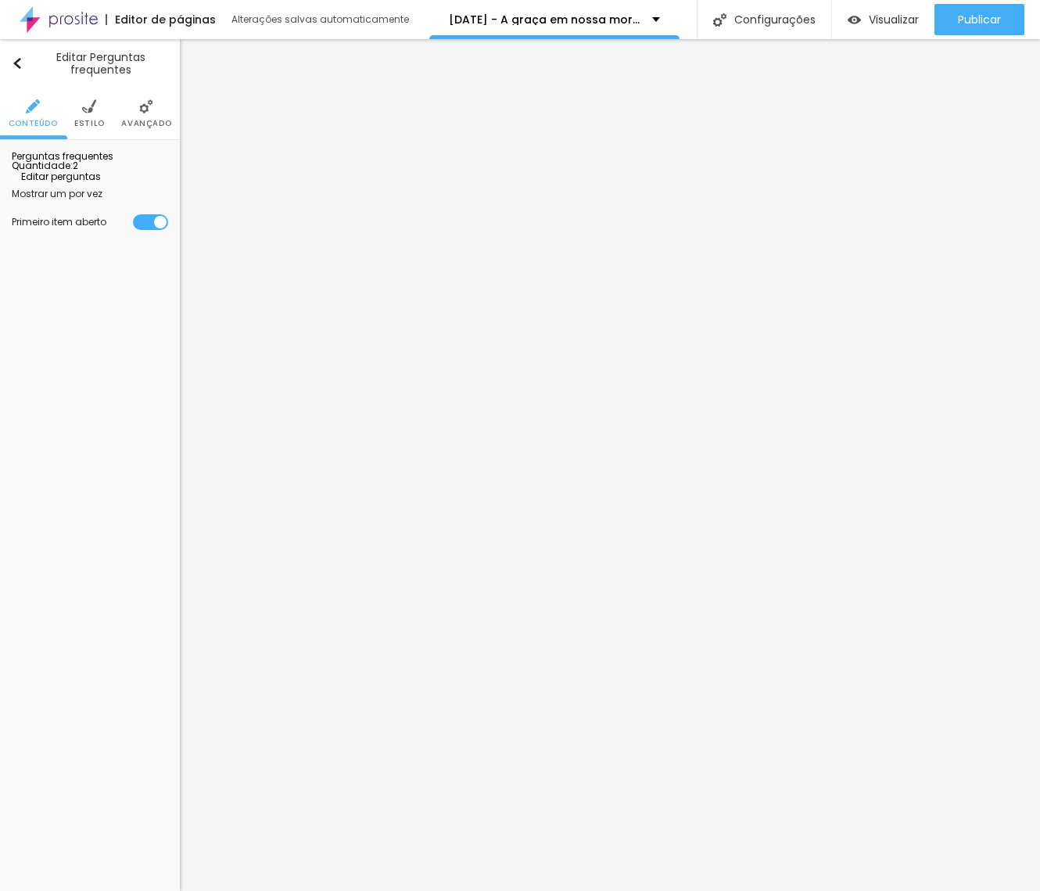
drag, startPoint x: 341, startPoint y: 452, endPoint x: 352, endPoint y: 450, distance: 11.1
drag, startPoint x: 602, startPoint y: 451, endPoint x: 755, endPoint y: 451, distance: 153.2
drag, startPoint x: 335, startPoint y: 431, endPoint x: 700, endPoint y: 433, distance: 365.1
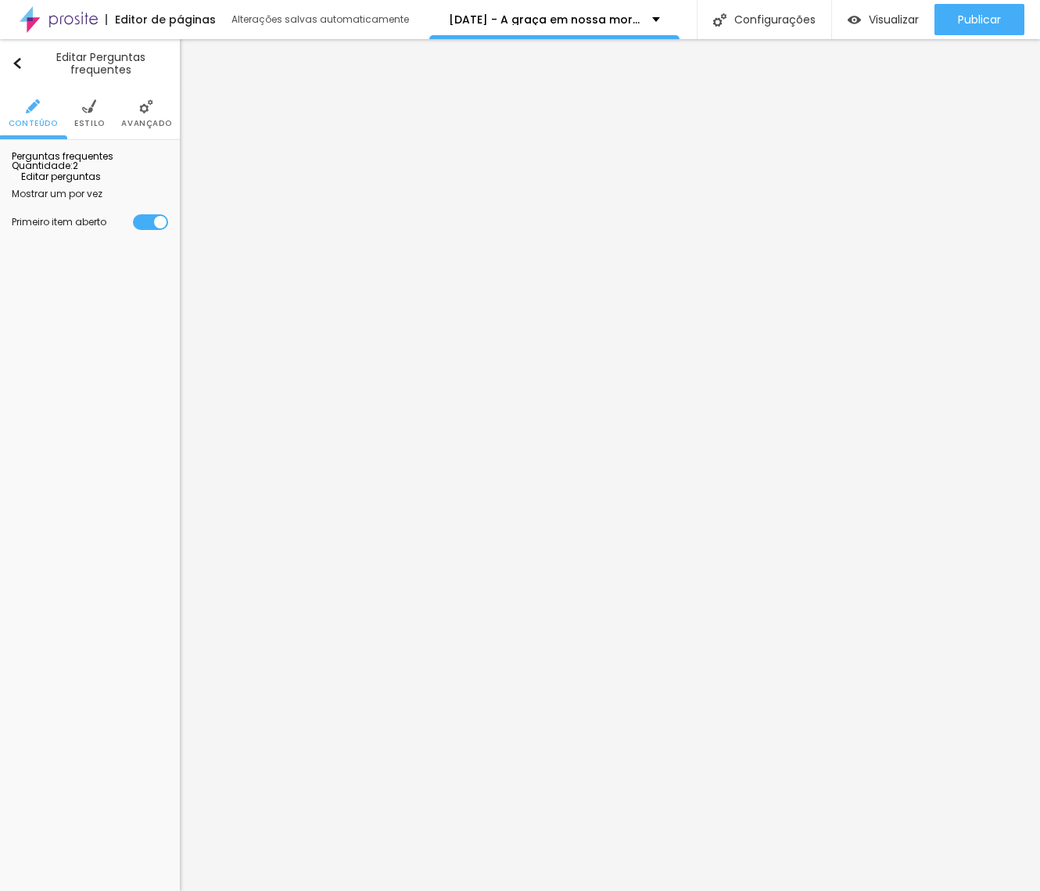
drag, startPoint x: 341, startPoint y: 396, endPoint x: 370, endPoint y: 410, distance: 32.2
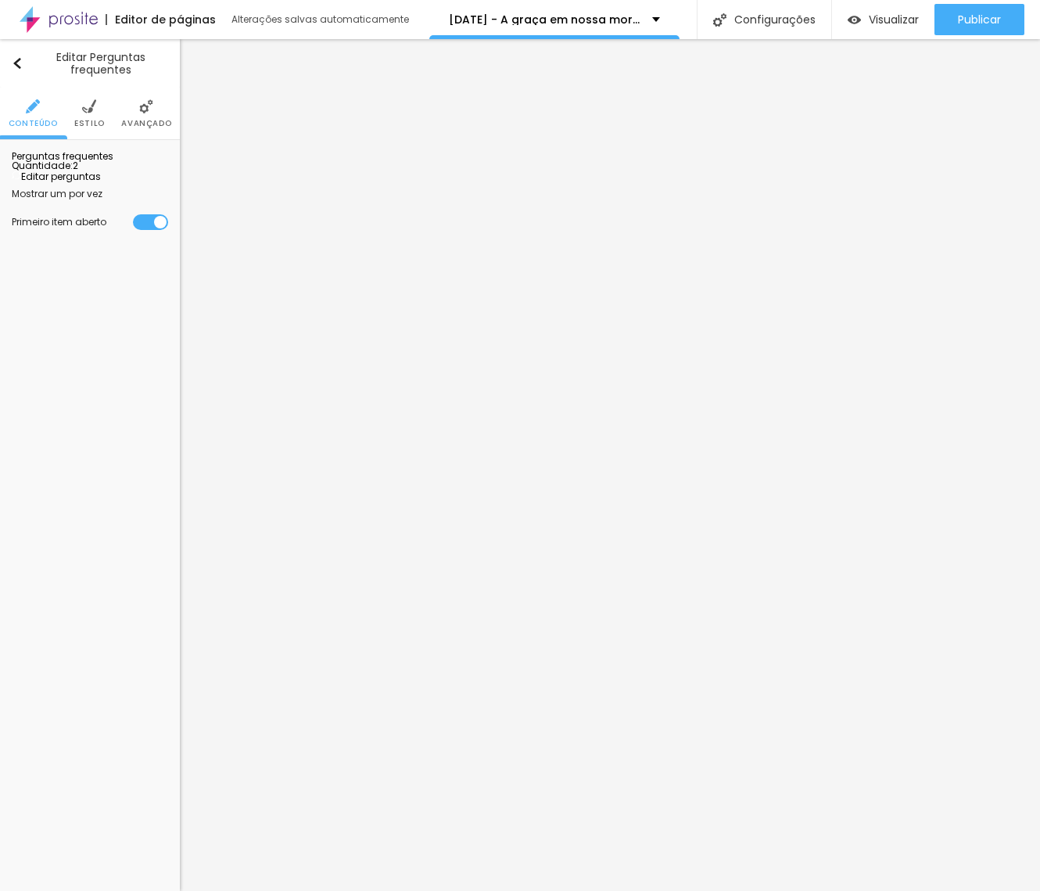
drag, startPoint x: 472, startPoint y: 429, endPoint x: 533, endPoint y: 429, distance: 61.0
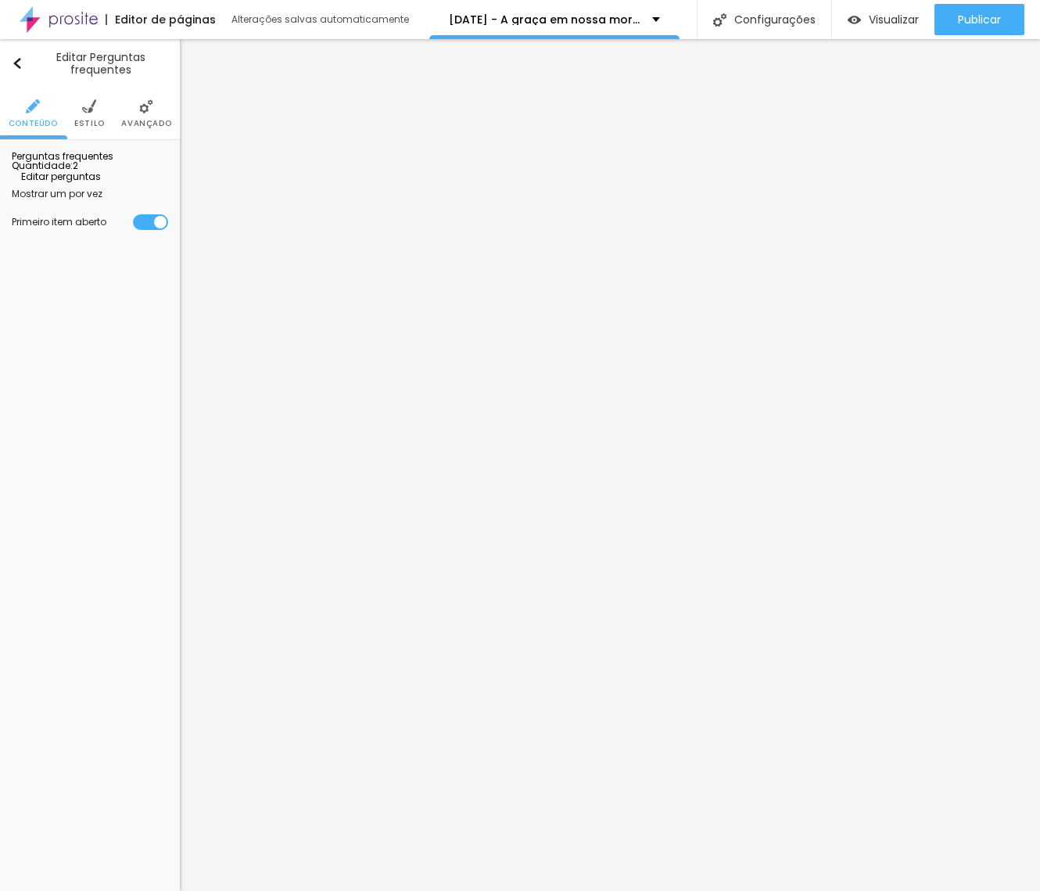
drag, startPoint x: 346, startPoint y: 278, endPoint x: 512, endPoint y: 264, distance: 166.3
drag, startPoint x: 498, startPoint y: 287, endPoint x: 320, endPoint y: 267, distance: 179.3
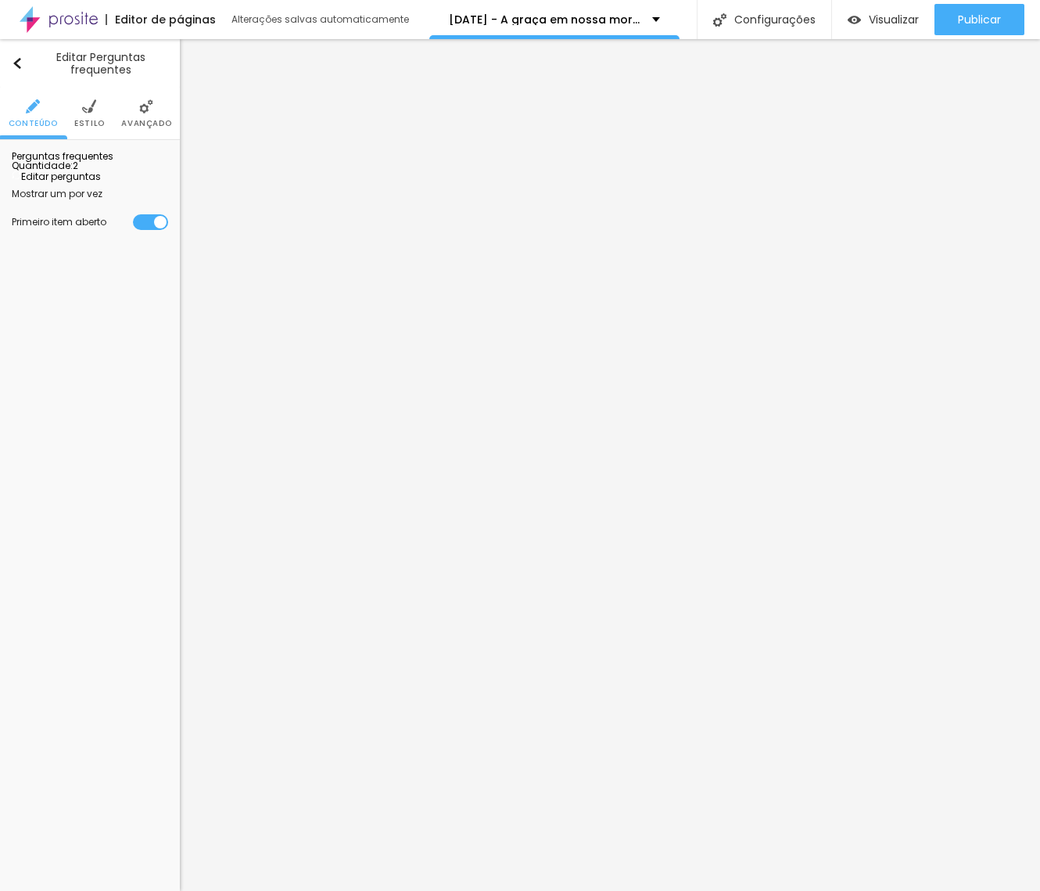
drag, startPoint x: 331, startPoint y: 447, endPoint x: 379, endPoint y: 450, distance: 48.5
drag, startPoint x: 342, startPoint y: 449, endPoint x: 357, endPoint y: 450, distance: 15.7
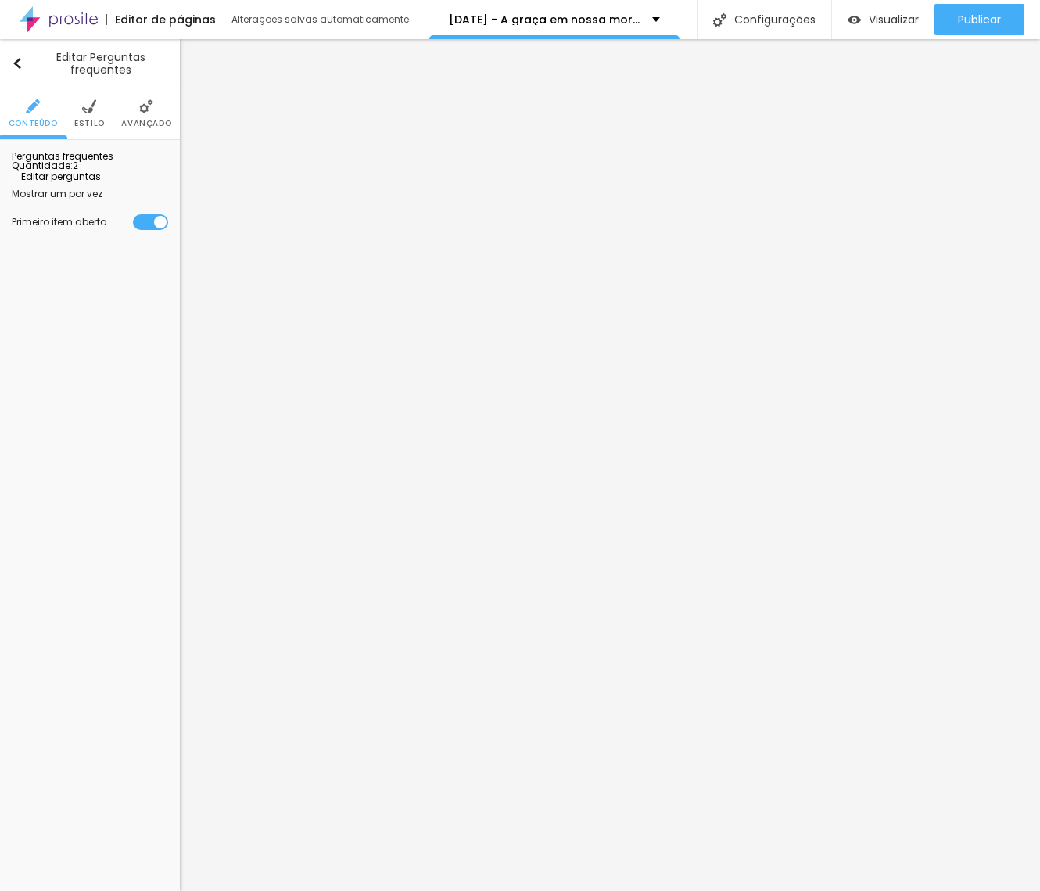
click at [81, 120] on span "Estilo" at bounding box center [89, 124] width 30 height 8
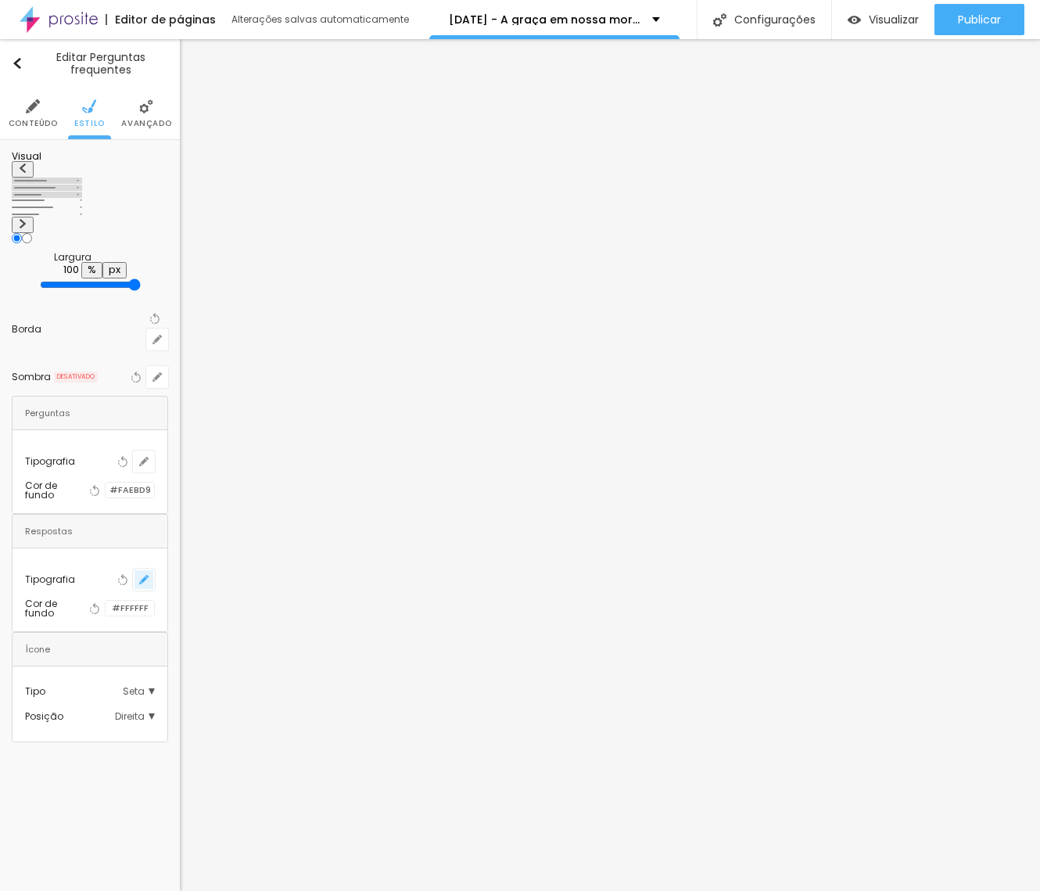
click at [152, 568] on button "button" at bounding box center [144, 579] width 22 height 22
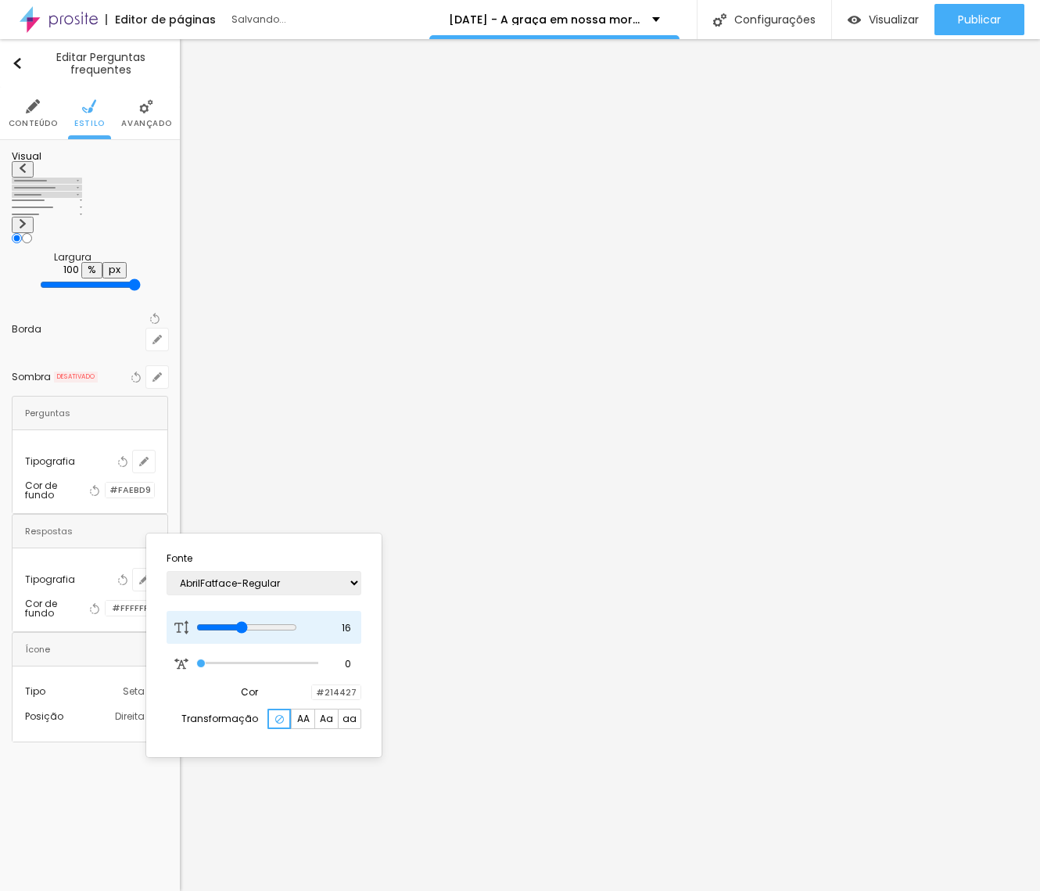
drag, startPoint x: 239, startPoint y: 622, endPoint x: 248, endPoint y: 623, distance: 8.6
click at [248, 624] on input "range" at bounding box center [246, 627] width 101 height 13
click at [466, 608] on div at bounding box center [520, 445] width 1040 height 891
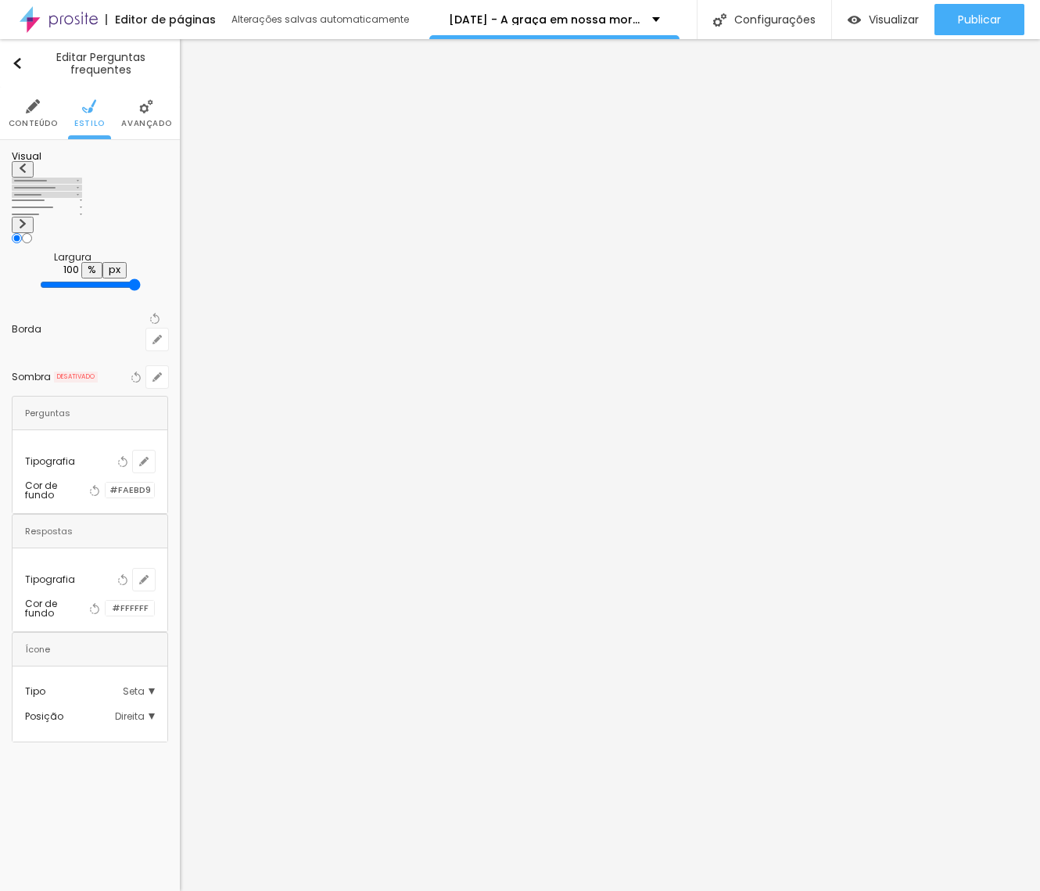
click at [32, 113] on img at bounding box center [33, 106] width 14 height 14
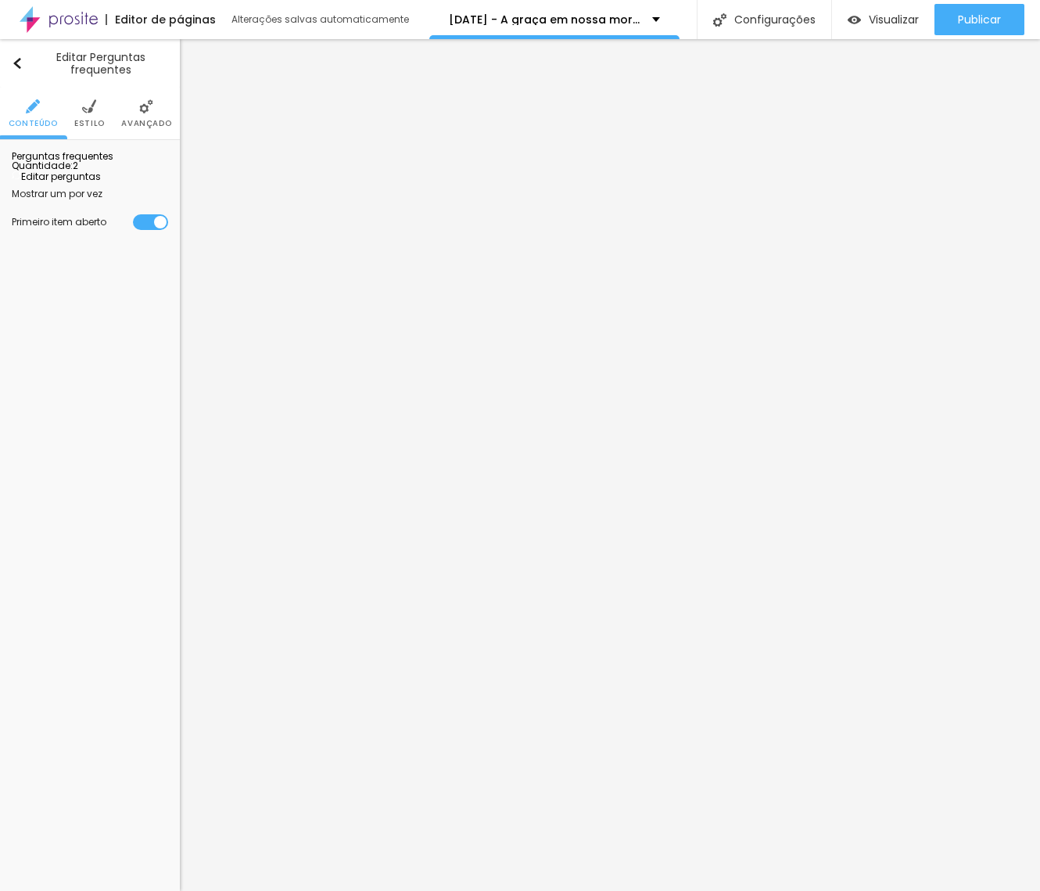
click at [99, 183] on span "Editar perguntas" at bounding box center [56, 176] width 89 height 13
drag, startPoint x: 334, startPoint y: 281, endPoint x: 477, endPoint y: 288, distance: 143.2
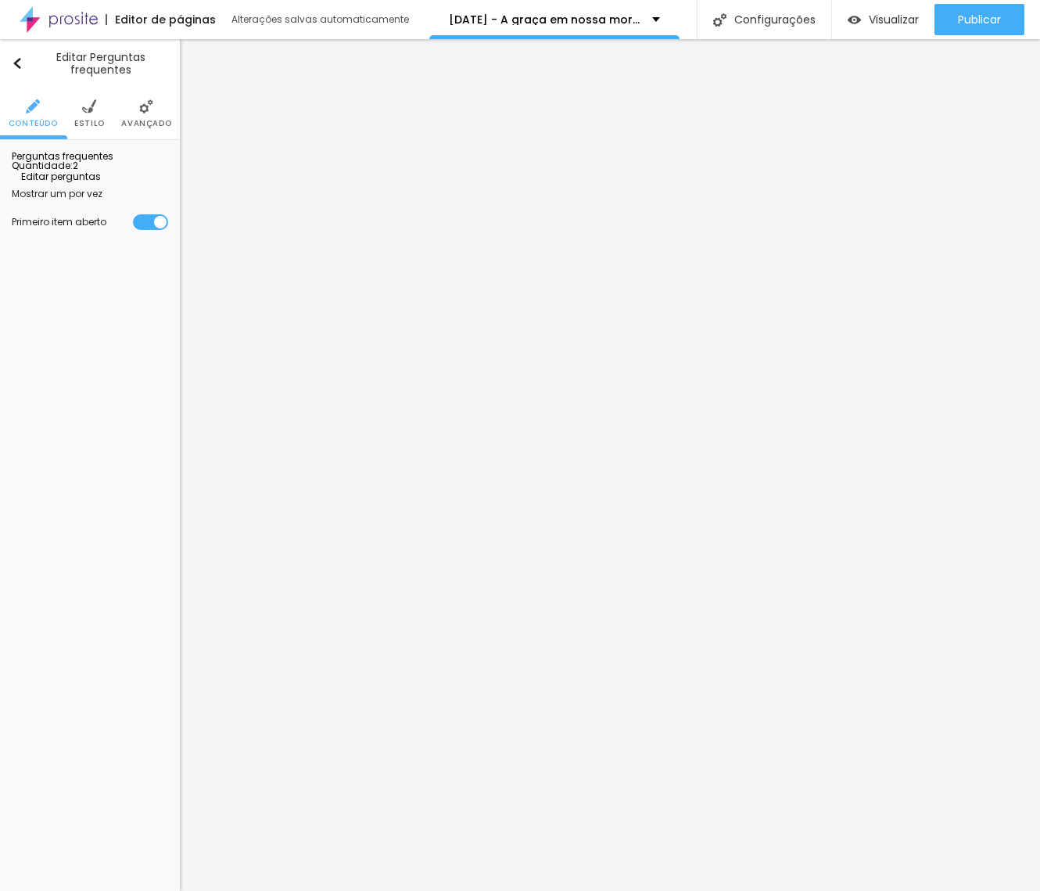
drag, startPoint x: 400, startPoint y: 429, endPoint x: 313, endPoint y: 428, distance: 86.8
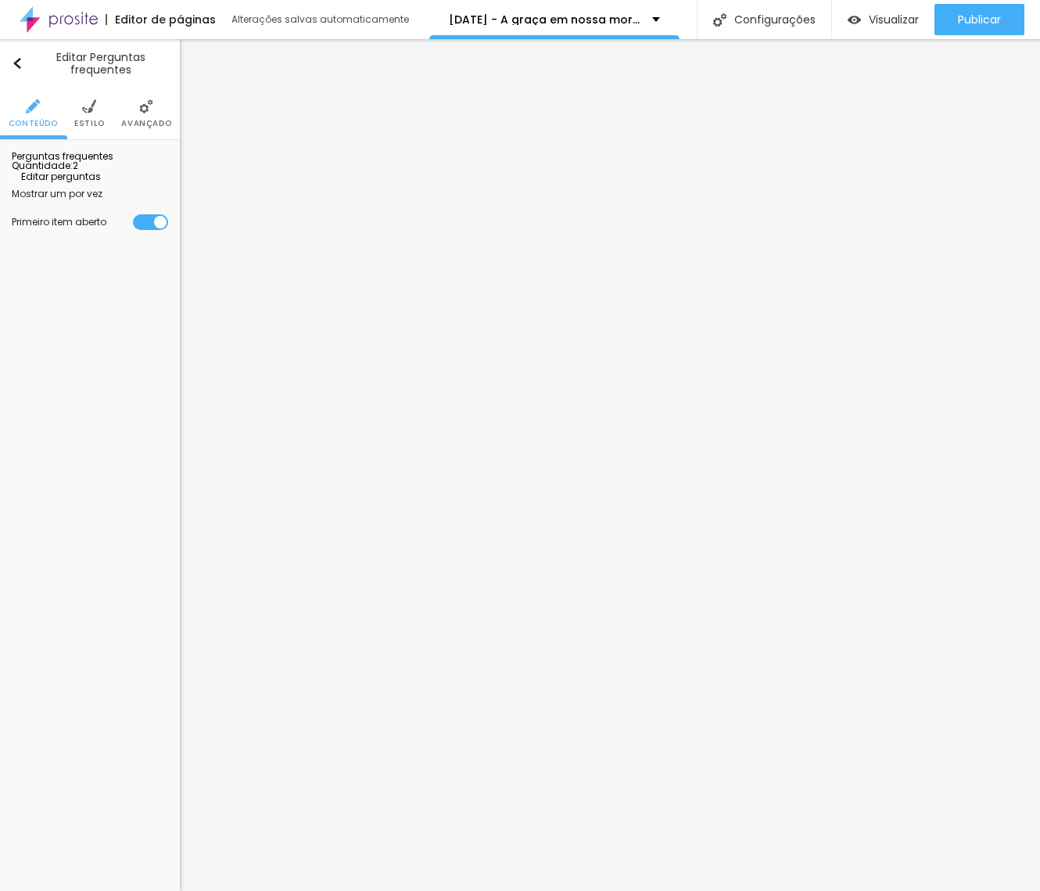
drag, startPoint x: 450, startPoint y: 430, endPoint x: 461, endPoint y: 429, distance: 11.0
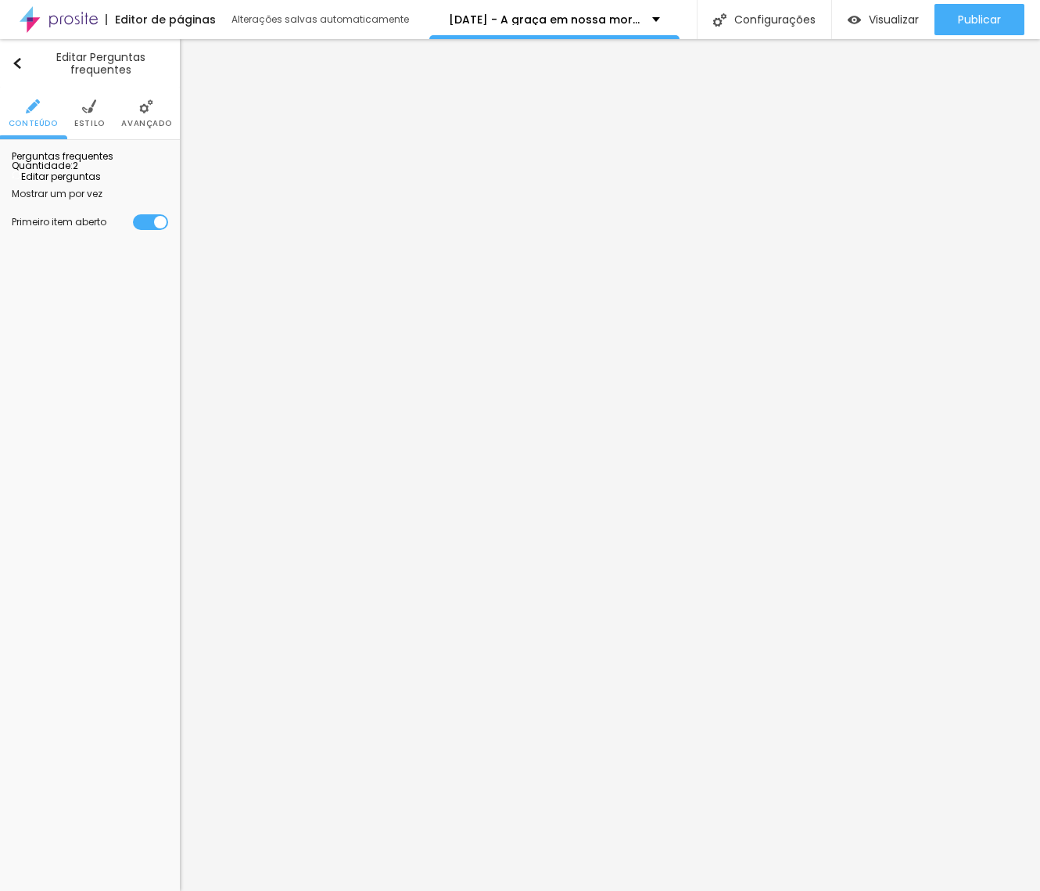
drag, startPoint x: 677, startPoint y: 509, endPoint x: 328, endPoint y: 462, distance: 352.6
drag, startPoint x: 331, startPoint y: 465, endPoint x: 735, endPoint y: 512, distance: 406.9
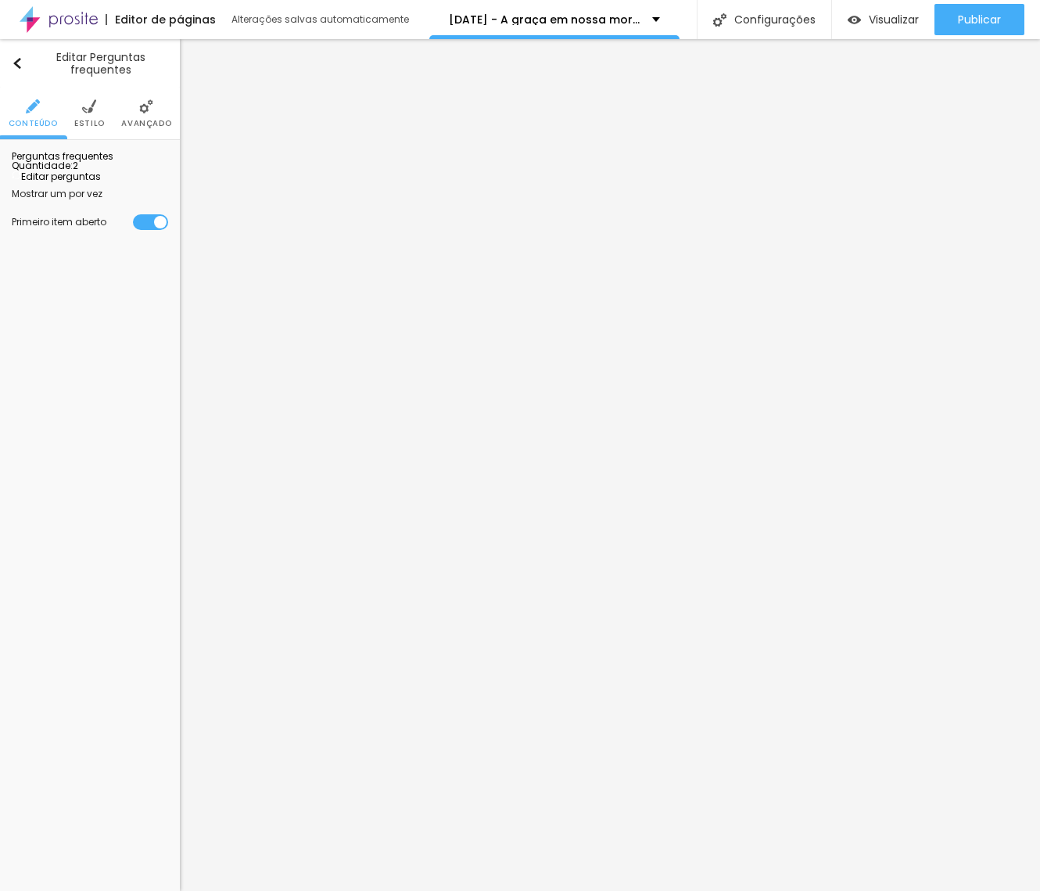
copy div "Fotos adicionais: 20,00 cada *Em caso de cancelamento ou desistência, compra NÃ…"
drag, startPoint x: 680, startPoint y: 509, endPoint x: 684, endPoint y: 452, distance: 57.2
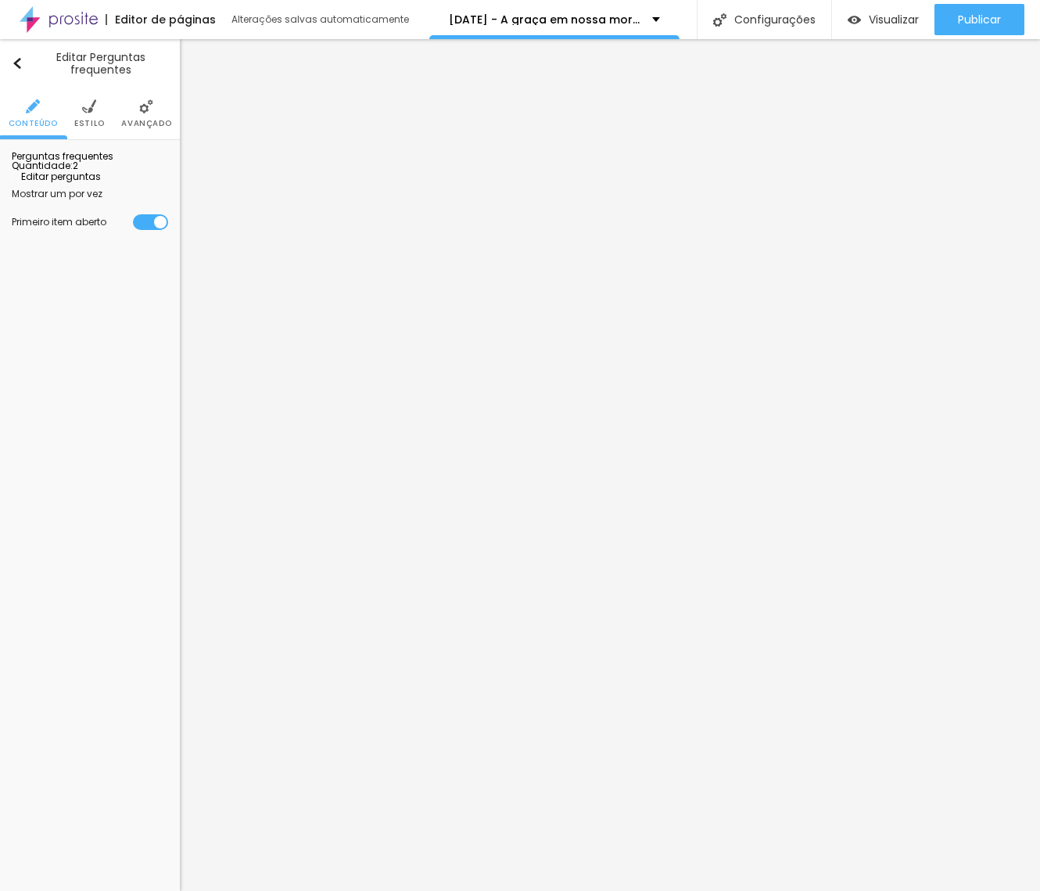
drag, startPoint x: 202, startPoint y: 229, endPoint x: 221, endPoint y: 250, distance: 28.8
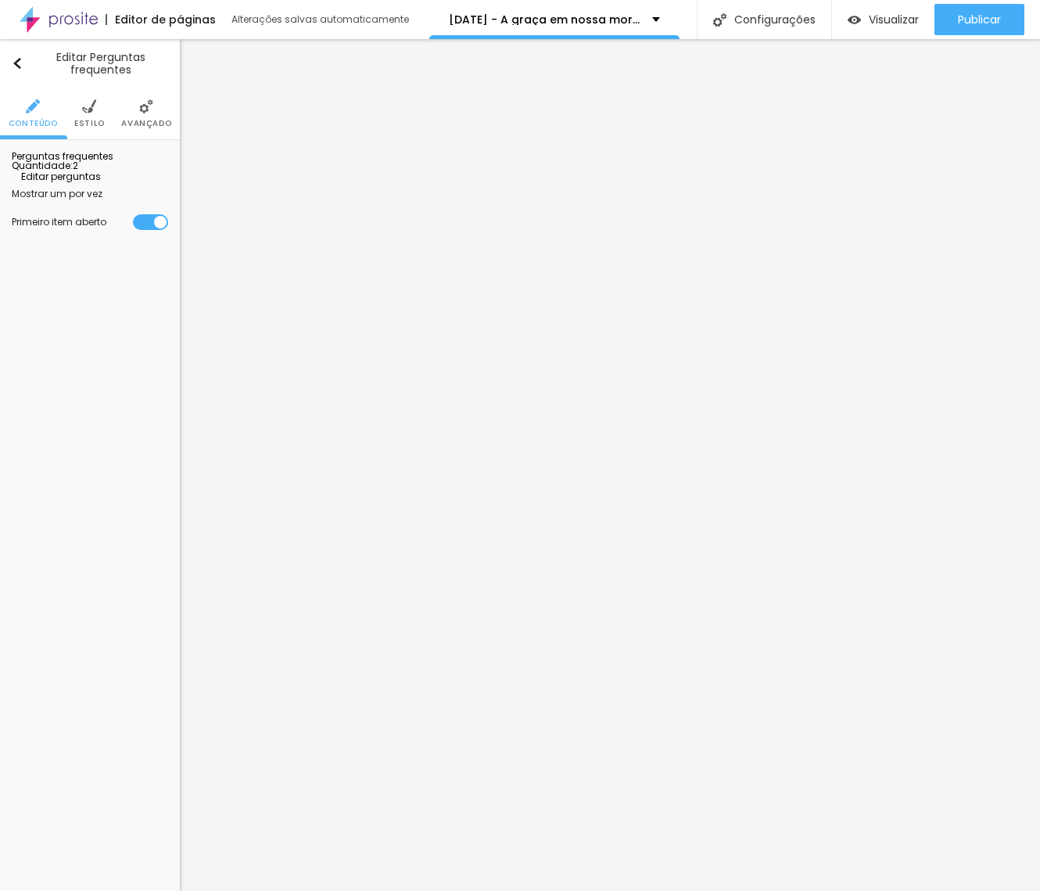
drag, startPoint x: 478, startPoint y: 440, endPoint x: 313, endPoint y: 423, distance: 165.9
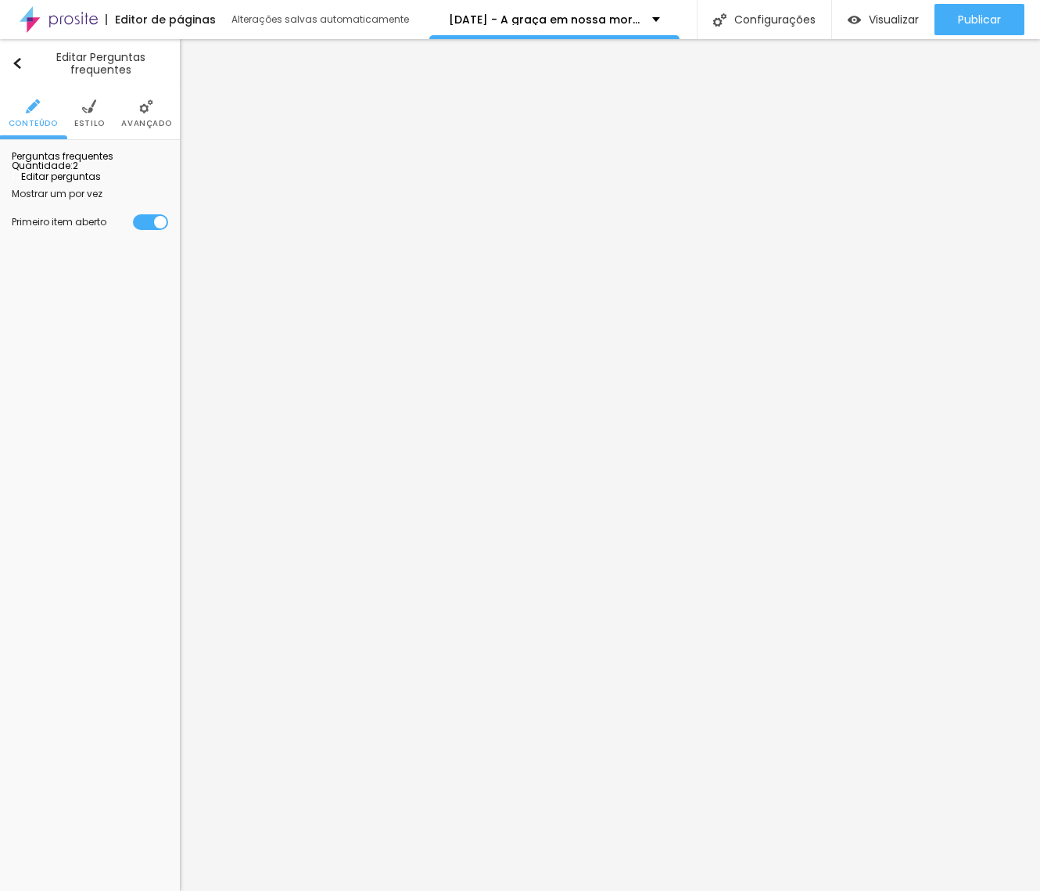
drag, startPoint x: 493, startPoint y: 288, endPoint x: 346, endPoint y: 271, distance: 147.2
click at [94, 183] on span "Editar perguntas" at bounding box center [56, 176] width 89 height 13
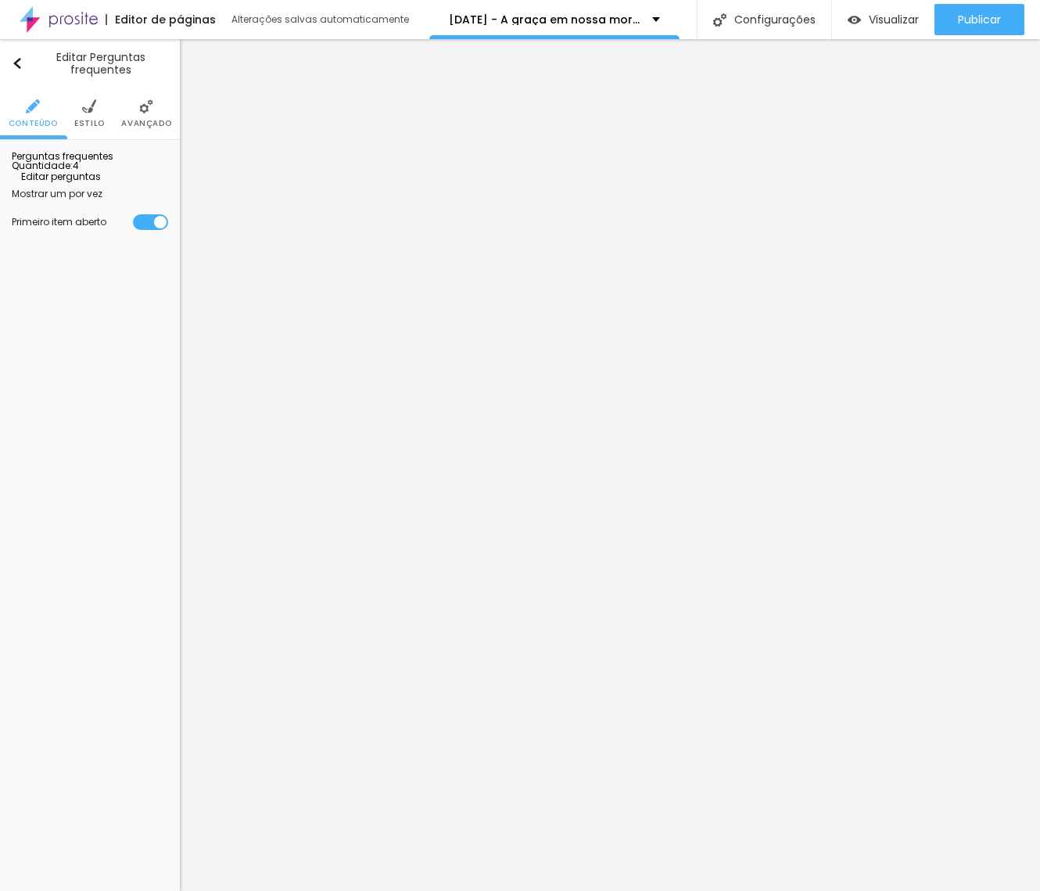
drag, startPoint x: 329, startPoint y: 280, endPoint x: 424, endPoint y: 259, distance: 96.9
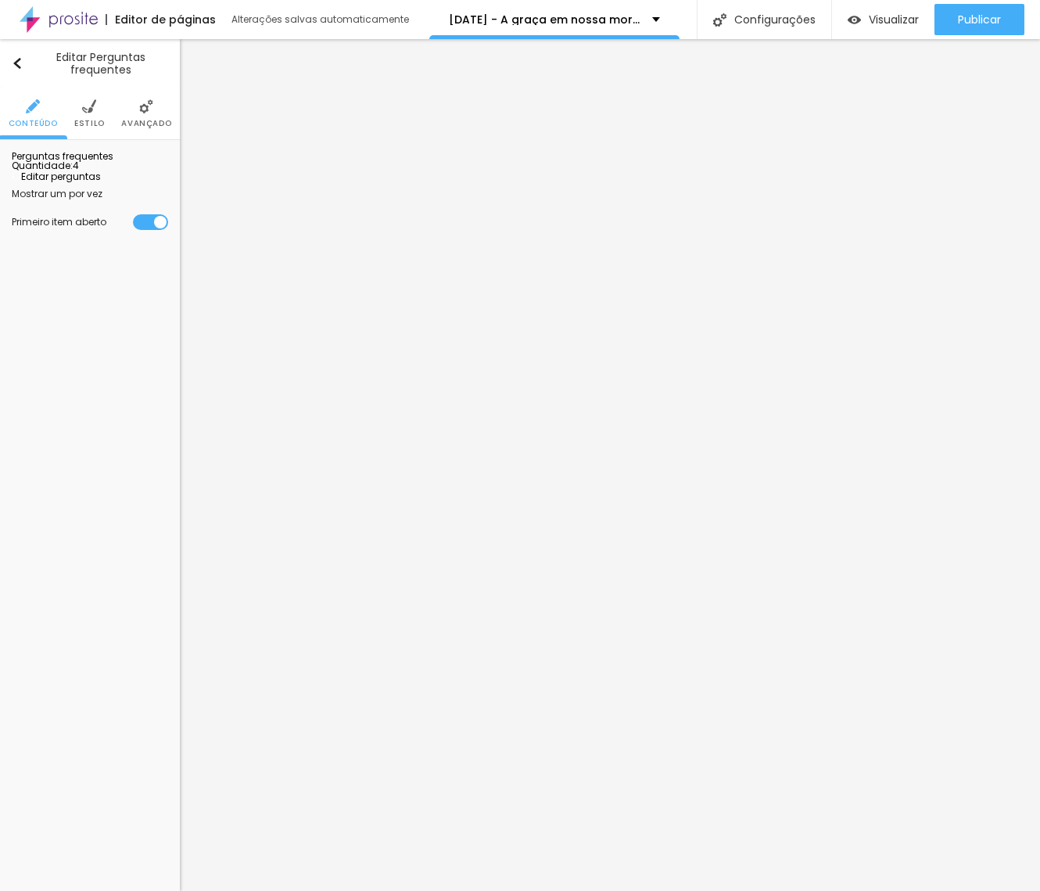
drag, startPoint x: 327, startPoint y: 429, endPoint x: 622, endPoint y: 427, distance: 295.5
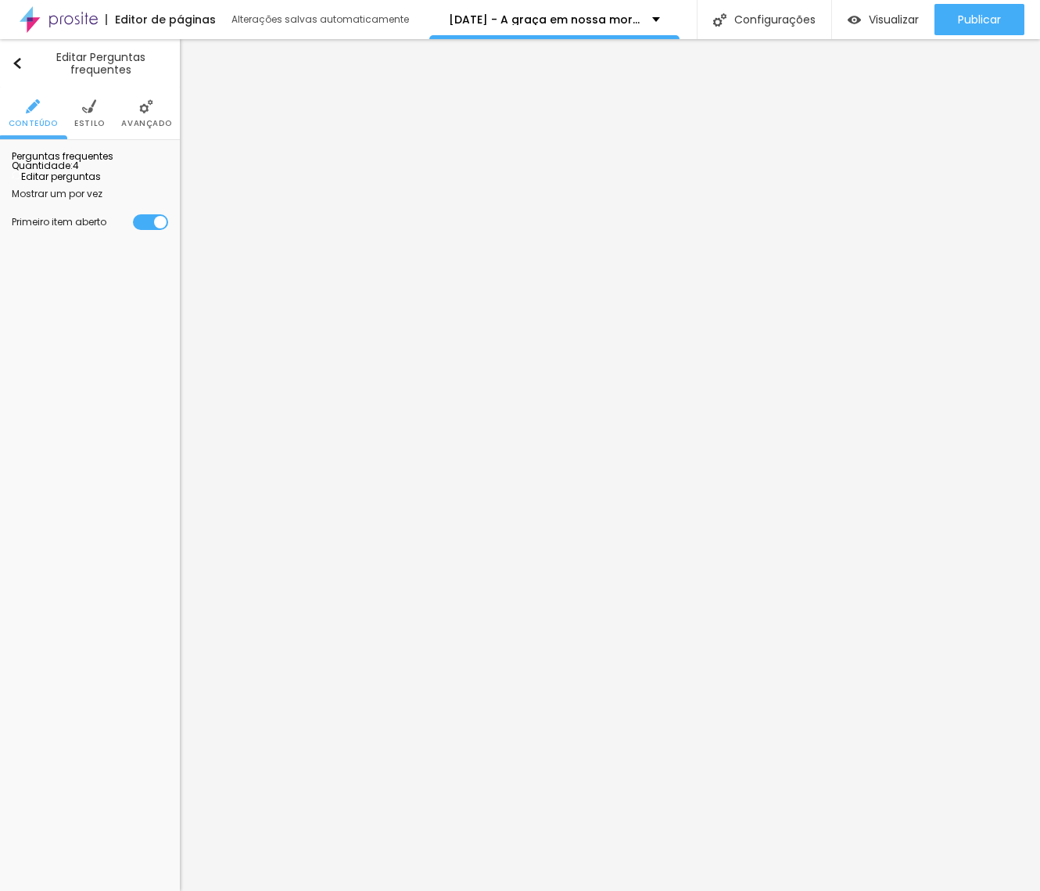
drag, startPoint x: 594, startPoint y: 452, endPoint x: 614, endPoint y: 448, distance: 19.9
drag, startPoint x: 615, startPoint y: 428, endPoint x: 315, endPoint y: 428, distance: 299.4
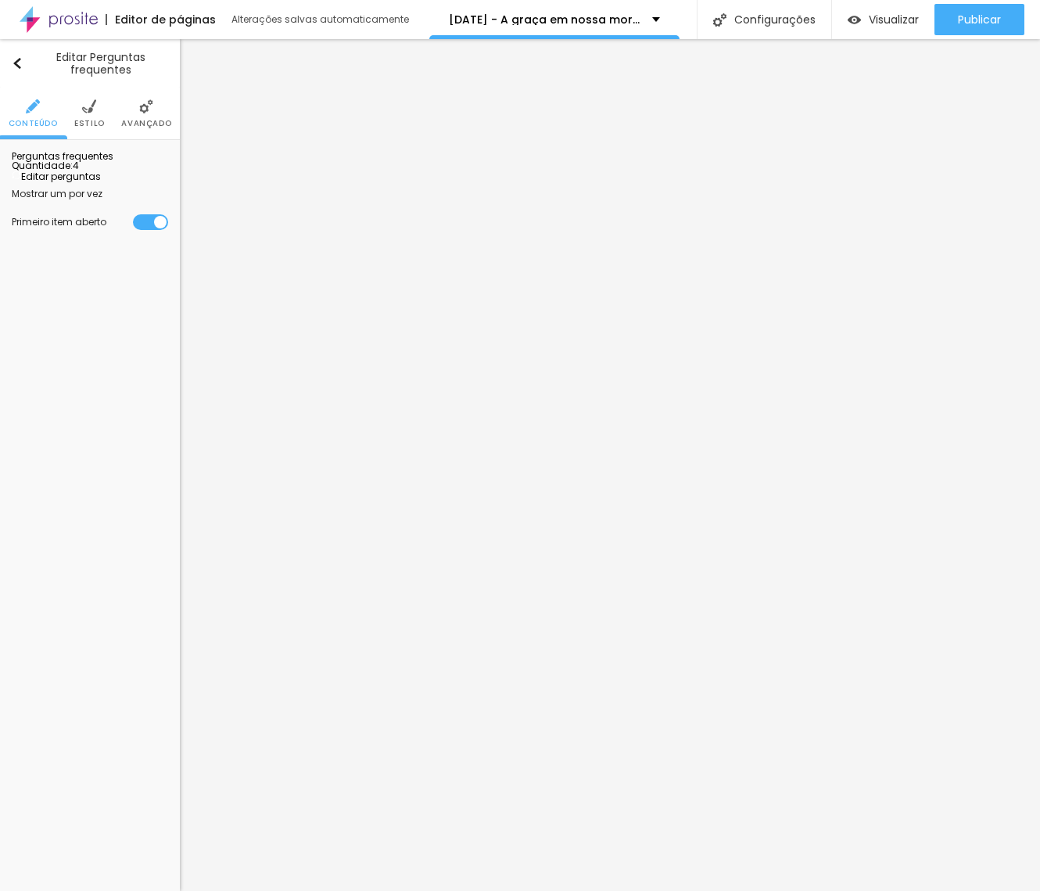
drag, startPoint x: 598, startPoint y: 422, endPoint x: 613, endPoint y: 426, distance: 15.4
drag, startPoint x: 639, startPoint y: 470, endPoint x: 300, endPoint y: 445, distance: 339.5
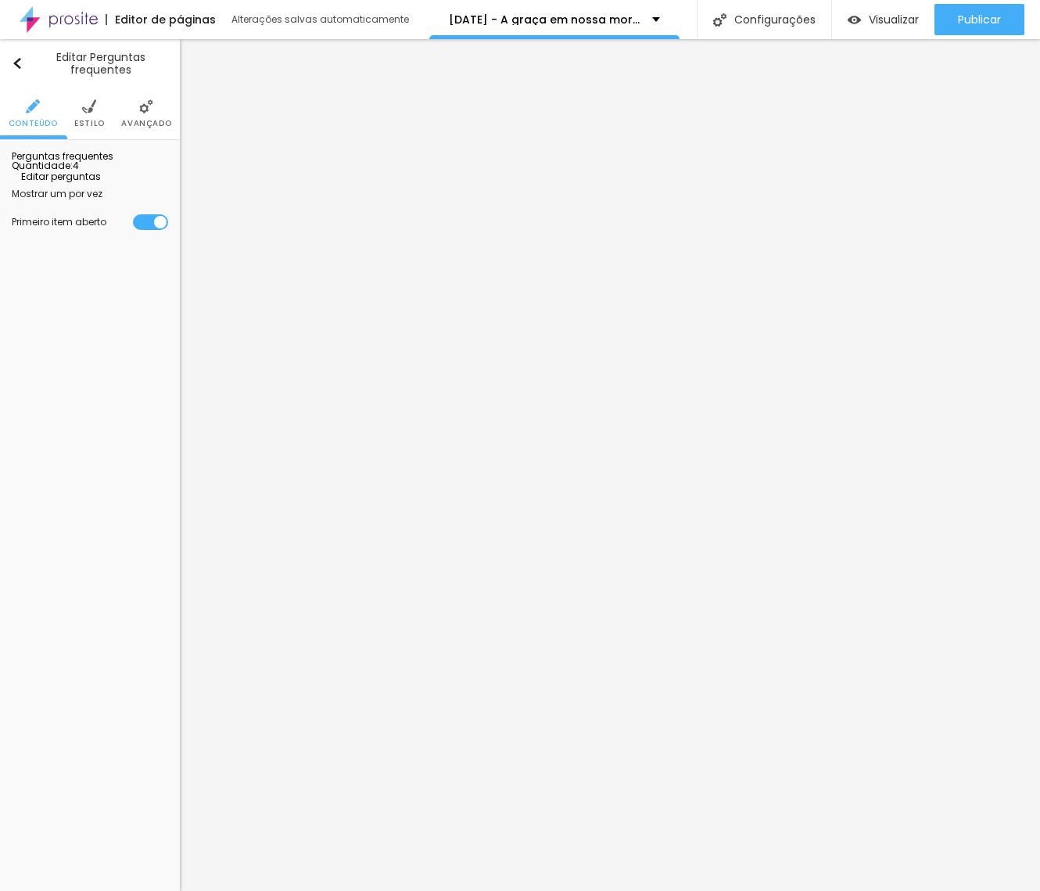
copy div "*Em caso de cancelamento ou desistência, compra NÃO REEMBOLSÁVEL. *Para troca d…"
drag, startPoint x: 845, startPoint y: 450, endPoint x: 888, endPoint y: 449, distance: 43.0
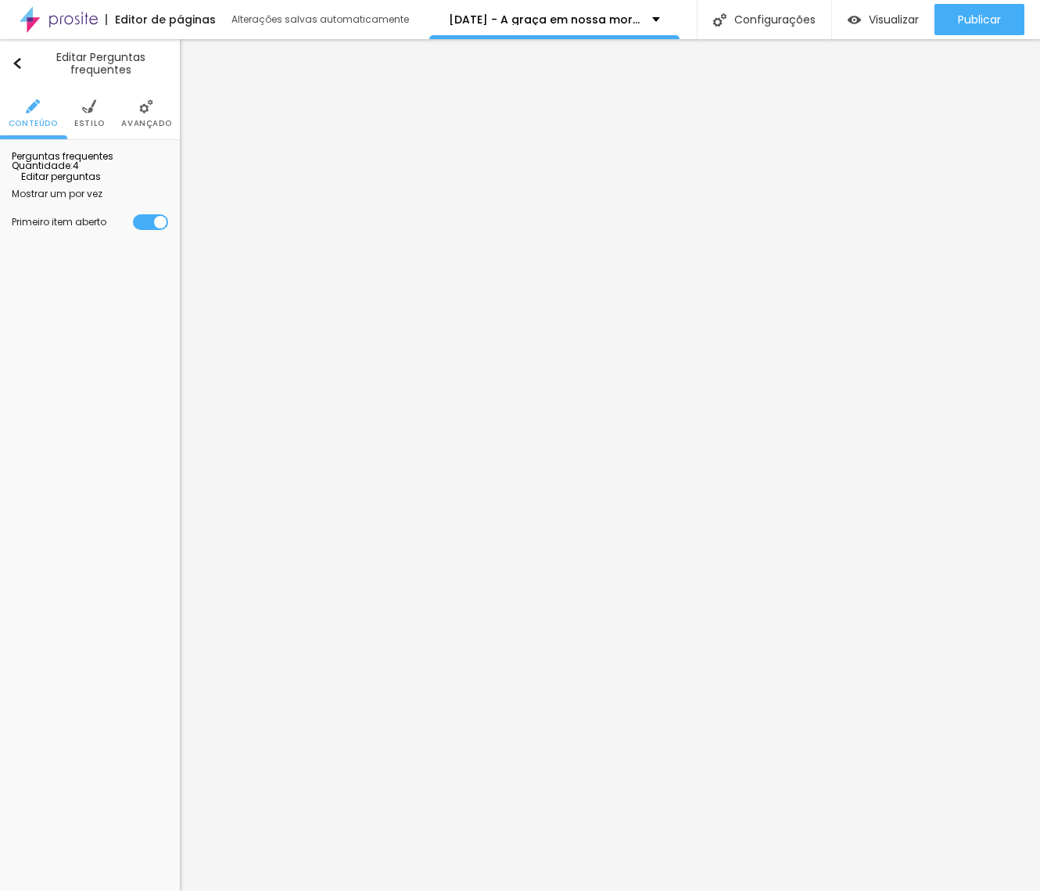
drag, startPoint x: 428, startPoint y: 449, endPoint x: 504, endPoint y: 427, distance: 79.7
drag, startPoint x: 504, startPoint y: 427, endPoint x: 294, endPoint y: 418, distance: 210.5
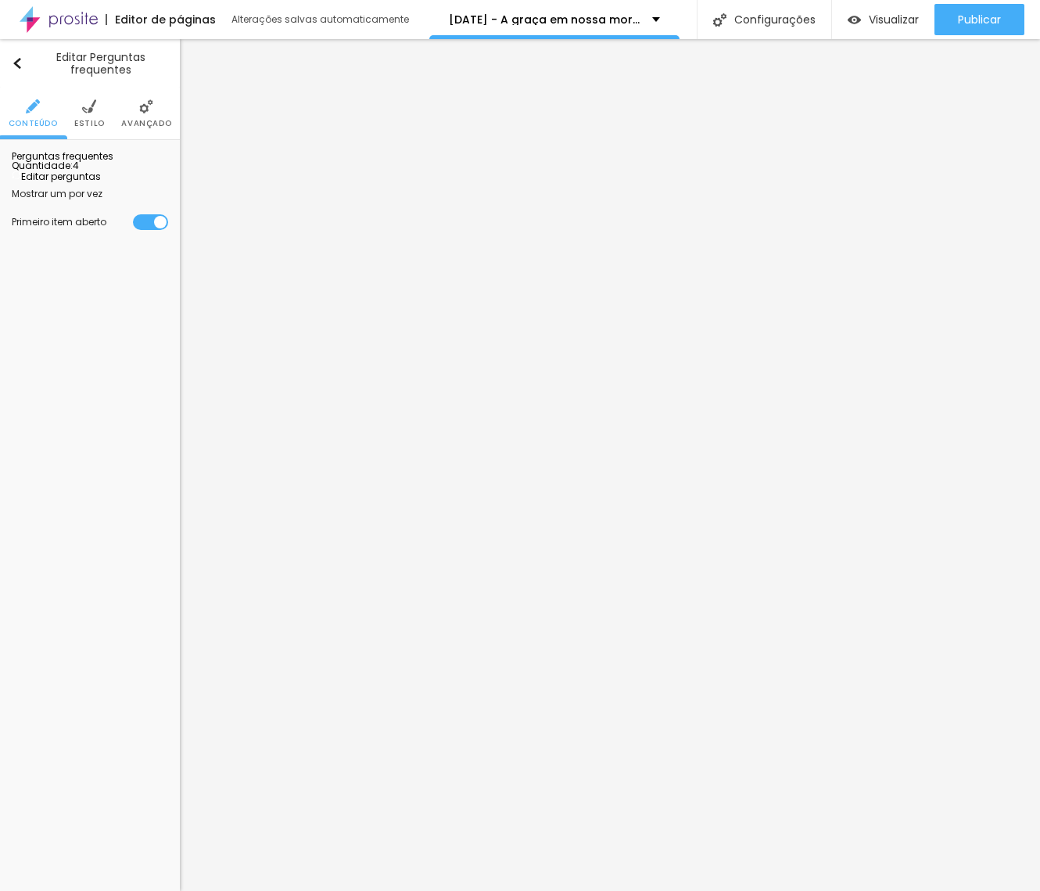
drag, startPoint x: 471, startPoint y: 276, endPoint x: 274, endPoint y: 269, distance: 197.1
drag, startPoint x: 331, startPoint y: 278, endPoint x: 642, endPoint y: 276, distance: 310.4
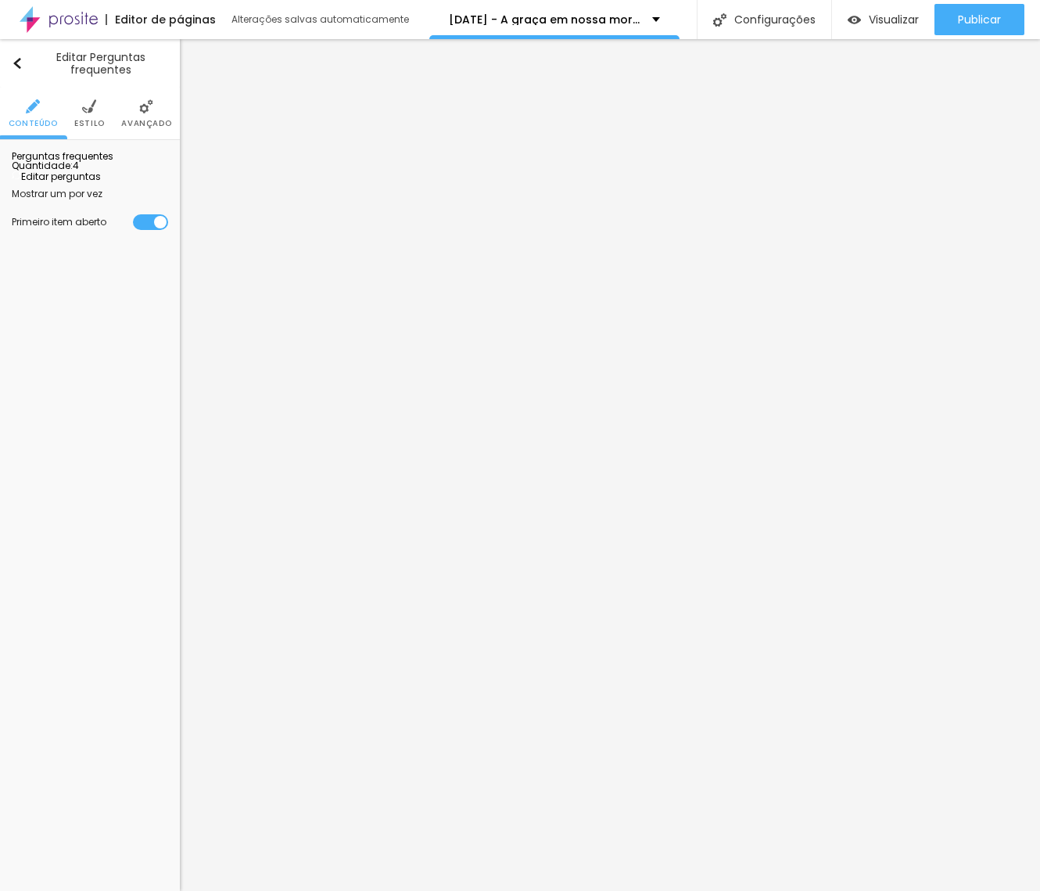
drag, startPoint x: 331, startPoint y: 446, endPoint x: 764, endPoint y: 446, distance: 433.1
copy p "*Em caso de cancelamento ou desistência, compra NÃO REEMBOLSÁVEL."
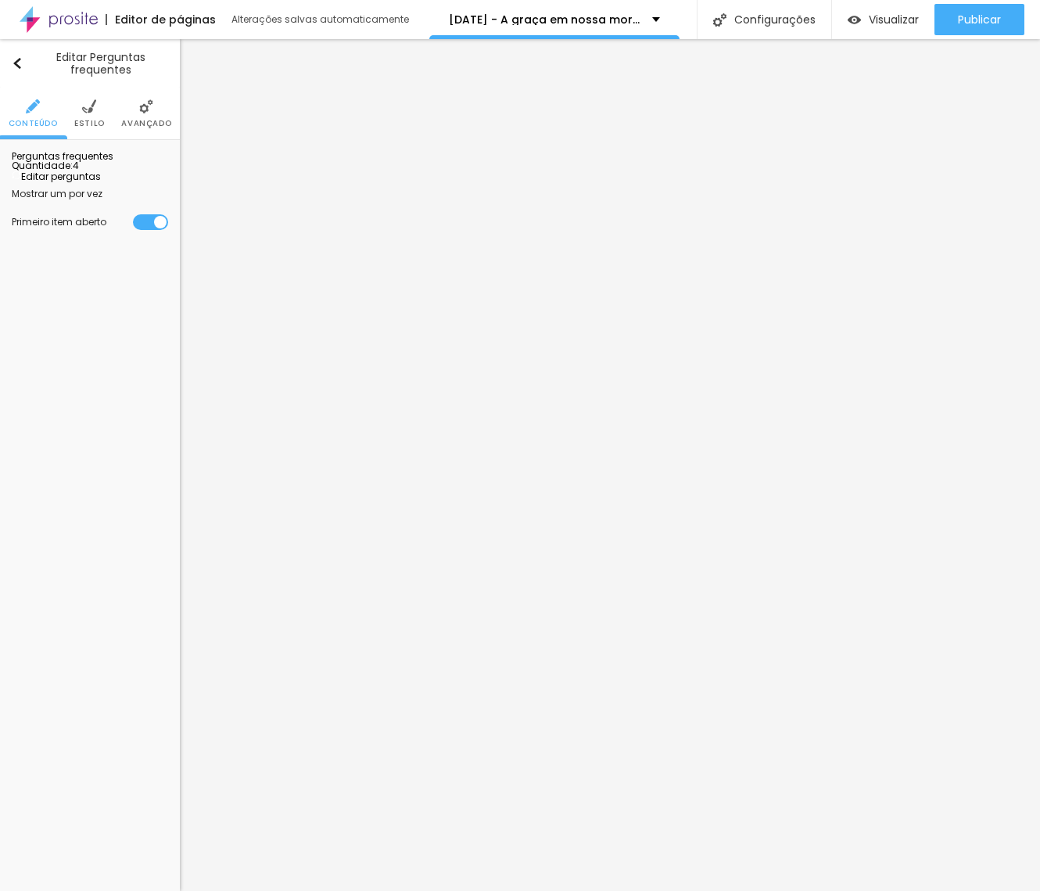
drag, startPoint x: 463, startPoint y: 448, endPoint x: 465, endPoint y: 432, distance: 16.6
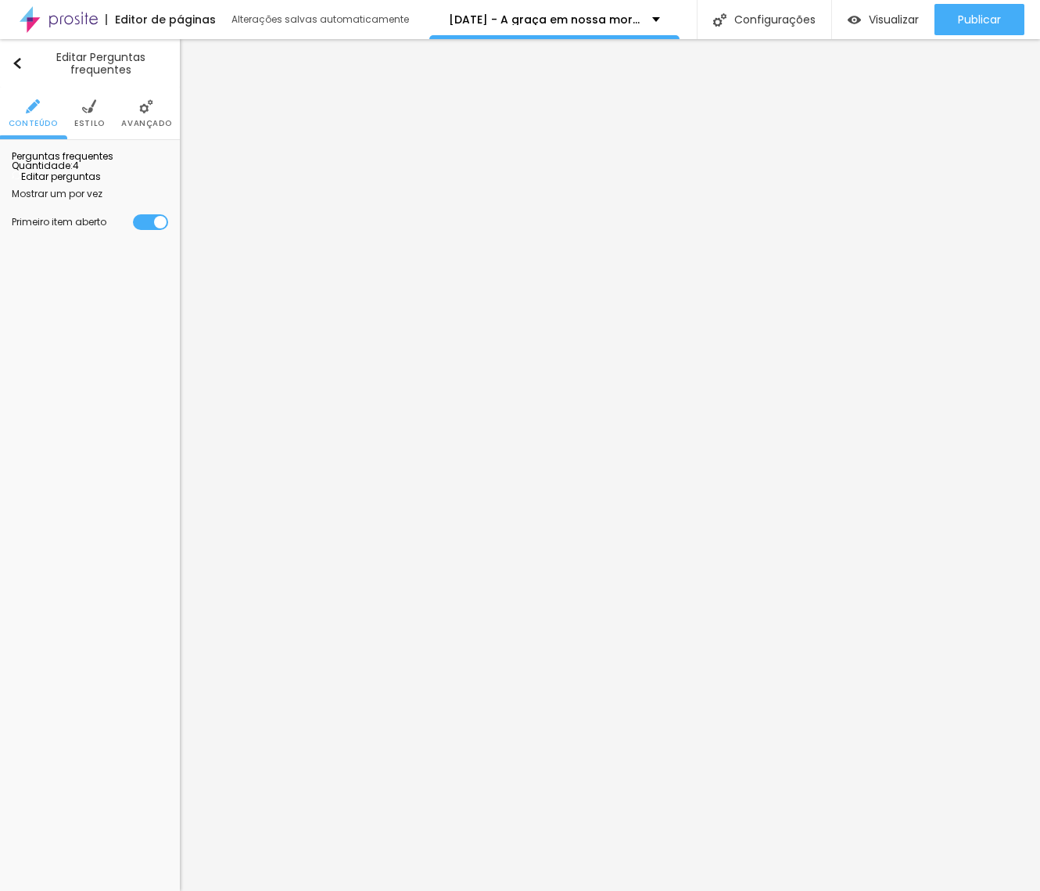
drag, startPoint x: 392, startPoint y: 428, endPoint x: 464, endPoint y: 425, distance: 72.0
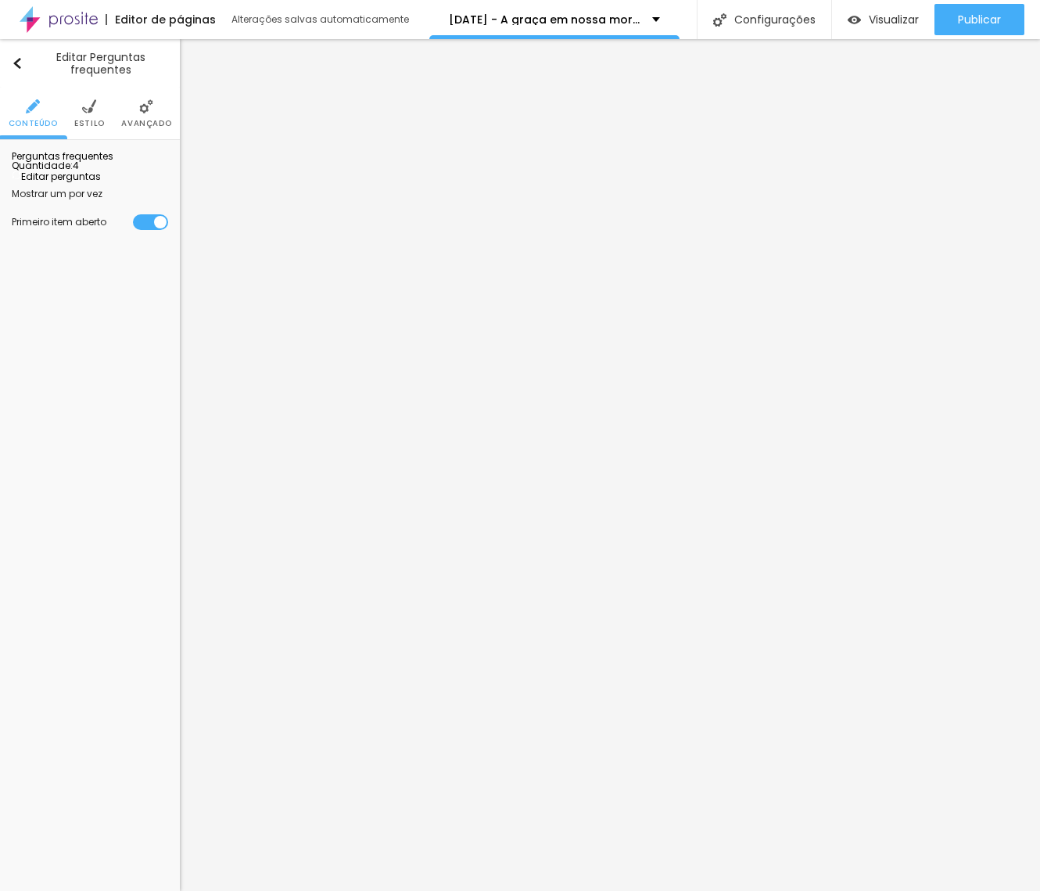
drag, startPoint x: 337, startPoint y: 444, endPoint x: 366, endPoint y: 444, distance: 28.9
drag, startPoint x: 429, startPoint y: 444, endPoint x: 580, endPoint y: 447, distance: 150.9
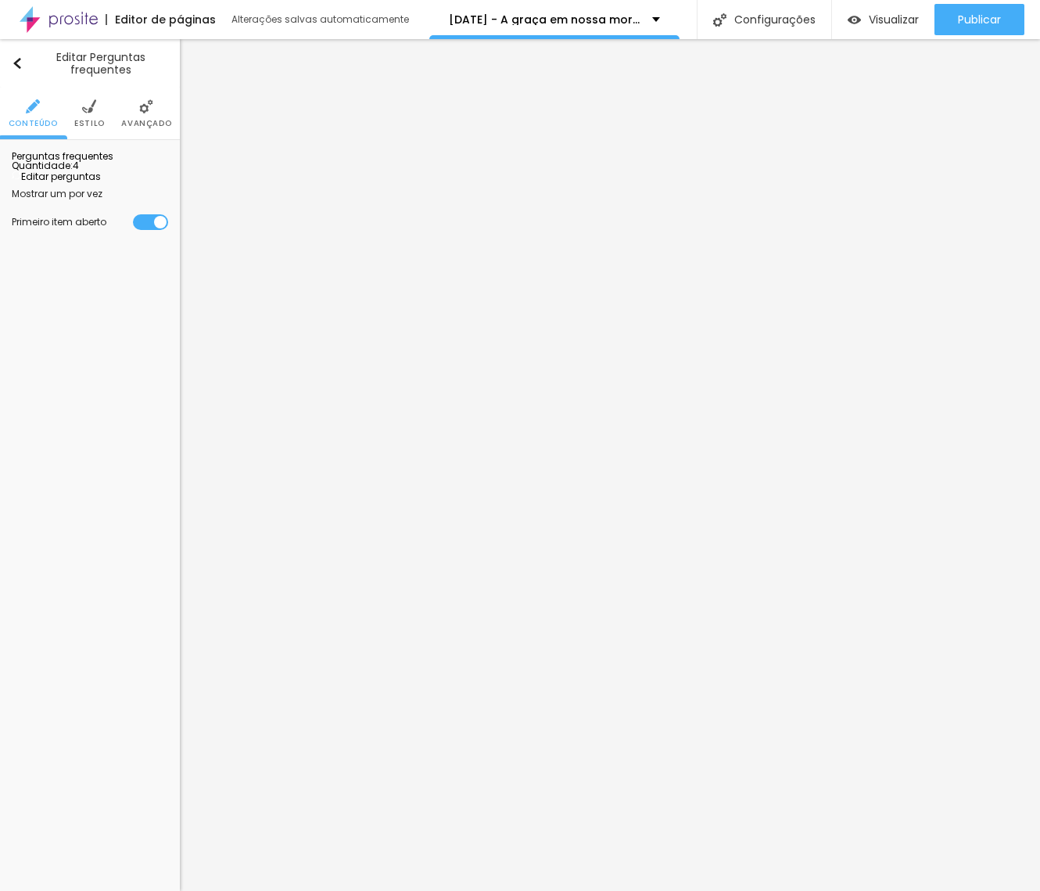
copy li "Exceto"
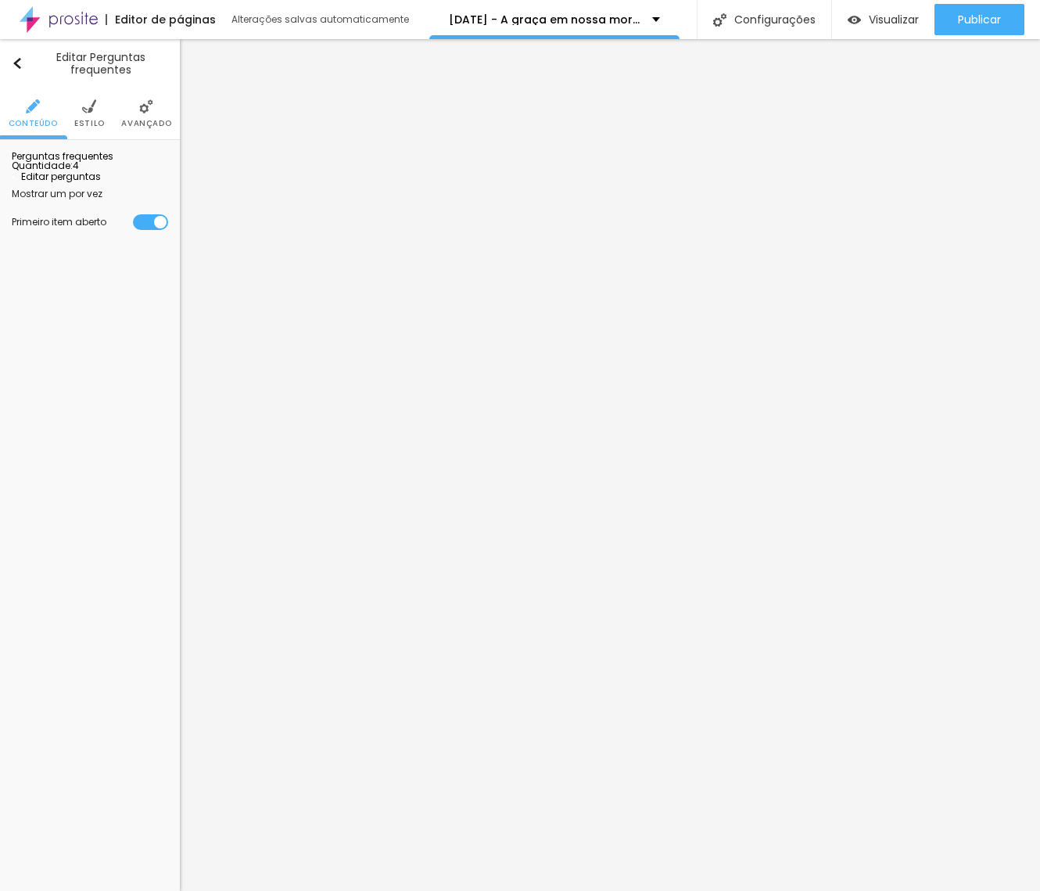
drag, startPoint x: 371, startPoint y: 283, endPoint x: 521, endPoint y: 281, distance: 150.9
copy b "cancelar minha compra ou"
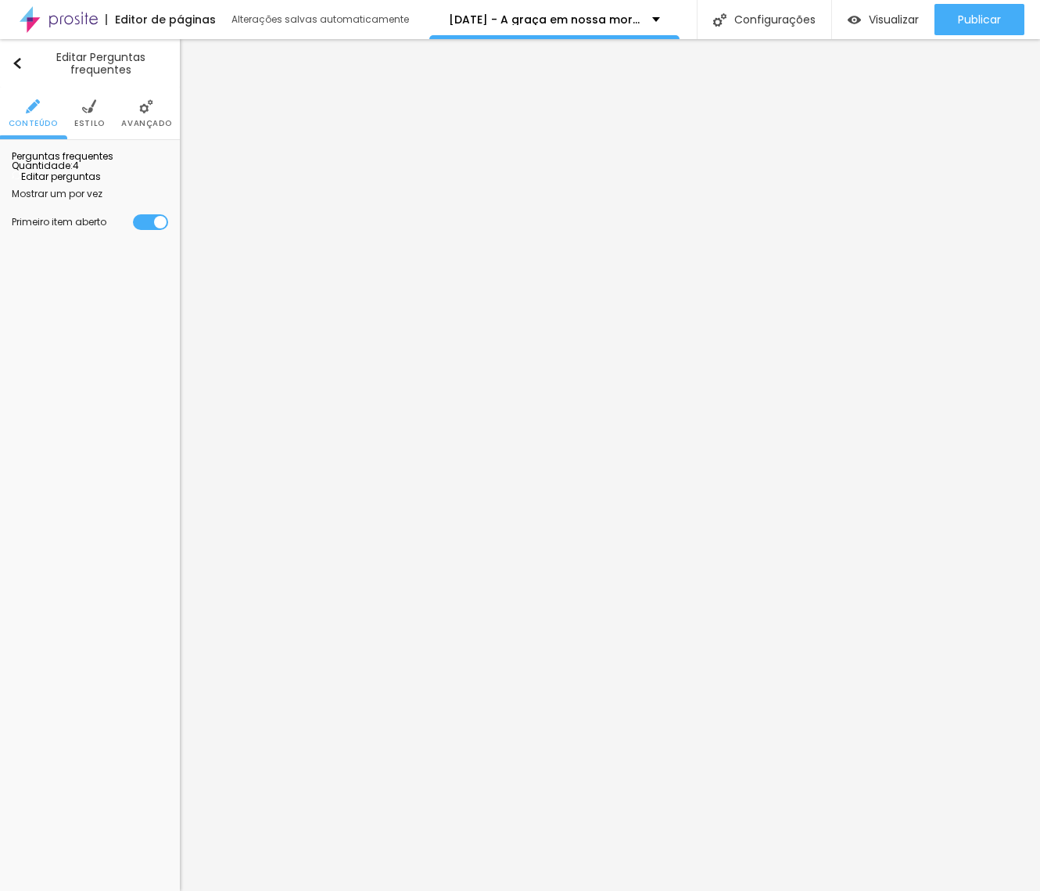
drag, startPoint x: 335, startPoint y: 283, endPoint x: 368, endPoint y: 283, distance: 32.8
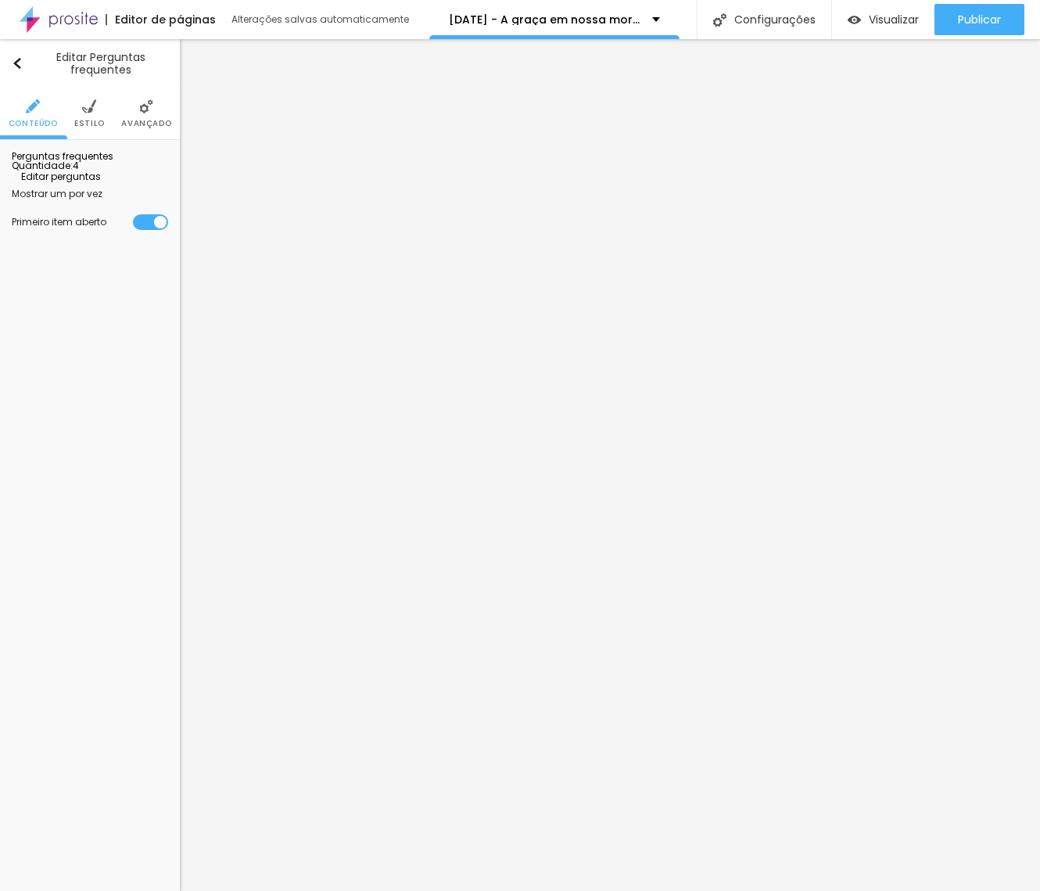
click at [91, 106] on img at bounding box center [89, 106] width 14 height 14
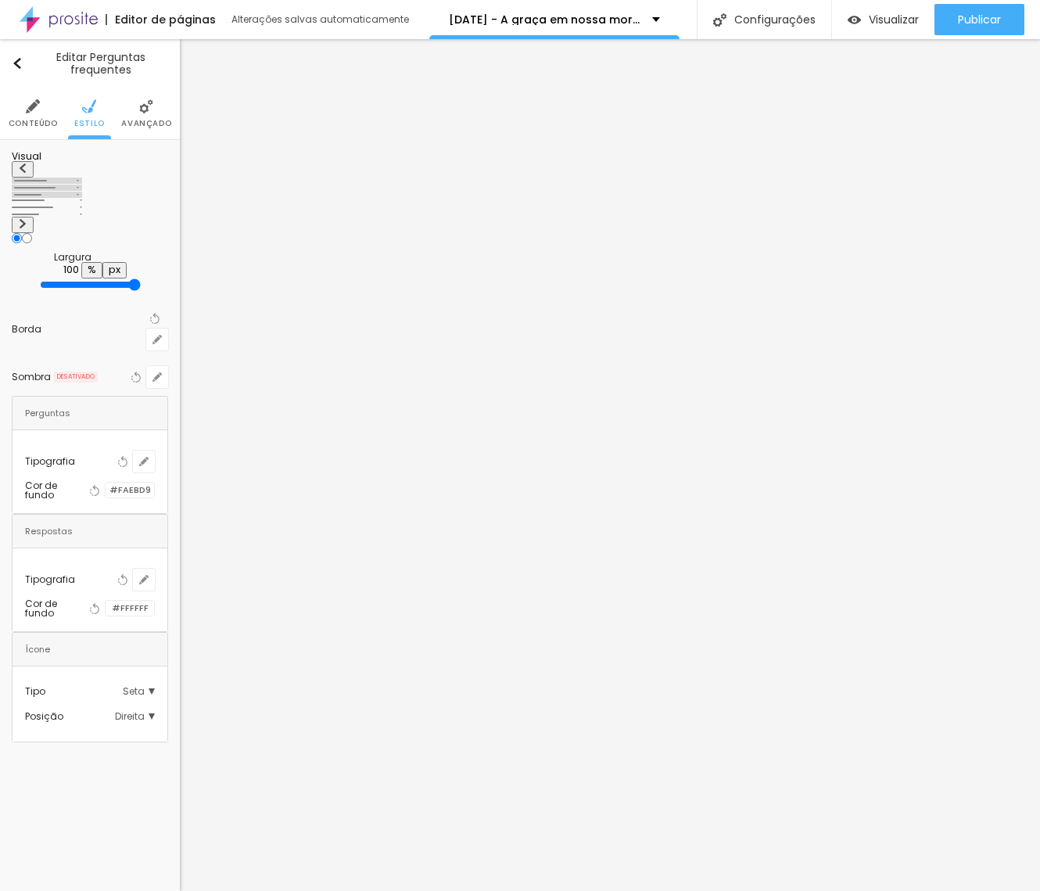
click at [106, 482] on div at bounding box center [106, 489] width 0 height 15
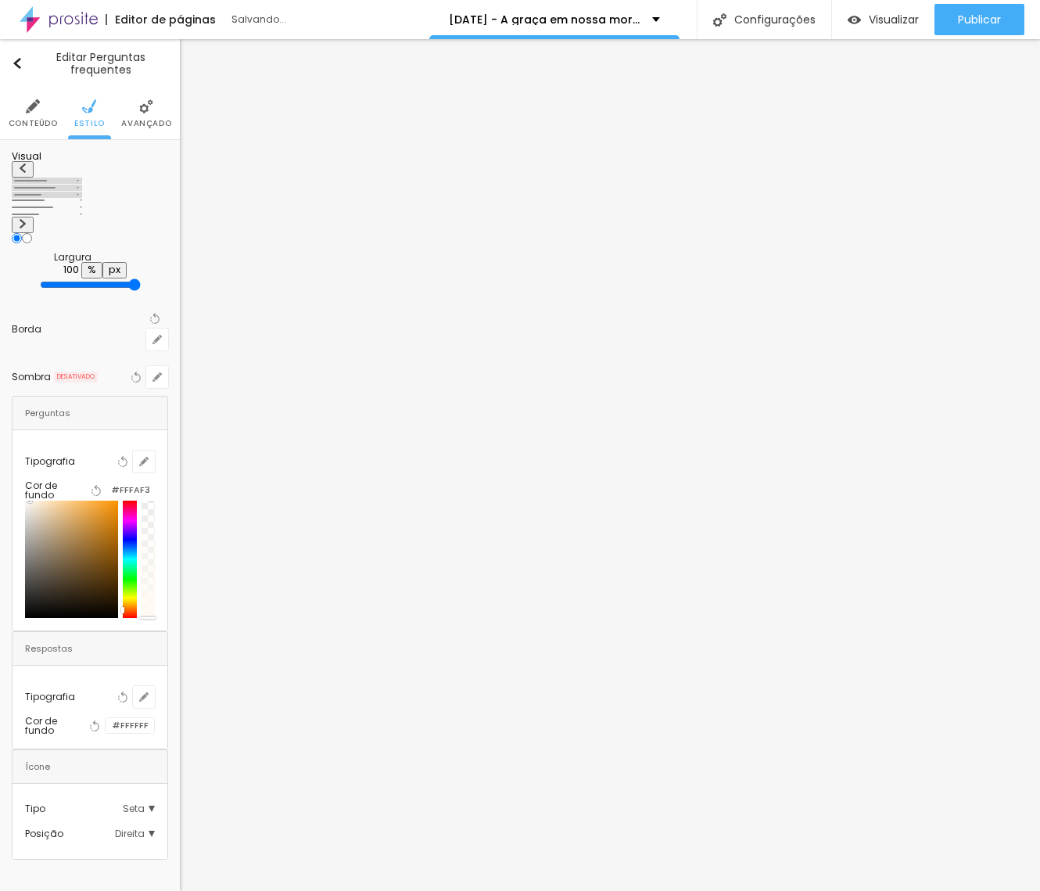
drag, startPoint x: 35, startPoint y: 462, endPoint x: 165, endPoint y: 459, distance: 129.8
click at [29, 500] on div at bounding box center [71, 558] width 93 height 117
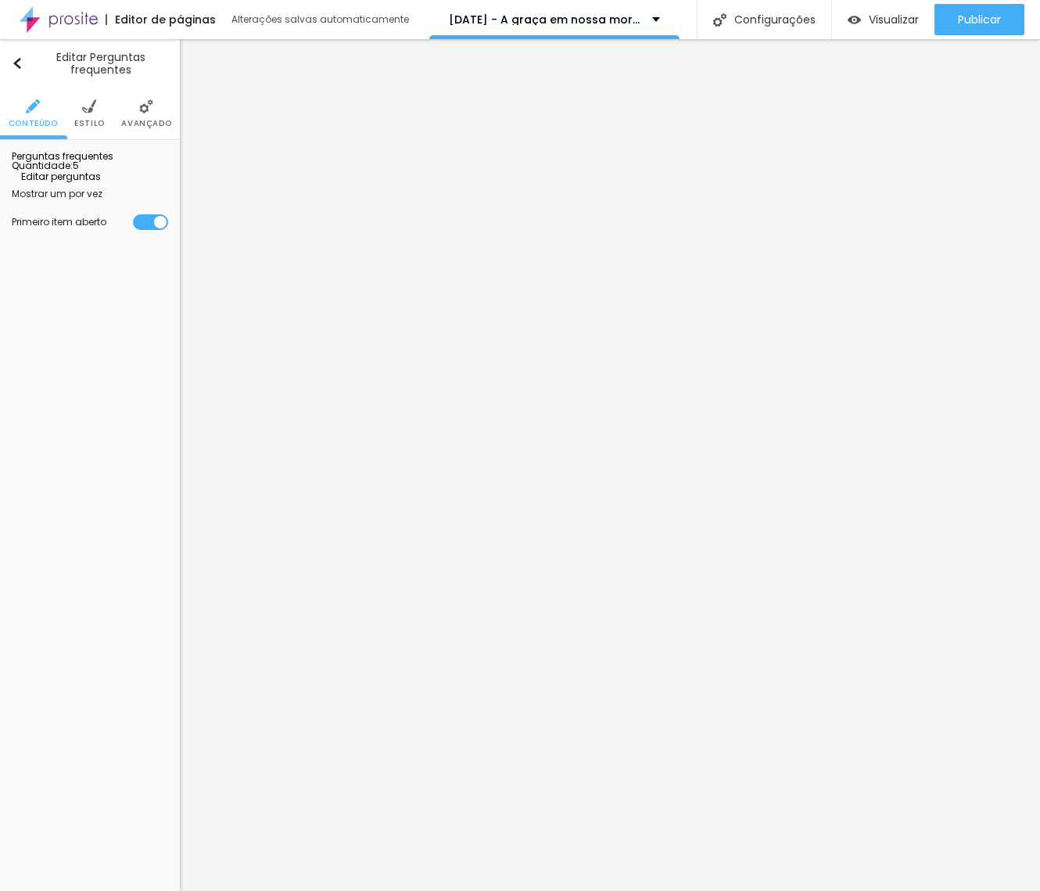
click at [98, 183] on span "Editar perguntas" at bounding box center [56, 176] width 89 height 13
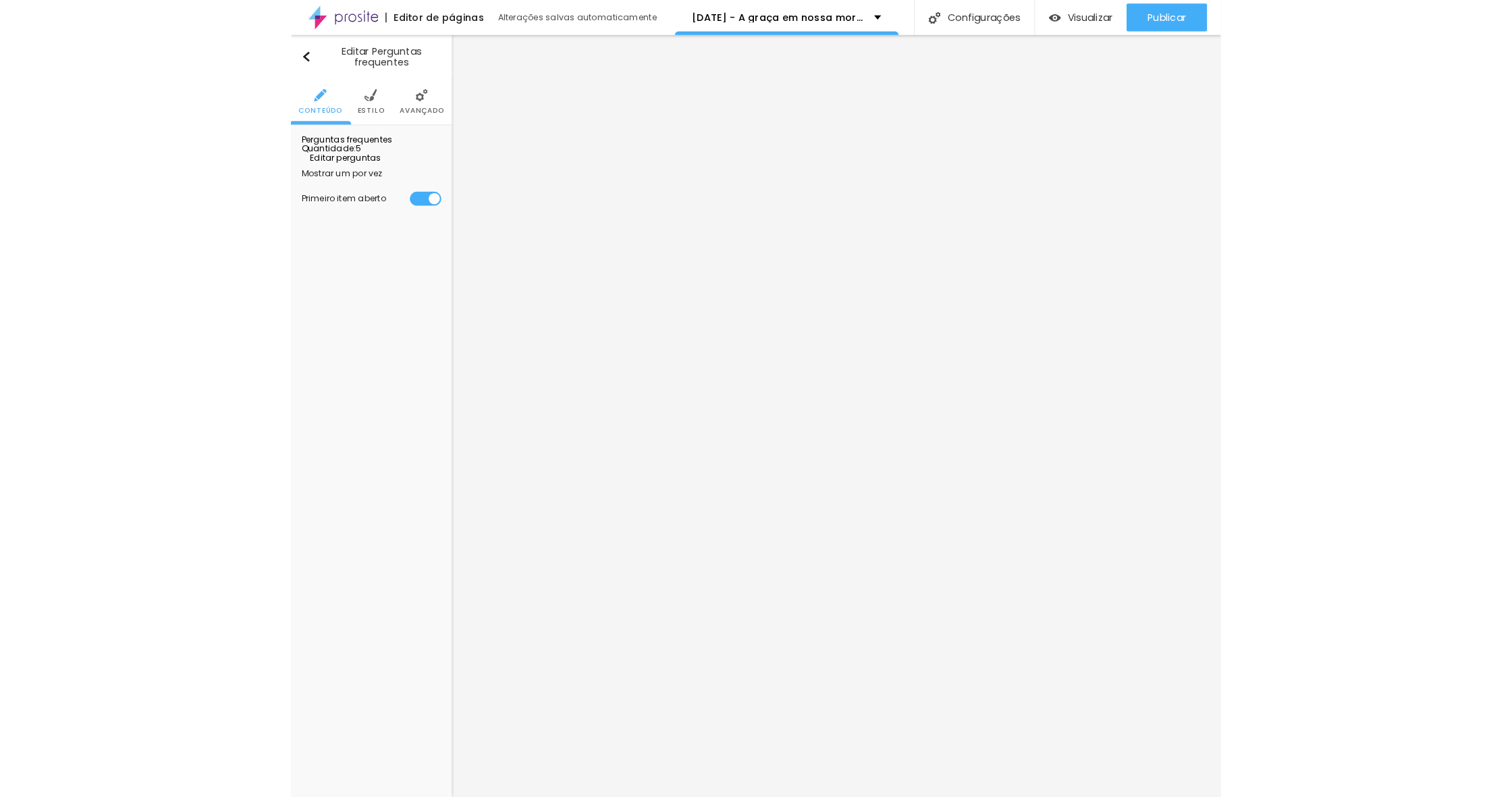
scroll to position [0, 0]
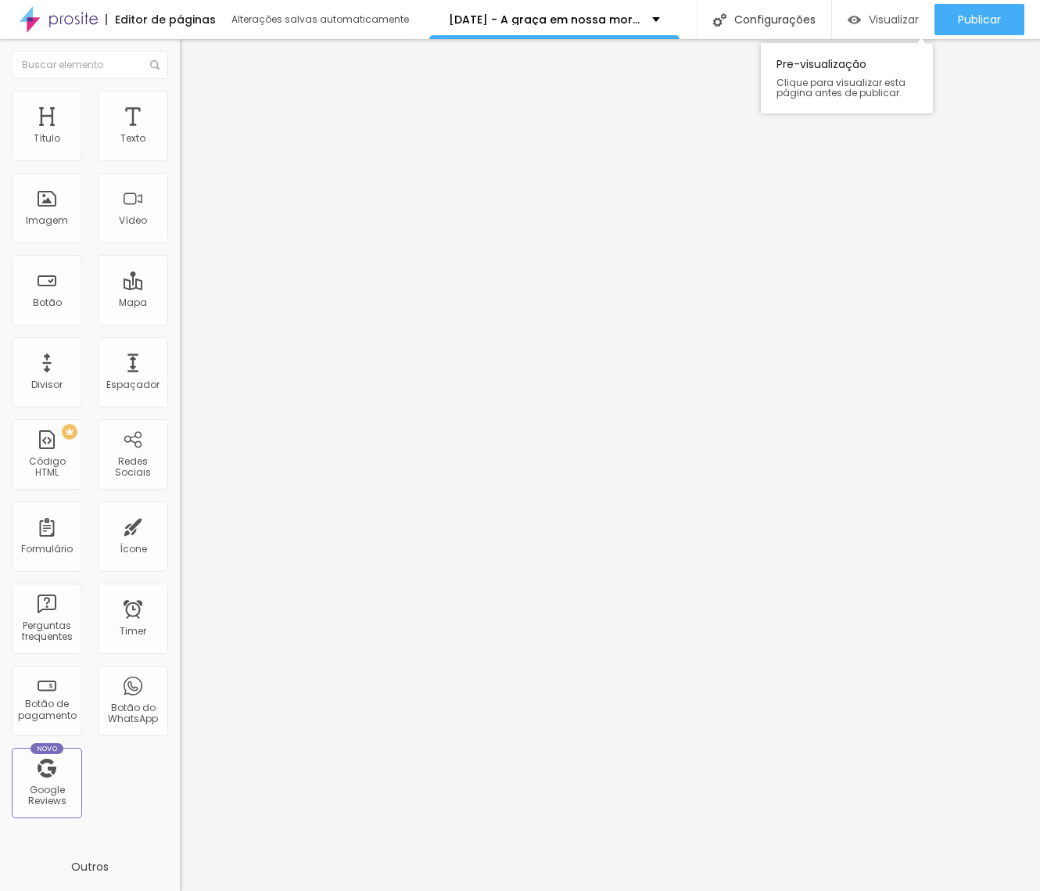
click at [892, 23] on span "Visualizar" at bounding box center [894, 19] width 50 height 13
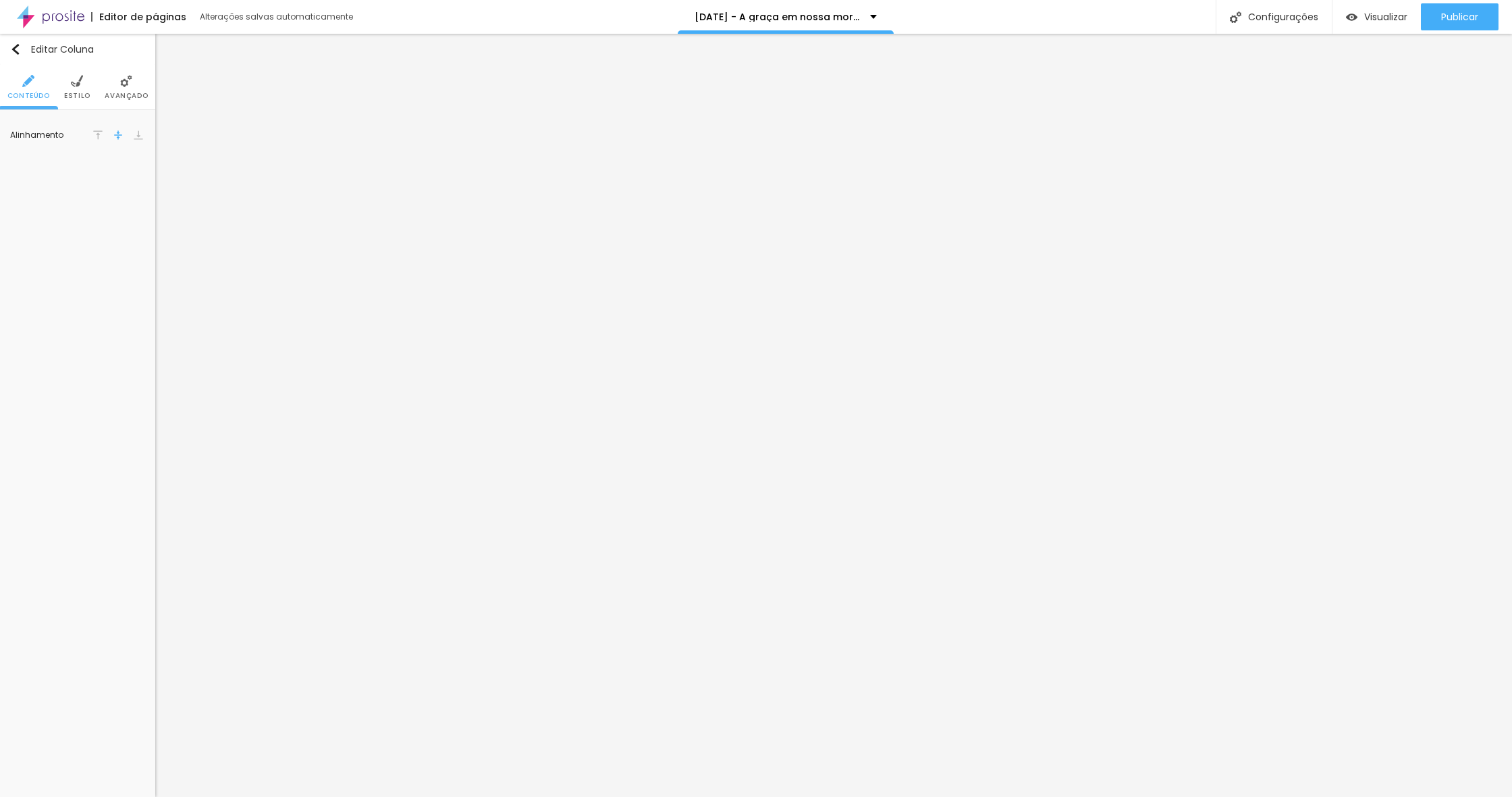
click at [74, 92] on span "Estilo" at bounding box center [77, 96] width 26 height 7
click at [111, 93] on span "Avançado" at bounding box center [126, 96] width 43 height 7
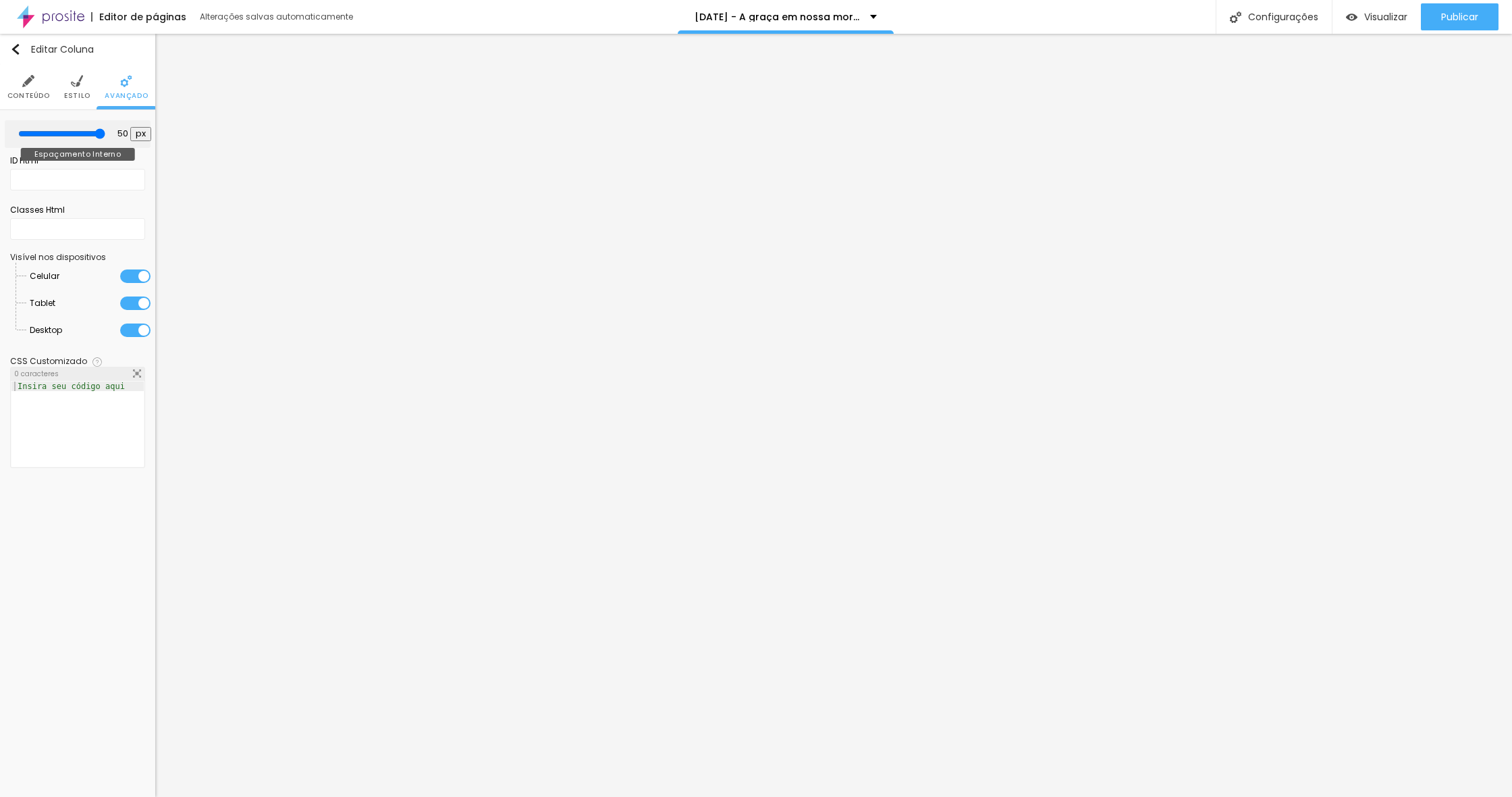
drag, startPoint x: 54, startPoint y: 133, endPoint x: 135, endPoint y: 142, distance: 81.5
click at [100, 136] on div "50 px Espaçamento Interno" at bounding box center [77, 134] width 146 height 28
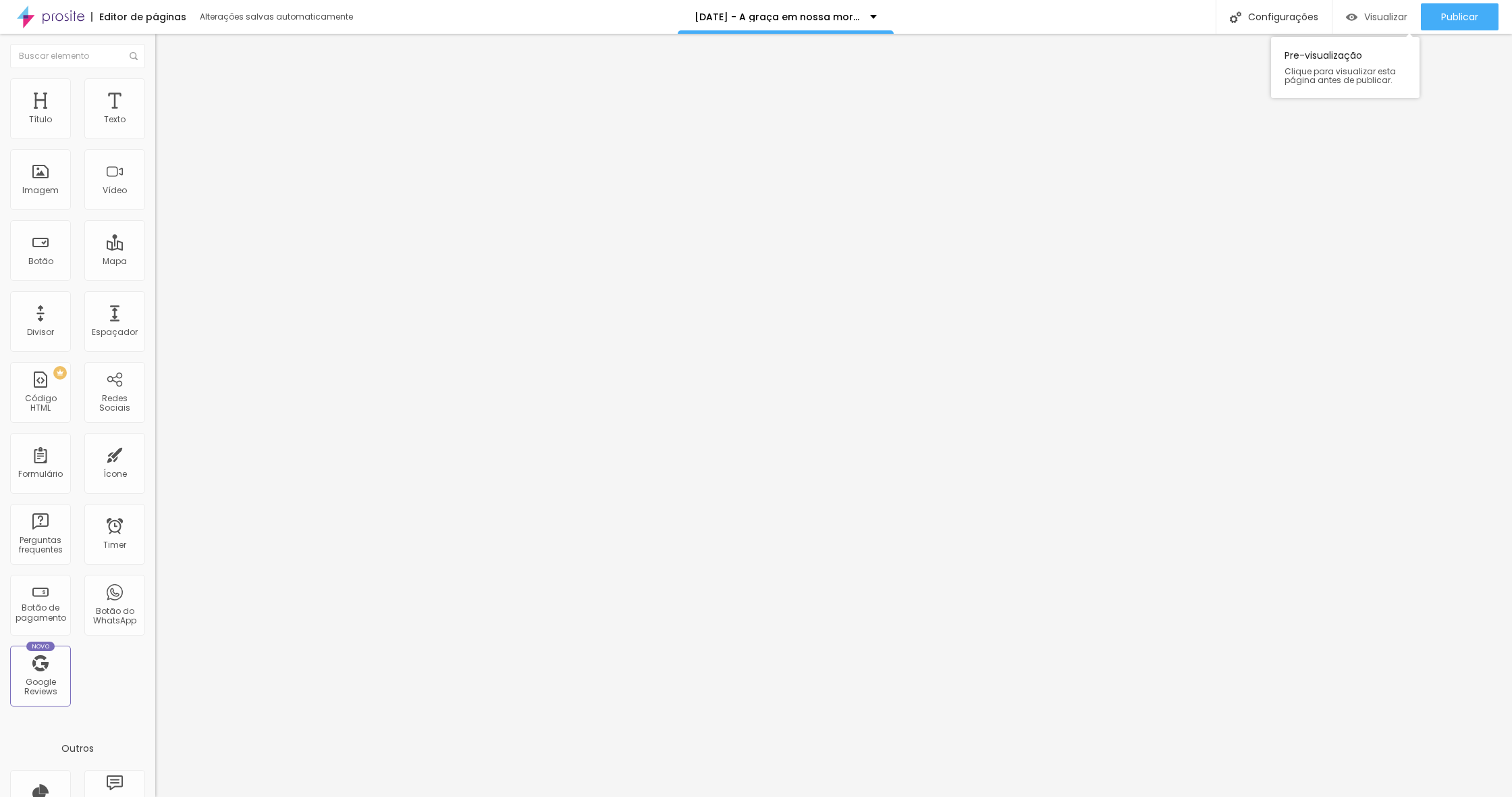
click at [1380, 13] on span "Visualizar" at bounding box center [1386, 16] width 43 height 11
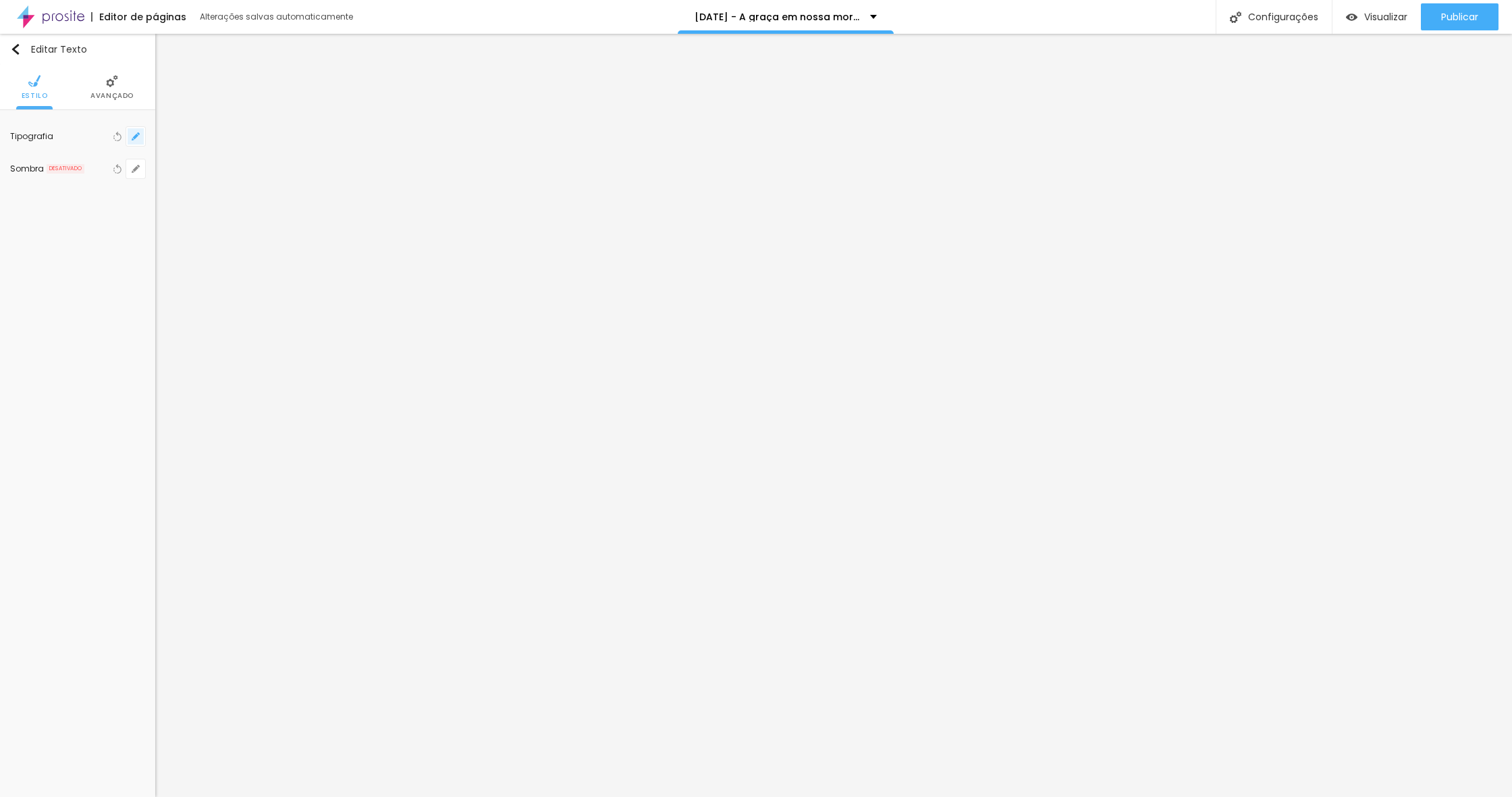
click at [136, 135] on icon "button" at bounding box center [135, 136] width 8 height 8
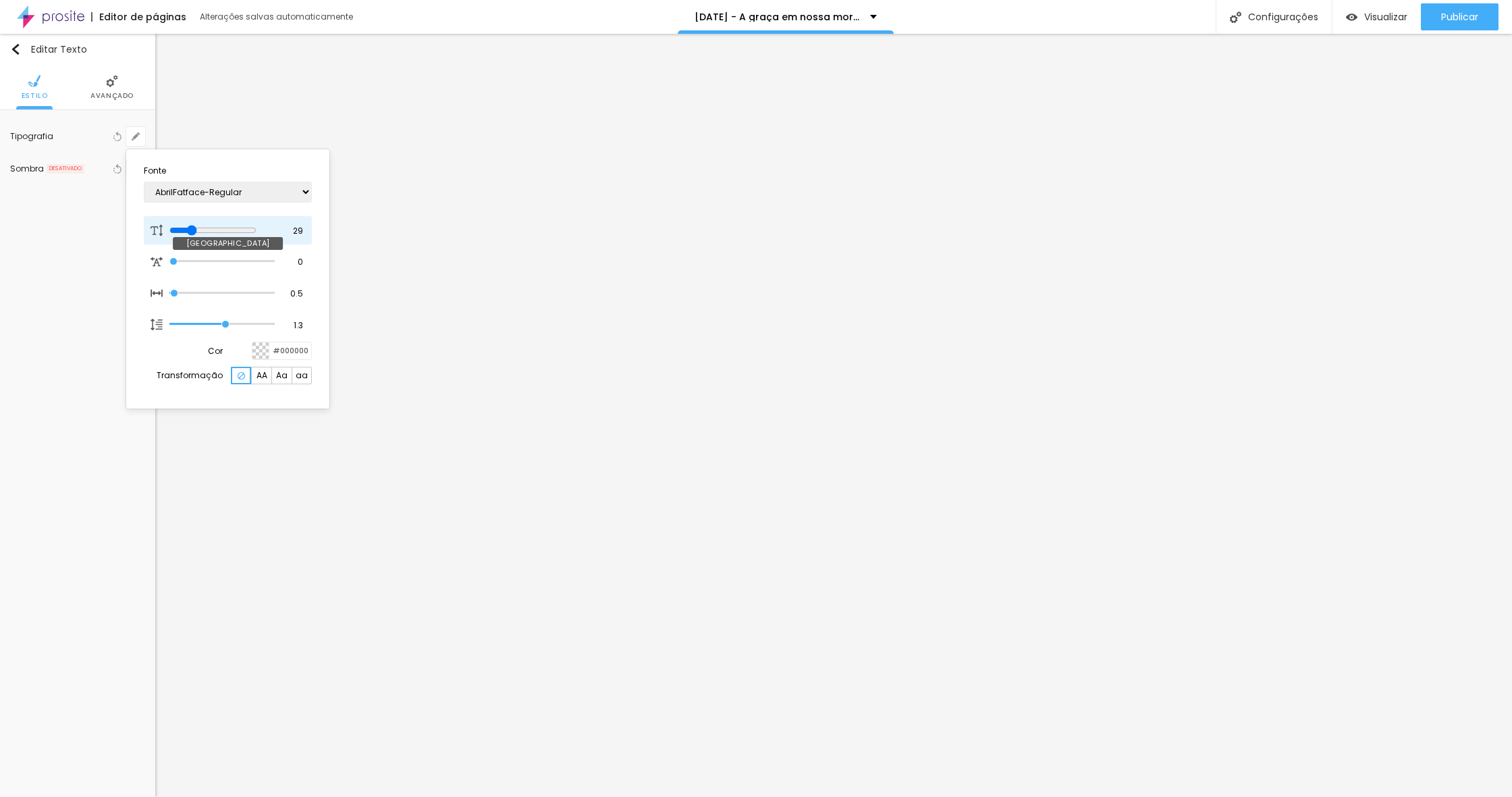
drag, startPoint x: 187, startPoint y: 225, endPoint x: 196, endPoint y: 225, distance: 9.0
click at [196, 225] on input "range" at bounding box center [212, 230] width 87 height 11
click at [134, 135] on div at bounding box center [756, 398] width 1512 height 797
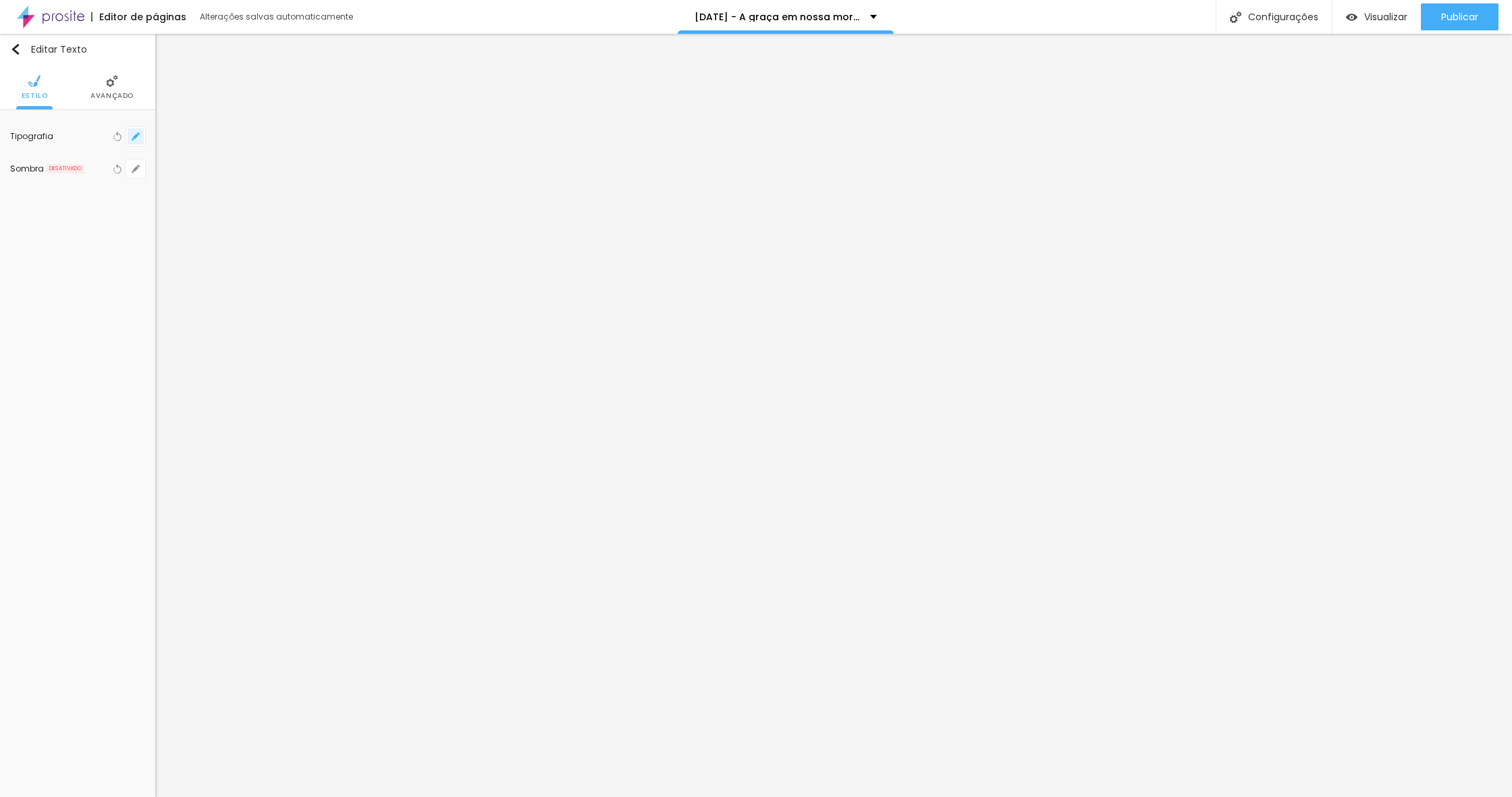
click at [134, 135] on icon "button" at bounding box center [135, 136] width 8 height 8
click at [134, 135] on div at bounding box center [756, 398] width 1512 height 797
click at [141, 135] on button "button" at bounding box center [136, 136] width 19 height 19
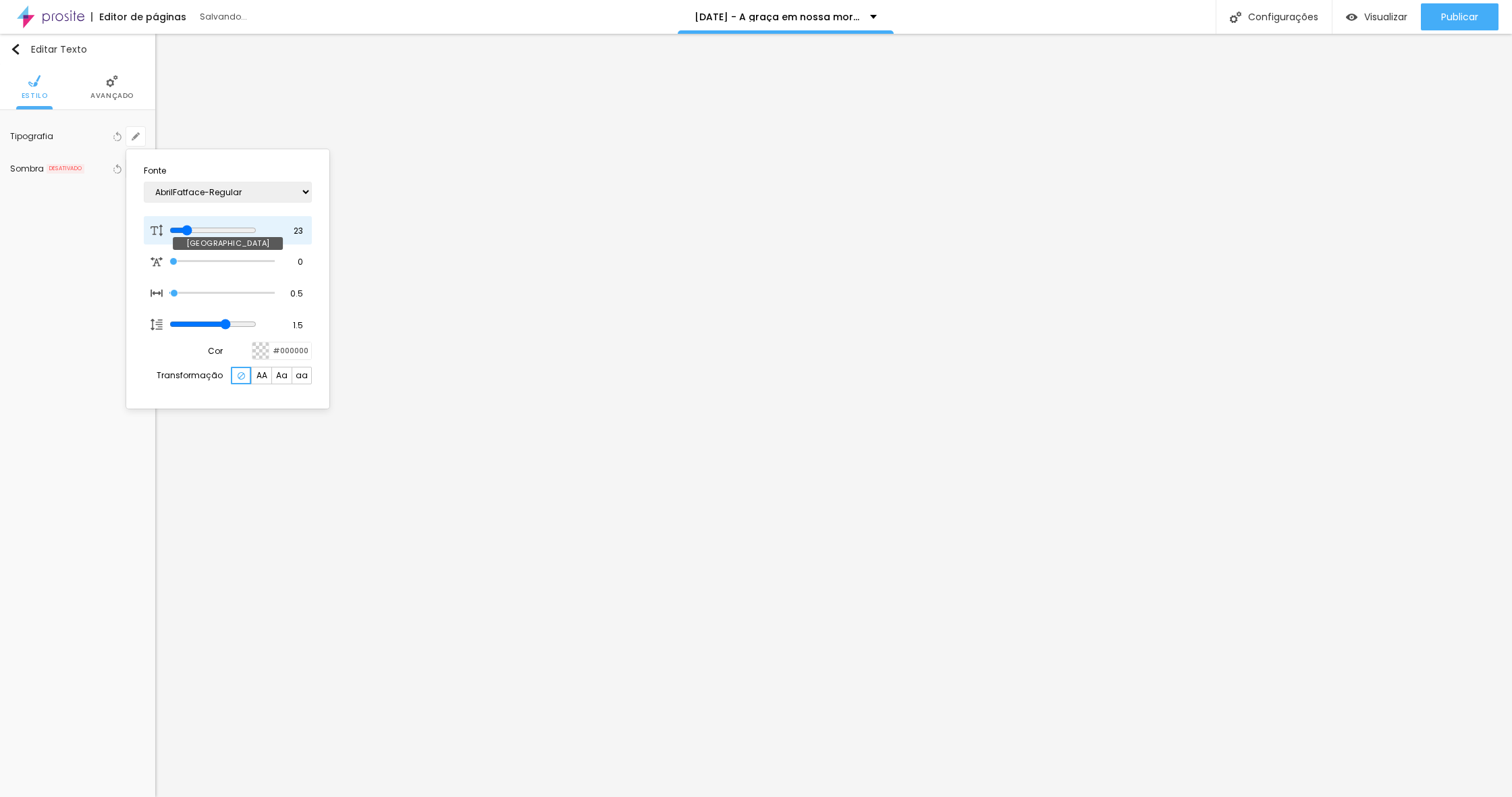
click at [190, 225] on input "range" at bounding box center [212, 230] width 87 height 11
click at [426, 573] on div at bounding box center [756, 398] width 1512 height 797
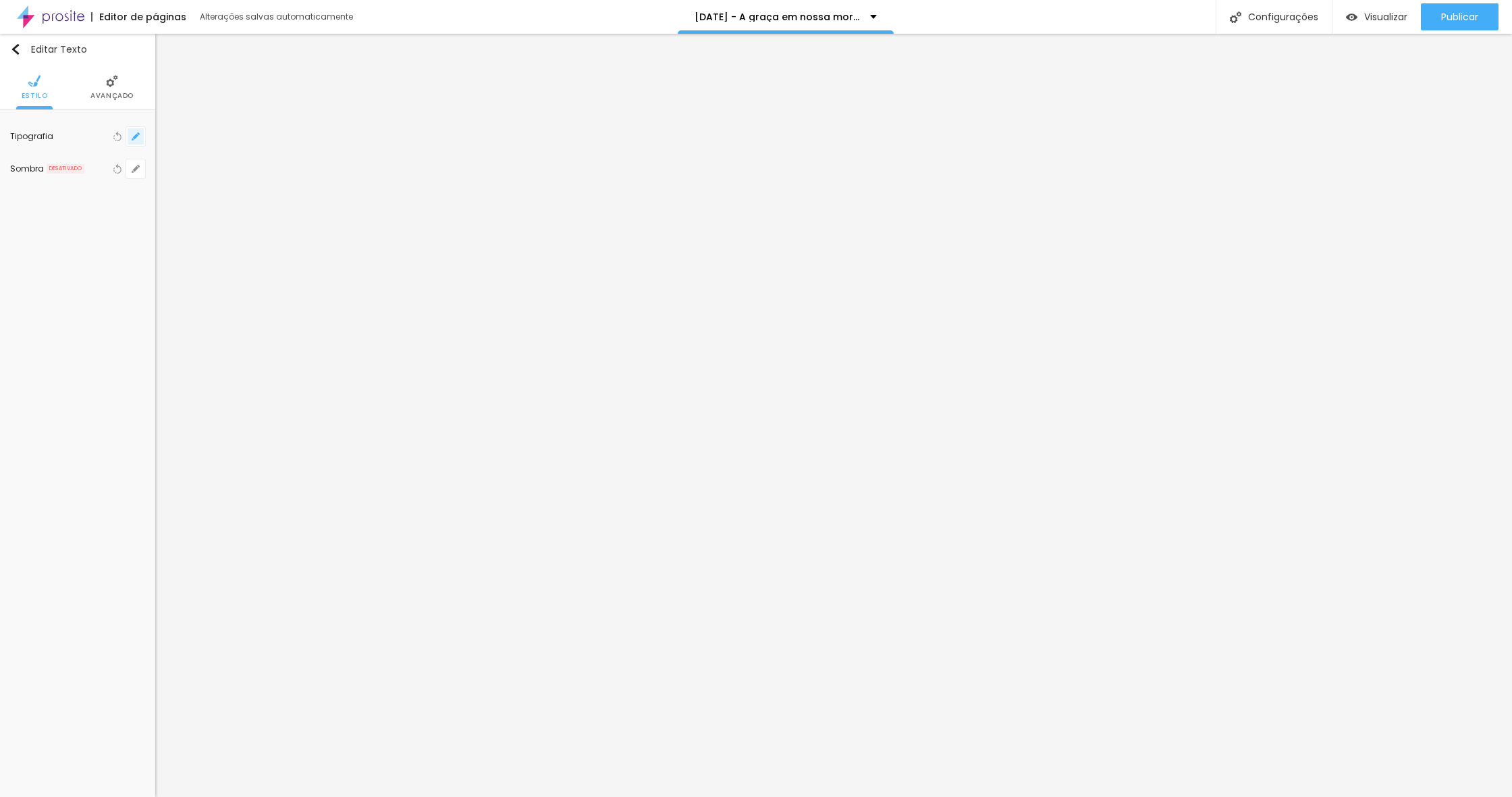
click at [136, 133] on icon "button" at bounding box center [135, 136] width 8 height 8
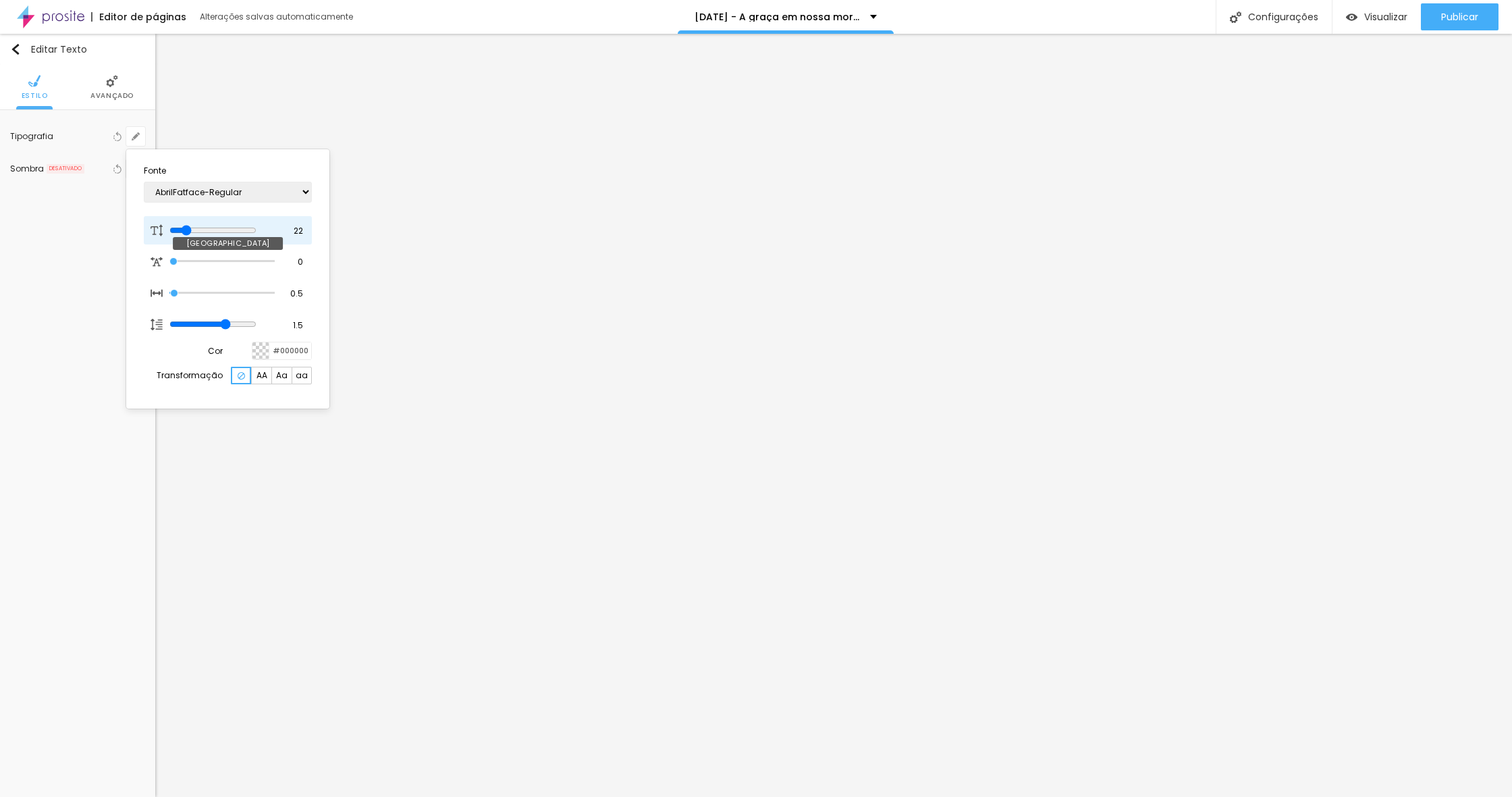
drag, startPoint x: 187, startPoint y: 226, endPoint x: 193, endPoint y: 237, distance: 12.5
click at [188, 227] on input "range" at bounding box center [212, 230] width 87 height 11
click at [571, 625] on div at bounding box center [756, 398] width 1512 height 797
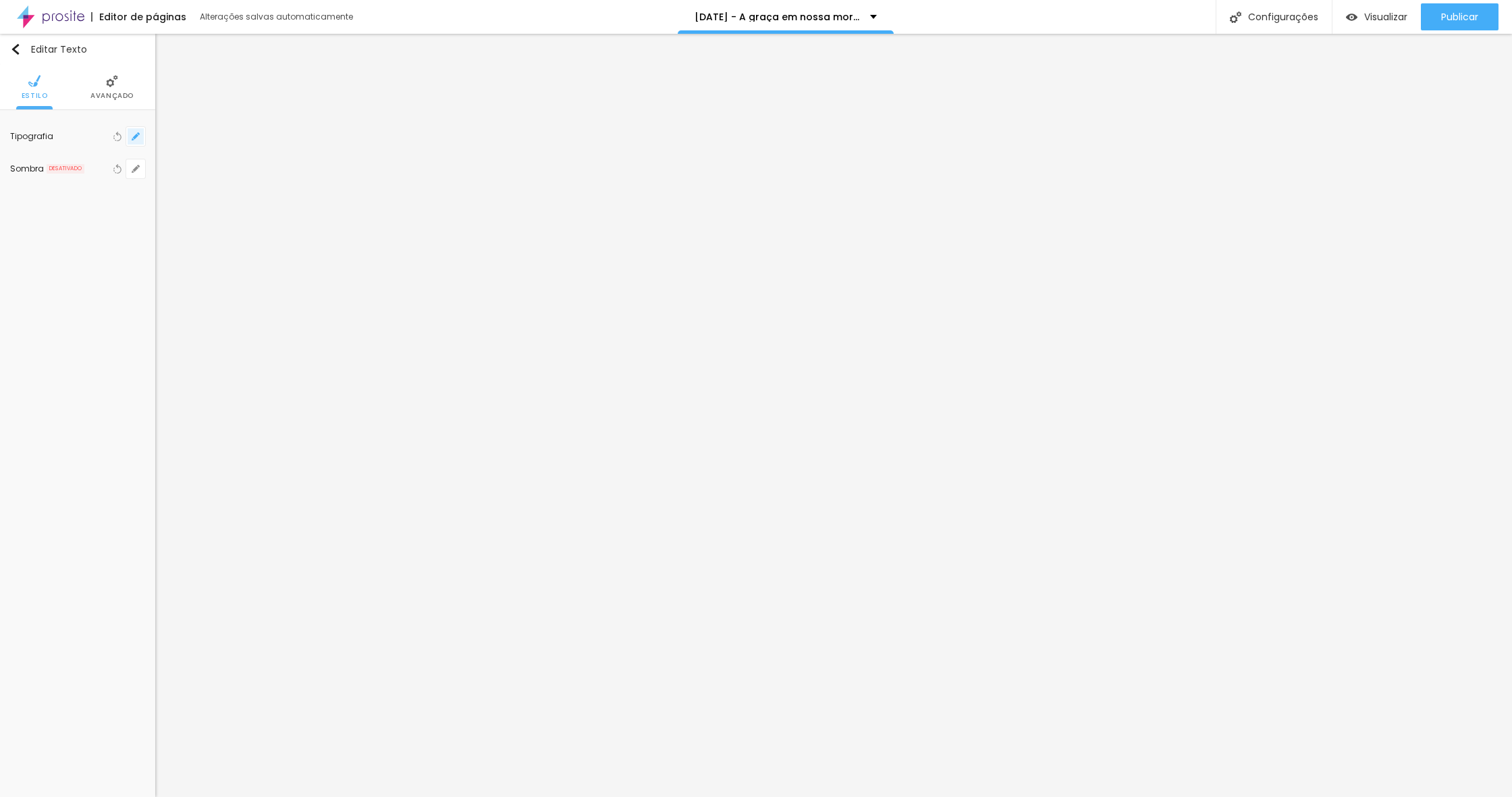
click at [138, 138] on icon "button" at bounding box center [135, 136] width 8 height 8
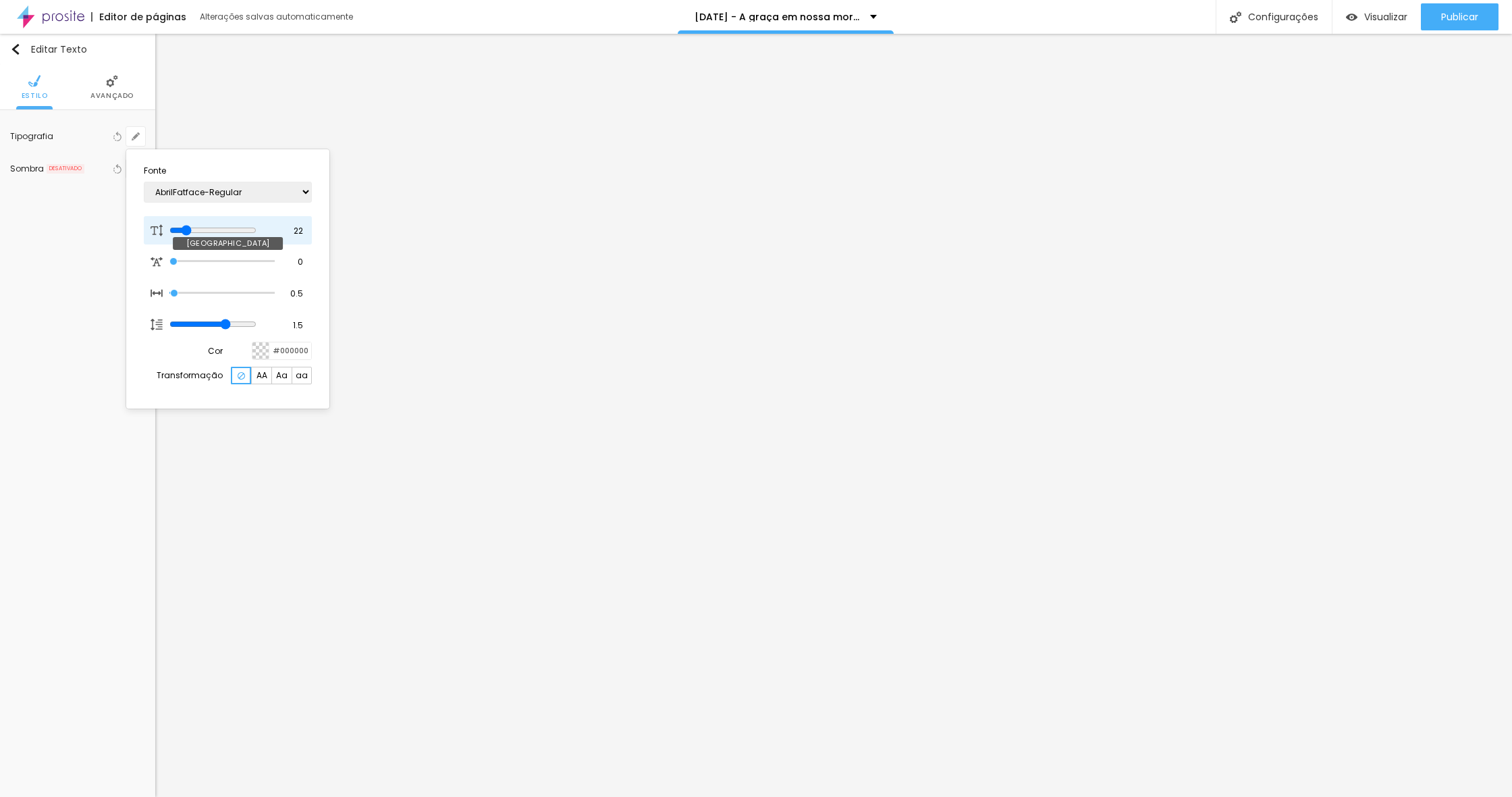
click at [188, 227] on input "range" at bounding box center [212, 230] width 87 height 11
click at [402, 259] on div at bounding box center [756, 398] width 1512 height 797
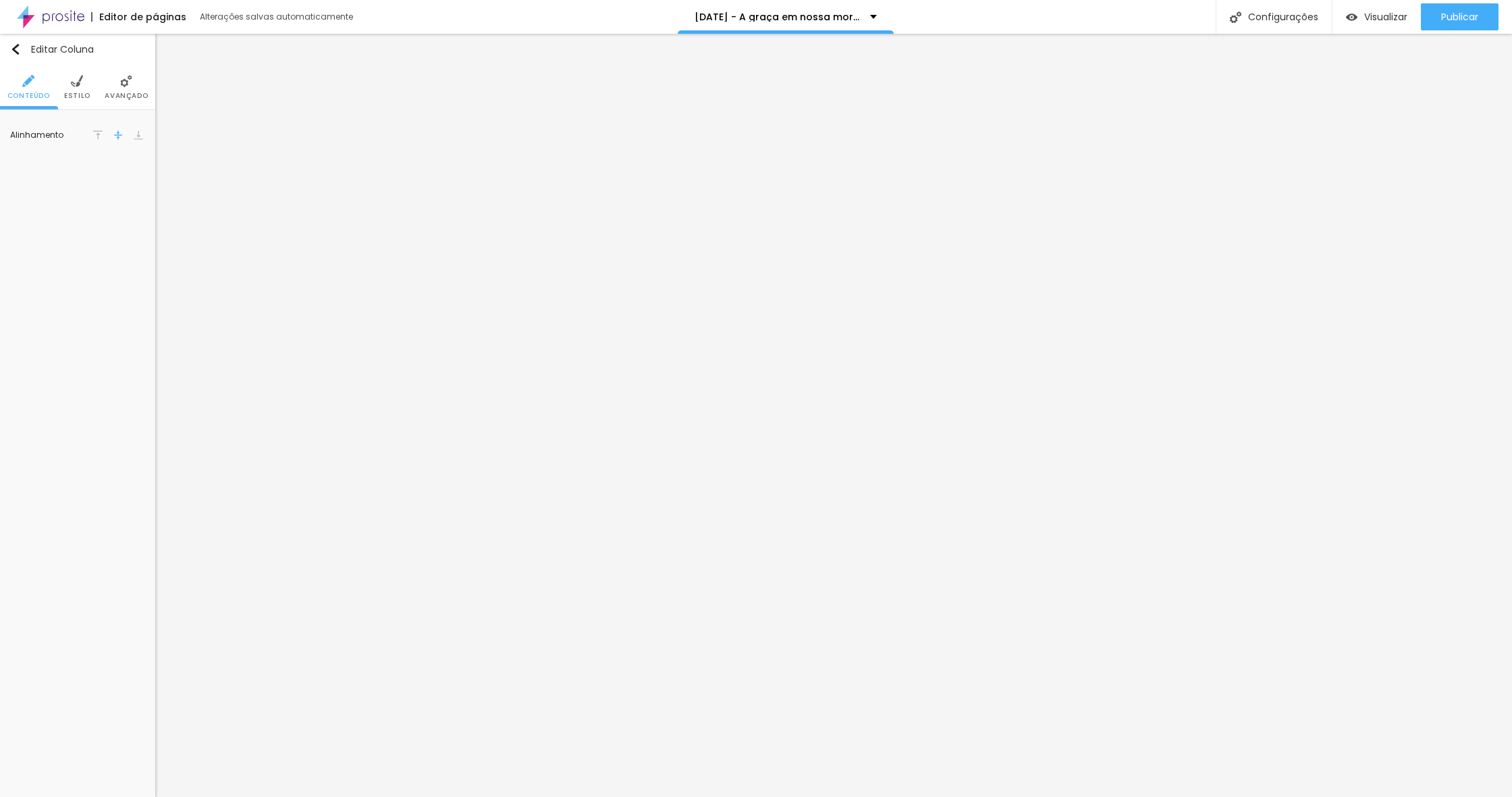
click at [79, 92] on span "Estilo" at bounding box center [77, 96] width 26 height 7
click at [119, 92] on span "Avançado" at bounding box center [126, 96] width 43 height 7
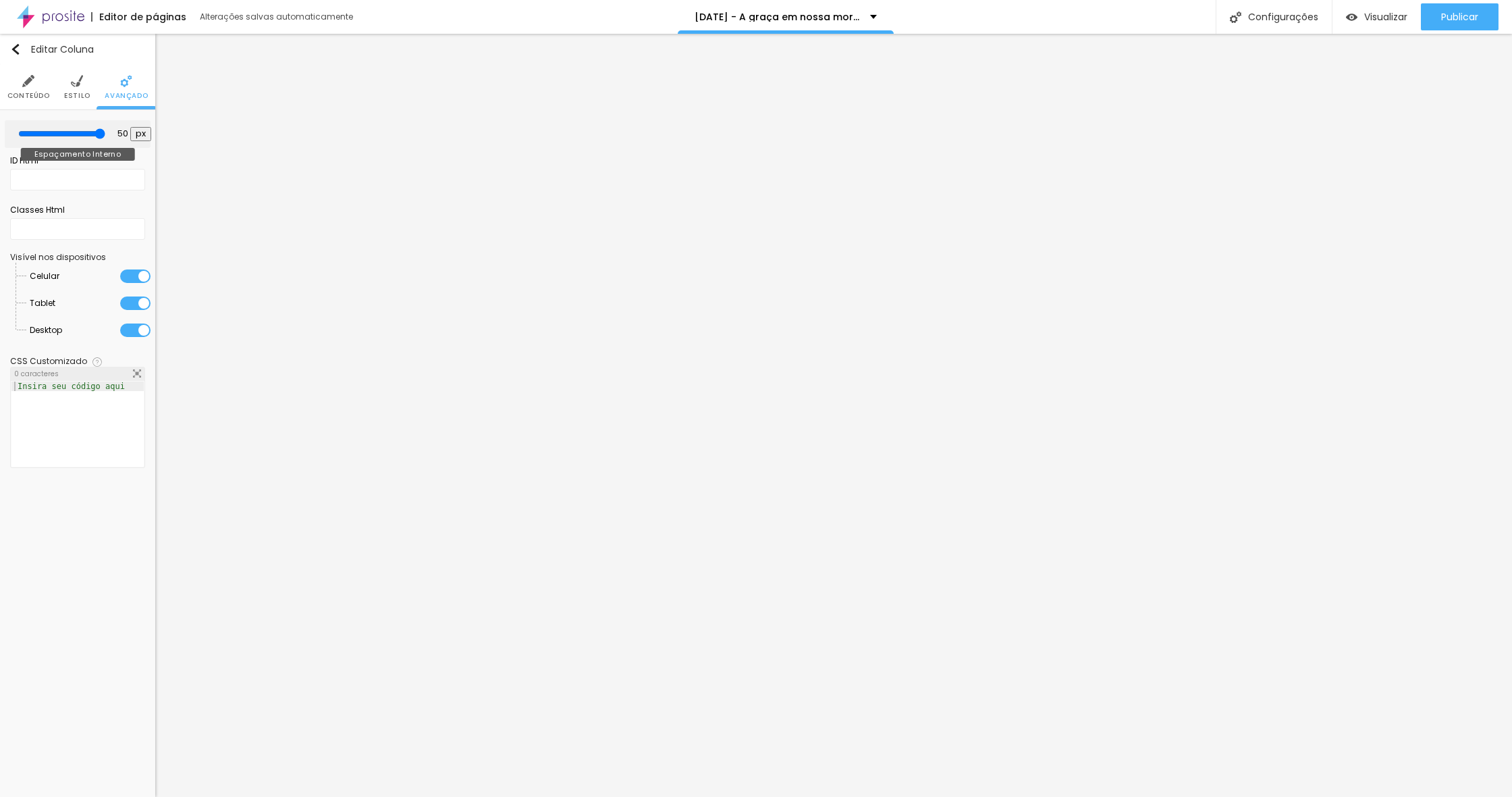
drag, startPoint x: 60, startPoint y: 135, endPoint x: 145, endPoint y: 141, distance: 85.2
click at [129, 136] on div "50 px Espaçamento Interno" at bounding box center [77, 134] width 146 height 28
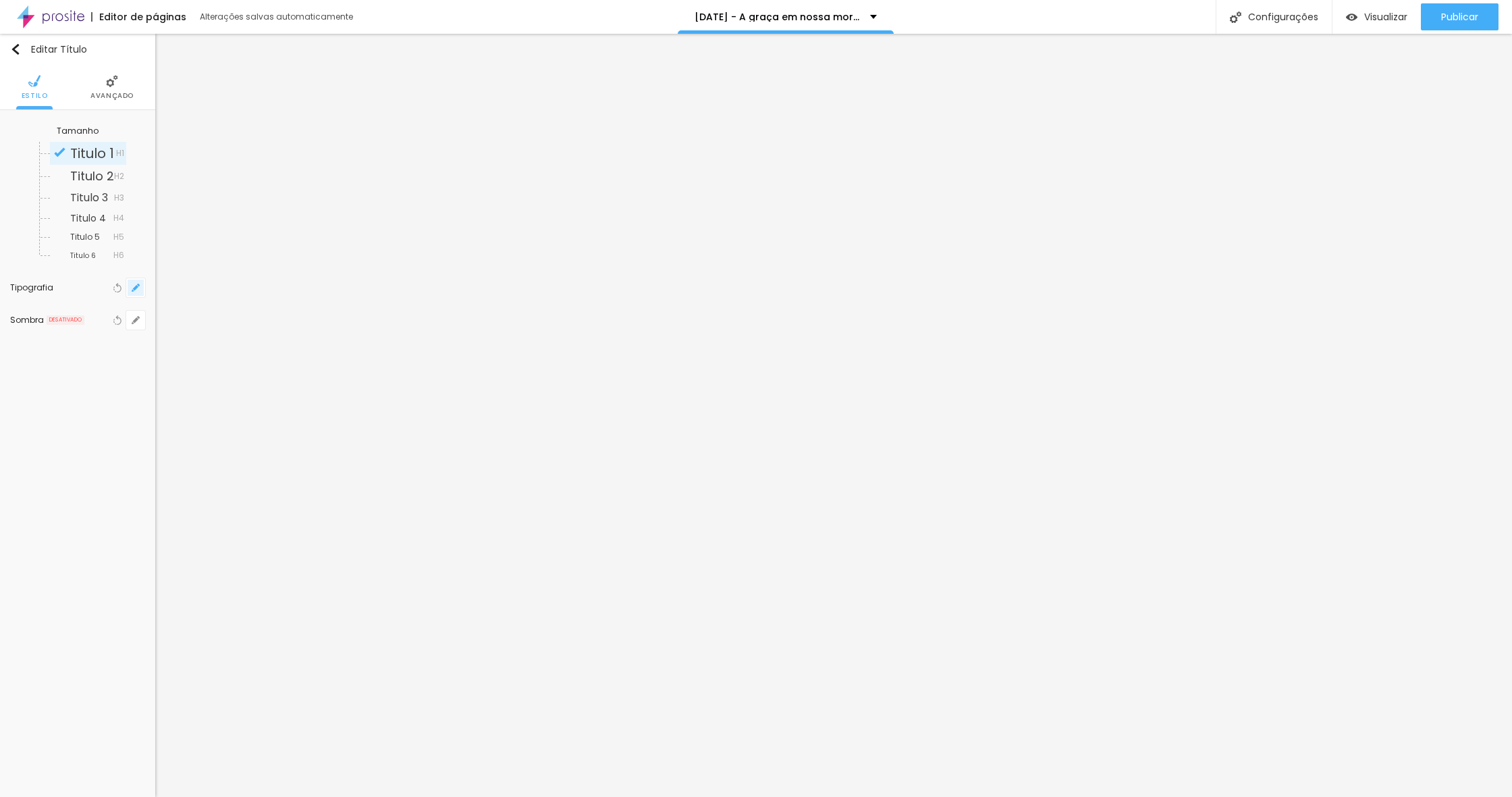
click at [137, 291] on icon "button" at bounding box center [135, 287] width 8 height 8
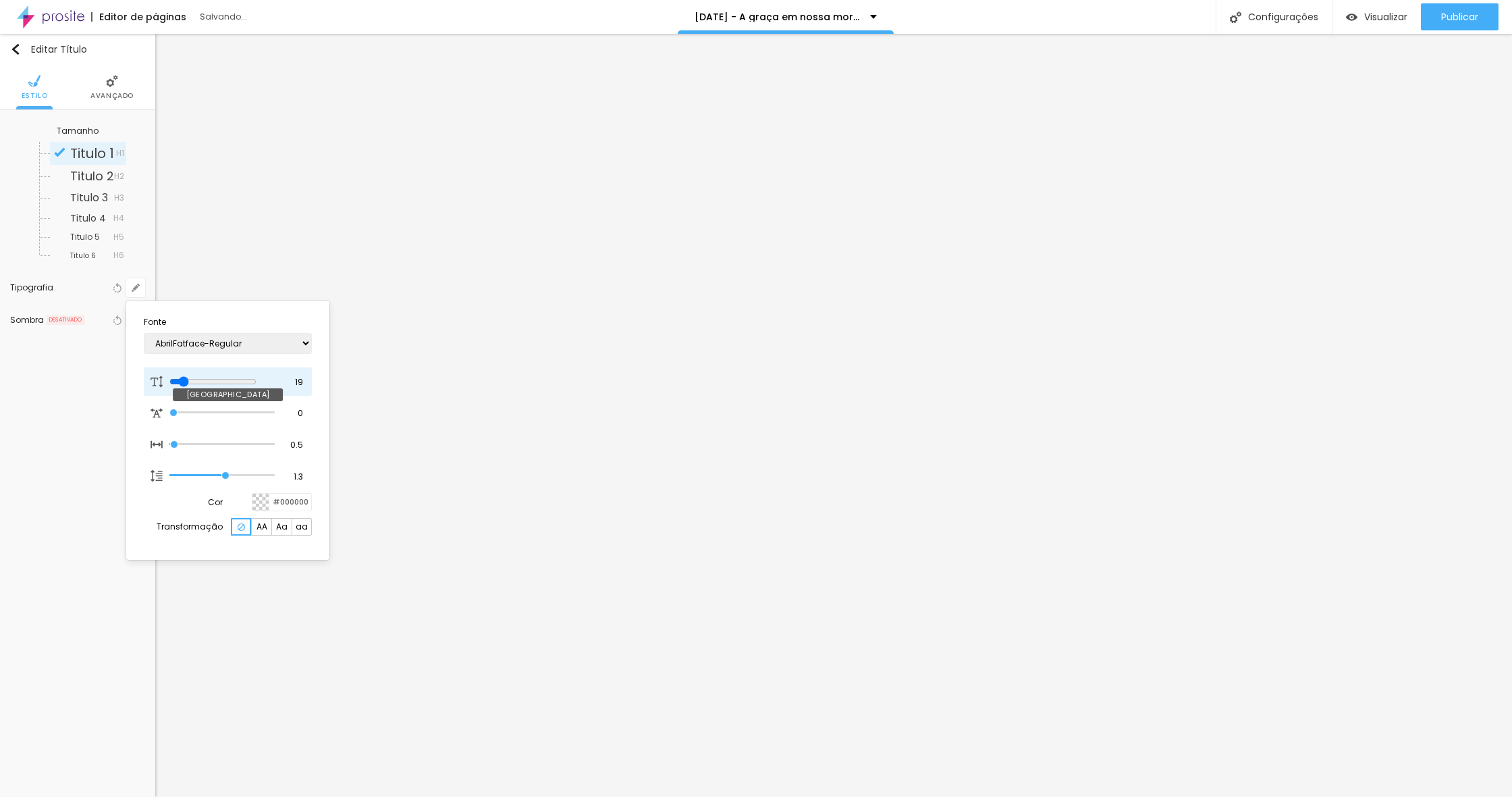
drag, startPoint x: 184, startPoint y: 376, endPoint x: 196, endPoint y: 376, distance: 12.0
click at [186, 376] on input "range" at bounding box center [212, 381] width 87 height 11
click at [187, 378] on input "range" at bounding box center [212, 381] width 87 height 11
drag, startPoint x: 187, startPoint y: 378, endPoint x: 198, endPoint y: 377, distance: 11.0
click at [187, 377] on input "range" at bounding box center [212, 381] width 87 height 11
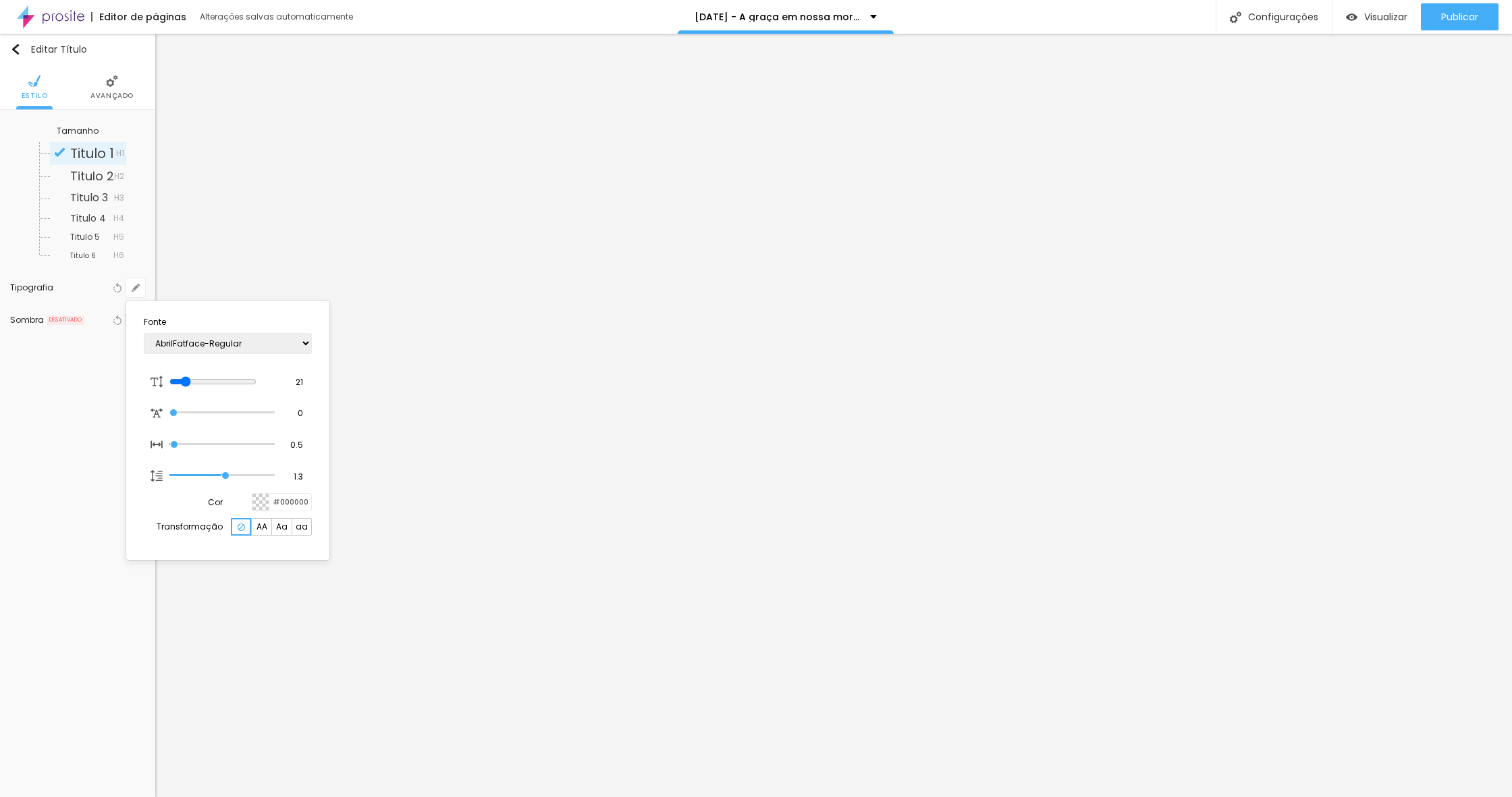
click at [737, 351] on div at bounding box center [756, 398] width 1512 height 797
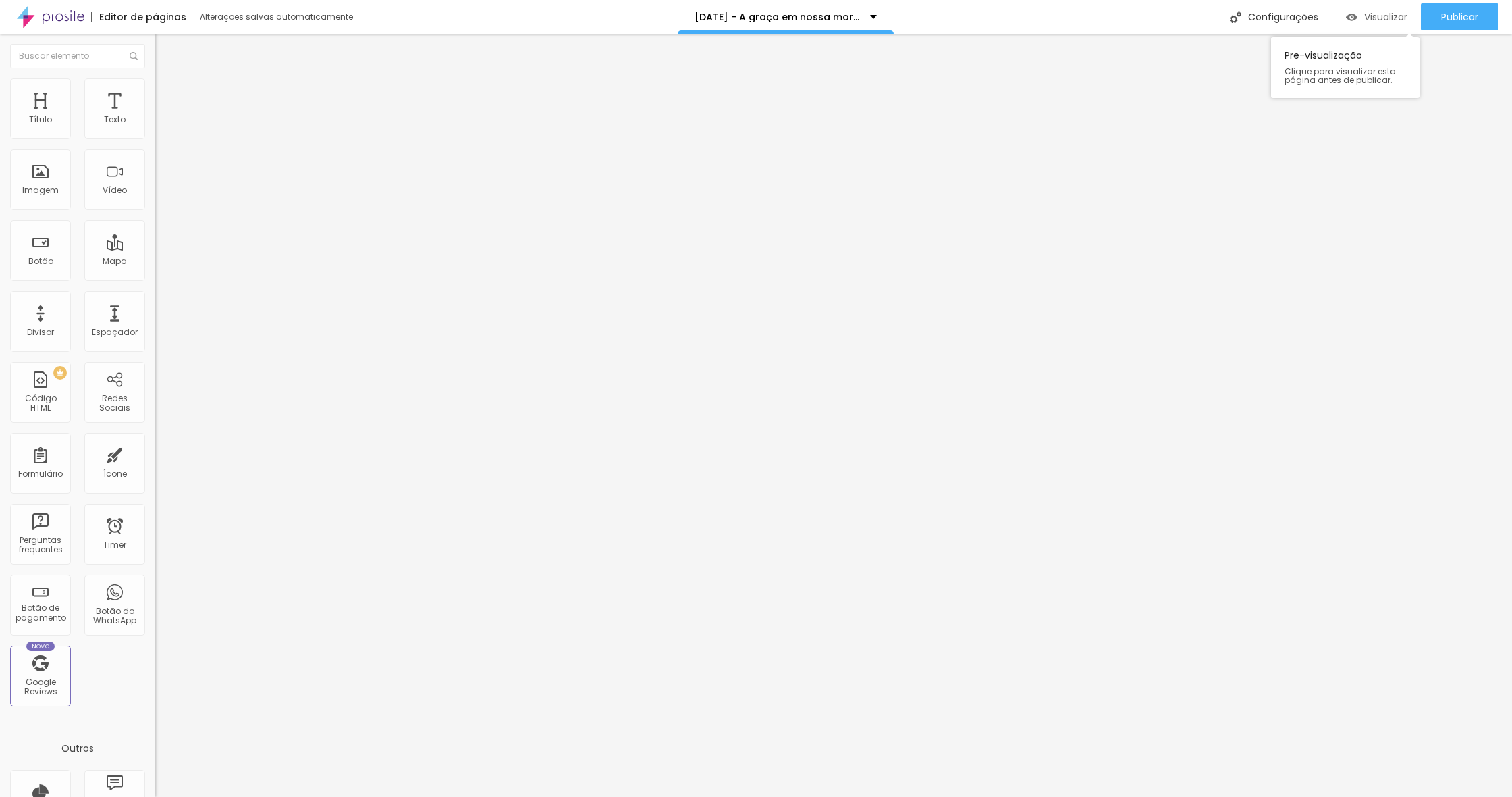
click at [1356, 28] on div "Visualizar" at bounding box center [1376, 16] width 61 height 27
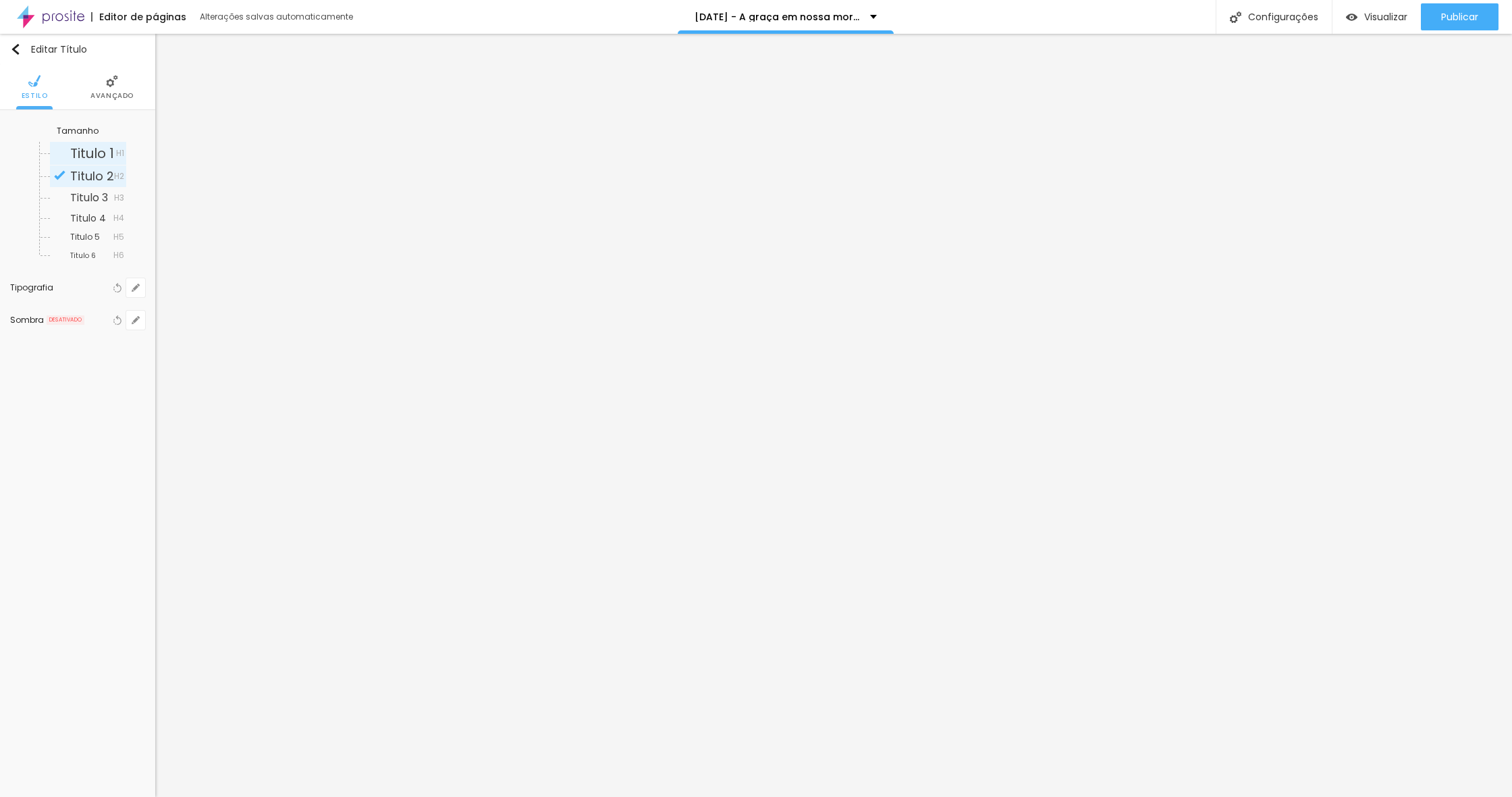
click at [76, 149] on span "Titulo 1" at bounding box center [92, 154] width 44 height 19
click at [1381, 17] on span "Visualizar" at bounding box center [1386, 16] width 43 height 11
click at [142, 284] on button "button" at bounding box center [136, 288] width 19 height 19
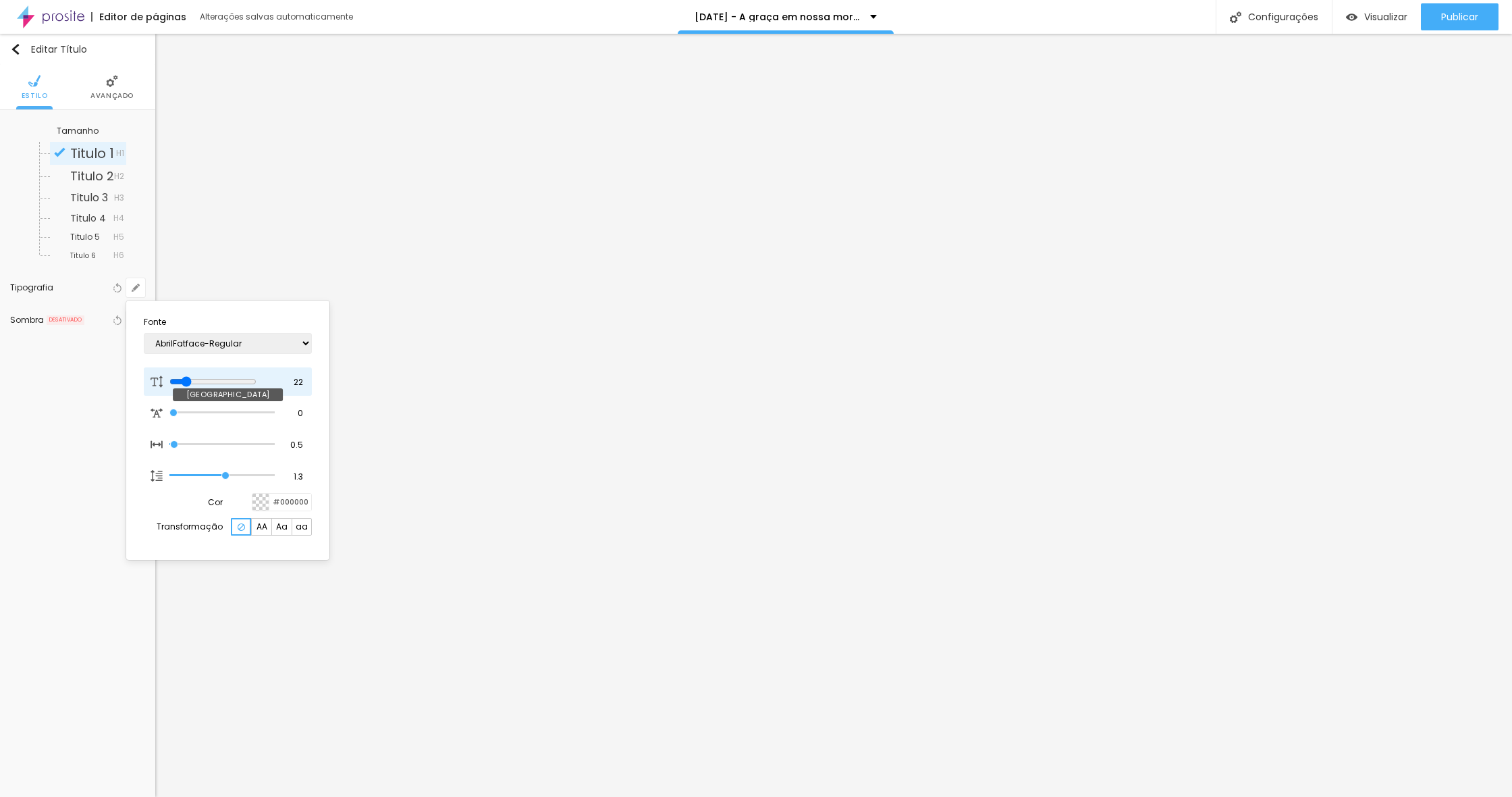
scroll to position [1, 0]
click at [191, 376] on input "range" at bounding box center [212, 381] width 87 height 11
click at [590, 383] on div at bounding box center [756, 398] width 1512 height 797
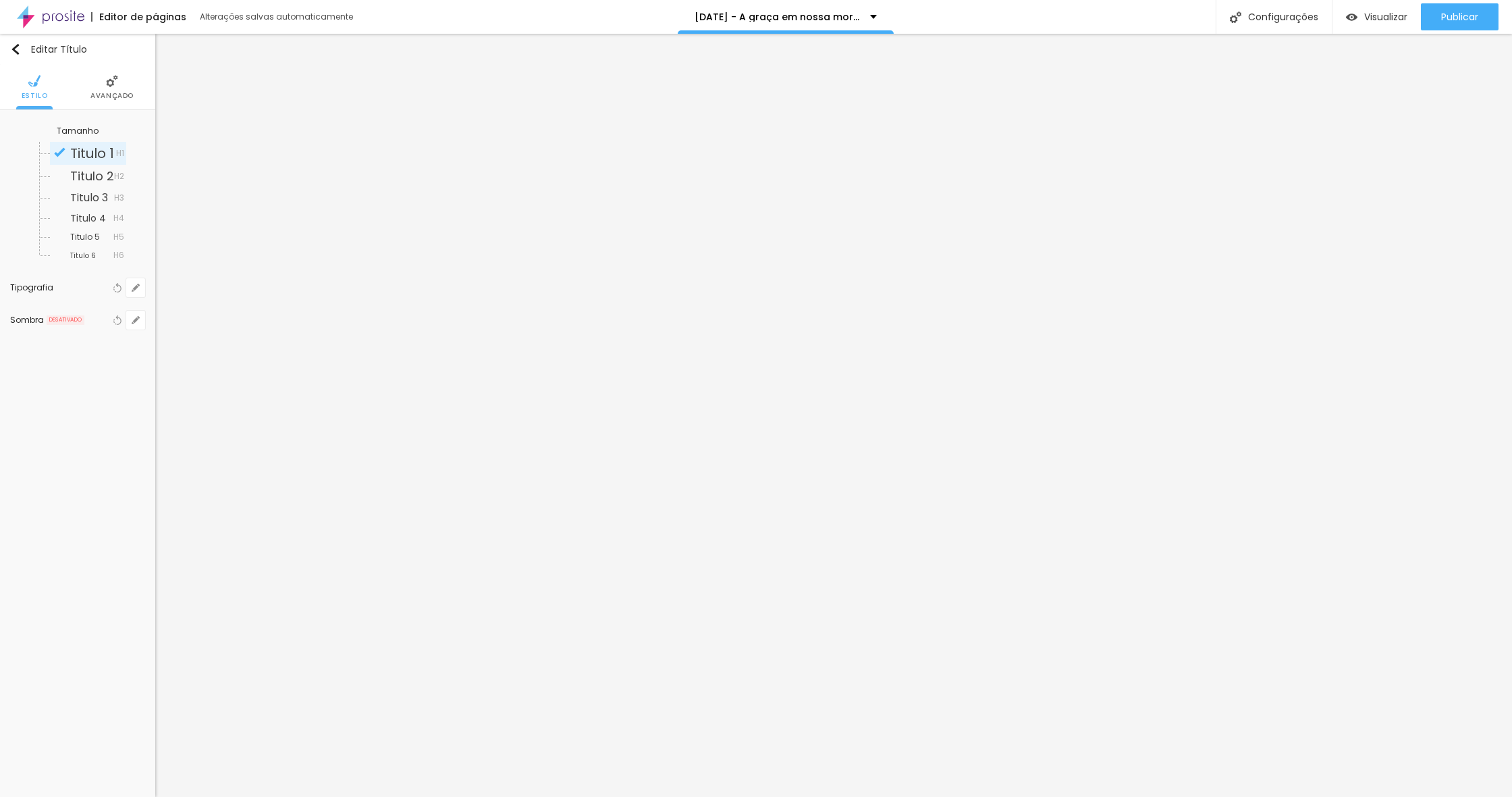
scroll to position [0, 0]
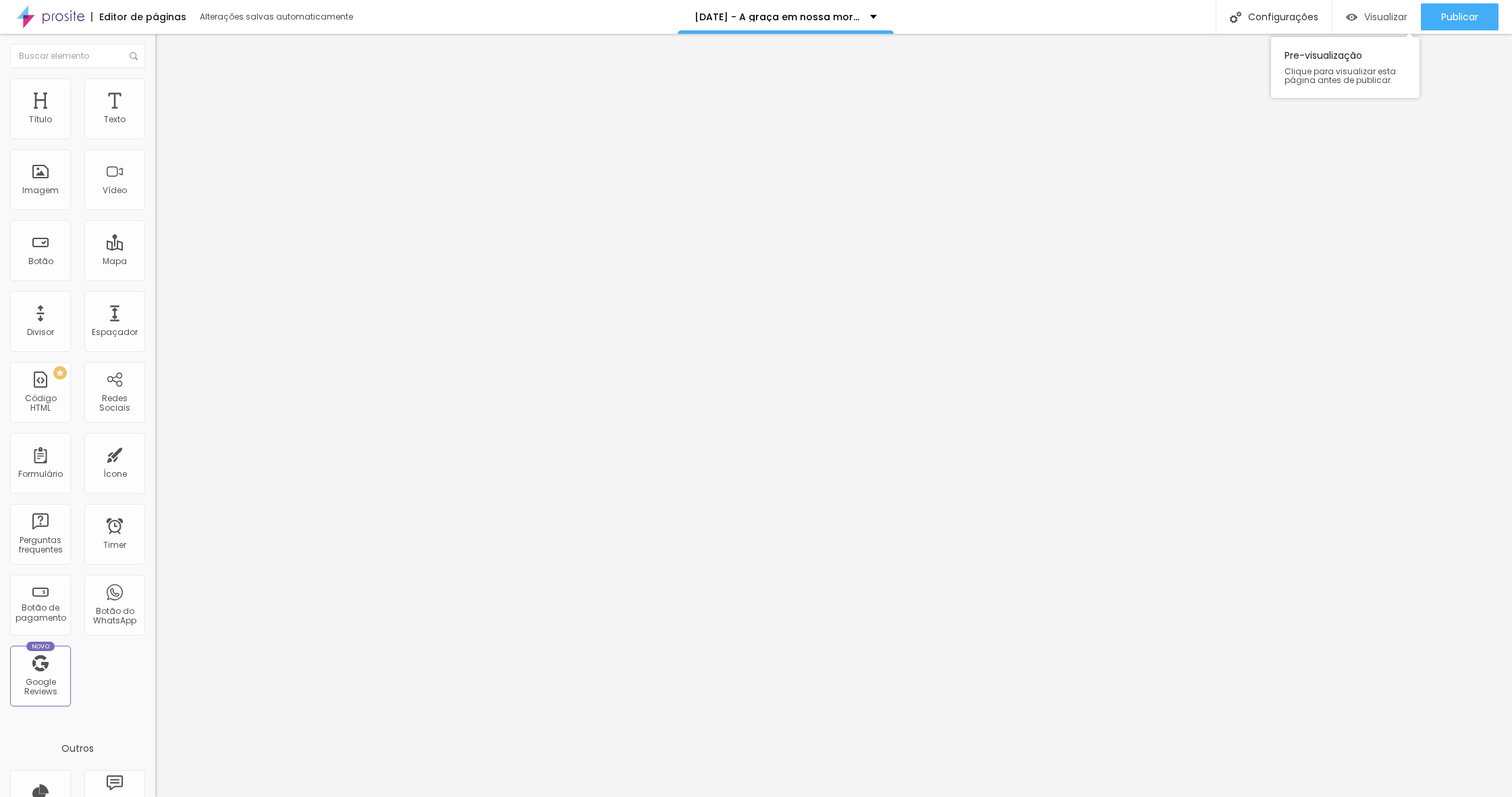
click at [1382, 9] on div "Visualizar" at bounding box center [1376, 16] width 61 height 27
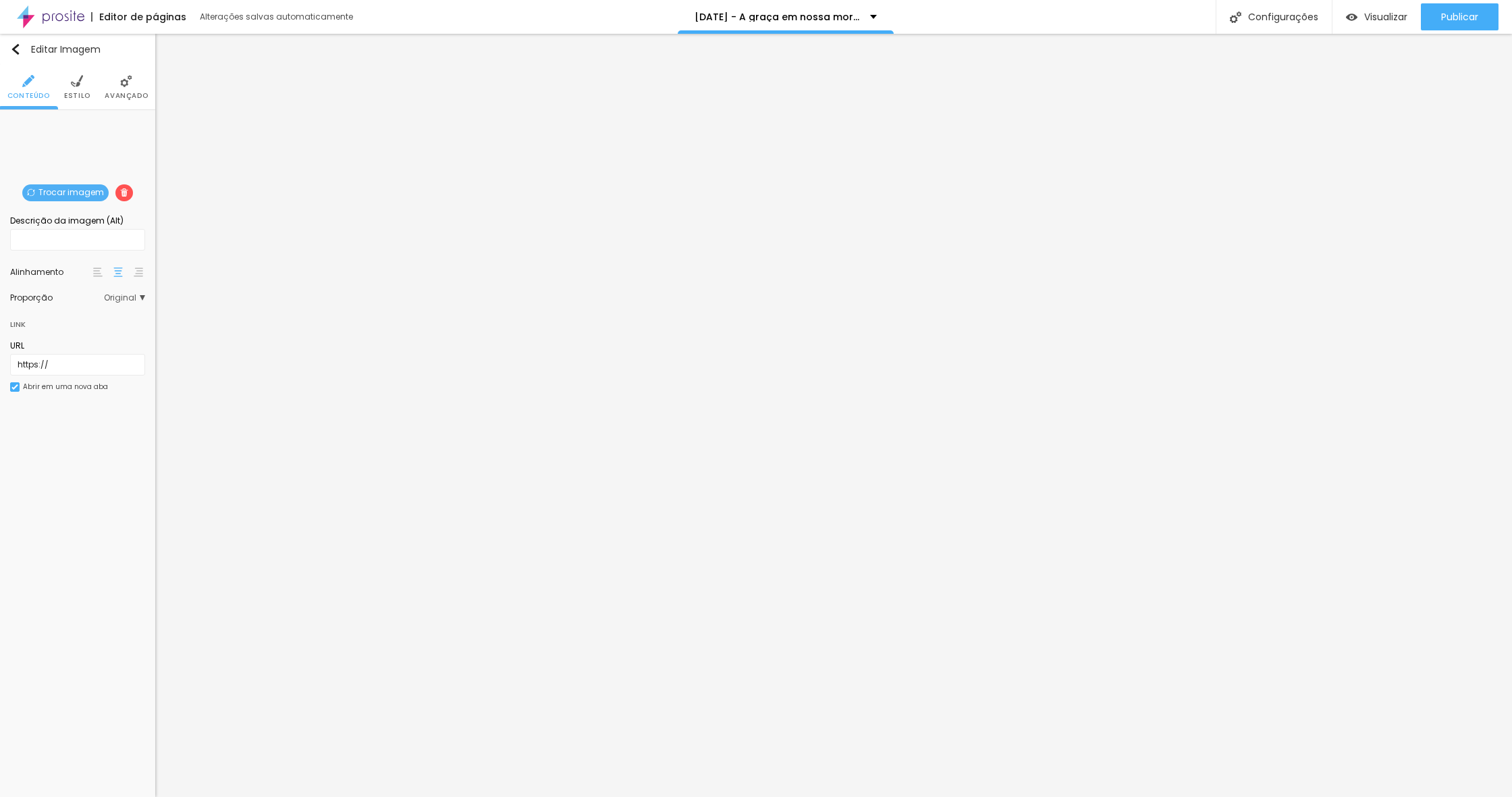
click at [82, 84] on img at bounding box center [77, 81] width 12 height 12
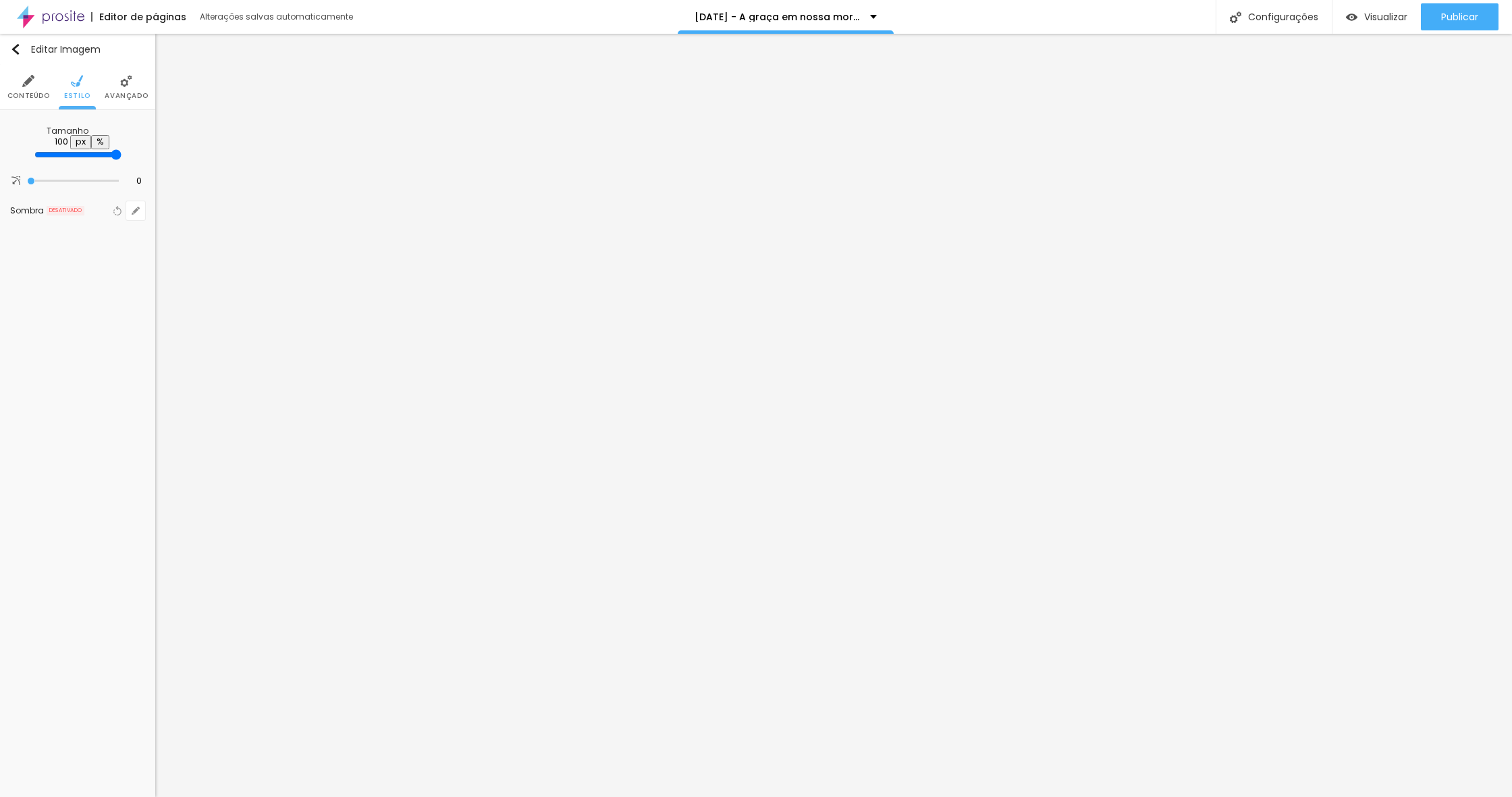
drag, startPoint x: 81, startPoint y: 147, endPoint x: 146, endPoint y: 149, distance: 65.0
click at [146, 149] on div "Tamanho 100 px % 0 Borda arredondada Sombra DESATIVADO Voltar ao padrão" at bounding box center [78, 173] width 155 height 127
click at [131, 90] on li "Avançado" at bounding box center [126, 87] width 43 height 45
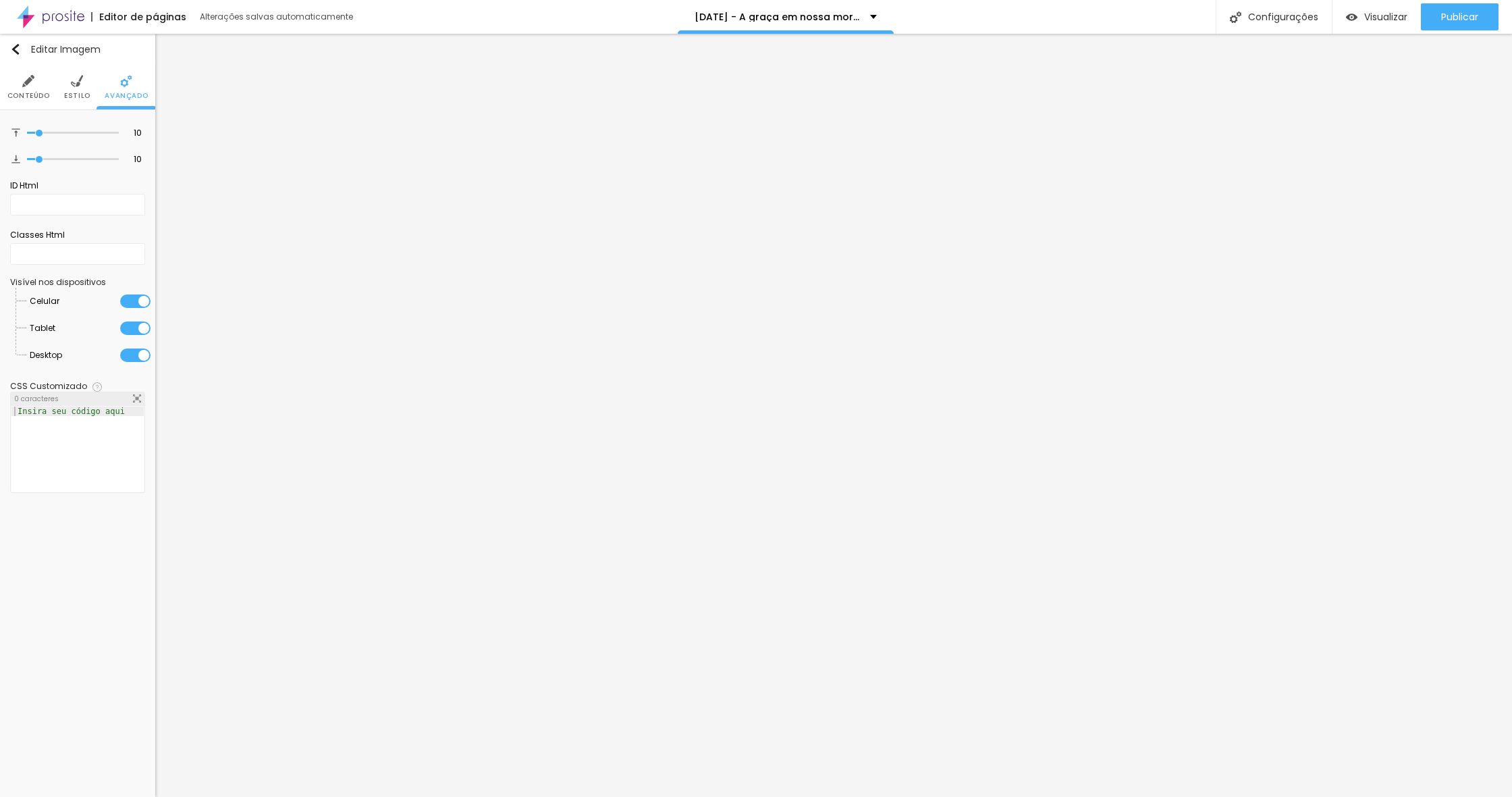
click at [132, 335] on div at bounding box center [135, 328] width 30 height 14
click at [55, 328] on div at bounding box center [55, 328] width 0 height 0
click at [130, 362] on div at bounding box center [135, 355] width 30 height 14
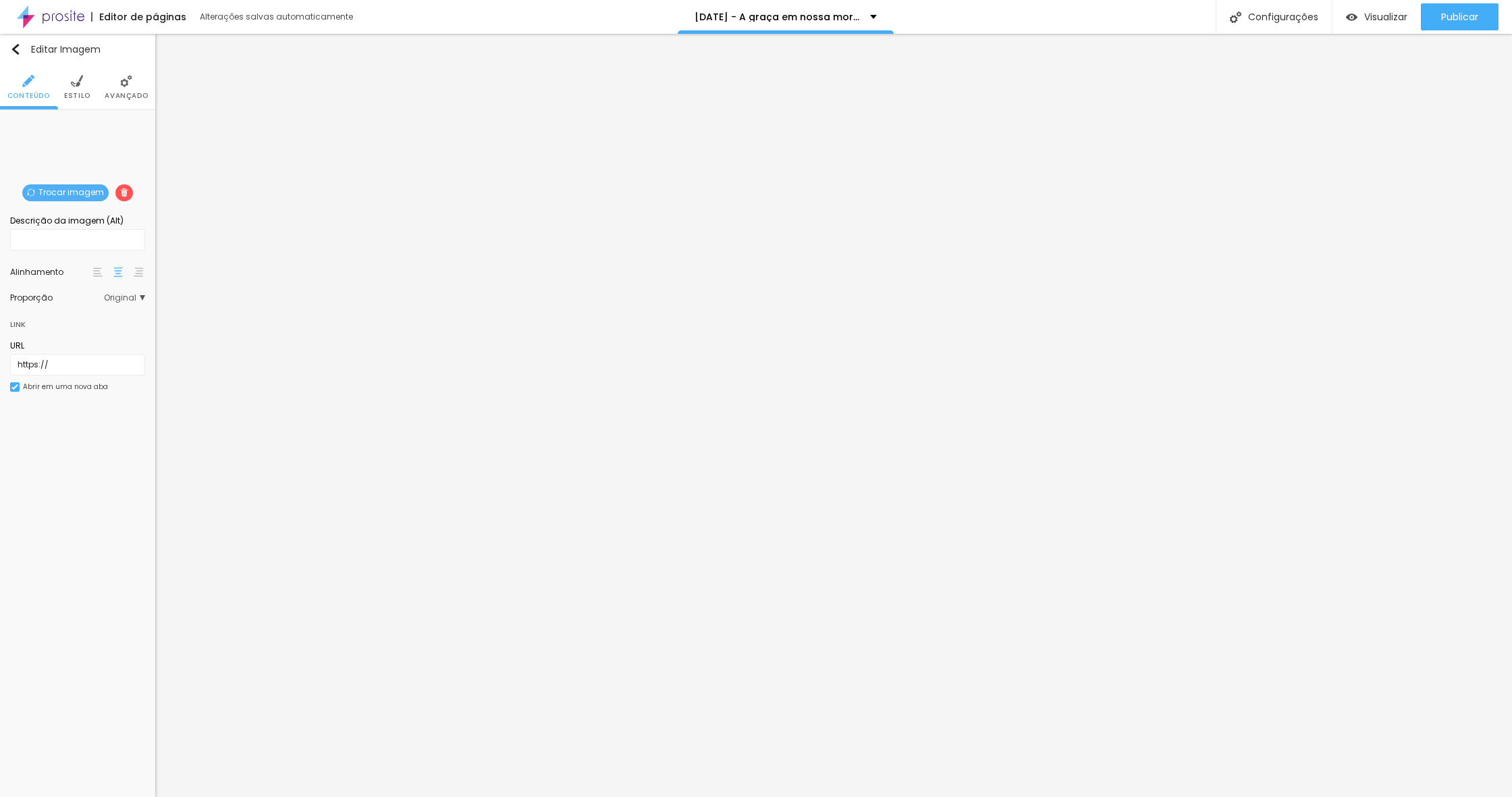
click at [135, 88] on li "Avançado" at bounding box center [126, 87] width 43 height 45
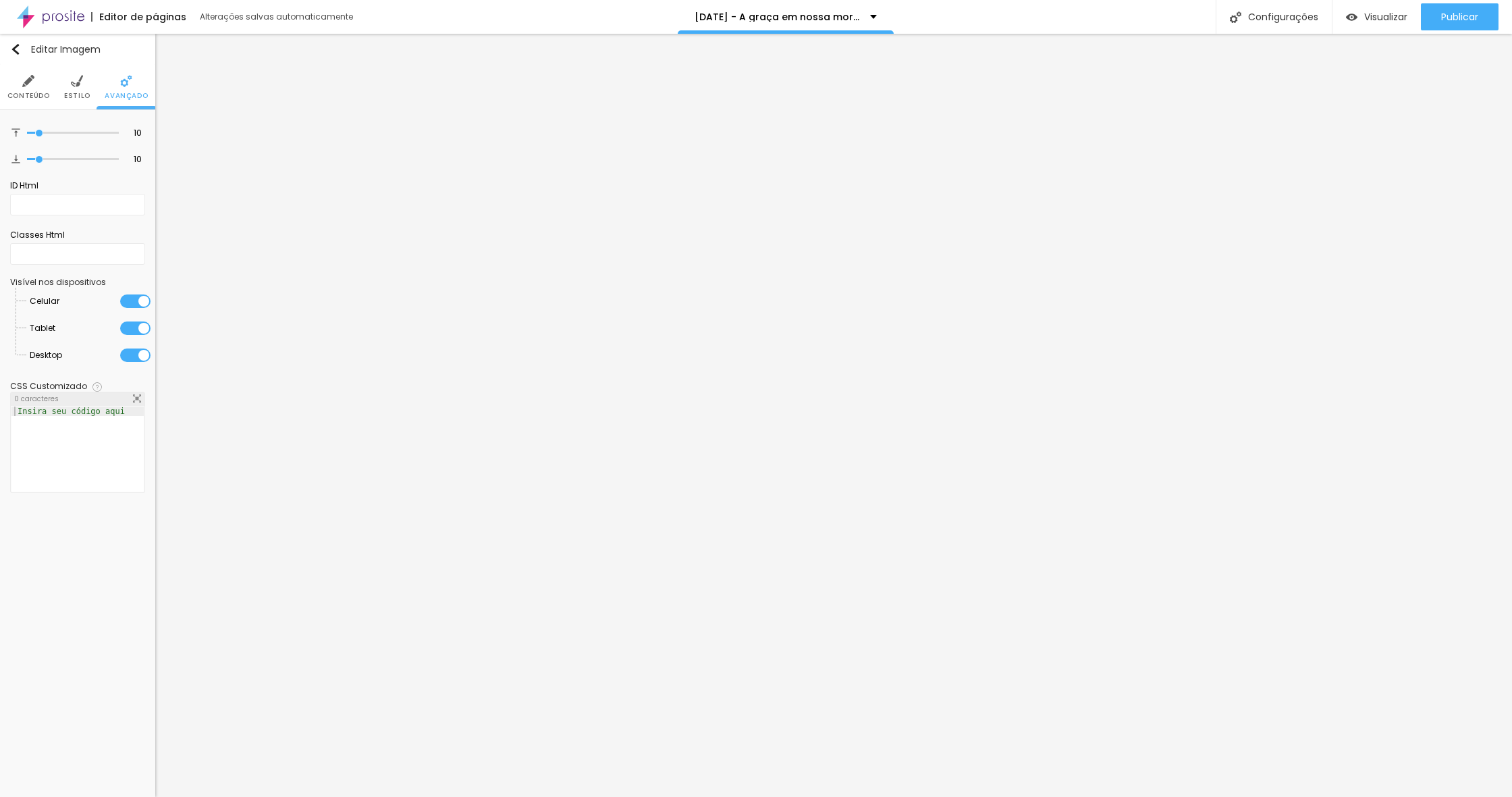
click at [130, 308] on div at bounding box center [135, 301] width 30 height 14
click at [129, 335] on div at bounding box center [135, 328] width 30 height 14
click at [1388, 22] on span "Visualizar" at bounding box center [1386, 16] width 43 height 11
click at [78, 98] on span "Estilo" at bounding box center [77, 96] width 26 height 7
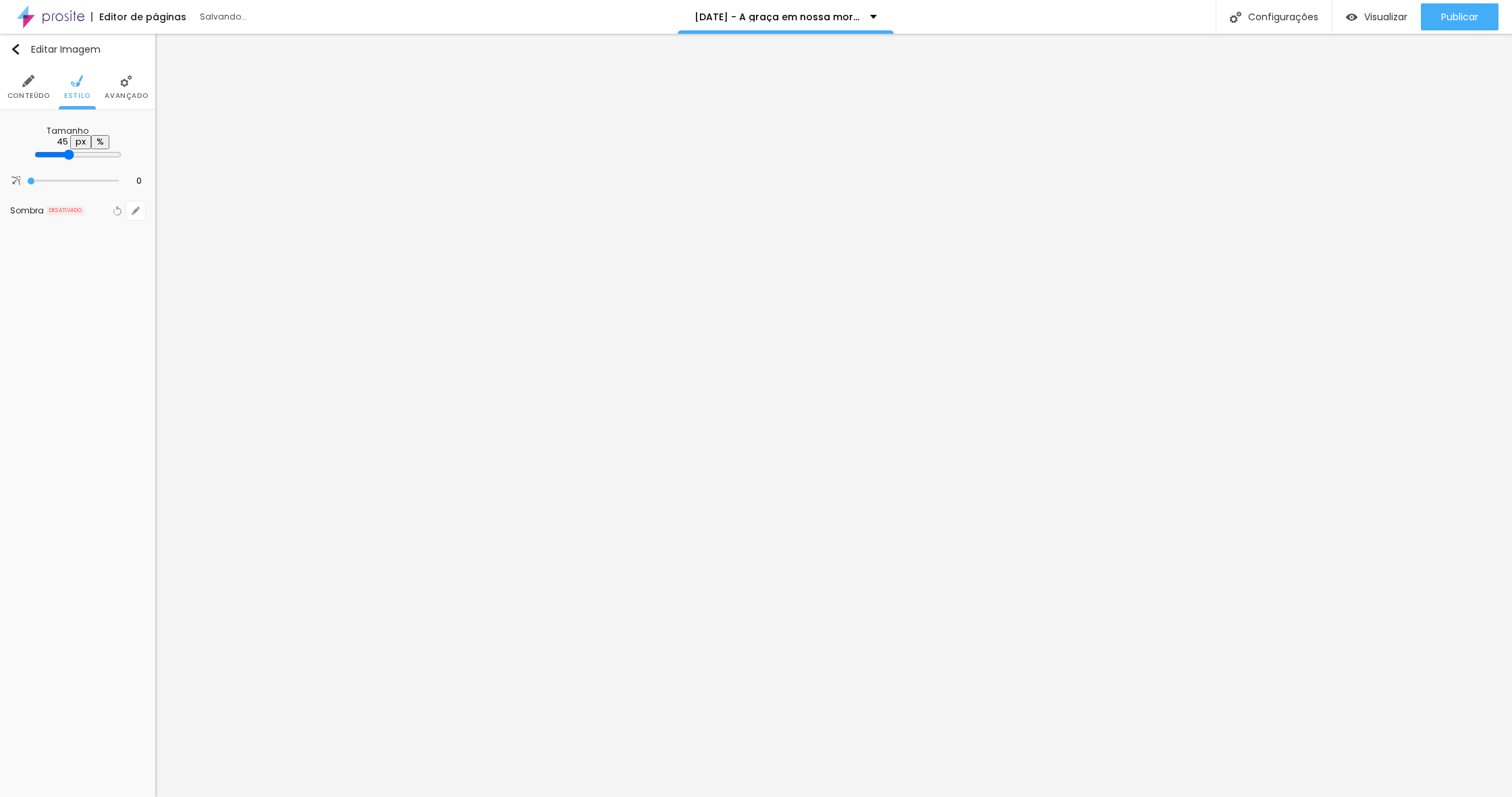
click at [63, 149] on input "range" at bounding box center [78, 155] width 87 height 11
click at [1346, 18] on img "button" at bounding box center [1351, 16] width 11 height 11
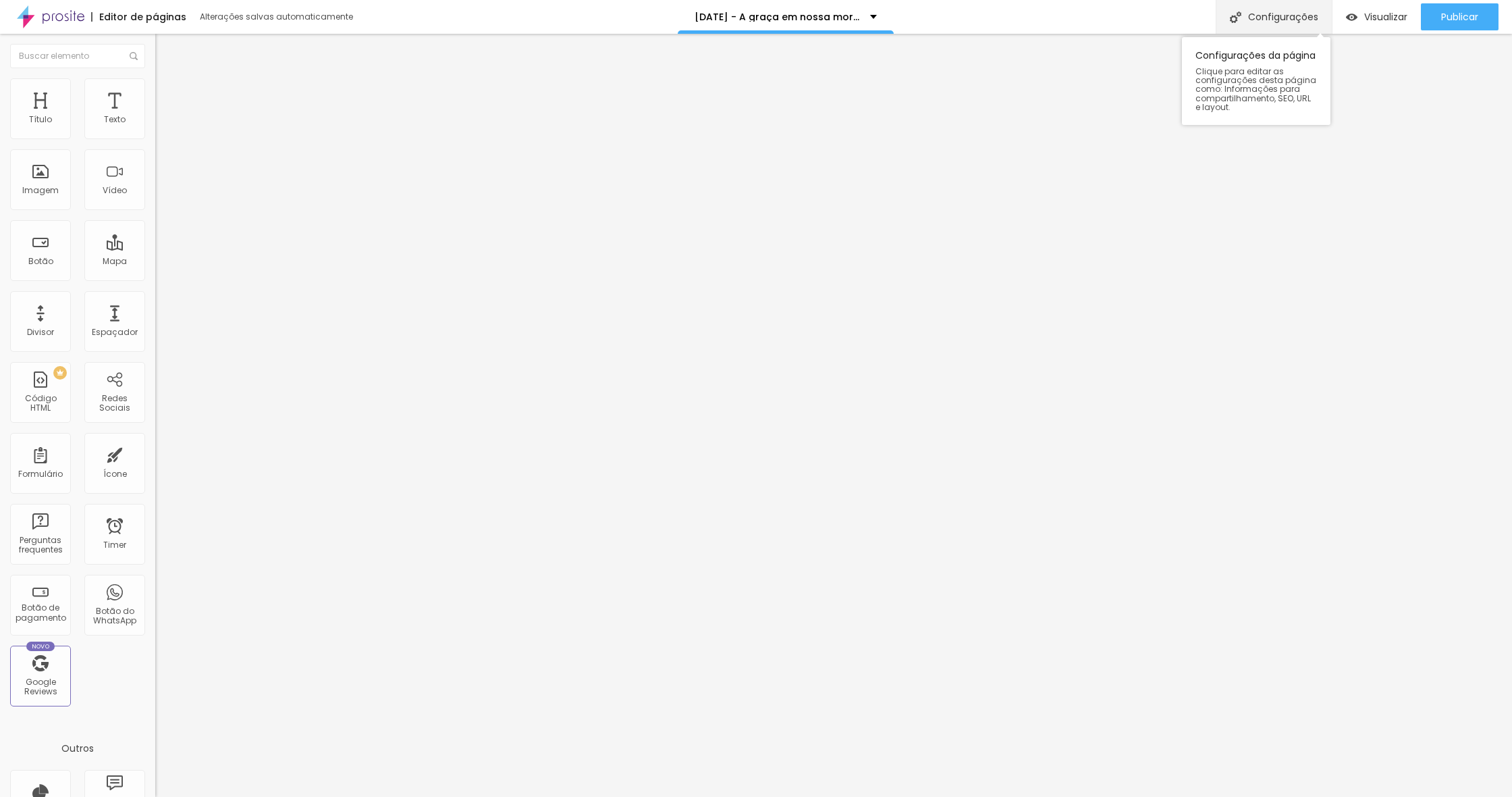
click at [1293, 19] on div "Configurações" at bounding box center [1274, 16] width 116 height 34
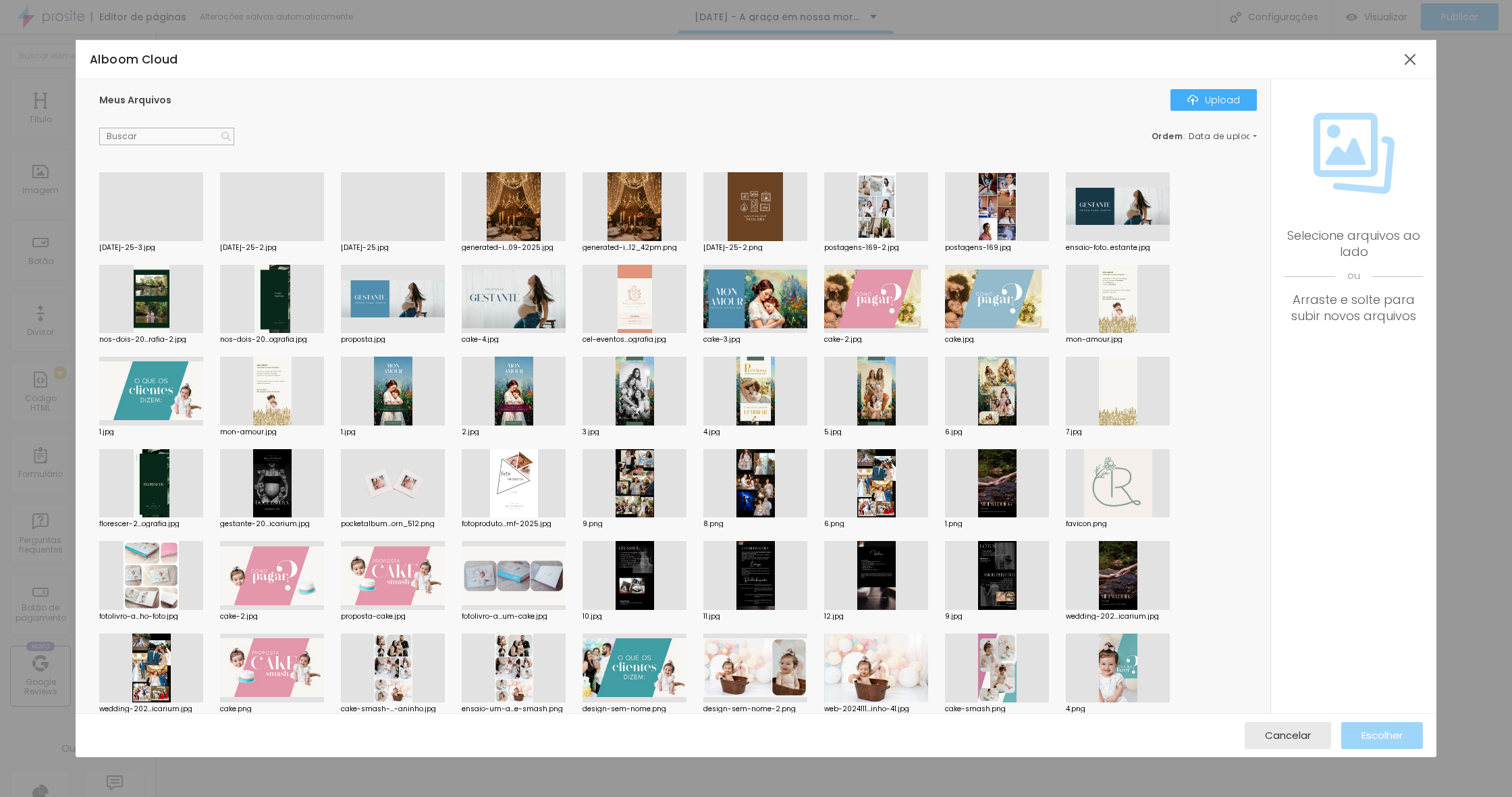
click at [383, 241] on div at bounding box center [393, 241] width 104 height 0
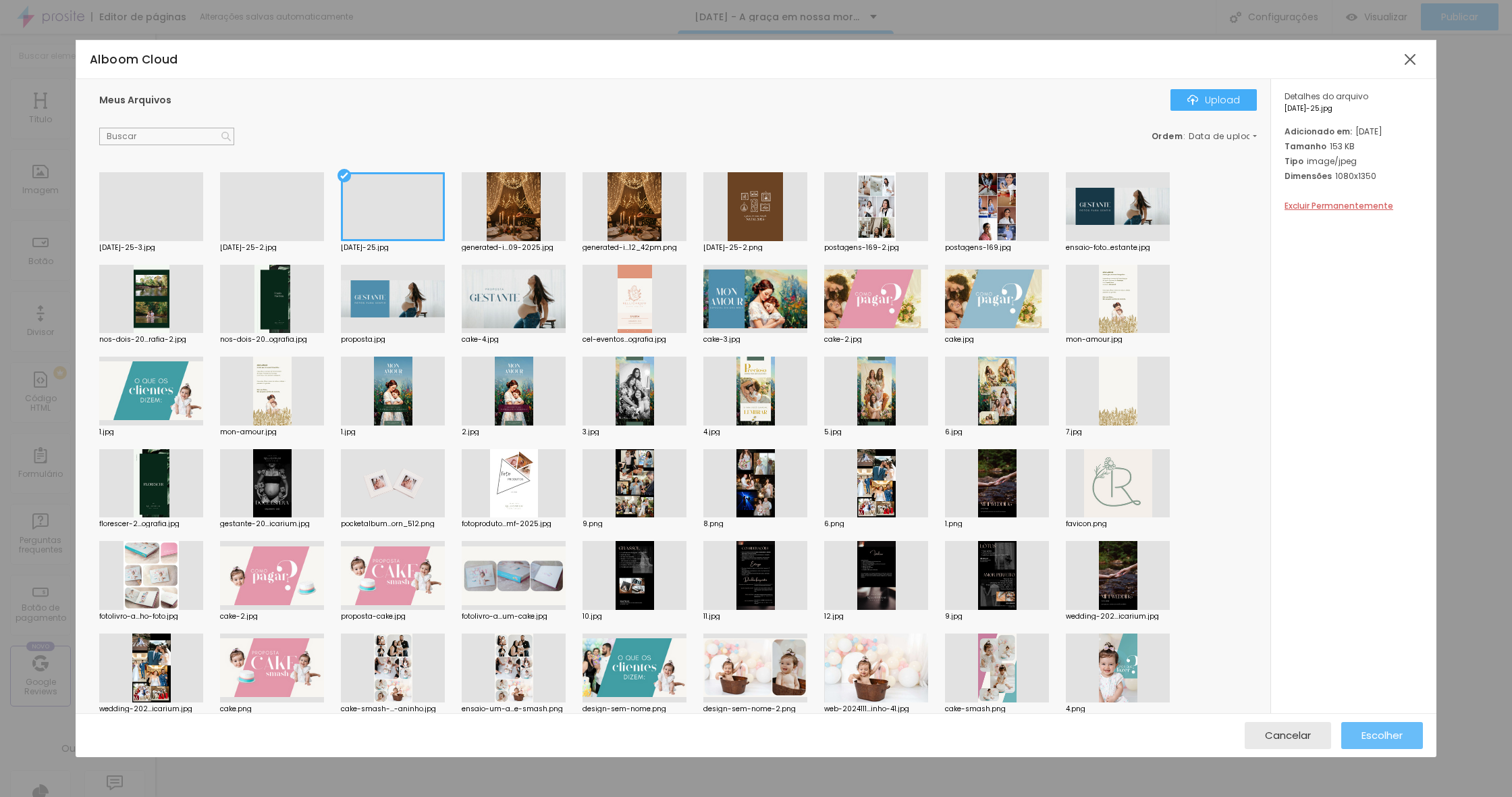
click at [1389, 739] on span "Escolher" at bounding box center [1382, 734] width 41 height 11
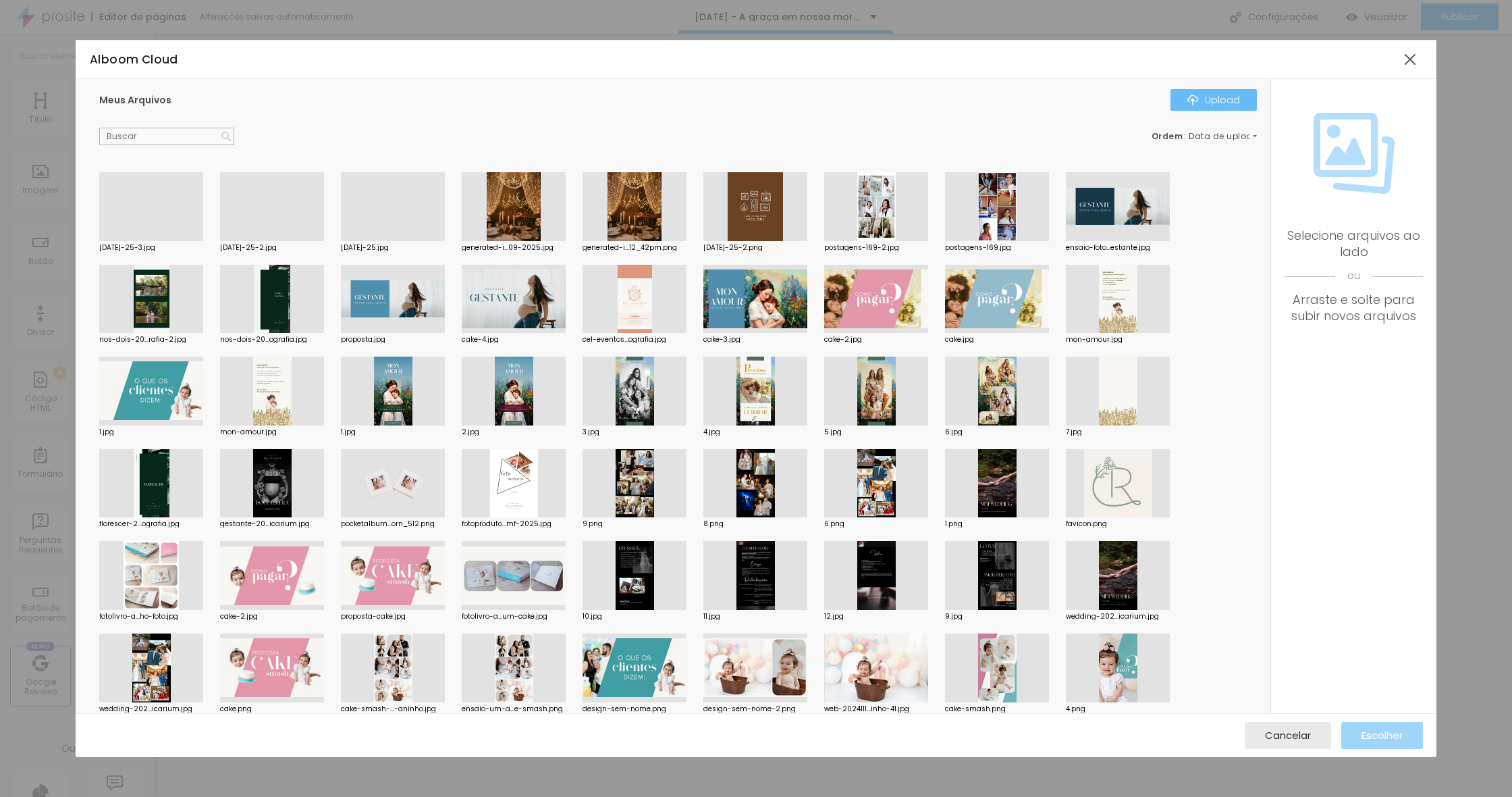
click at [1204, 102] on div "Upload" at bounding box center [1213, 99] width 53 height 11
click at [303, 796] on div at bounding box center [756, 805] width 1512 height 0
click at [1218, 85] on div "Meus Arquivos Upload Ordem : Data de upload natal-25-3.jpg natal-25-2.jpg natal…" at bounding box center [674, 395] width 1195 height 634
click at [1220, 98] on div "Upload" at bounding box center [1213, 99] width 53 height 11
click at [305, 796] on div at bounding box center [756, 805] width 1512 height 0
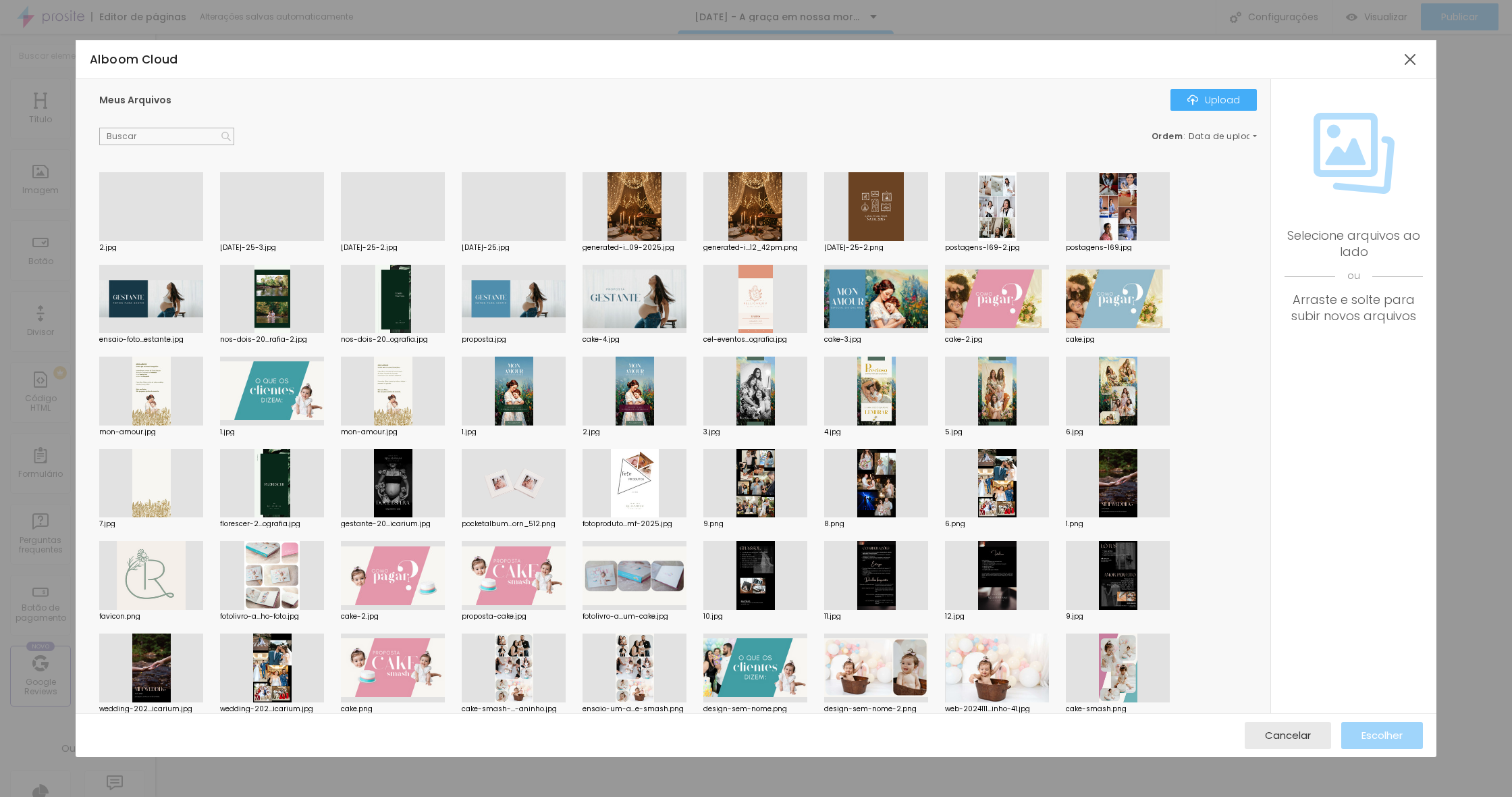
click at [162, 241] on div at bounding box center [151, 241] width 104 height 0
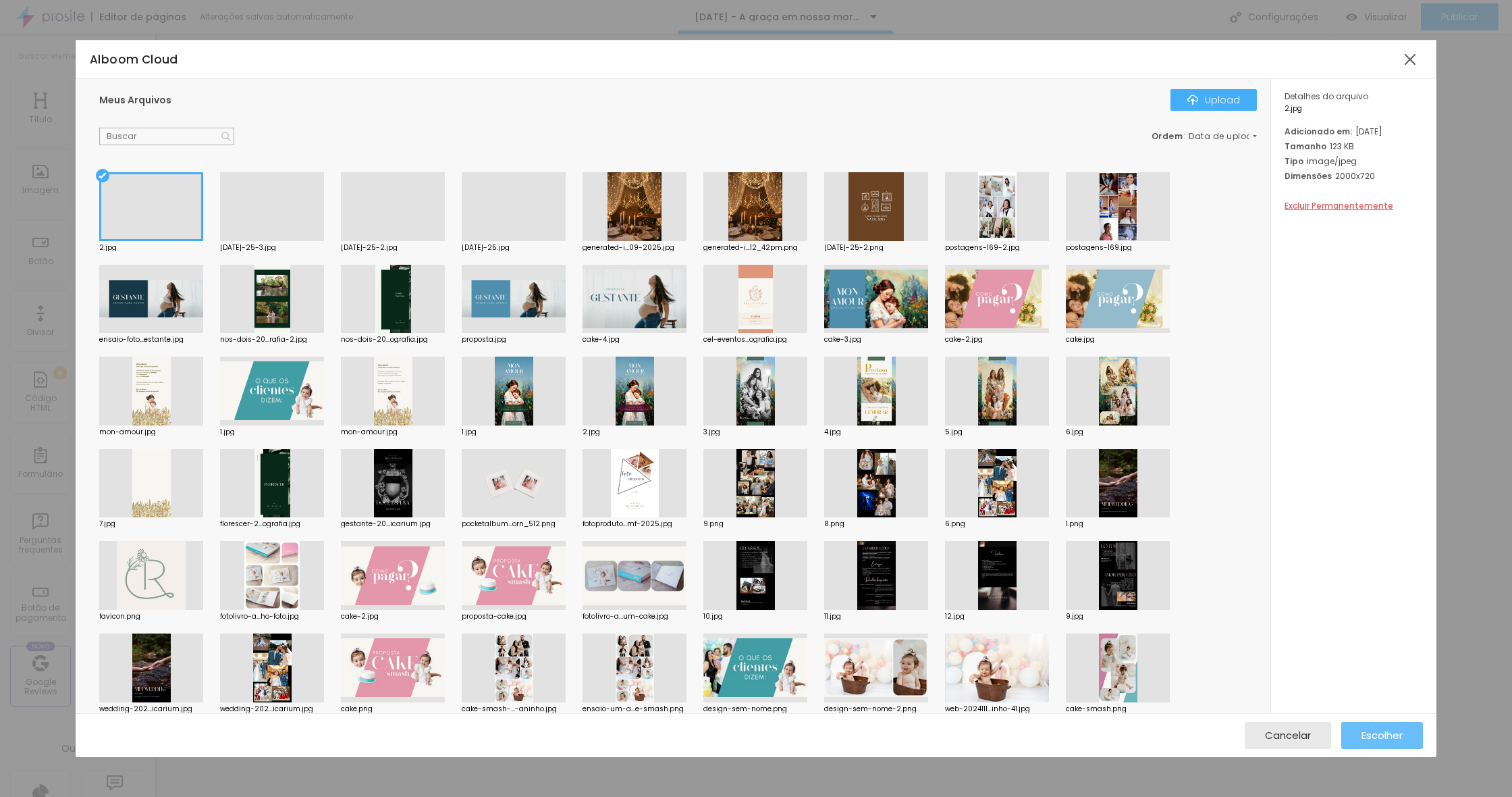
click at [1395, 732] on span "Escolher" at bounding box center [1382, 734] width 41 height 11
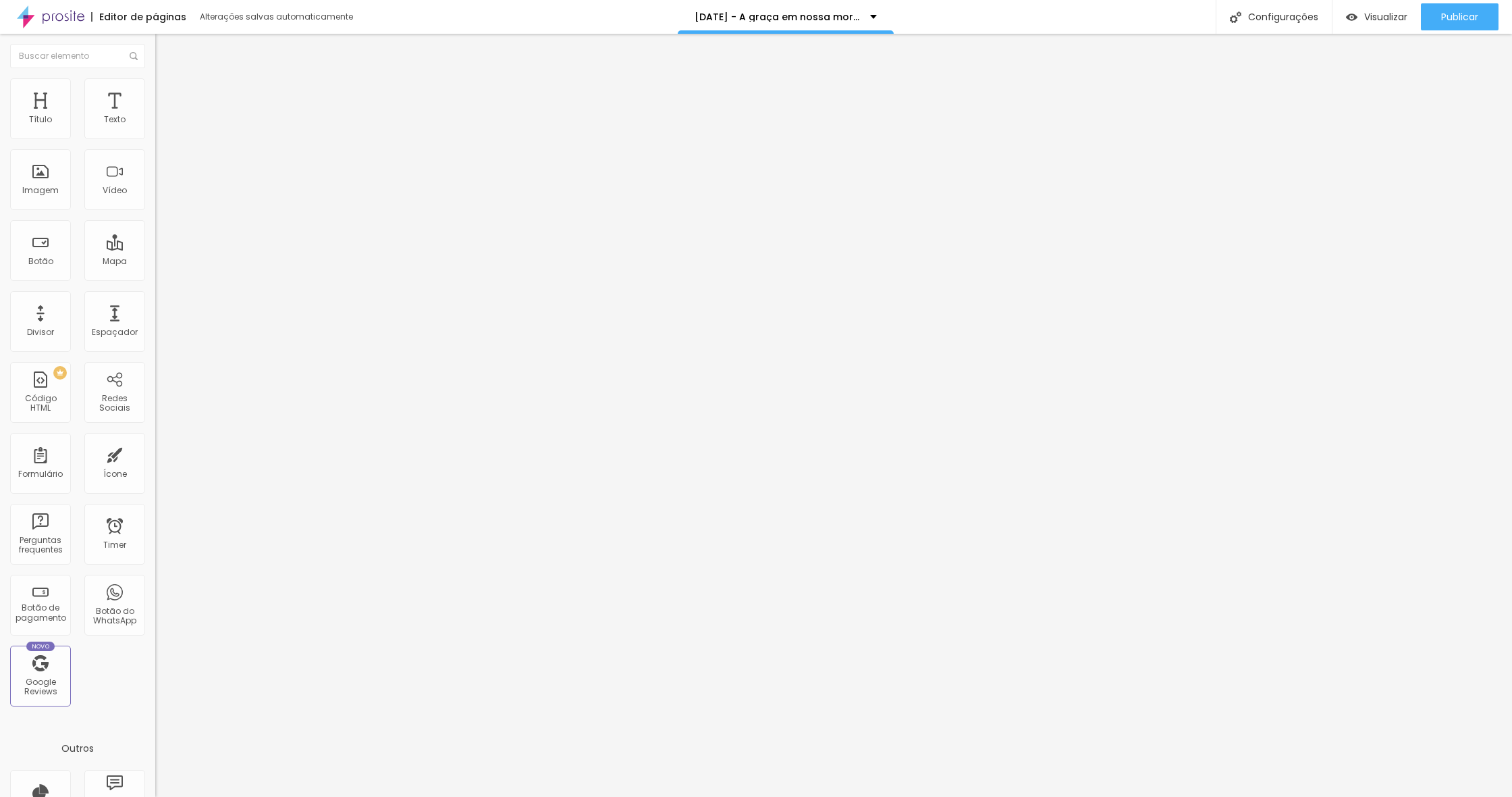
drag, startPoint x: 631, startPoint y: 540, endPoint x: 608, endPoint y: 541, distance: 23.0
drag, startPoint x: 807, startPoint y: 542, endPoint x: 614, endPoint y: 531, distance: 193.3
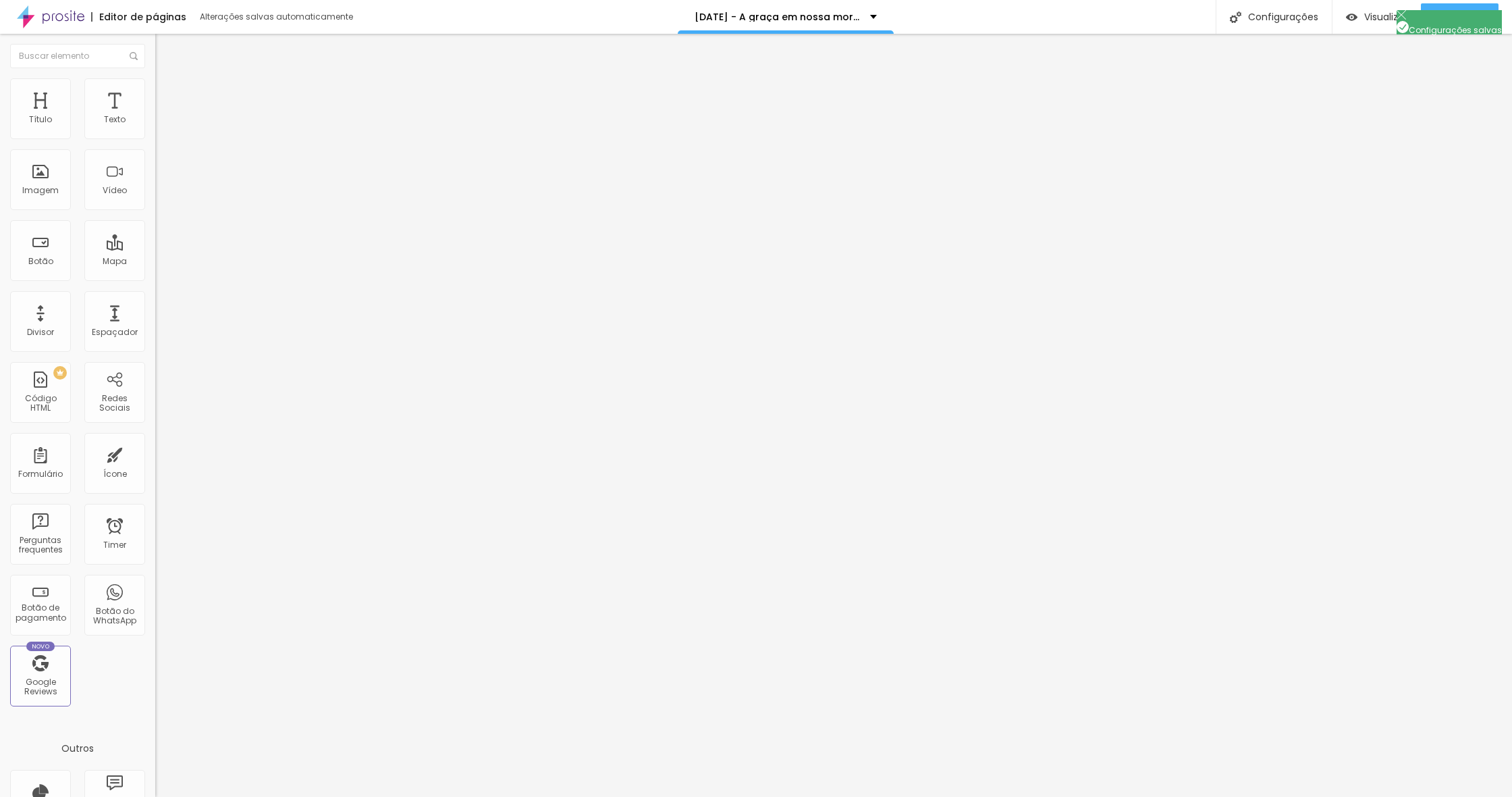
click at [1002, 796] on div at bounding box center [756, 811] width 1512 height 12
click at [1378, 18] on span "Visualizar" at bounding box center [1386, 16] width 43 height 11
click at [155, 116] on span "Trocar imagem" at bounding box center [192, 110] width 73 height 11
click at [155, 143] on span "Editar perguntas" at bounding box center [193, 136] width 77 height 11
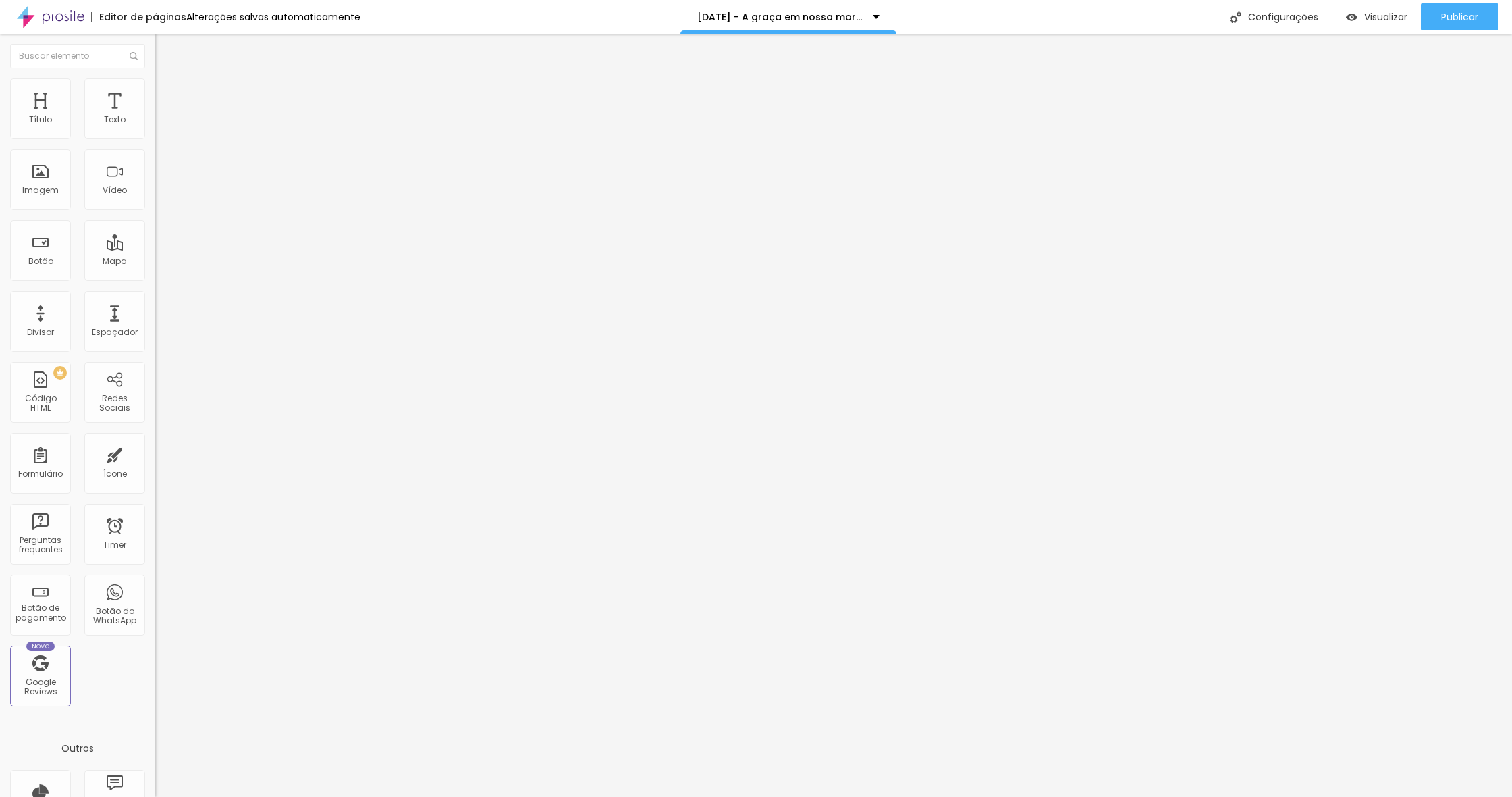
drag, startPoint x: 1102, startPoint y: 391, endPoint x: 1096, endPoint y: 377, distance: 15.2
